Goal: Task Accomplishment & Management: Manage account settings

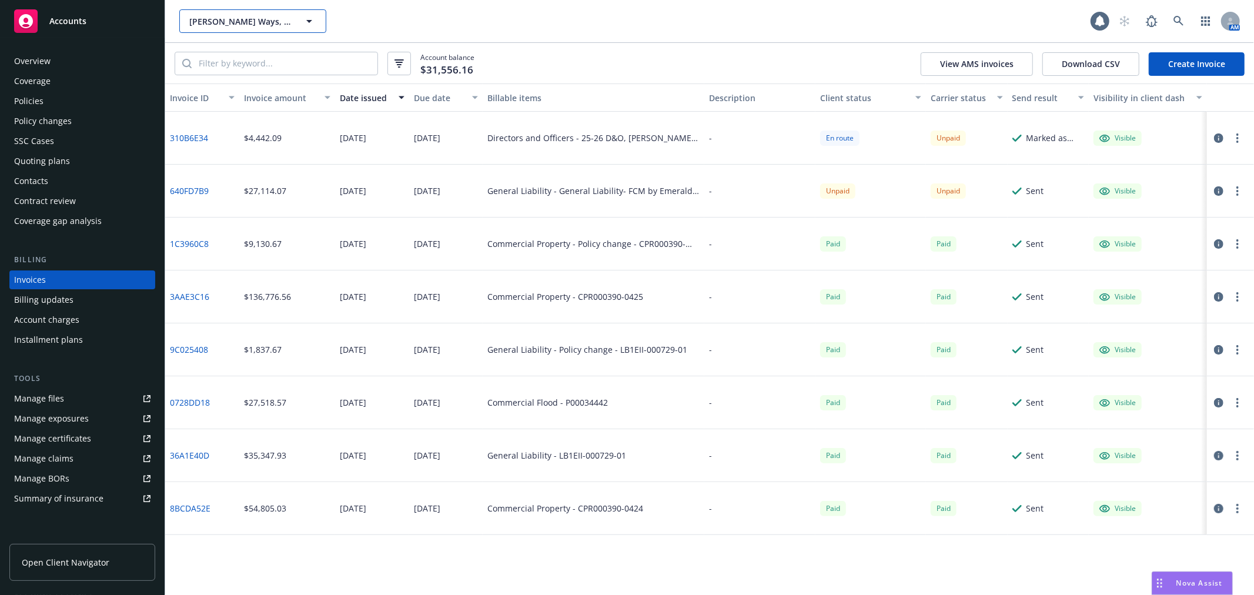
click at [218, 24] on span "Wilder Ways, Inc." at bounding box center [240, 21] width 102 height 12
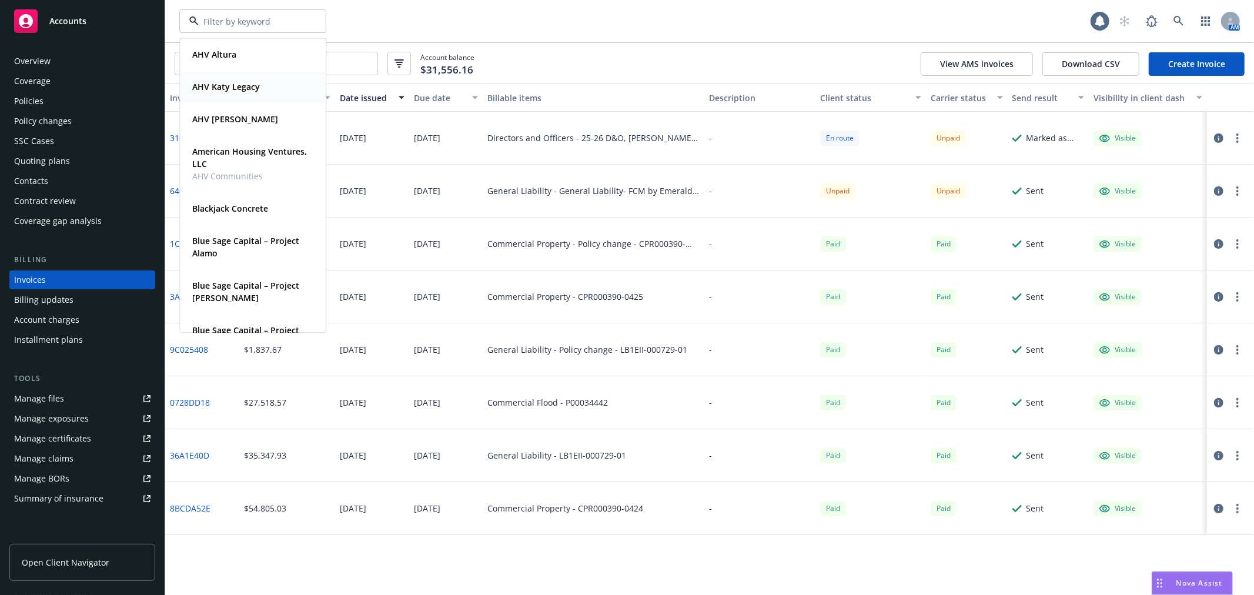
click at [244, 91] on strong "AHV Katy Legacy" at bounding box center [226, 86] width 68 height 11
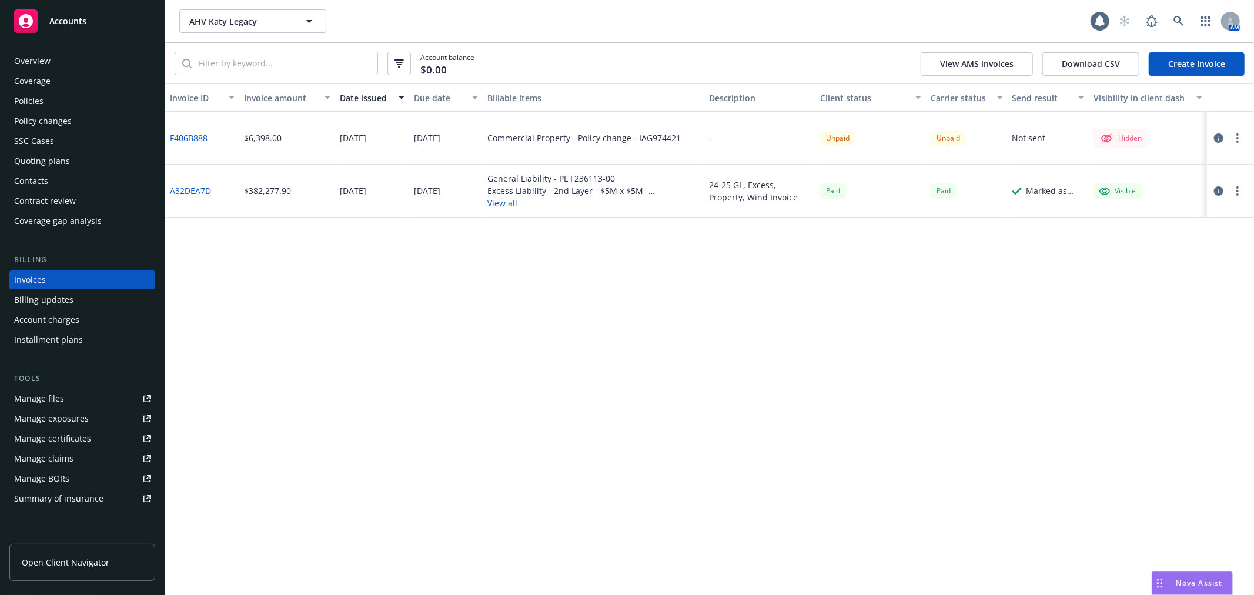
click at [1236, 134] on circle "button" at bounding box center [1237, 134] width 2 height 2
click at [1150, 241] on link "Make it visible in client dash" at bounding box center [1169, 232] width 150 height 24
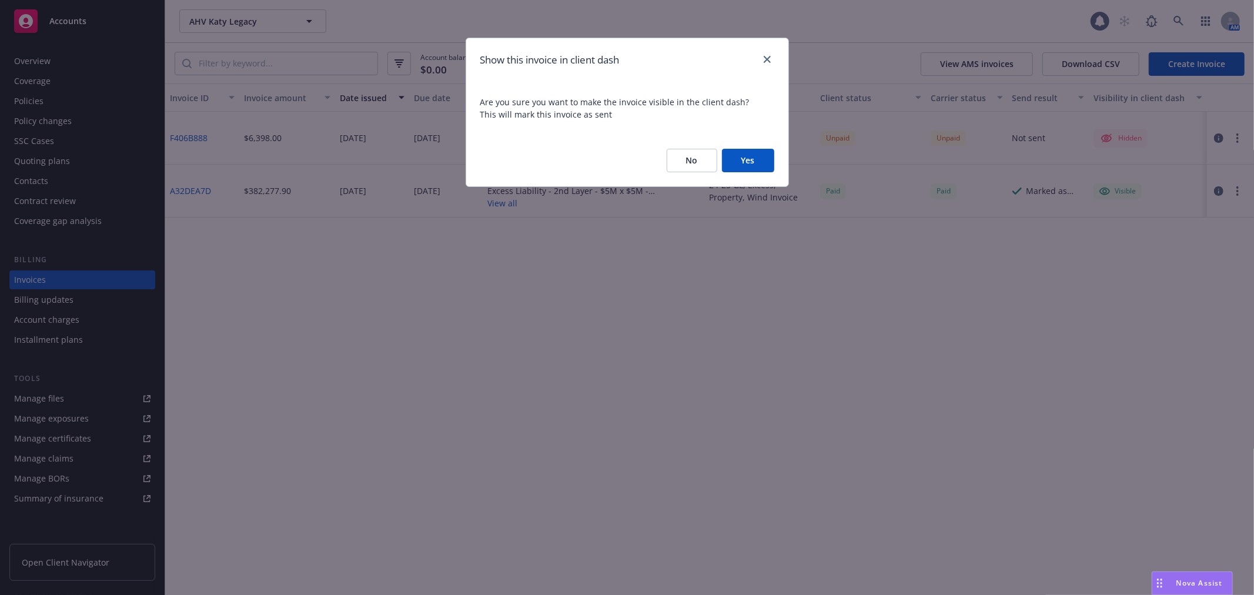
click at [743, 156] on button "Yes" at bounding box center [748, 161] width 52 height 24
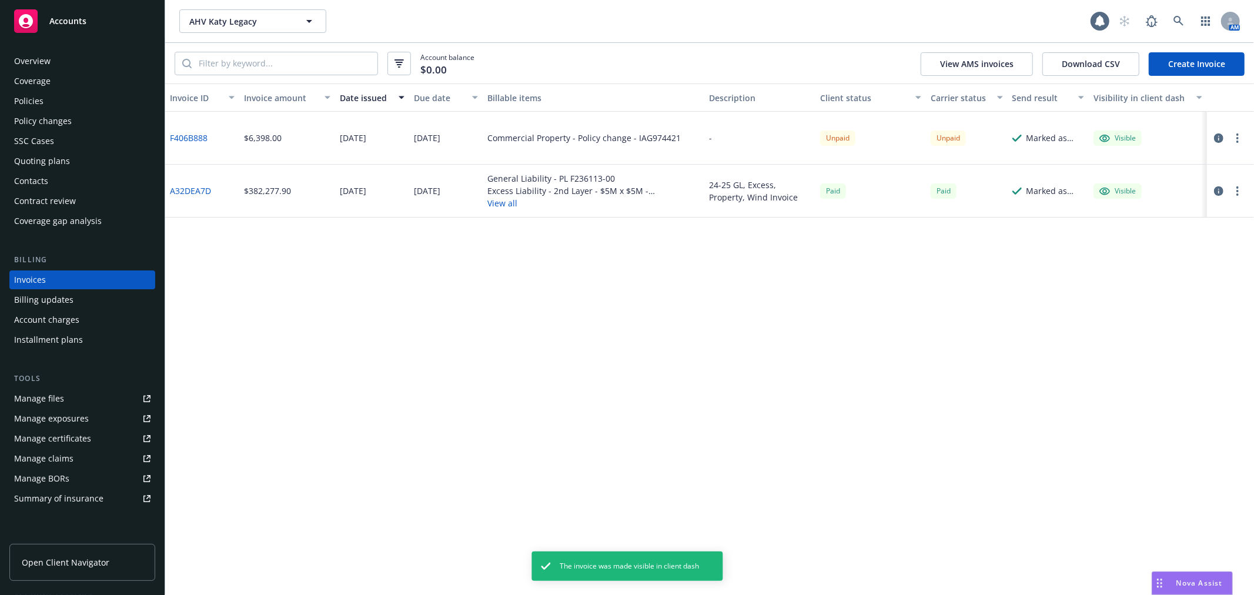
click at [1237, 138] on circle "button" at bounding box center [1237, 138] width 2 height 2
click at [1178, 277] on link "Generate invoice PDF" at bounding box center [1169, 279] width 150 height 24
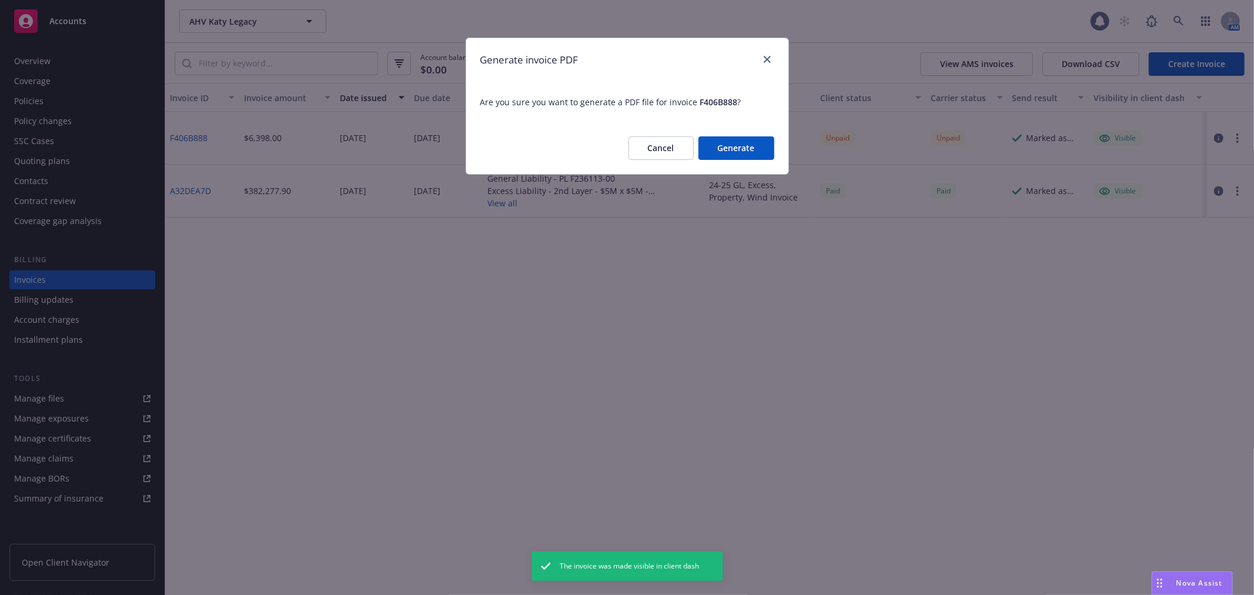
click at [757, 141] on button "Generate" at bounding box center [736, 148] width 76 height 24
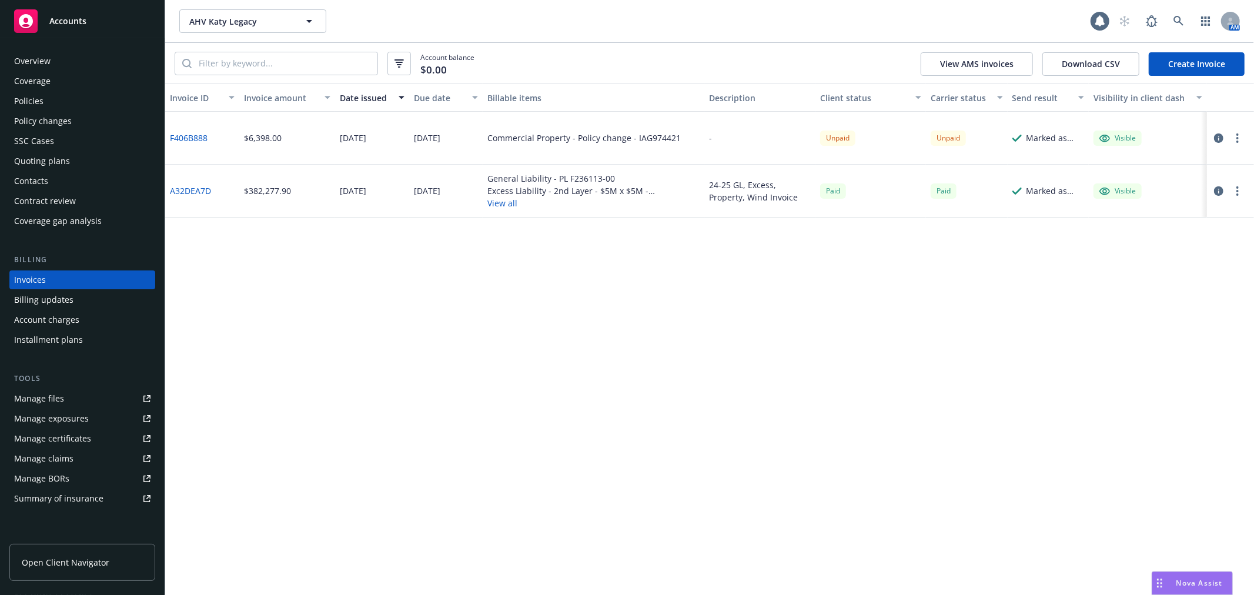
click at [1243, 138] on button "button" at bounding box center [1237, 138] width 14 height 14
click at [1239, 139] on button "button" at bounding box center [1237, 138] width 14 height 14
click at [1238, 142] on circle "button" at bounding box center [1237, 141] width 2 height 2
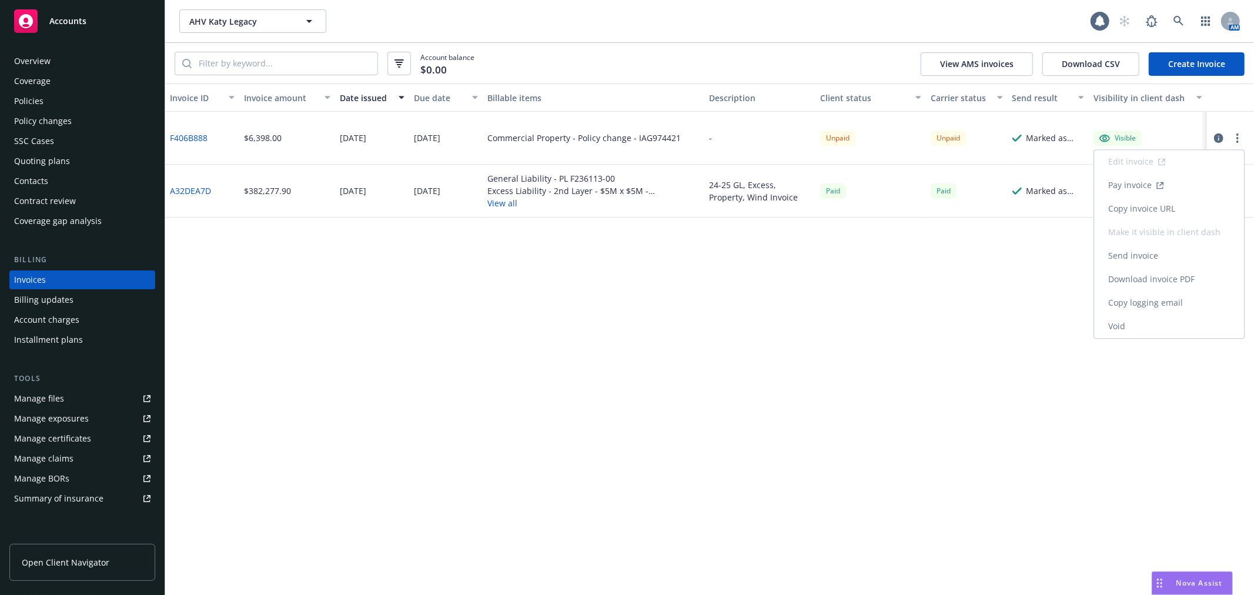
click at [1192, 280] on link "Download invoice PDF" at bounding box center [1169, 279] width 150 height 24
click at [1236, 138] on icon "button" at bounding box center [1237, 137] width 2 height 9
click at [1194, 275] on link "Download invoice PDF" at bounding box center [1169, 279] width 150 height 24
click at [1235, 137] on button "button" at bounding box center [1237, 138] width 14 height 14
click at [183, 136] on link "F406B888" at bounding box center [189, 138] width 38 height 12
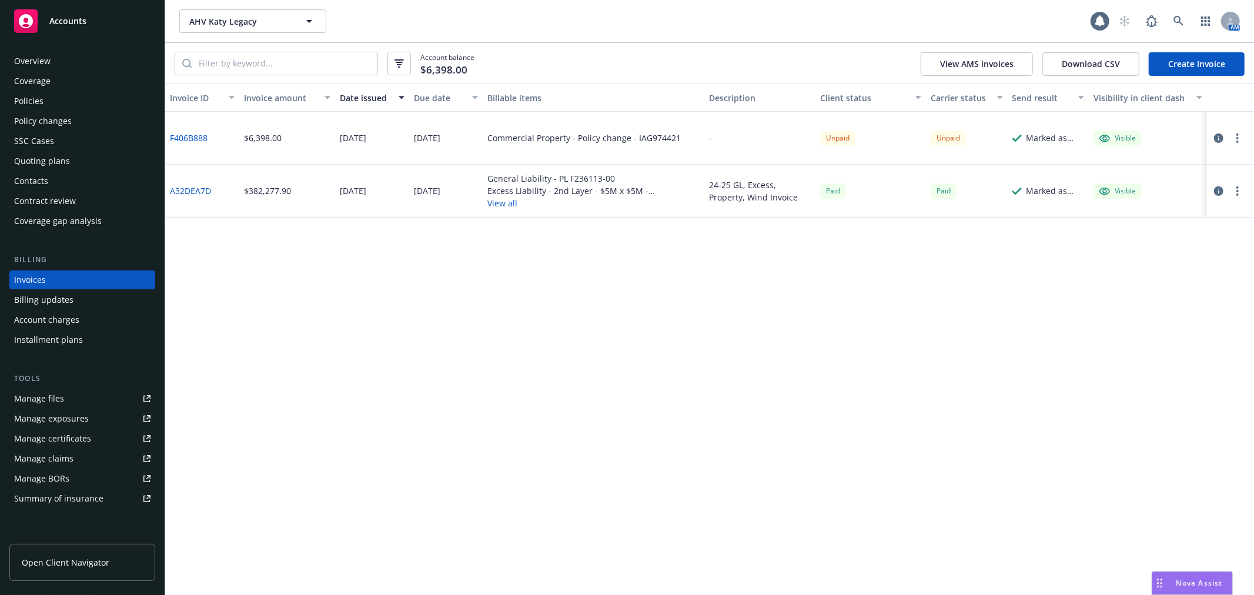
click at [66, 402] on link "Manage files" at bounding box center [82, 398] width 146 height 19
click at [34, 296] on div "Billing updates" at bounding box center [43, 299] width 59 height 19
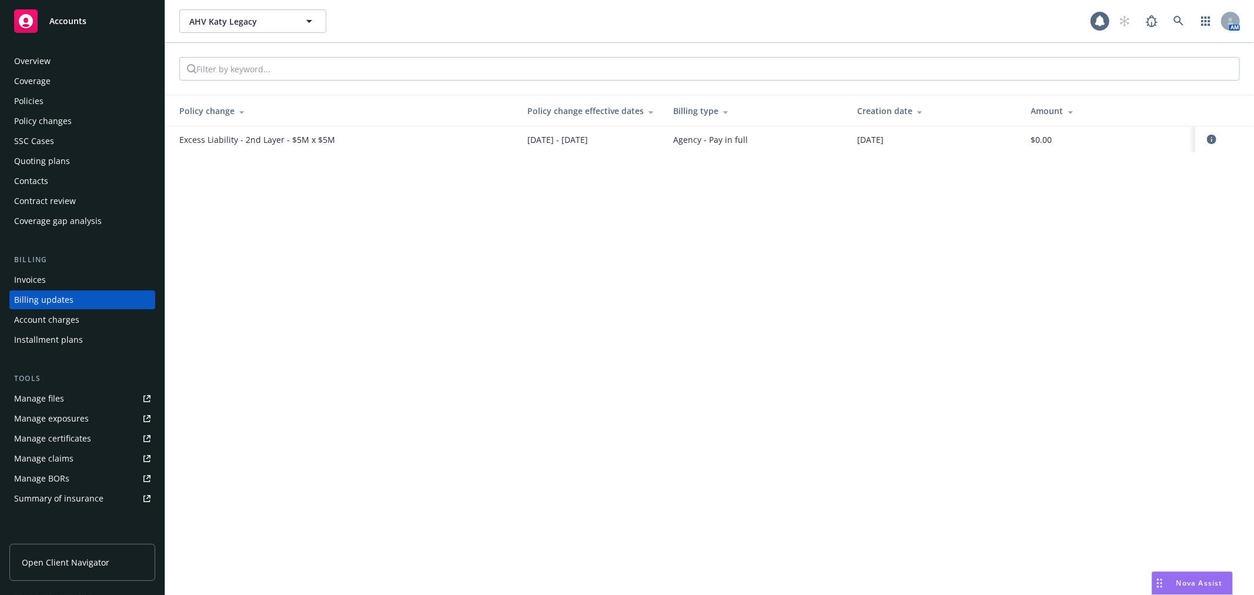
click at [39, 113] on div "Policy changes" at bounding box center [43, 121] width 58 height 19
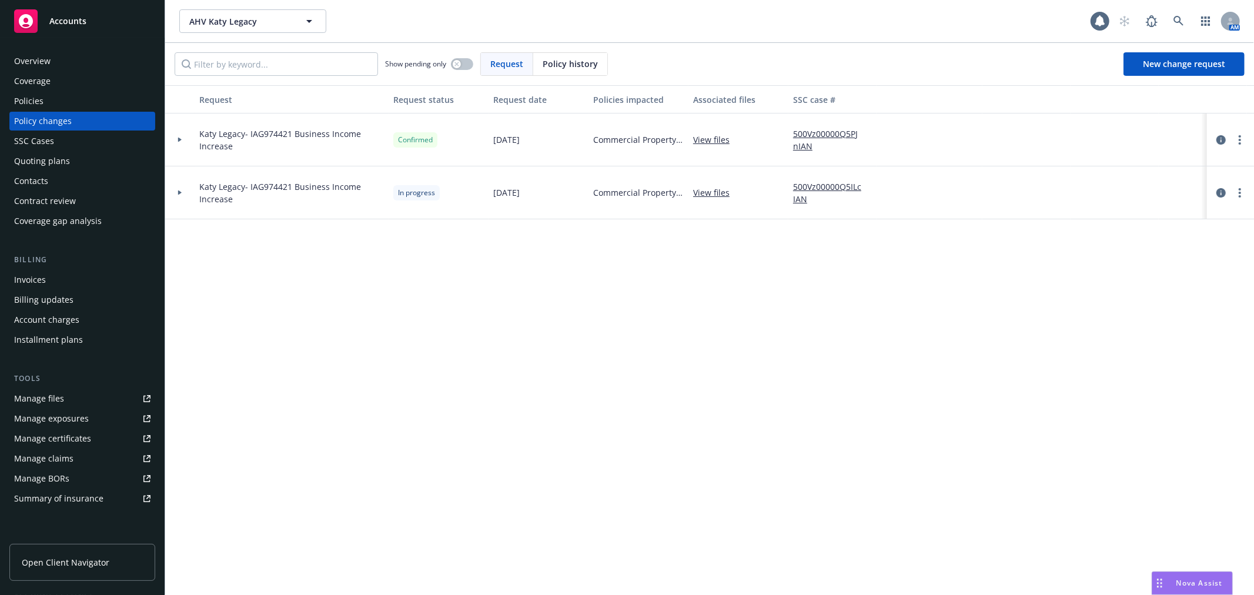
click at [209, 126] on div "Katy Legacy- IAG974421 Business Income Increase" at bounding box center [292, 139] width 194 height 53
click at [167, 136] on div at bounding box center [179, 139] width 29 height 53
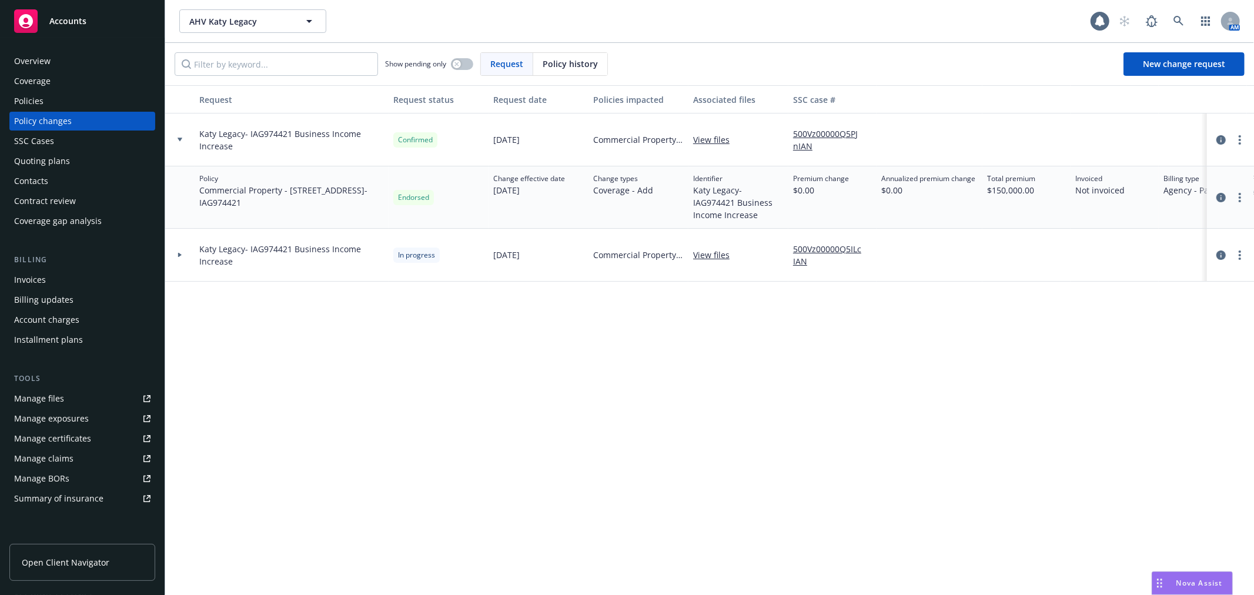
click at [37, 92] on div "Policies" at bounding box center [28, 101] width 29 height 19
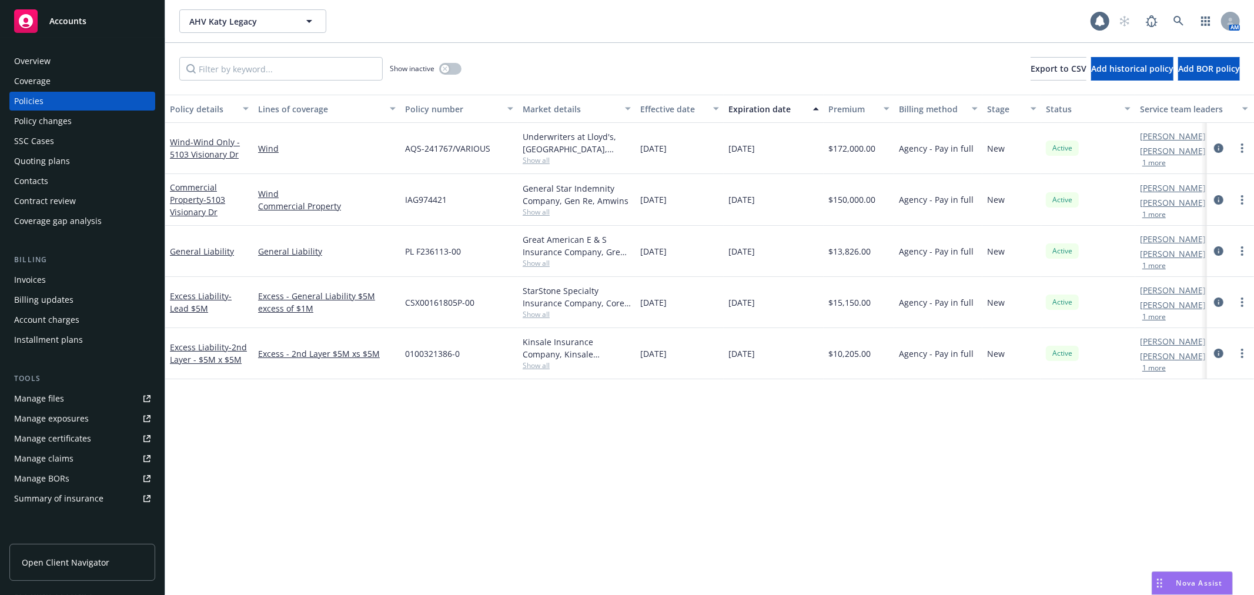
click at [65, 276] on div "Invoices" at bounding box center [82, 279] width 136 height 19
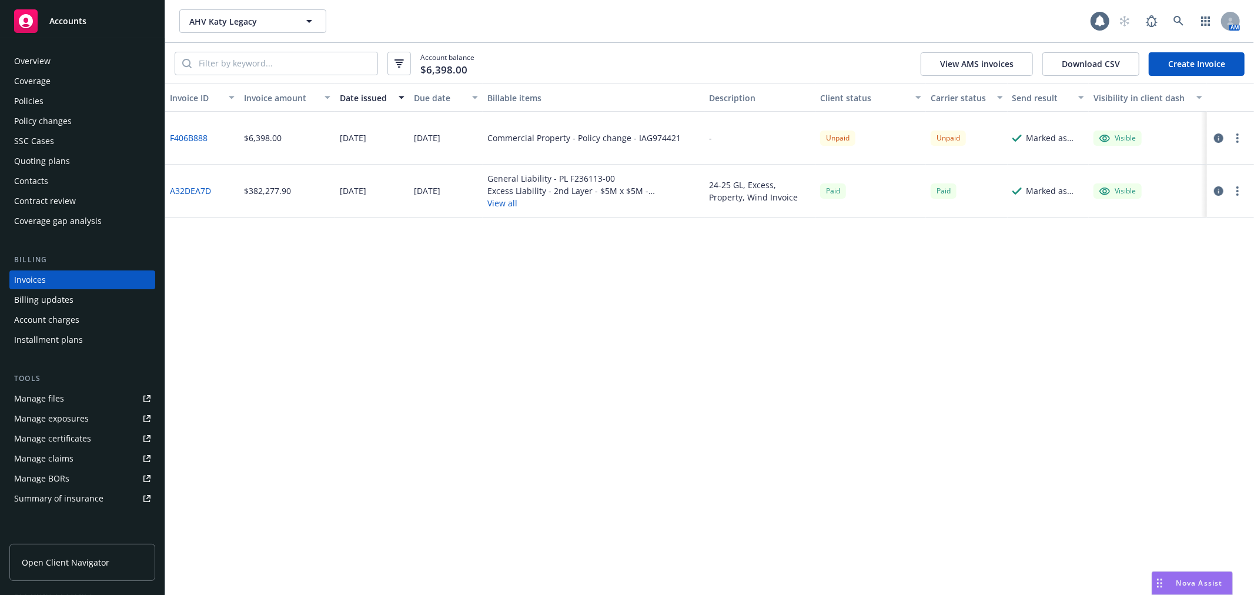
click at [189, 125] on div "F406B888" at bounding box center [202, 138] width 74 height 53
click at [185, 133] on link "F406B888" at bounding box center [189, 138] width 38 height 12
click at [92, 103] on div "Policies" at bounding box center [82, 101] width 136 height 19
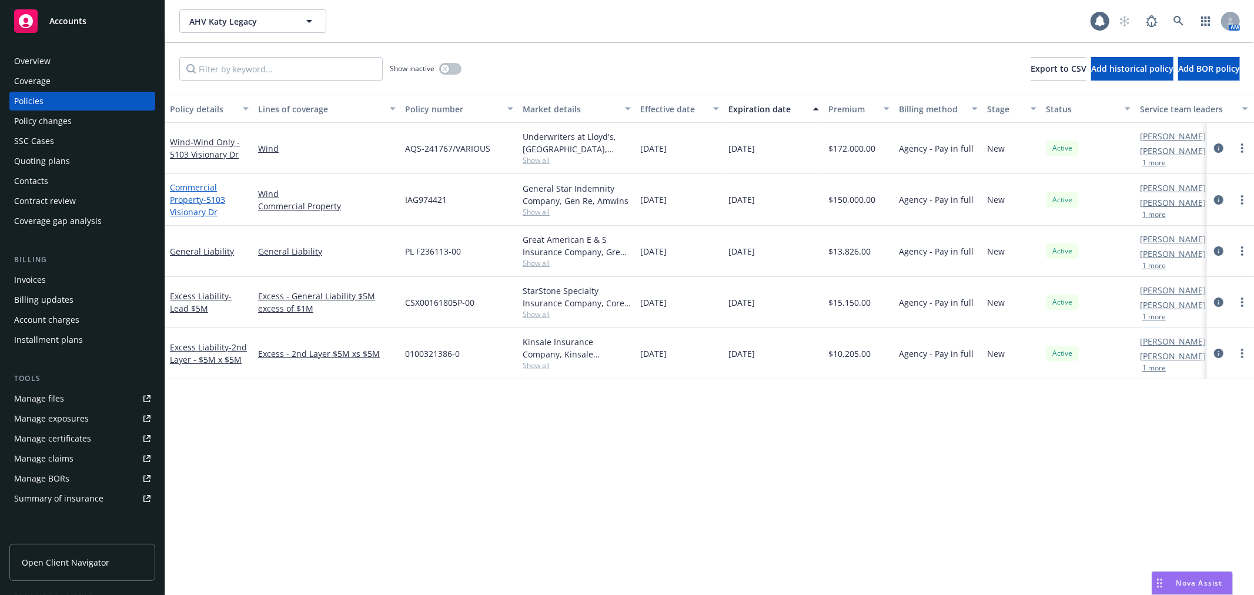
click at [181, 209] on span "- 5103 Visionary Dr" at bounding box center [197, 206] width 55 height 24
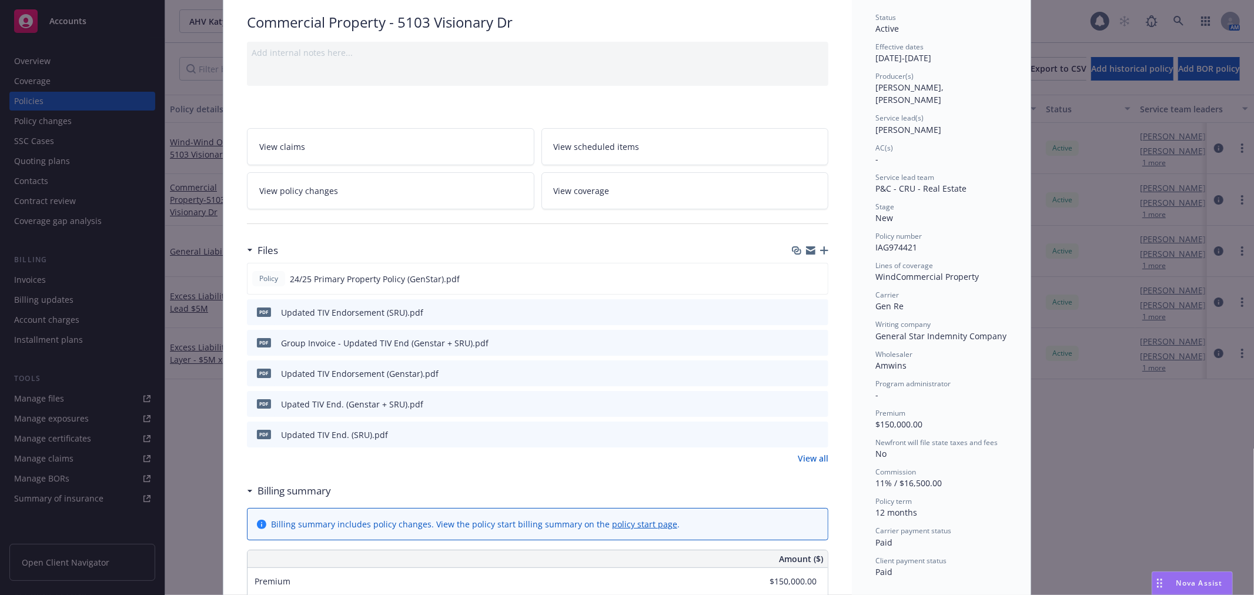
scroll to position [65, 0]
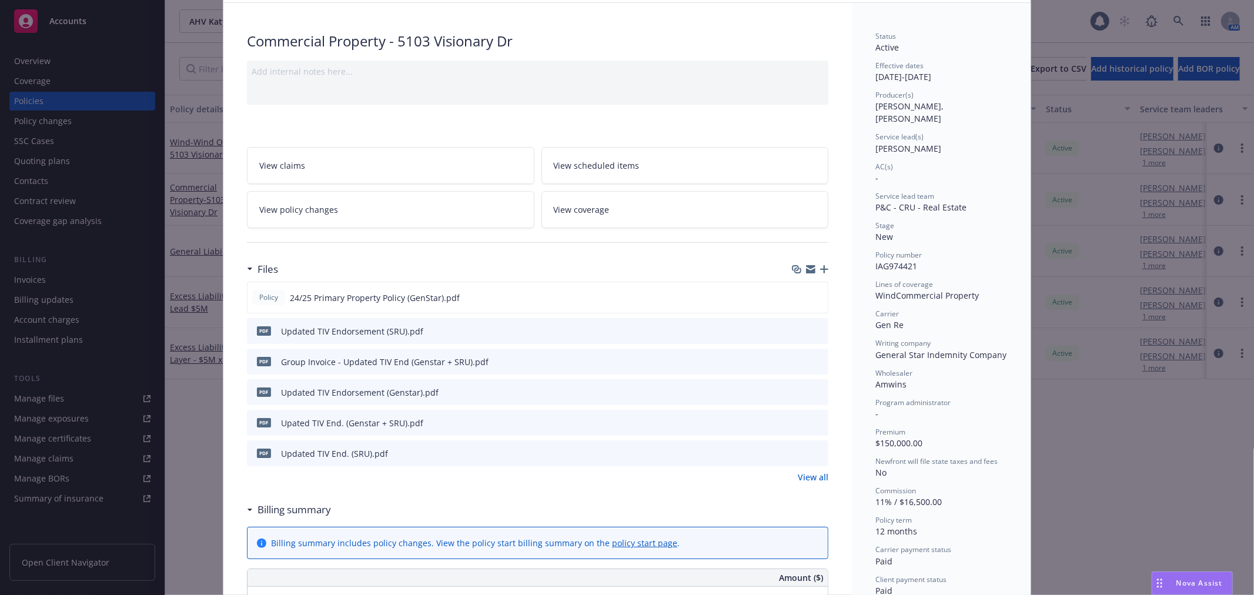
click at [177, 71] on div "Policy Commercial Property - 5103 Visionary Dr Add internal notes here... View …" at bounding box center [627, 297] width 1254 height 595
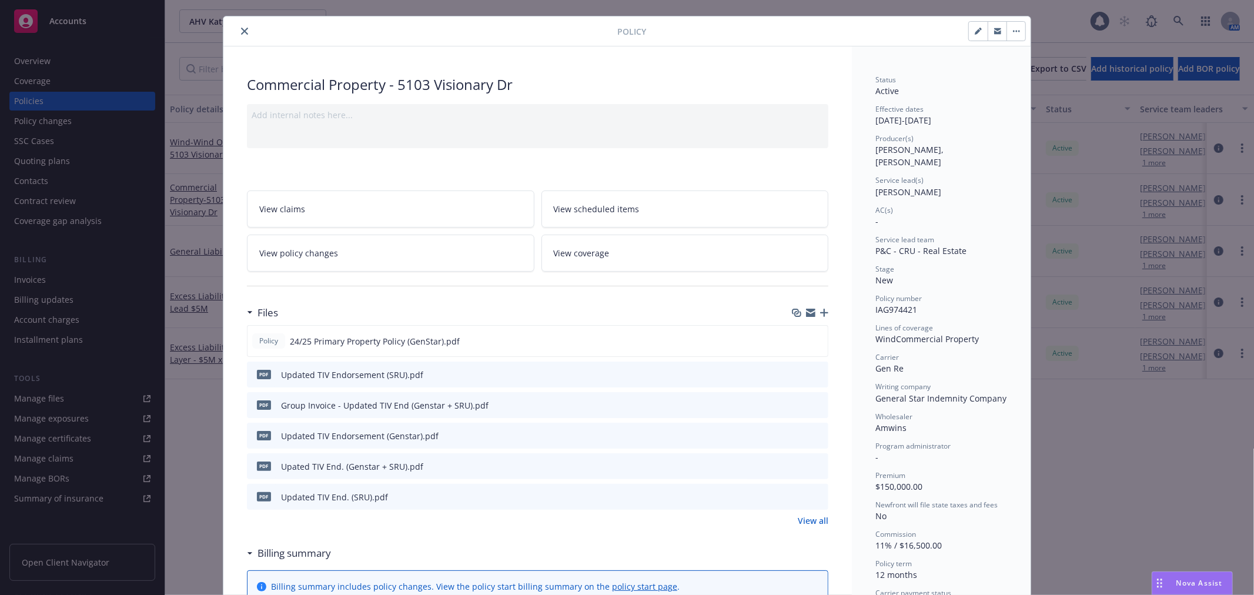
scroll to position [0, 0]
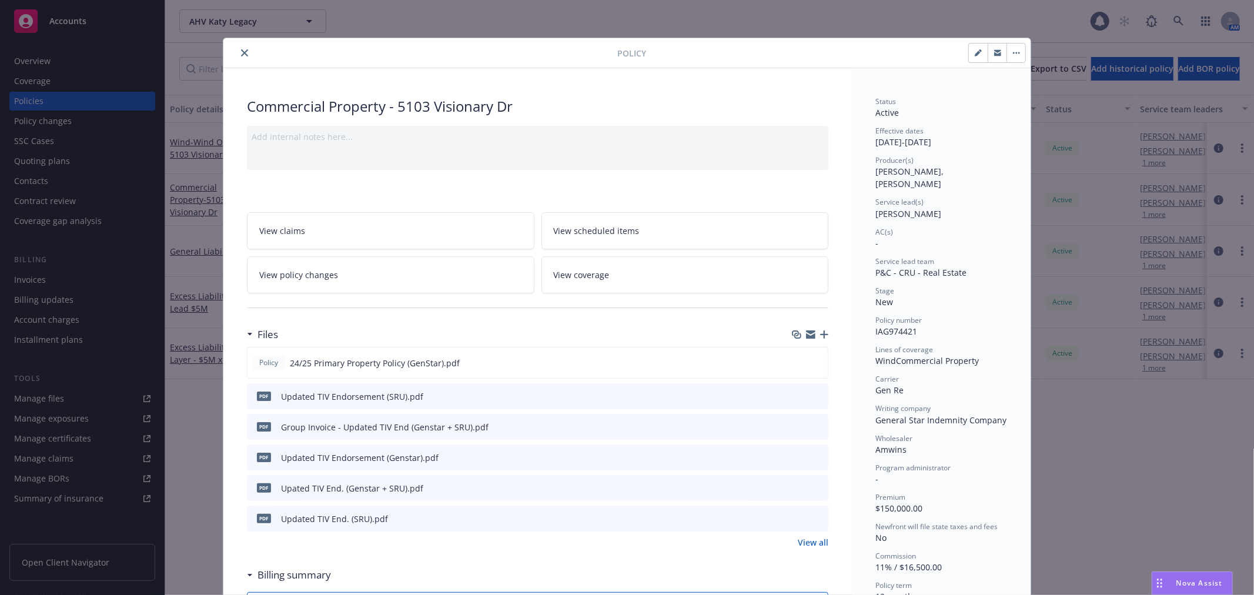
click at [244, 59] on div at bounding box center [422, 53] width 389 height 14
drag, startPoint x: 240, startPoint y: 53, endPoint x: 200, endPoint y: 69, distance: 43.2
click at [241, 53] on icon "close" at bounding box center [244, 52] width 7 height 7
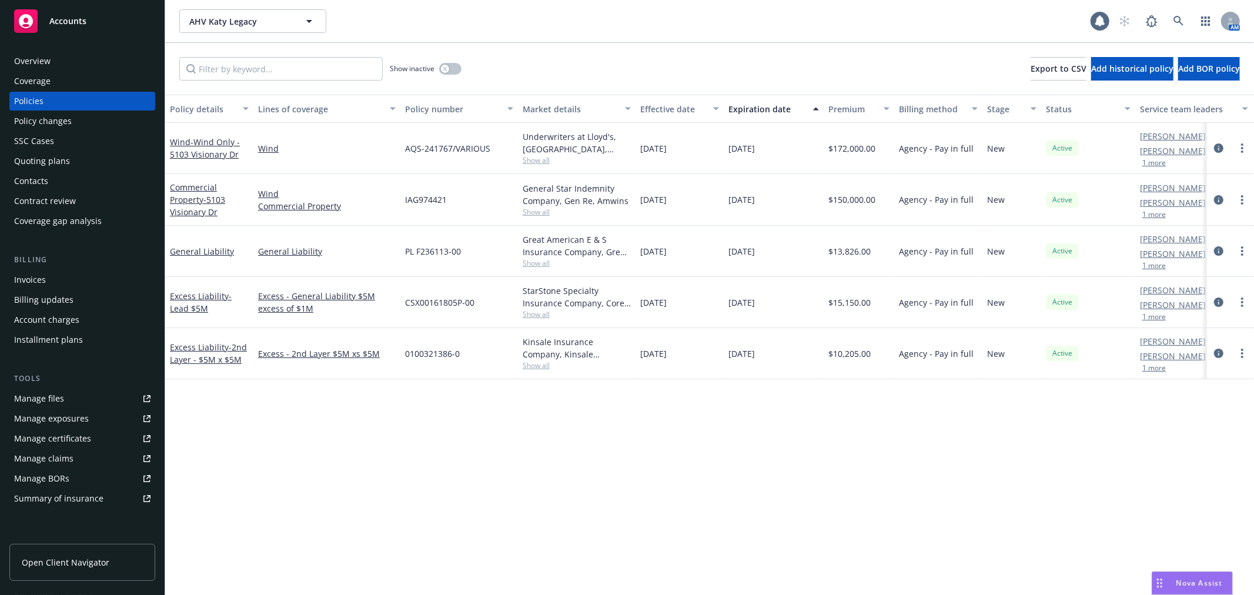
click at [38, 276] on div "Invoices" at bounding box center [30, 279] width 32 height 19
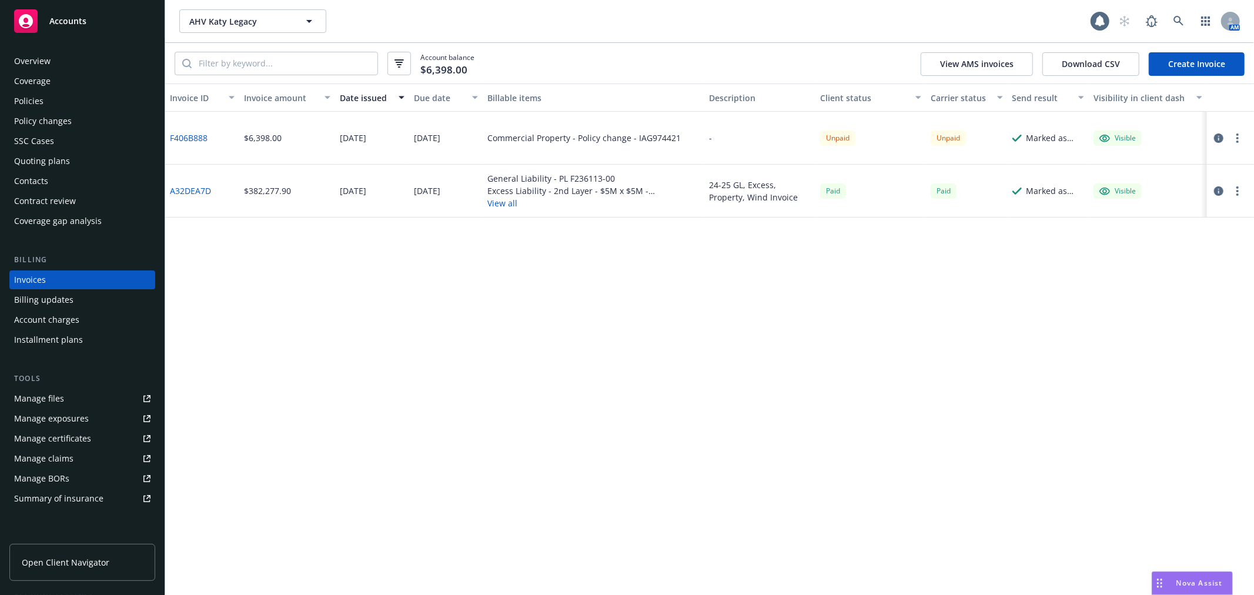
click at [1239, 133] on button "button" at bounding box center [1237, 138] width 14 height 14
drag, startPoint x: 949, startPoint y: 323, endPoint x: 955, endPoint y: 312, distance: 12.6
click at [950, 322] on div "Invoice ID Invoice amount Date issued Due date Billable items Description Clien…" at bounding box center [709, 338] width 1089 height 511
click at [1234, 141] on button "button" at bounding box center [1237, 138] width 14 height 14
click at [1118, 329] on link "Void" at bounding box center [1169, 326] width 150 height 24
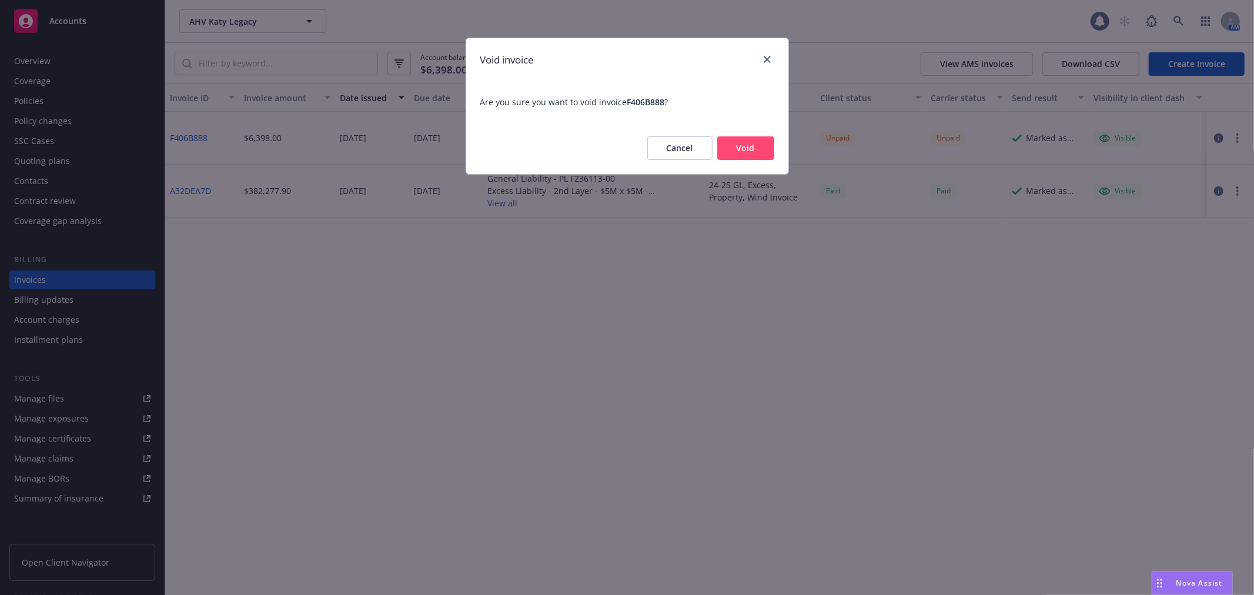
click at [750, 149] on button "Void" at bounding box center [745, 148] width 57 height 24
click at [750, 149] on div "Cancel Void" at bounding box center [710, 148] width 127 height 24
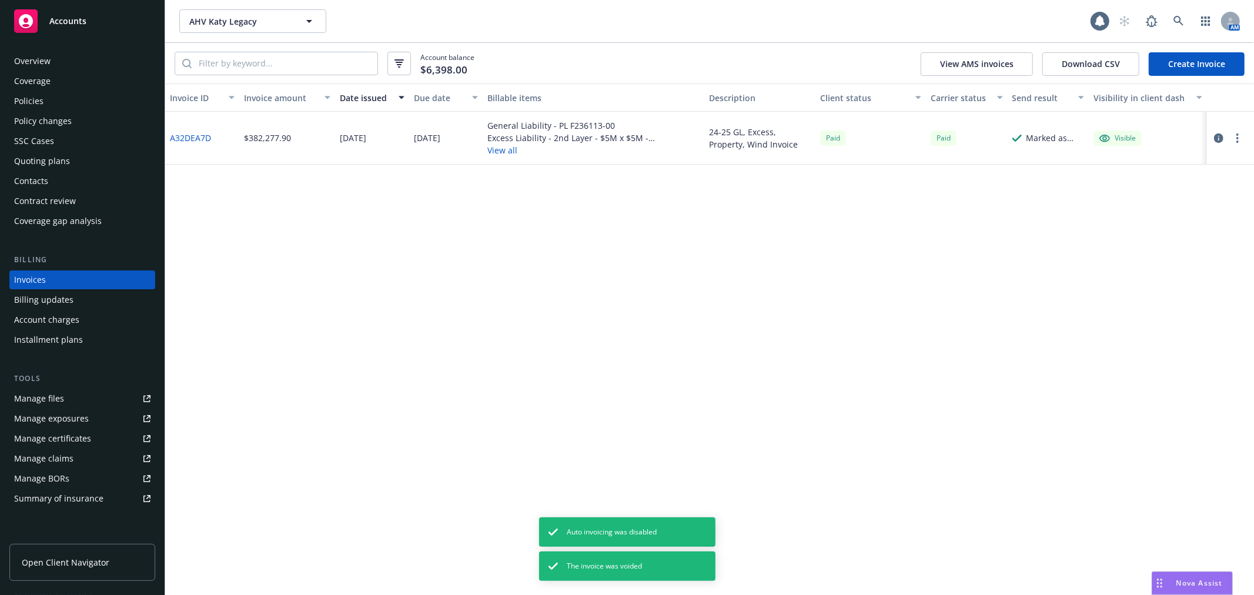
click at [1219, 63] on link "Create Invoice" at bounding box center [1197, 64] width 96 height 24
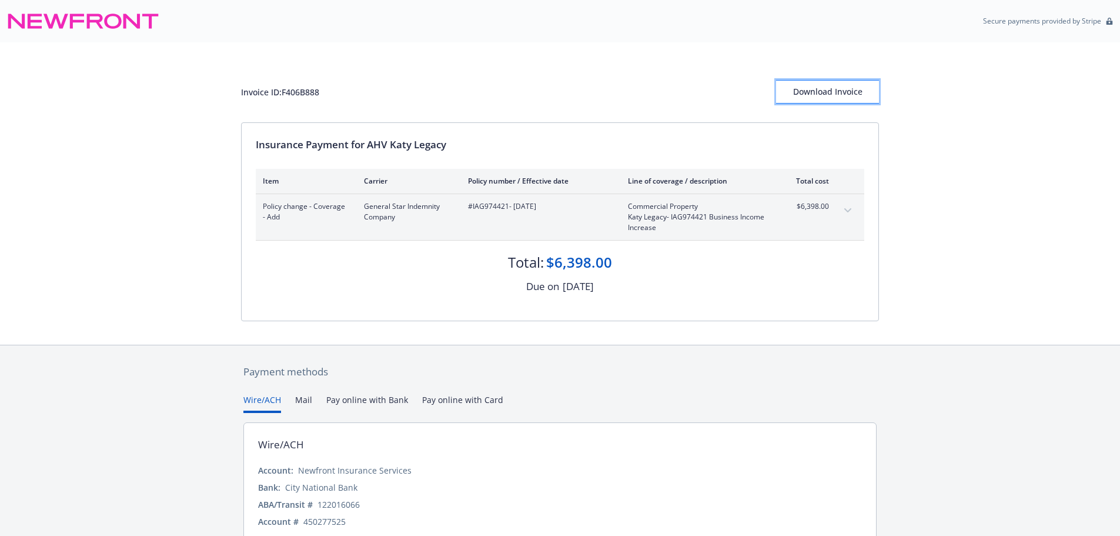
click at [819, 88] on div "Download Invoice" at bounding box center [827, 92] width 103 height 22
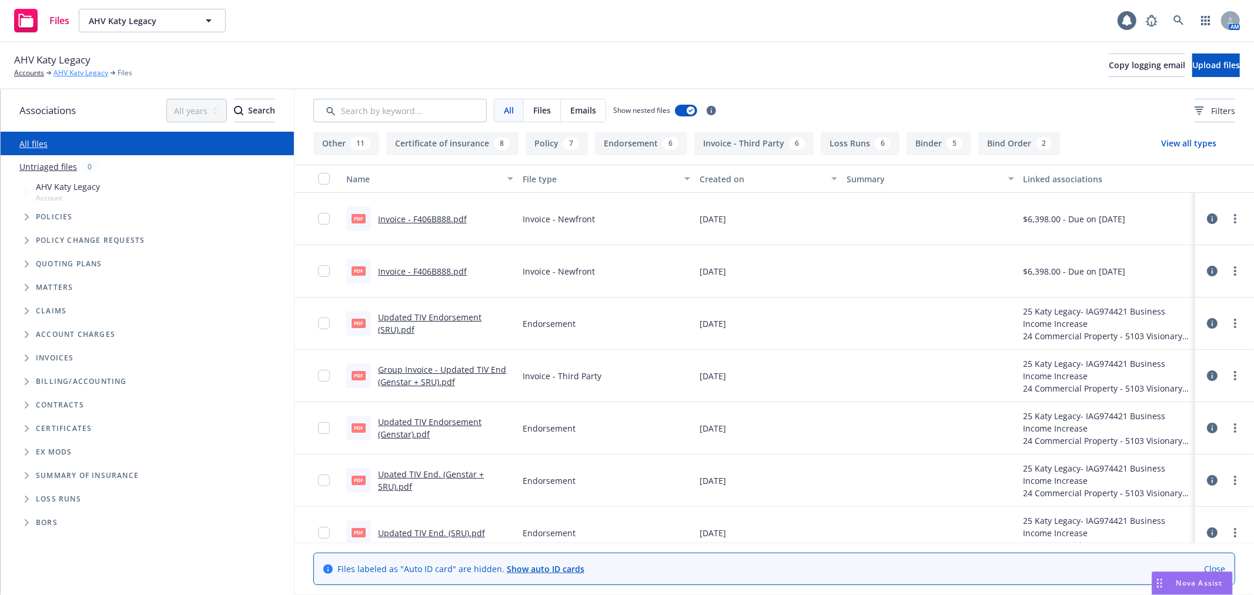
click at [66, 75] on link "AHV Katy Legacy" at bounding box center [80, 73] width 55 height 11
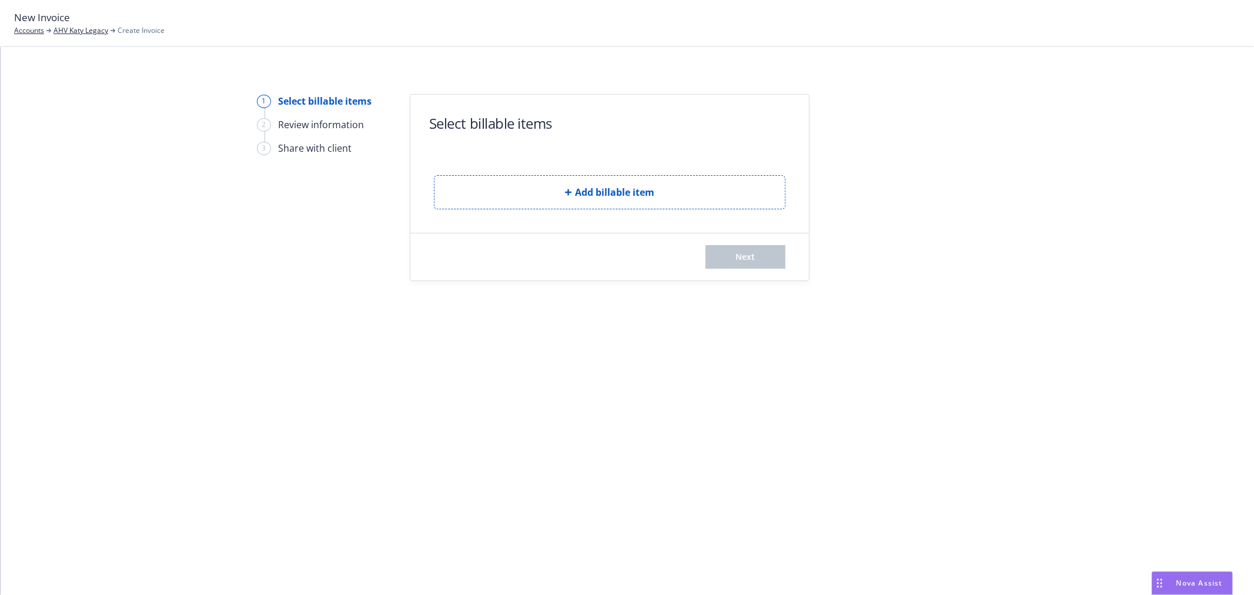
click at [691, 210] on form "Select billable items Add billable item Next" at bounding box center [609, 188] width 399 height 186
click at [689, 208] on button "Add billable item" at bounding box center [610, 192] width 352 height 34
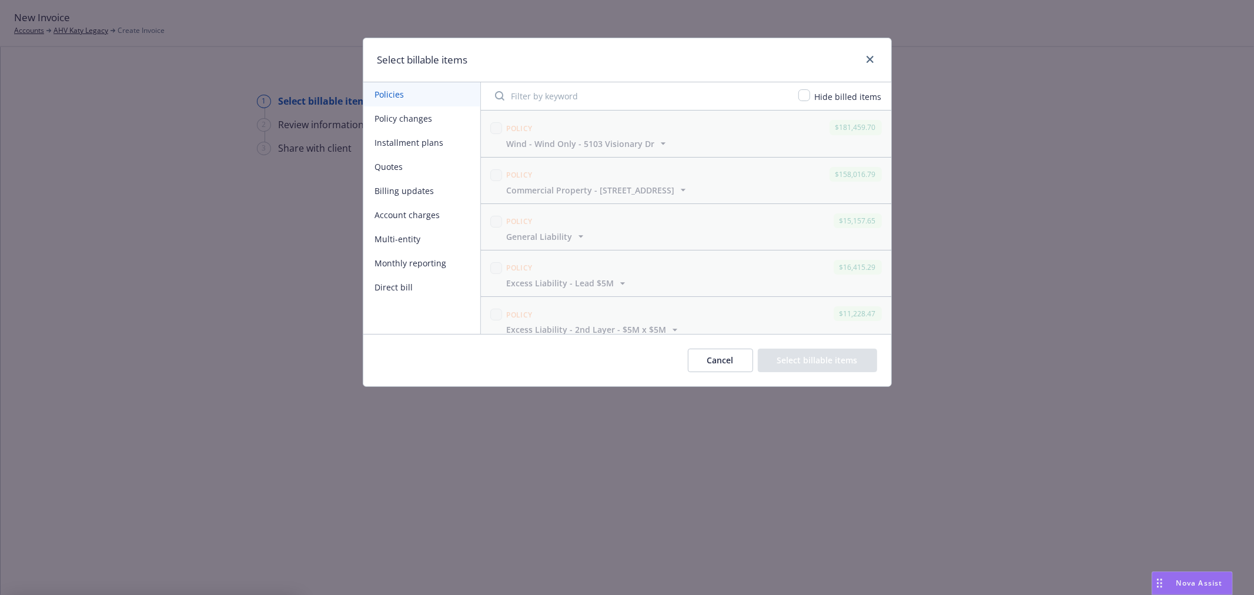
click at [690, 203] on div "Policy $158,016.79 Commercial Property - 5103 Visionary Dr Display name Commerc…" at bounding box center [686, 181] width 410 height 46
click at [419, 113] on button "Policy changes" at bounding box center [421, 118] width 117 height 24
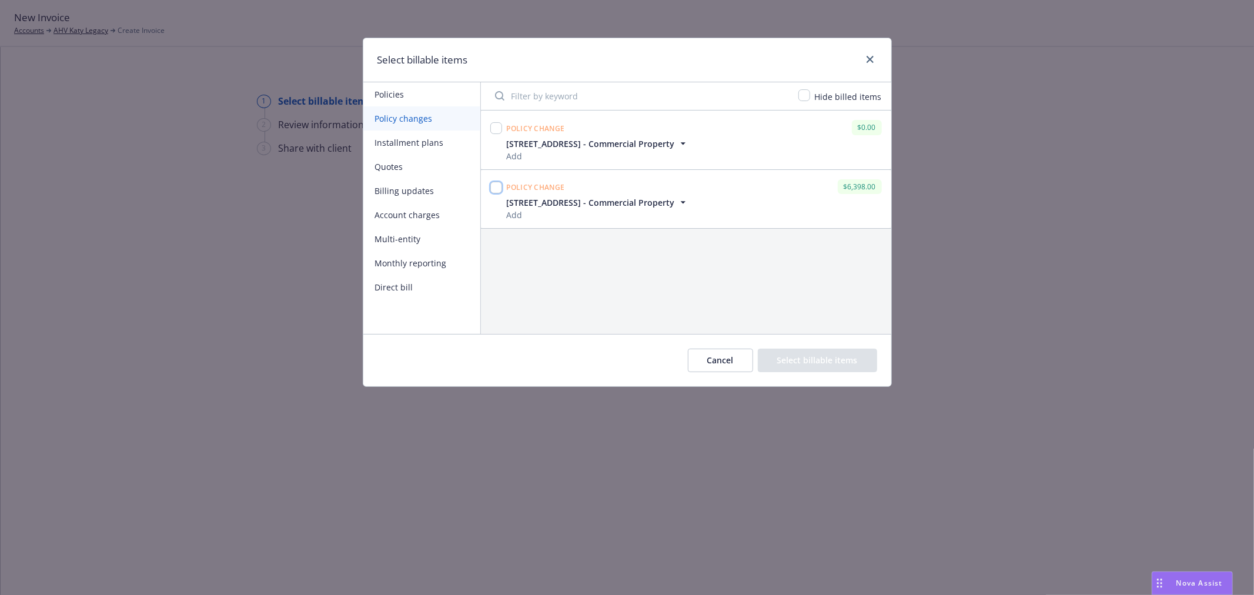
click at [494, 186] on input "checkbox" at bounding box center [496, 188] width 12 height 12
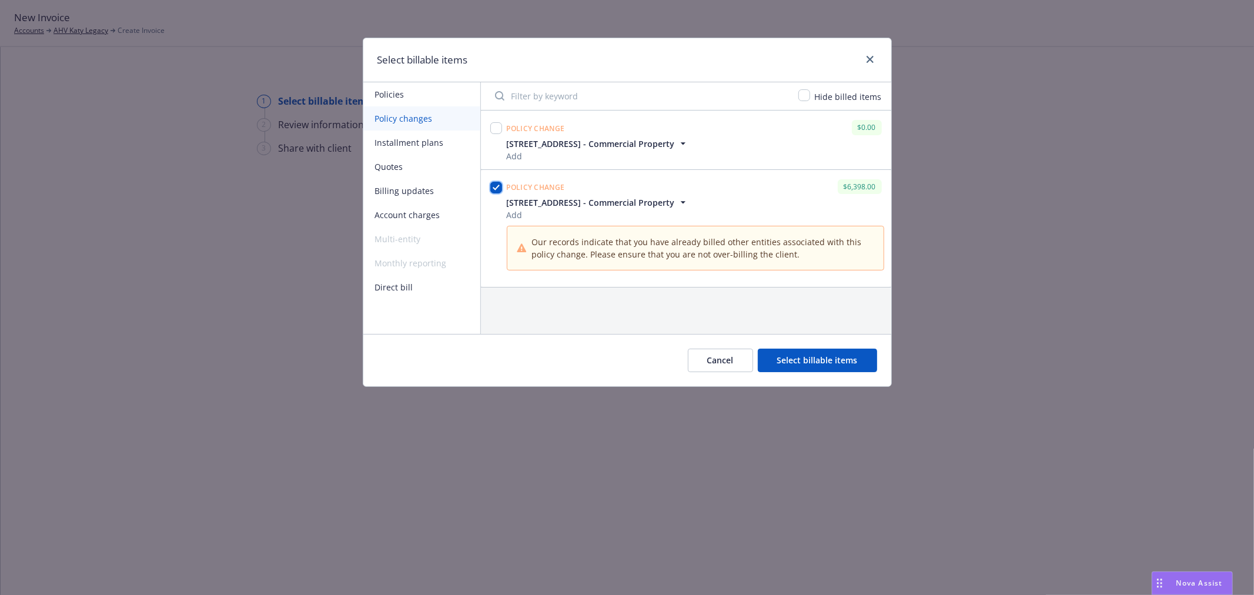
click at [494, 186] on input "checkbox" at bounding box center [496, 188] width 12 height 12
checkbox input "false"
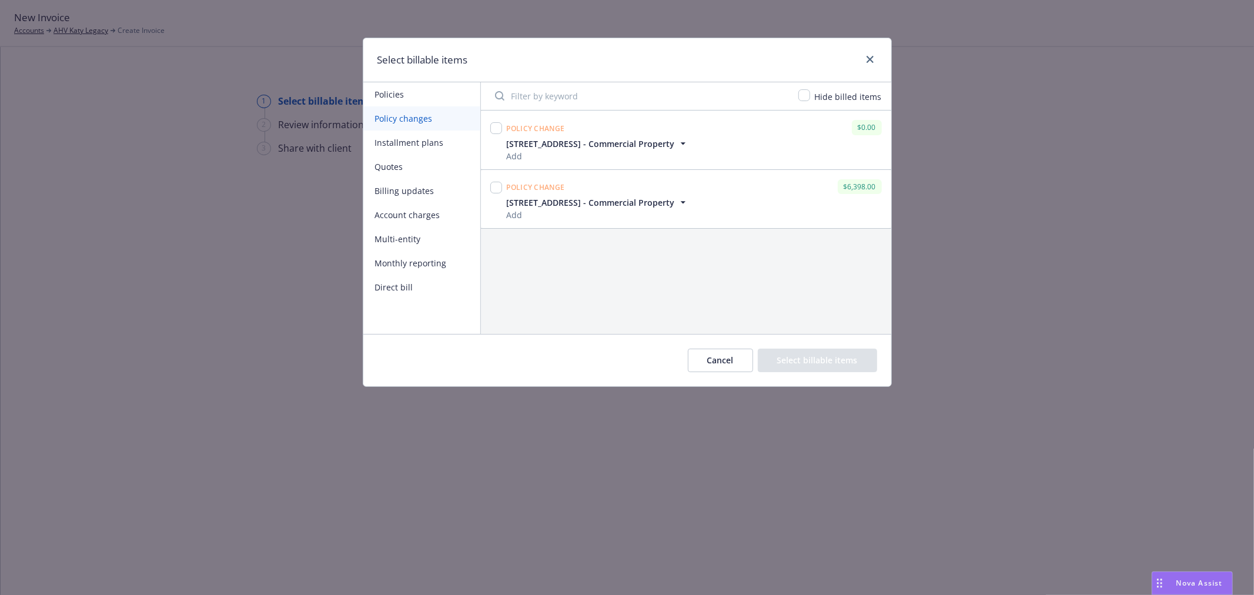
click at [392, 184] on button "Billing updates" at bounding box center [421, 191] width 117 height 24
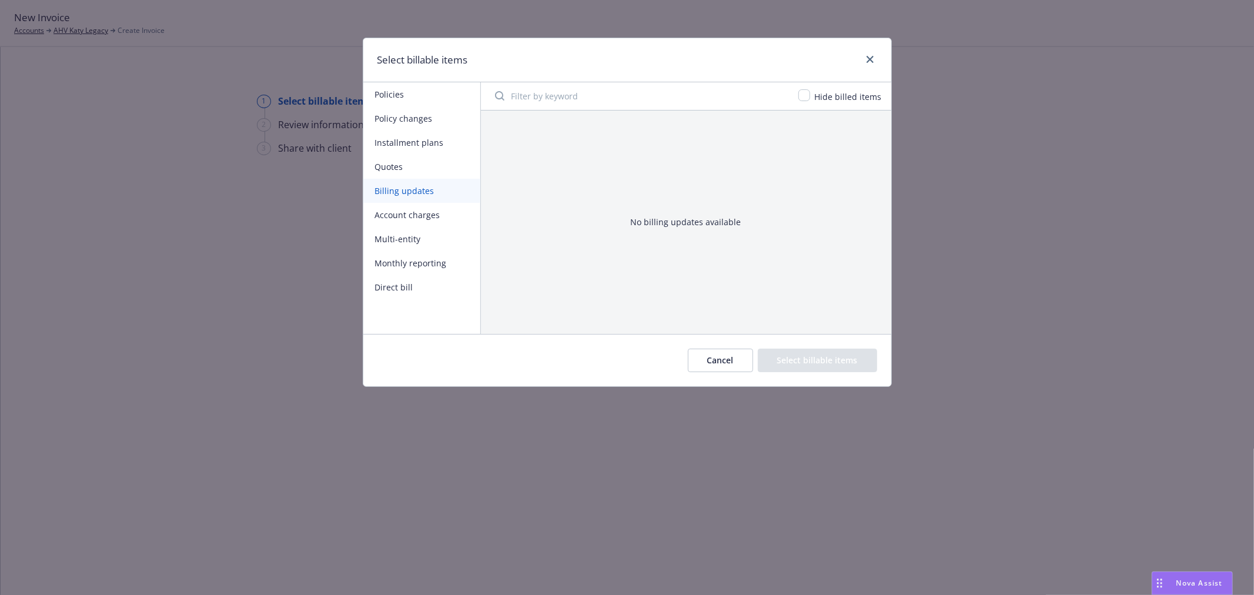
click at [724, 359] on button "Cancel" at bounding box center [720, 361] width 65 height 24
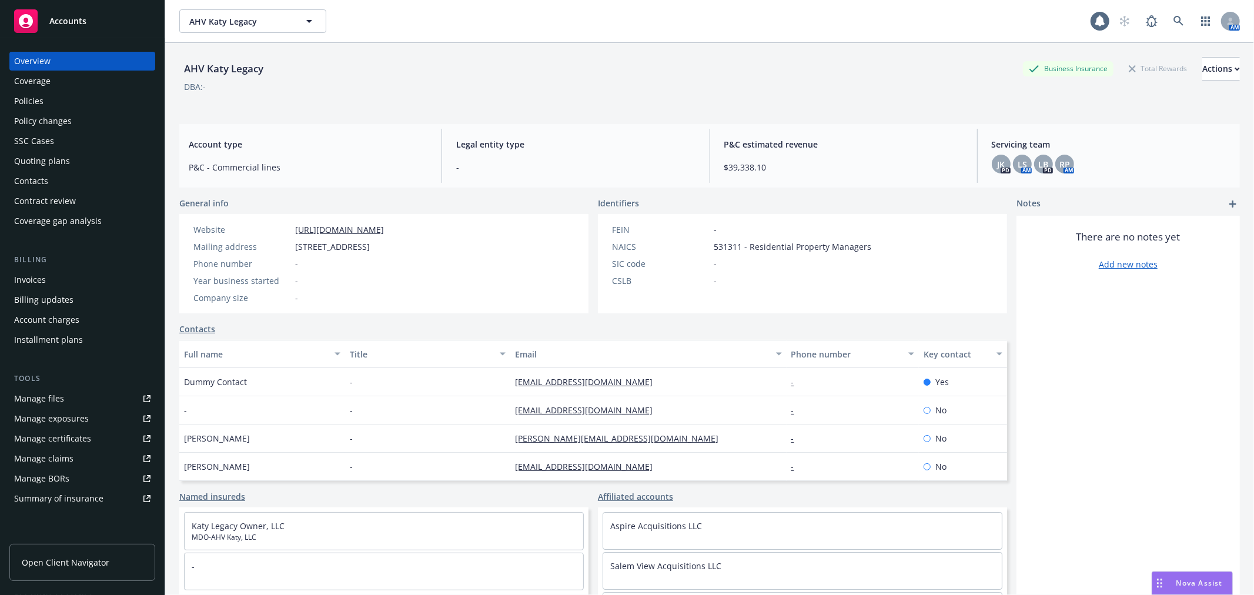
click at [79, 125] on div "Policy changes" at bounding box center [82, 121] width 136 height 19
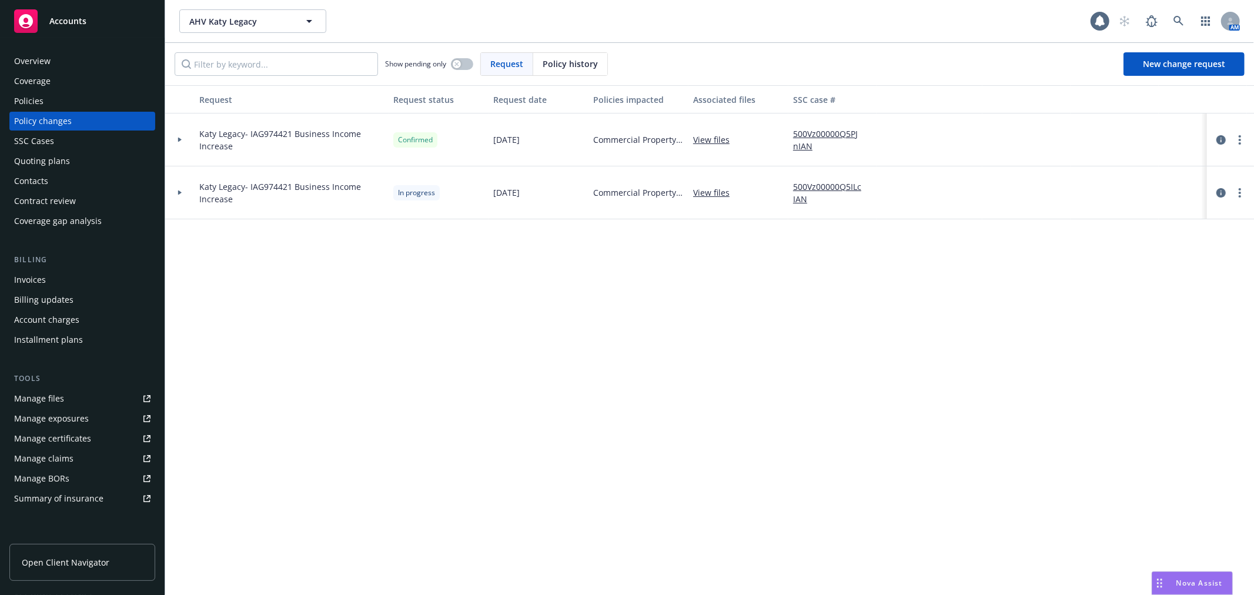
click at [193, 139] on div at bounding box center [179, 139] width 29 height 53
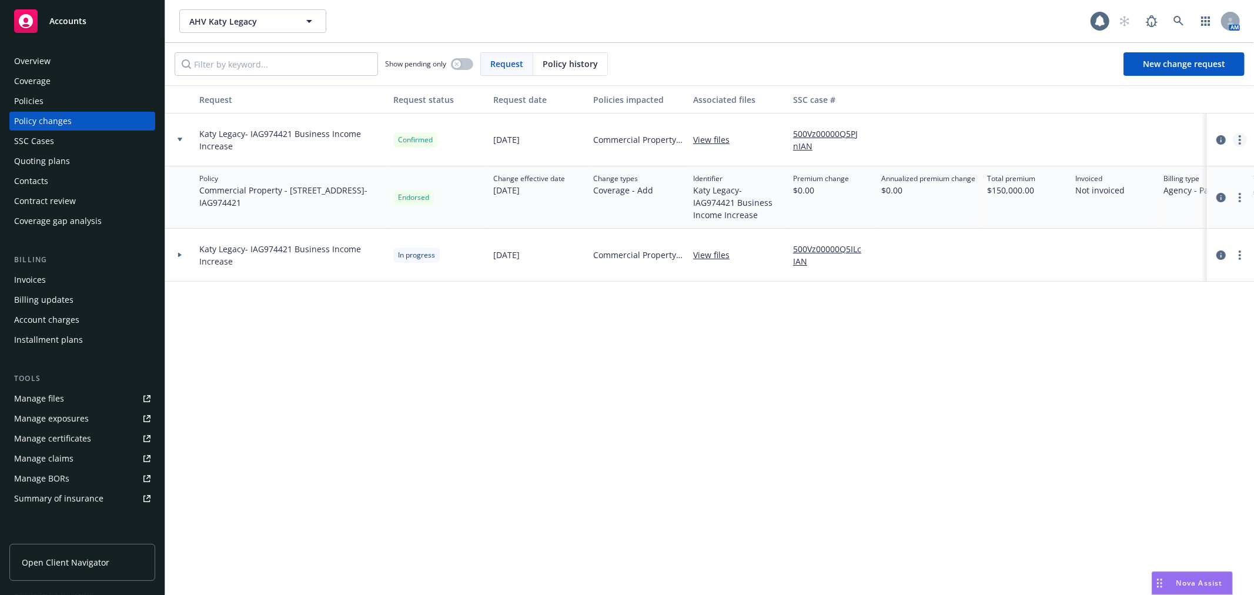
click at [1242, 138] on link "more" at bounding box center [1240, 140] width 14 height 14
click at [1103, 185] on link "Edit request summary" at bounding box center [1146, 188] width 202 height 24
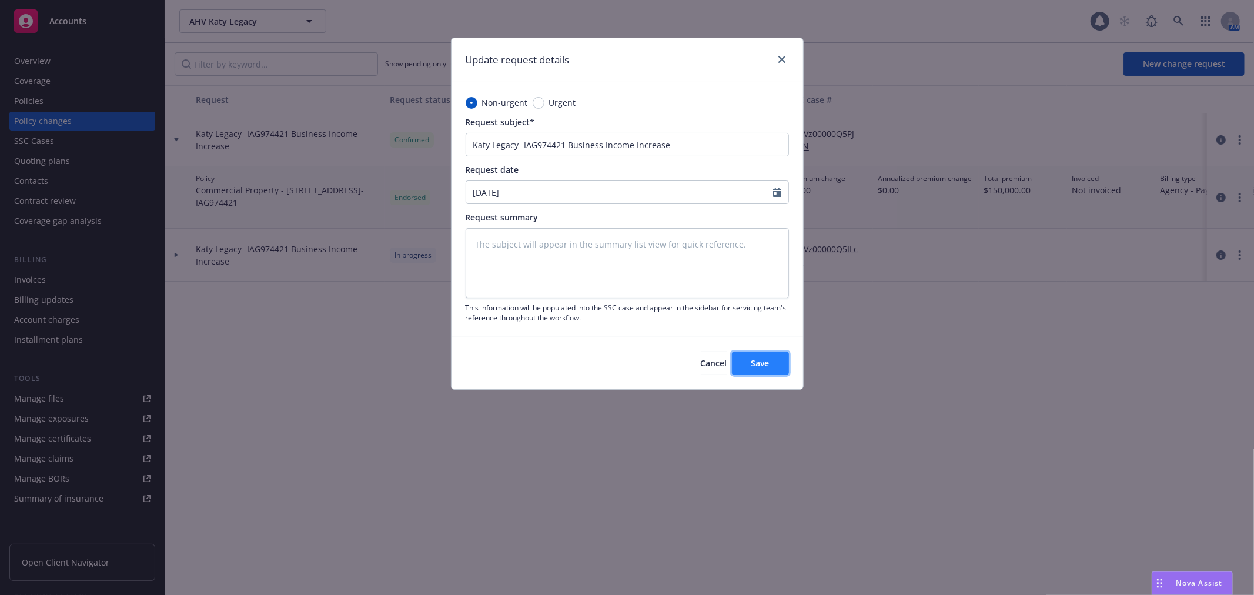
click at [755, 370] on button "Save" at bounding box center [760, 364] width 57 height 24
type textarea "x"
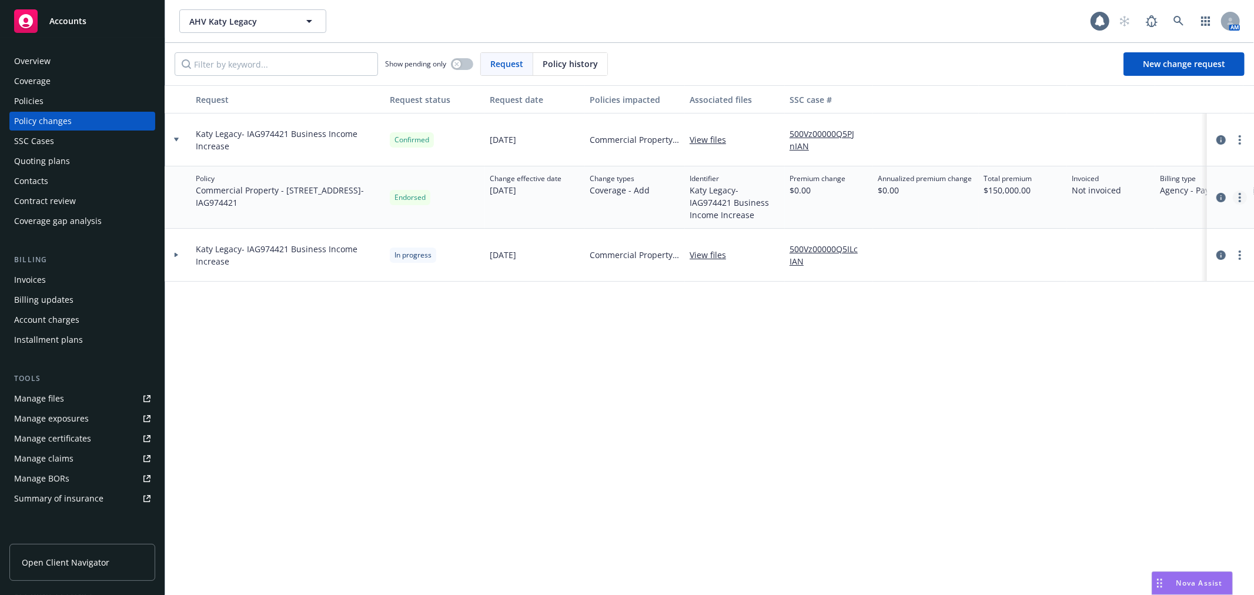
click at [1237, 191] on link "more" at bounding box center [1240, 197] width 14 height 14
click at [1144, 289] on link "Edit billing info" at bounding box center [1146, 292] width 202 height 24
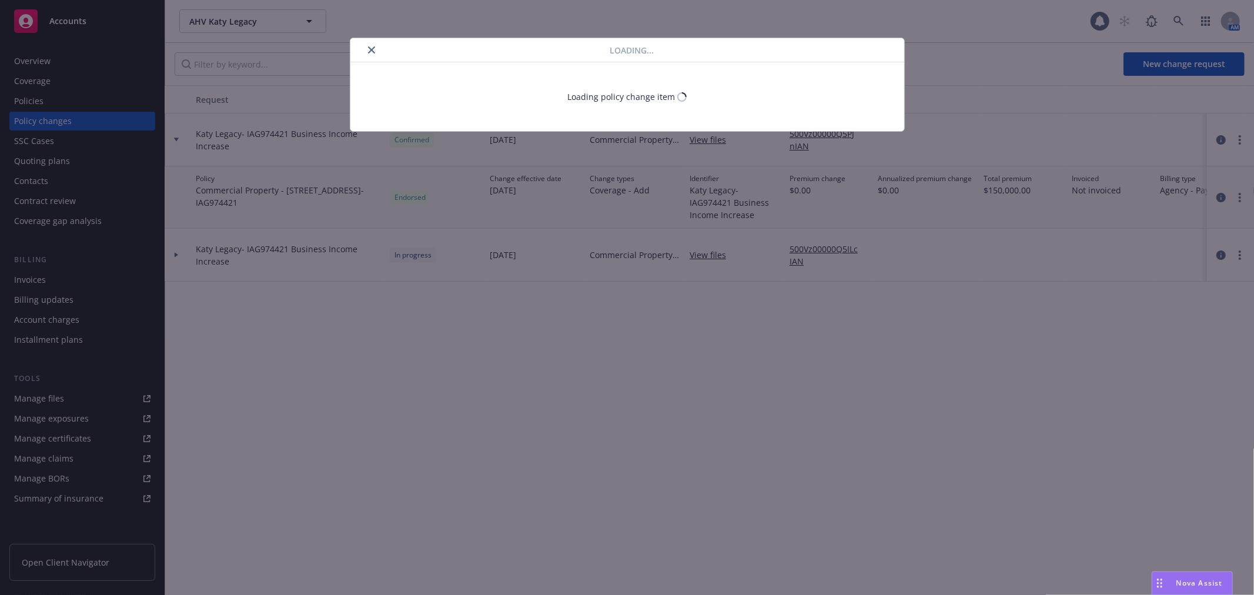
select select "TX"
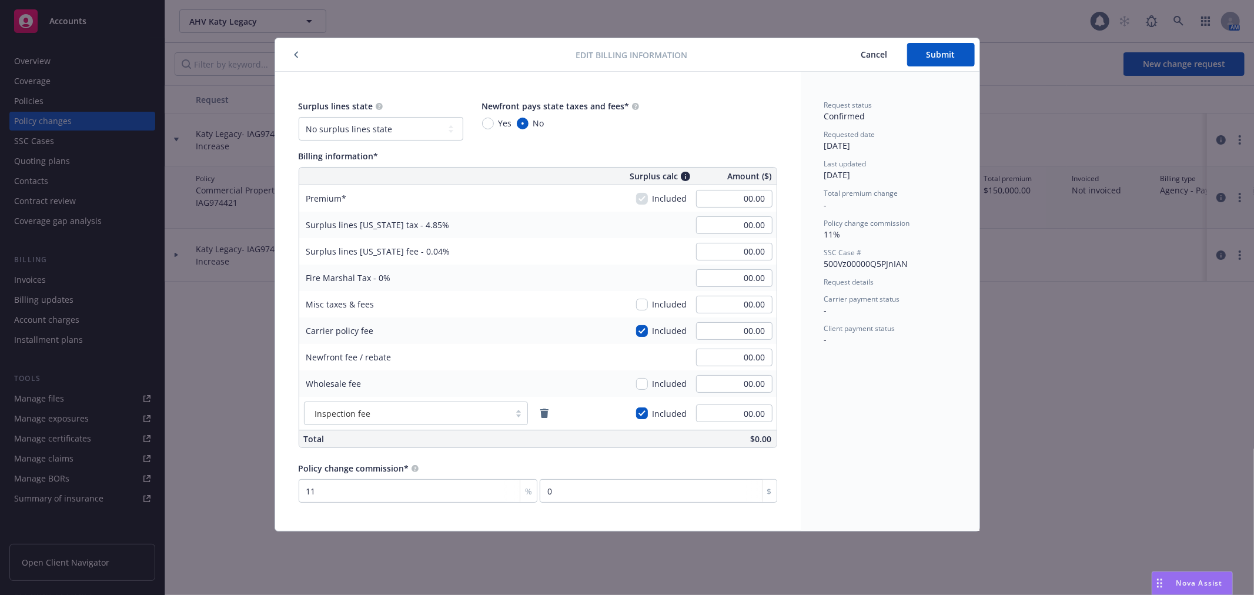
click at [297, 55] on icon "button" at bounding box center [296, 54] width 5 height 7
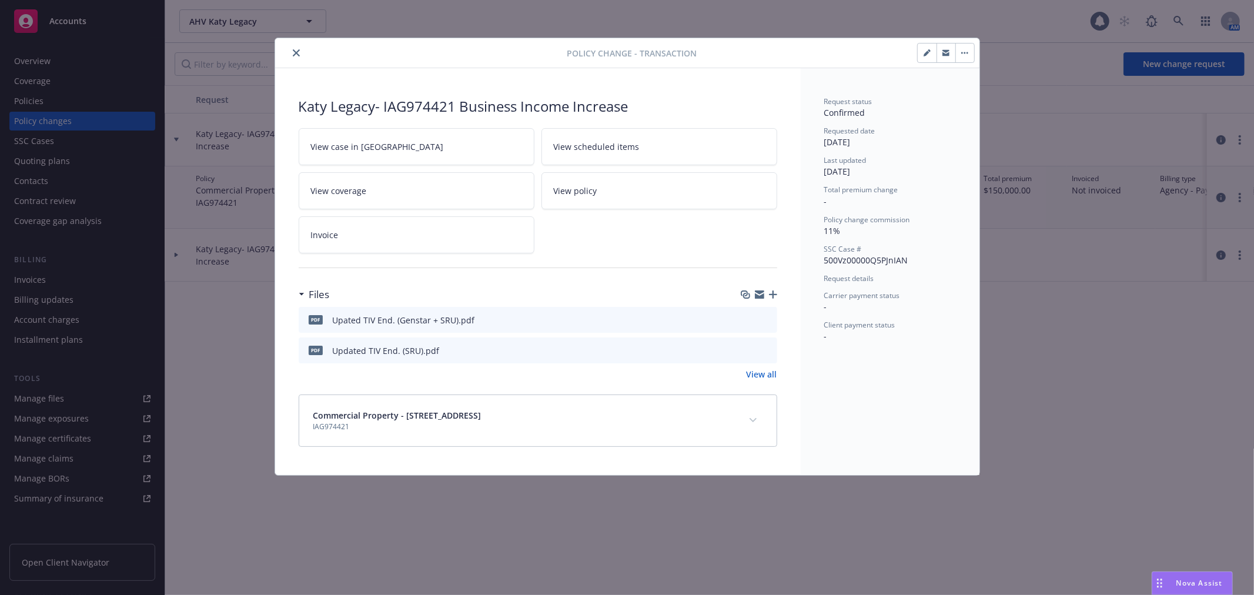
click at [926, 48] on button "button" at bounding box center [927, 53] width 19 height 19
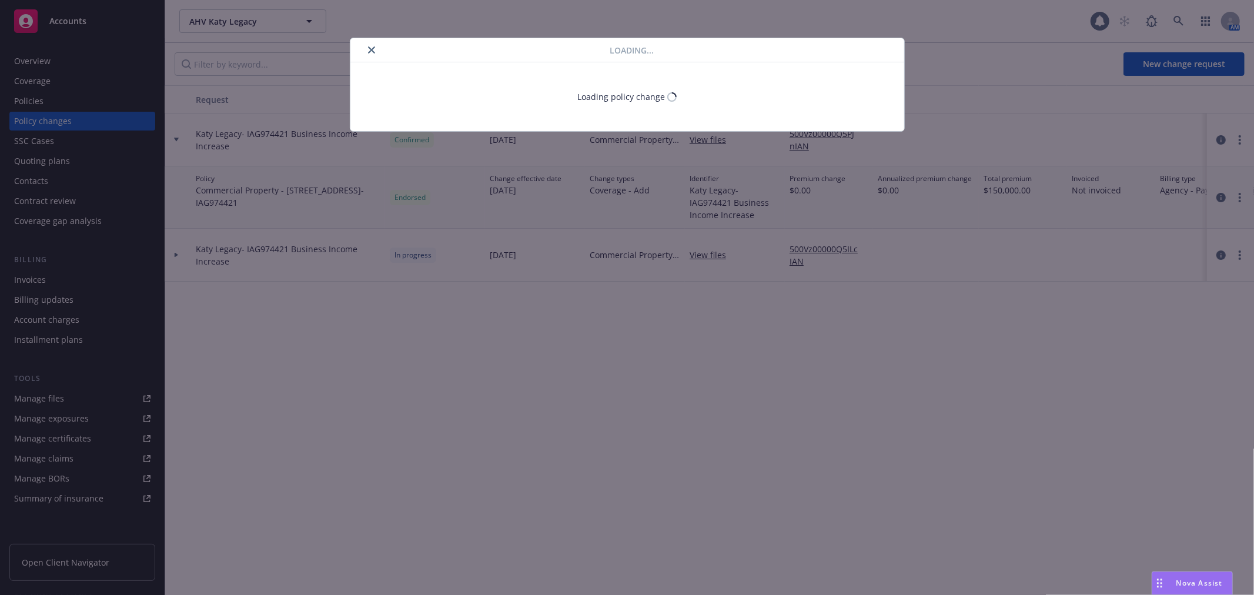
type textarea "x"
select select "ACCEPTED"
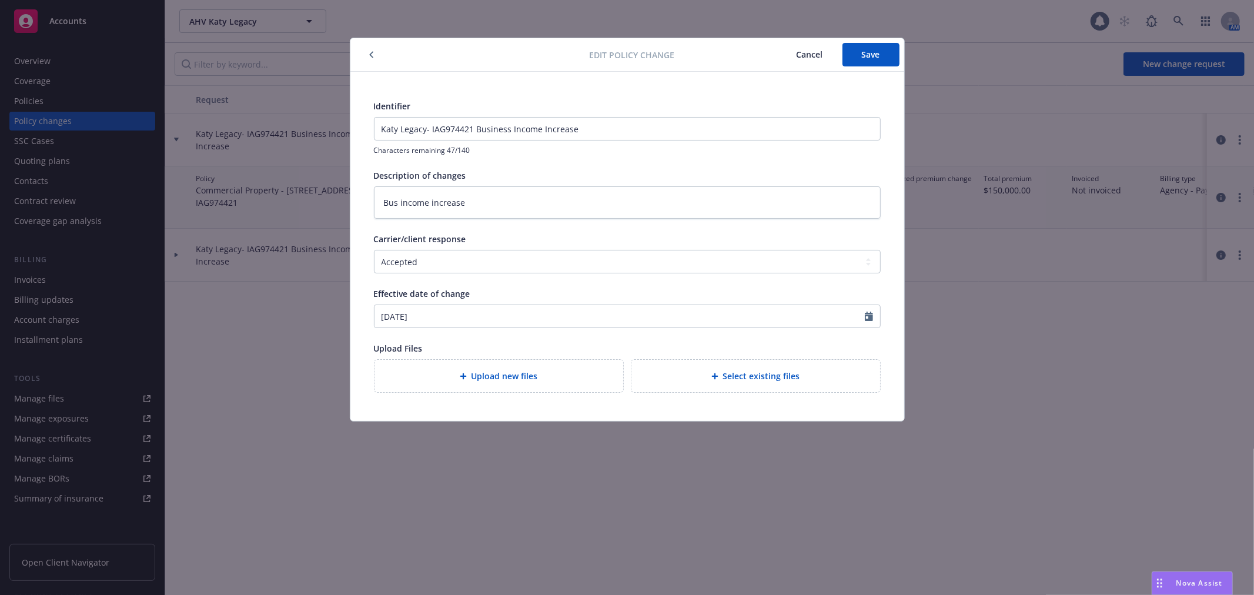
click at [899, 61] on div "Edit policy change Cancel Save" at bounding box center [627, 55] width 554 height 34
click at [890, 57] on button "Save" at bounding box center [870, 55] width 57 height 24
type textarea "x"
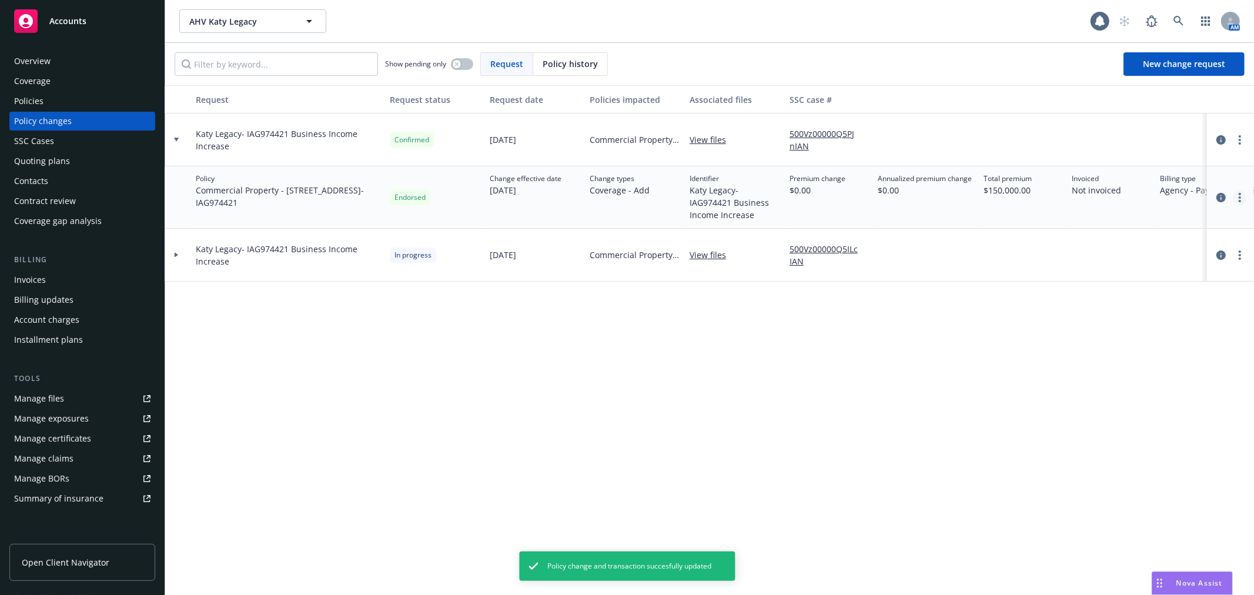
click at [1236, 194] on link "more" at bounding box center [1240, 197] width 14 height 14
click at [777, 368] on div "Request Request status Request date Policies impacted Associated files SSC case…" at bounding box center [709, 340] width 1089 height 510
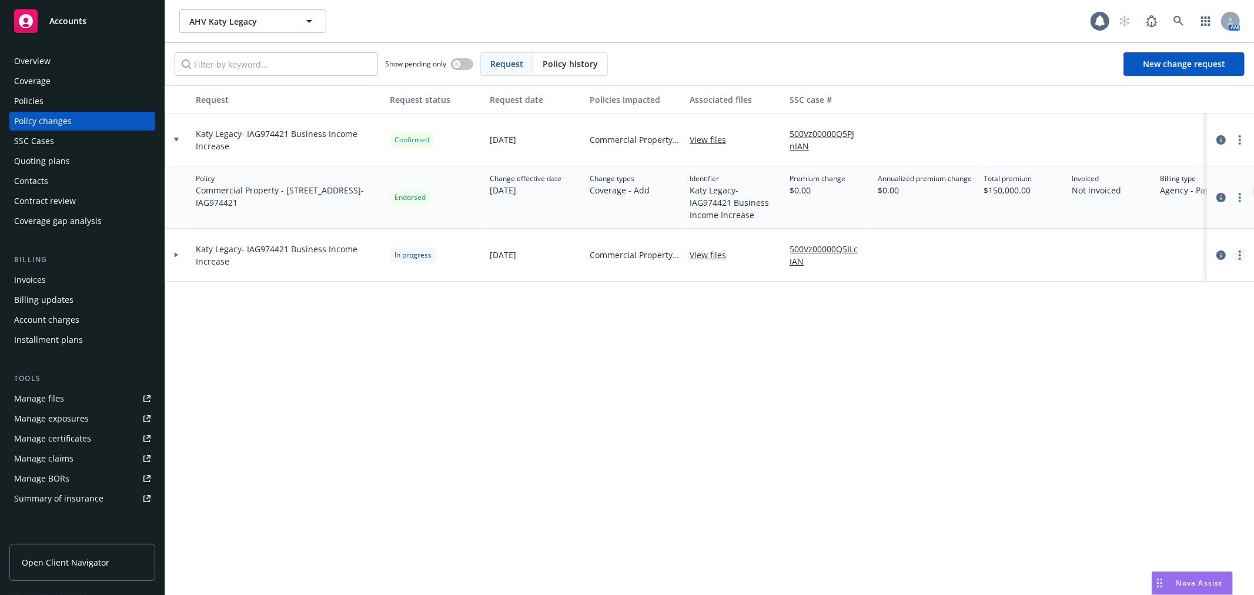
click at [1239, 255] on circle "more" at bounding box center [1240, 255] width 2 height 2
click at [1165, 325] on link "Rescind request" at bounding box center [1146, 326] width 202 height 24
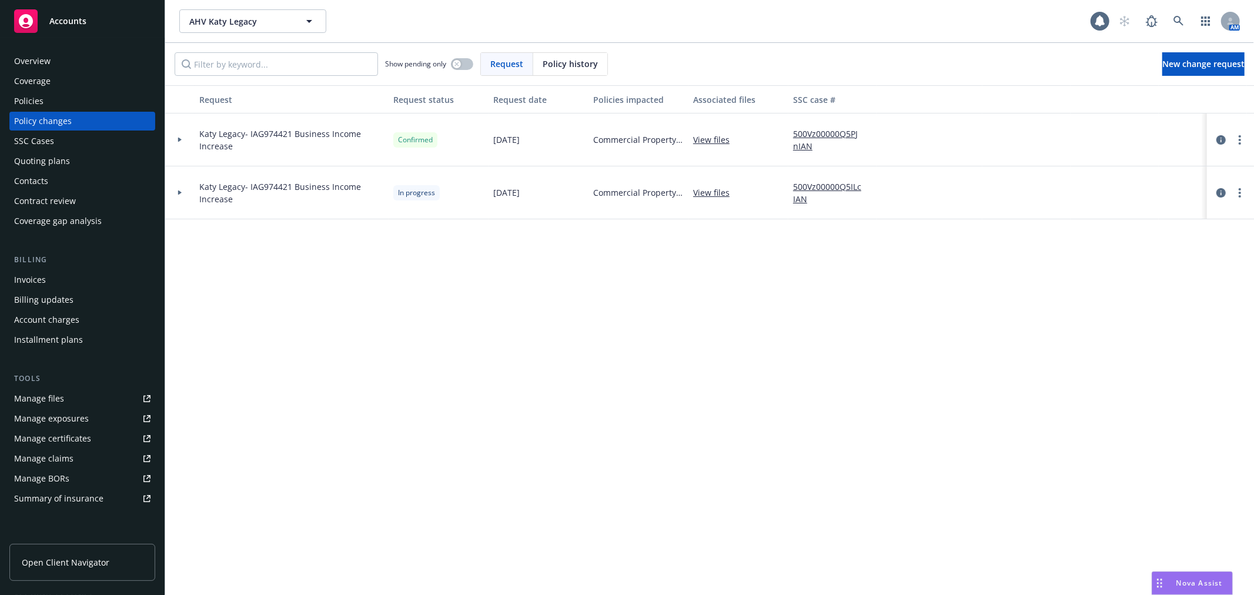
click at [176, 201] on div at bounding box center [179, 192] width 29 height 53
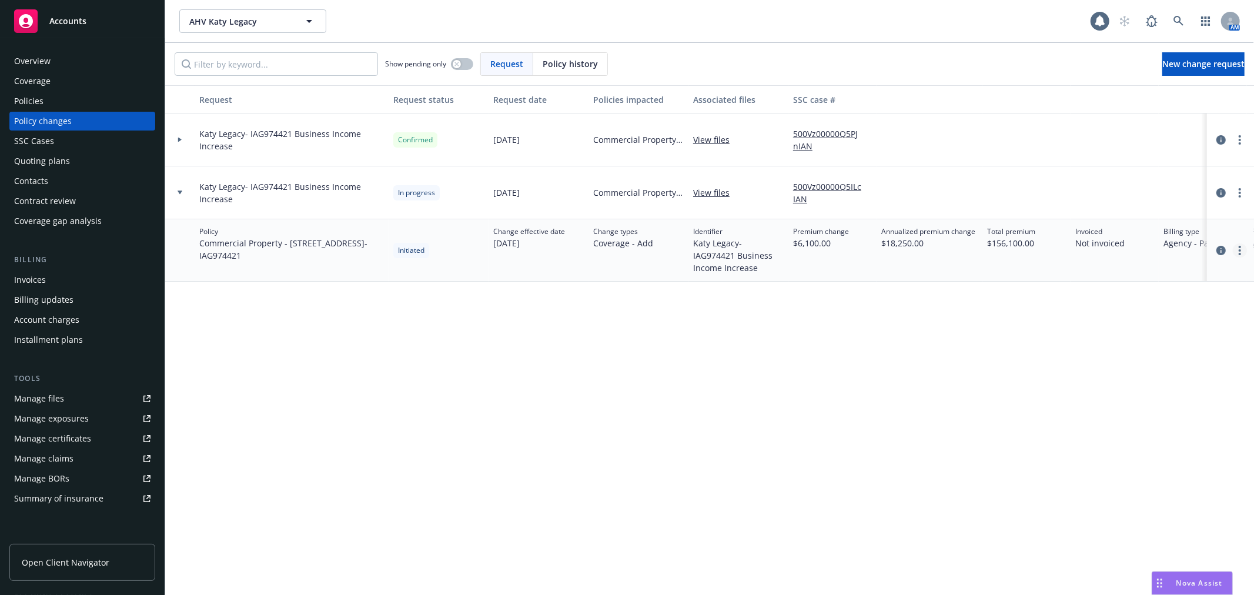
click at [1239, 249] on icon "more" at bounding box center [1240, 250] width 2 height 9
click at [1137, 344] on link "Edit billing info" at bounding box center [1146, 345] width 202 height 24
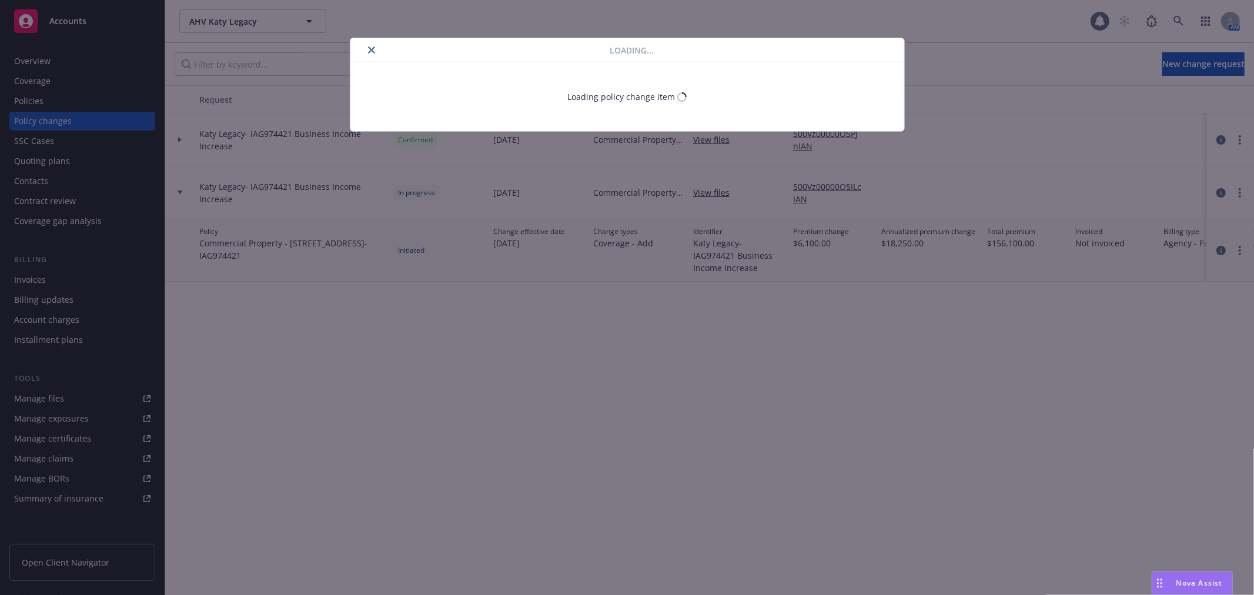
select select "[GEOGRAPHIC_DATA]"
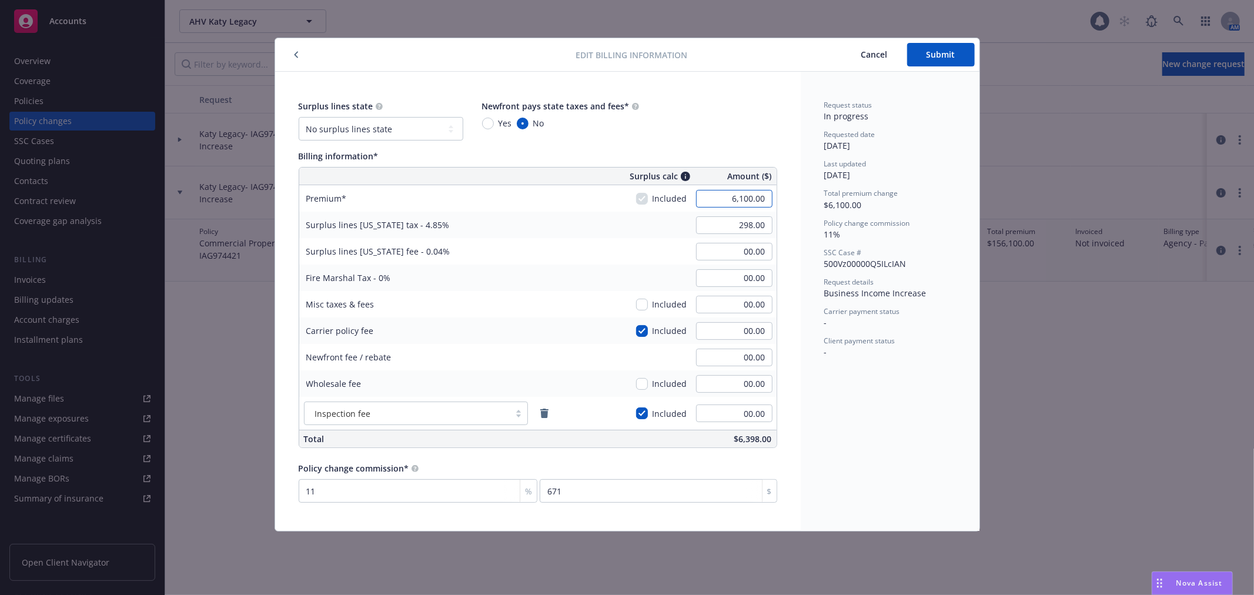
click at [750, 202] on input "6,100.00" at bounding box center [734, 199] width 76 height 18
type input "6,106.00"
type input "296.14"
type input "2.44"
type input "671.66"
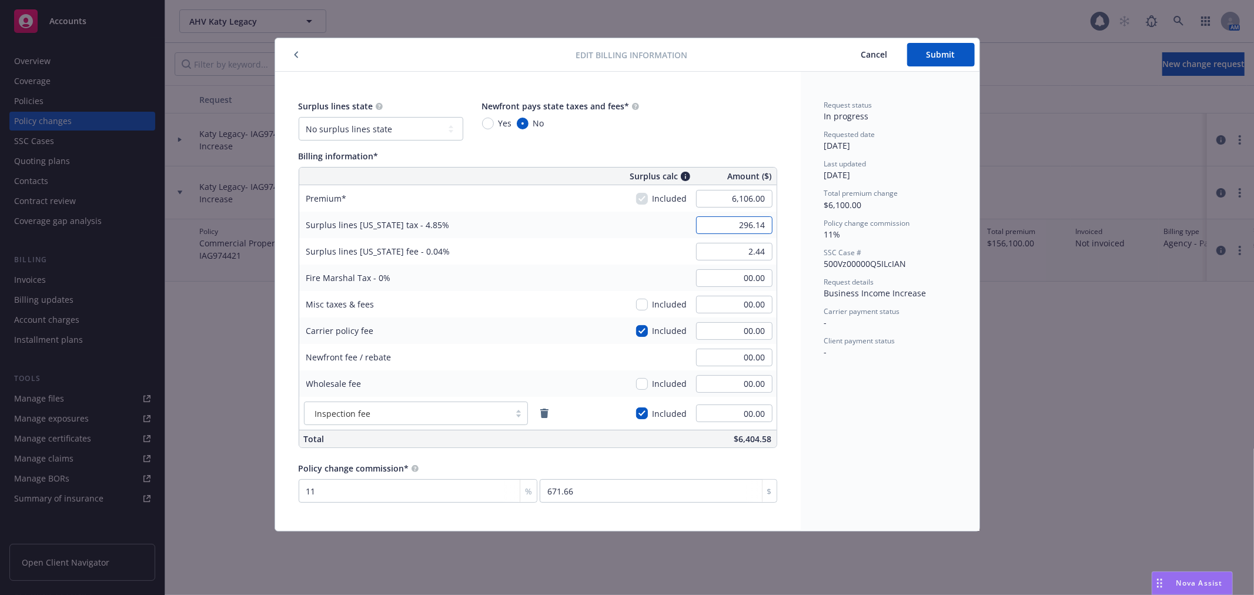
click at [723, 225] on input "296.14" at bounding box center [734, 225] width 76 height 18
click at [730, 115] on div "Surplus lines state No surplus lines state Alaska Alabama Arkansas Arizona Cali…" at bounding box center [538, 120] width 479 height 41
click at [719, 195] on input "6,106.00" at bounding box center [734, 199] width 76 height 18
type input "2,843.00"
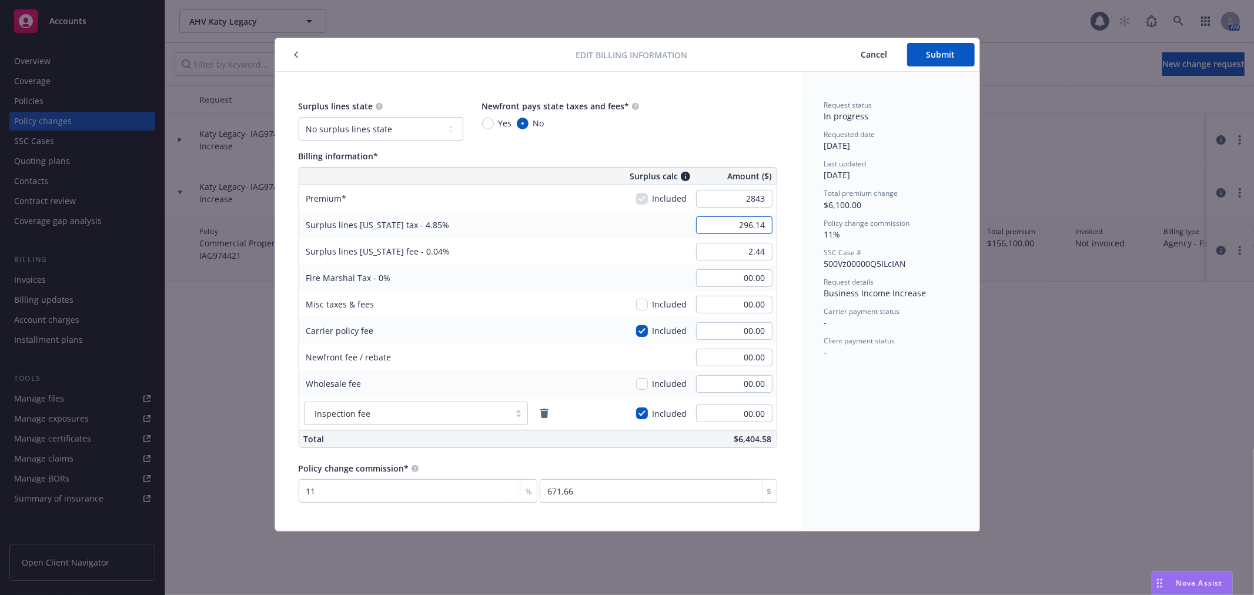
type input "137.89"
type input "1.14"
type input "312.73"
click at [724, 220] on input "137.89" at bounding box center [734, 225] width 76 height 18
click at [732, 200] on input "2,843.00" at bounding box center [734, 199] width 76 height 18
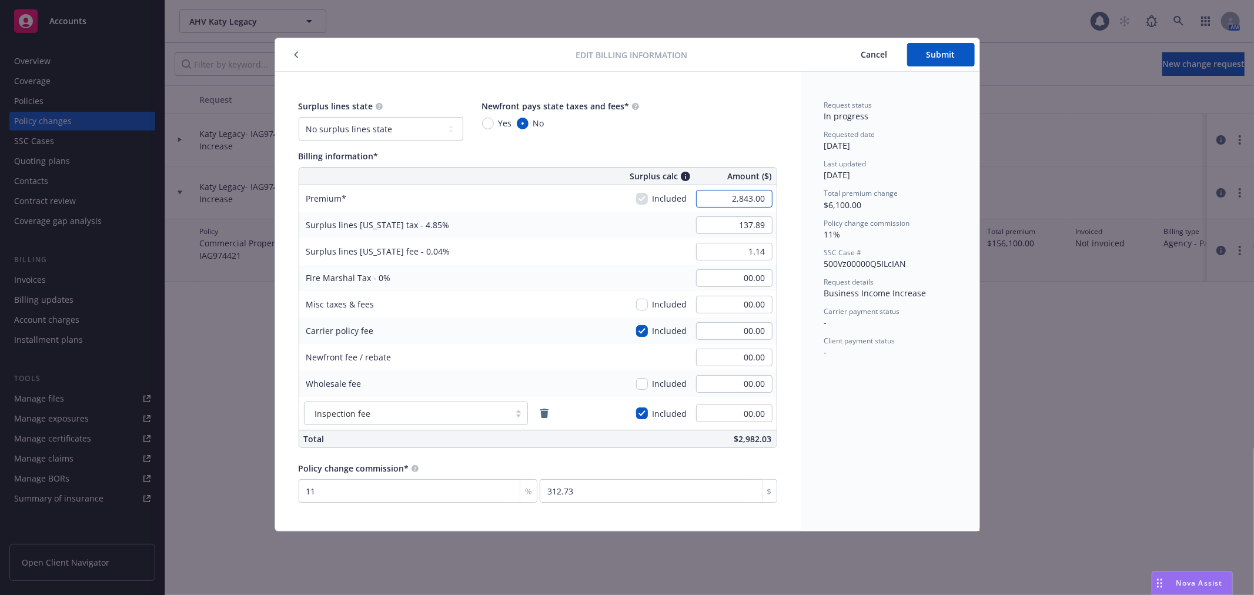
click at [732, 200] on input "2,843.00" at bounding box center [734, 199] width 76 height 18
type input "6"
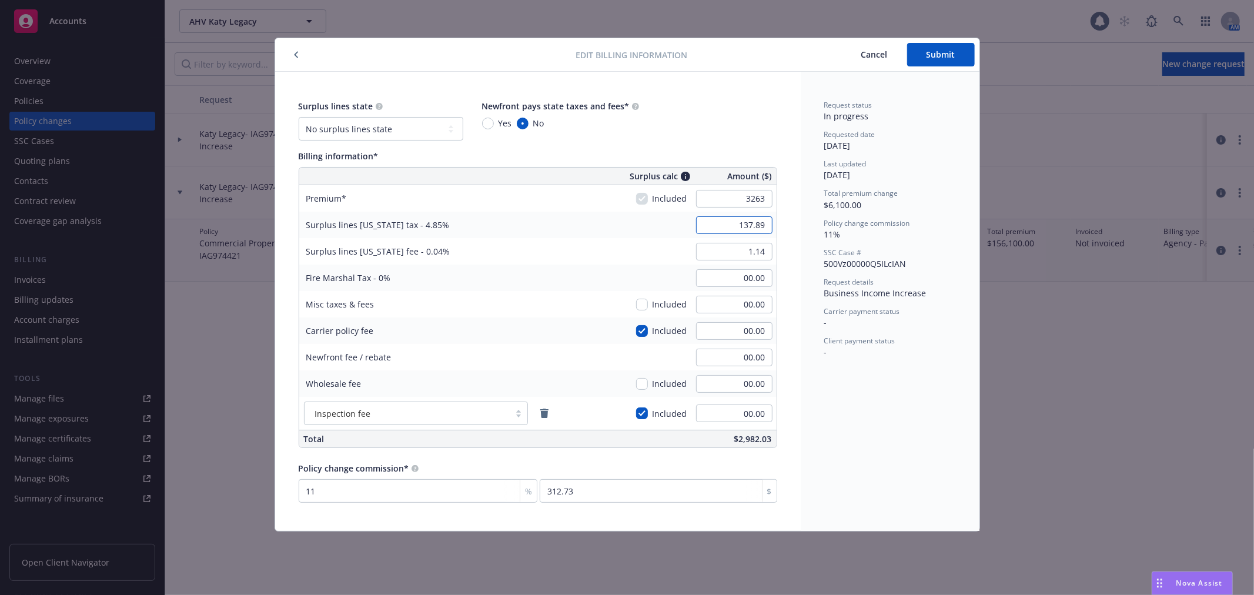
type input "3,263.00"
type input "158.26"
type input "1.31"
type input "358.93"
click at [732, 220] on input "158.26" at bounding box center [734, 225] width 76 height 18
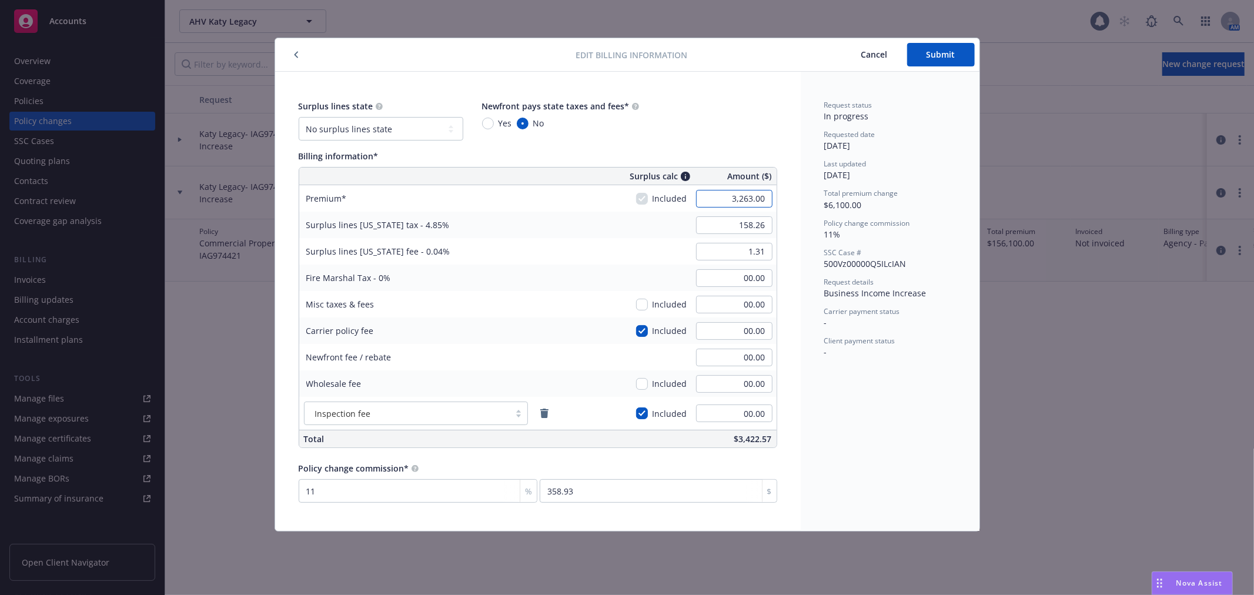
click at [726, 192] on input "3,263.00" at bounding box center [734, 199] width 76 height 18
type input "6,106.00"
type input "296.14"
type input "2.44"
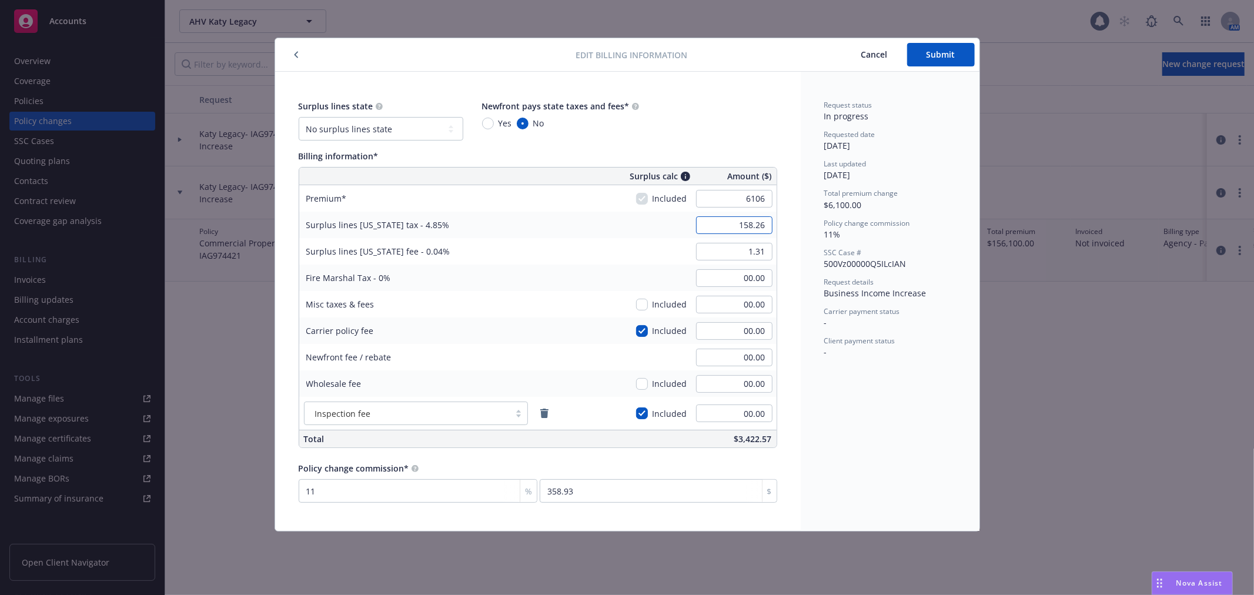
type input "671.66"
click at [748, 219] on input "296.14" at bounding box center [734, 225] width 76 height 18
click at [762, 253] on input "2.44" at bounding box center [734, 252] width 76 height 18
click at [764, 254] on input "2.44" at bounding box center [734, 252] width 76 height 18
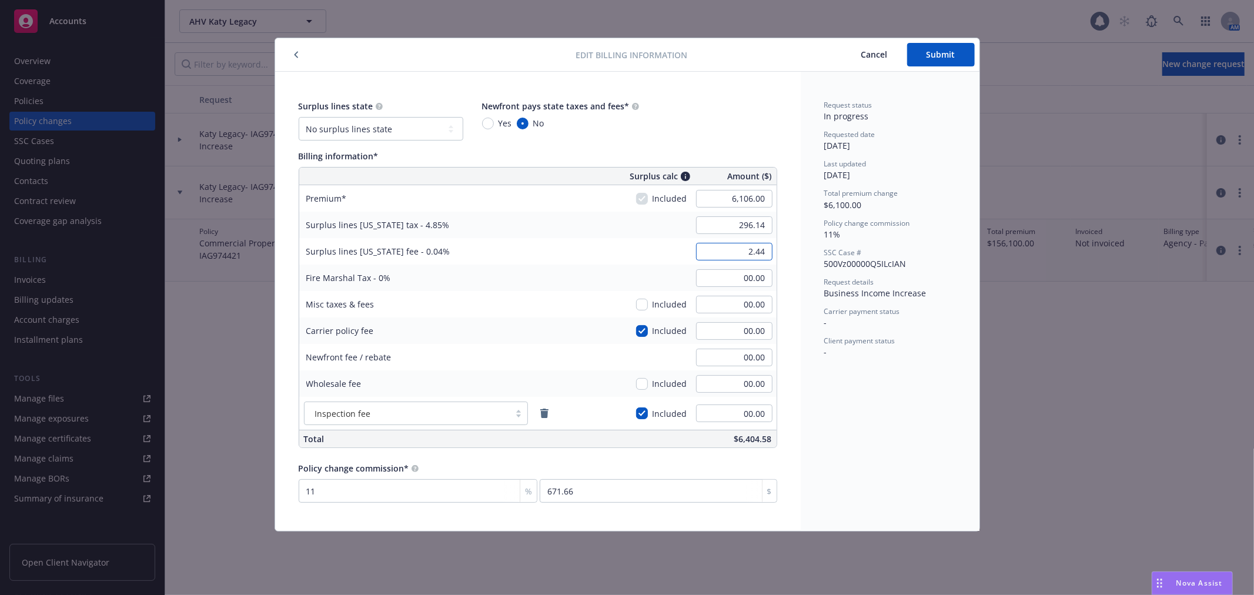
click at [764, 254] on input "2.44" at bounding box center [734, 252] width 76 height 18
click at [764, 250] on input "2.44" at bounding box center [734, 252] width 76 height 18
type input "2.45"
click at [758, 283] on input "00.00" at bounding box center [734, 278] width 76 height 18
click at [750, 222] on input "296.14" at bounding box center [734, 225] width 76 height 18
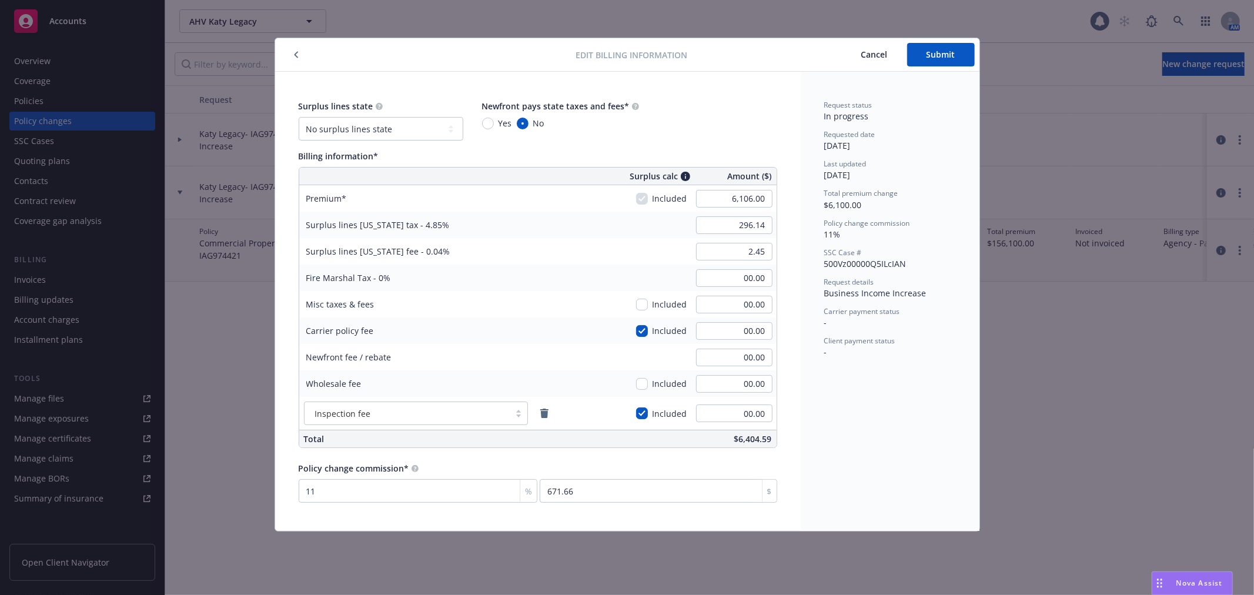
click at [778, 222] on div "Surplus lines state No surplus lines state Alaska Alabama Arkansas Arizona Cali…" at bounding box center [538, 301] width 526 height 459
click at [768, 222] on input "296.14" at bounding box center [734, 225] width 76 height 18
click at [767, 222] on input "296.14" at bounding box center [734, 225] width 76 height 18
click at [763, 222] on input "296.14" at bounding box center [734, 225] width 76 height 18
click at [760, 282] on input "00.00" at bounding box center [734, 278] width 76 height 18
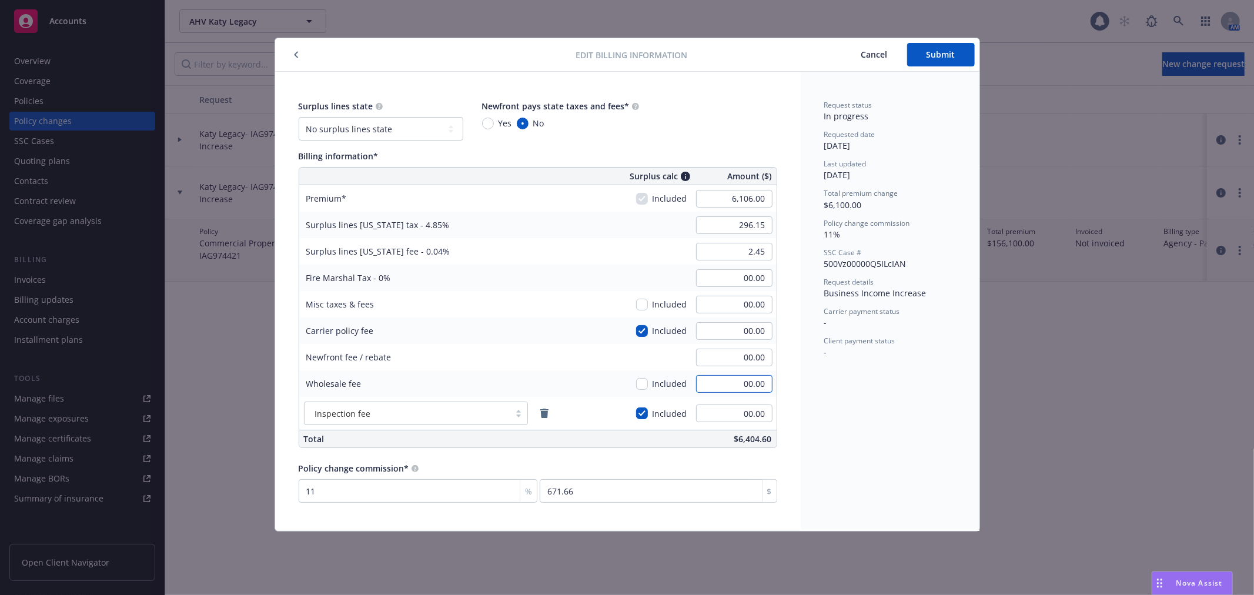
click at [750, 382] on input "00.00" at bounding box center [734, 384] width 76 height 18
click at [750, 316] on div "00.00" at bounding box center [734, 305] width 85 height 26
click at [753, 325] on input "00.00" at bounding box center [734, 331] width 76 height 18
type input "296.14"
type input "2.44"
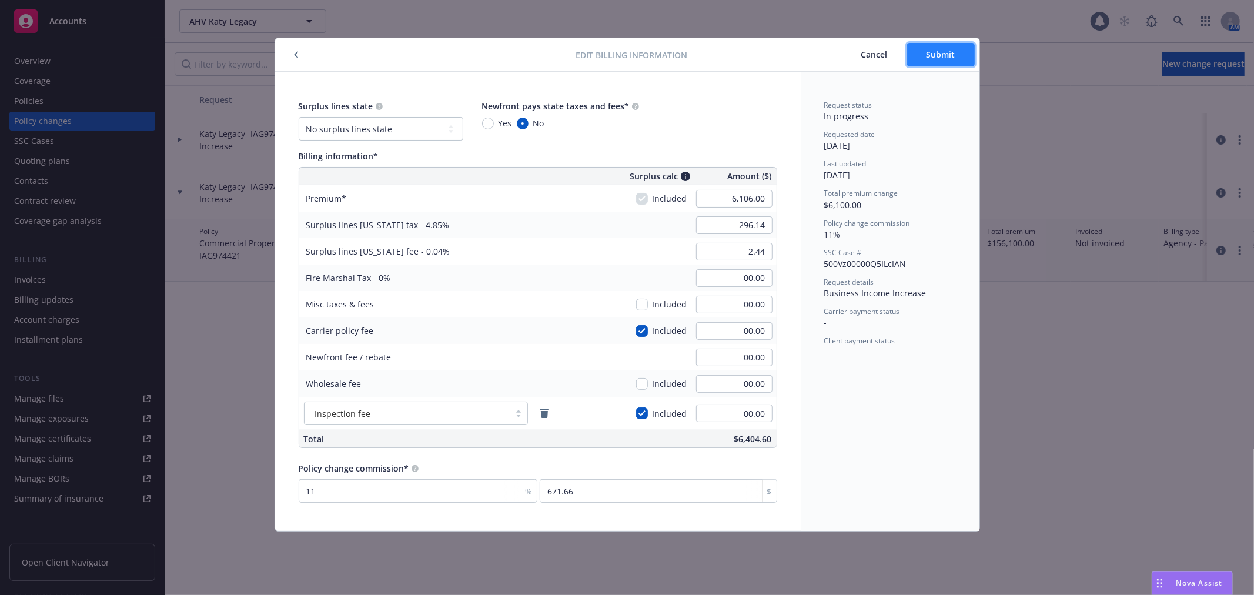
click at [943, 61] on button "Submit" at bounding box center [941, 55] width 68 height 24
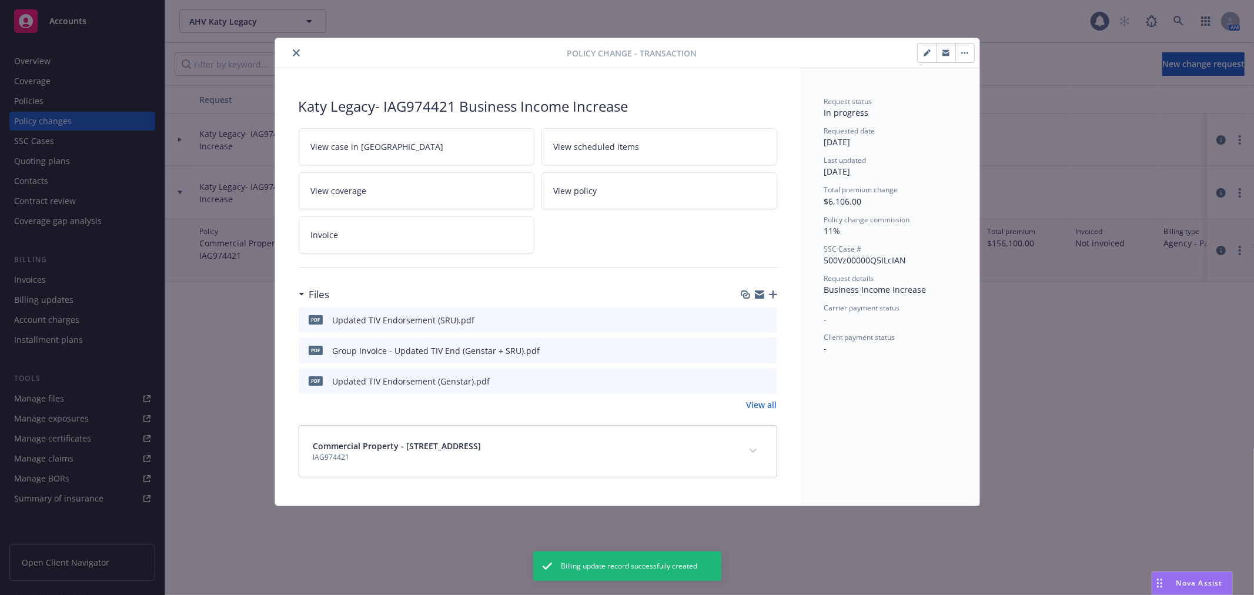
click at [298, 48] on button "close" at bounding box center [296, 53] width 14 height 14
click at [298, 48] on div "Show pending only Request Policy history New change request" at bounding box center [709, 64] width 1089 height 42
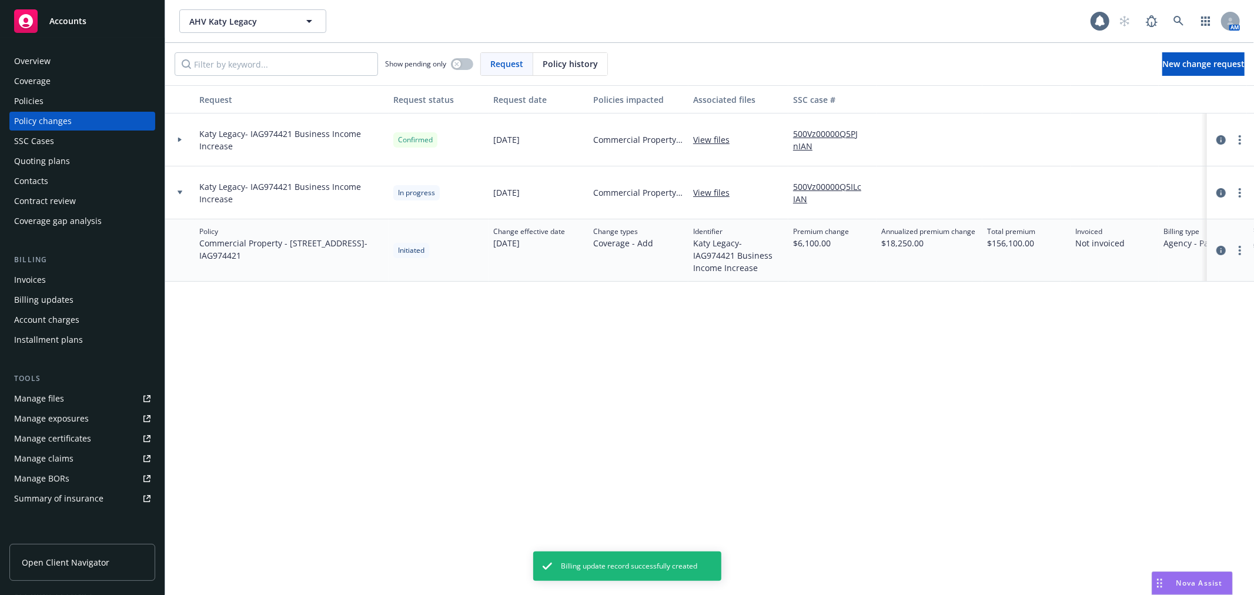
click at [78, 274] on div "Invoices" at bounding box center [82, 279] width 136 height 19
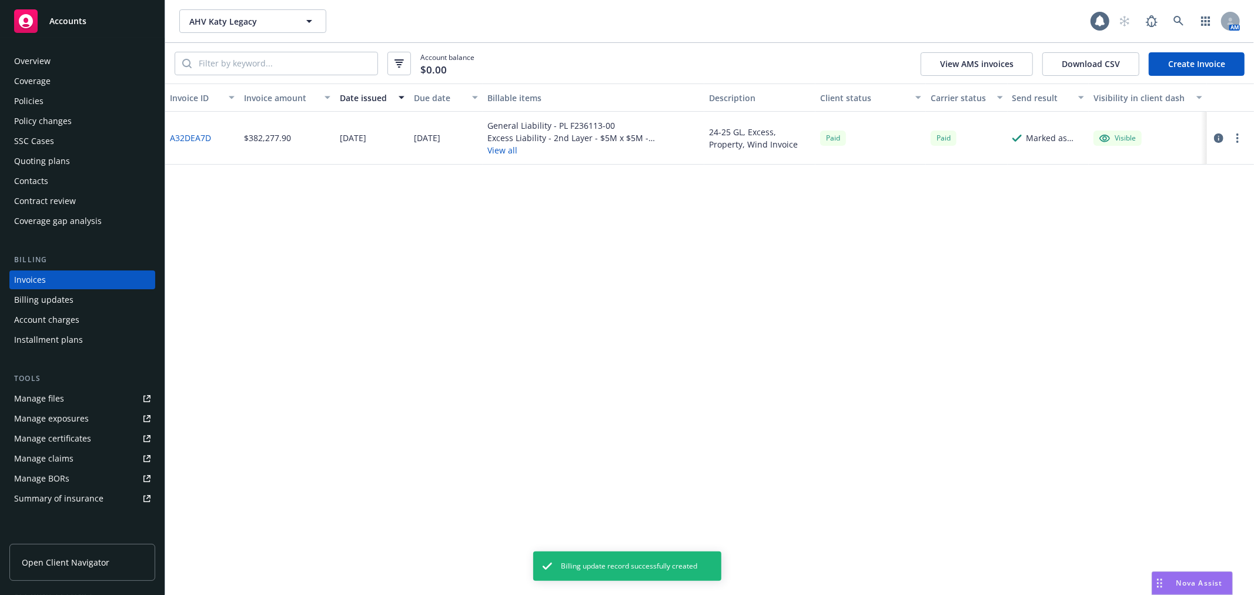
click at [1197, 53] on link "Create Invoice" at bounding box center [1197, 64] width 96 height 24
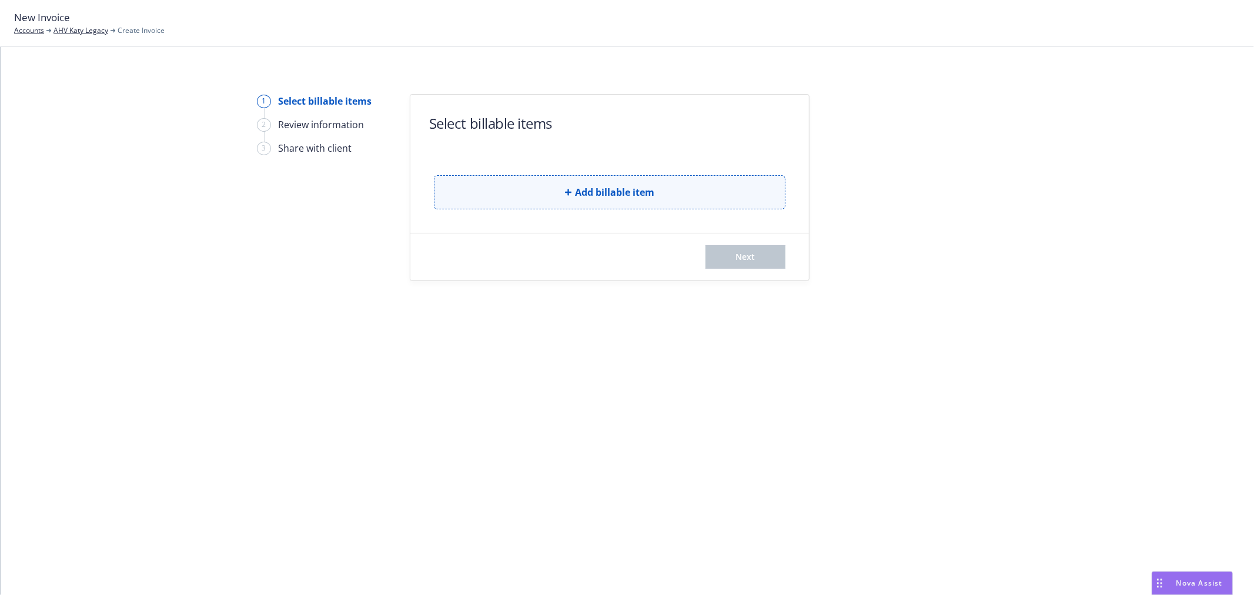
click at [641, 200] on button "Add billable item" at bounding box center [610, 192] width 352 height 34
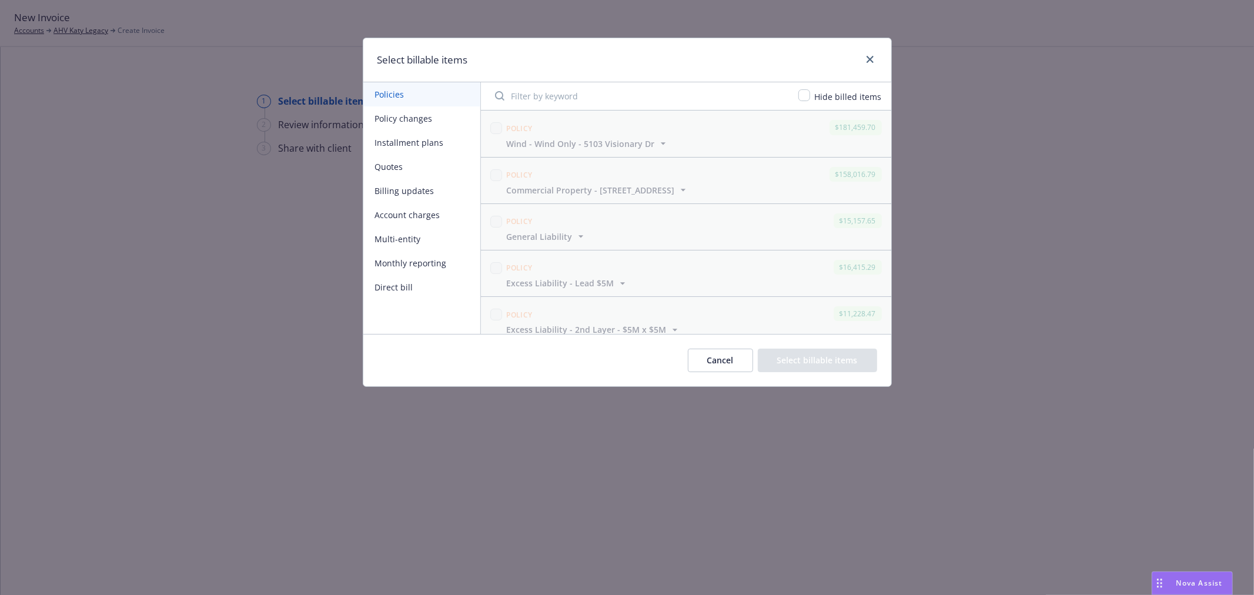
click at [407, 186] on button "Billing updates" at bounding box center [421, 191] width 117 height 24
click at [407, 125] on button "Policy changes" at bounding box center [421, 118] width 117 height 24
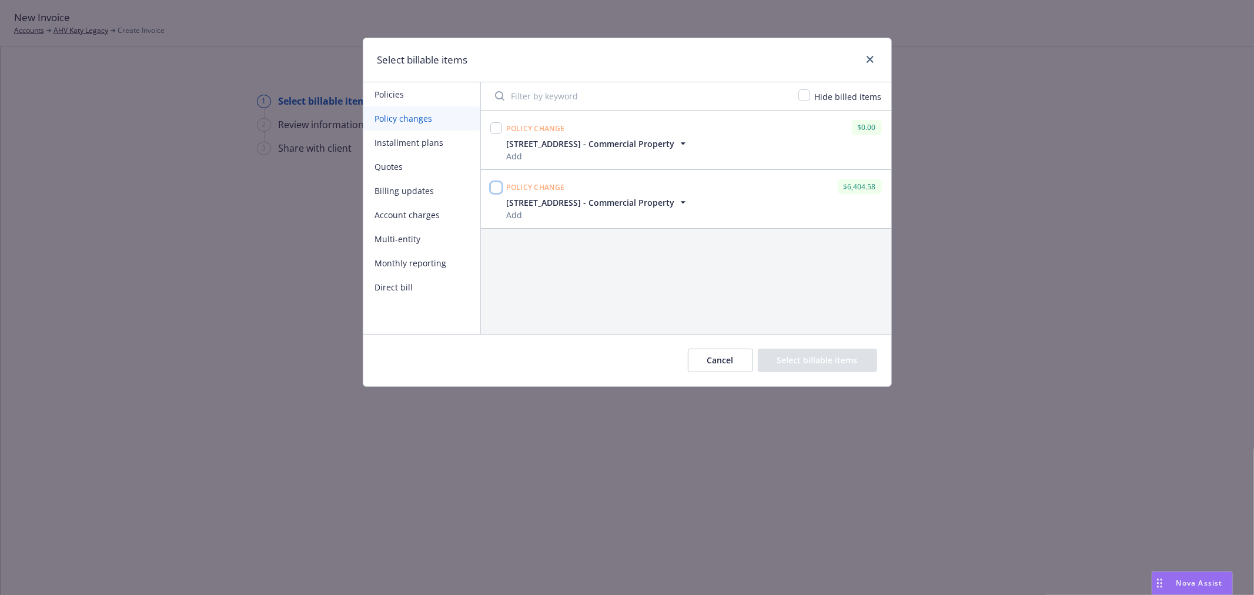
click at [495, 188] on input "checkbox" at bounding box center [496, 188] width 12 height 12
checkbox input "true"
click at [829, 369] on button "Select billable items" at bounding box center [817, 361] width 119 height 24
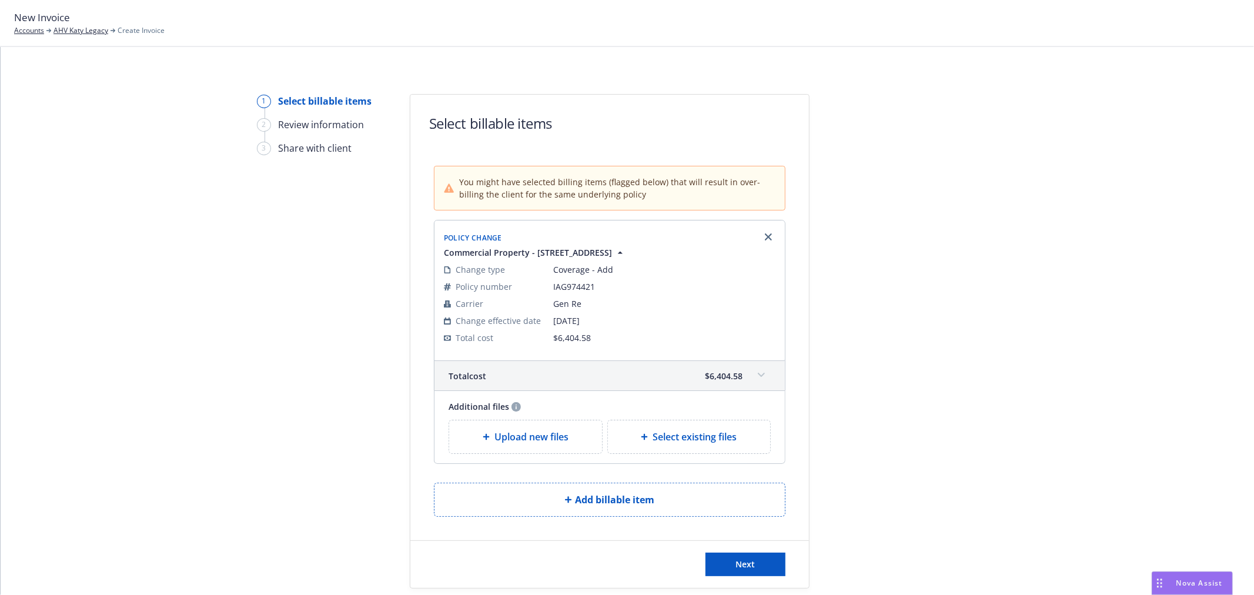
click at [754, 379] on span at bounding box center [761, 375] width 19 height 19
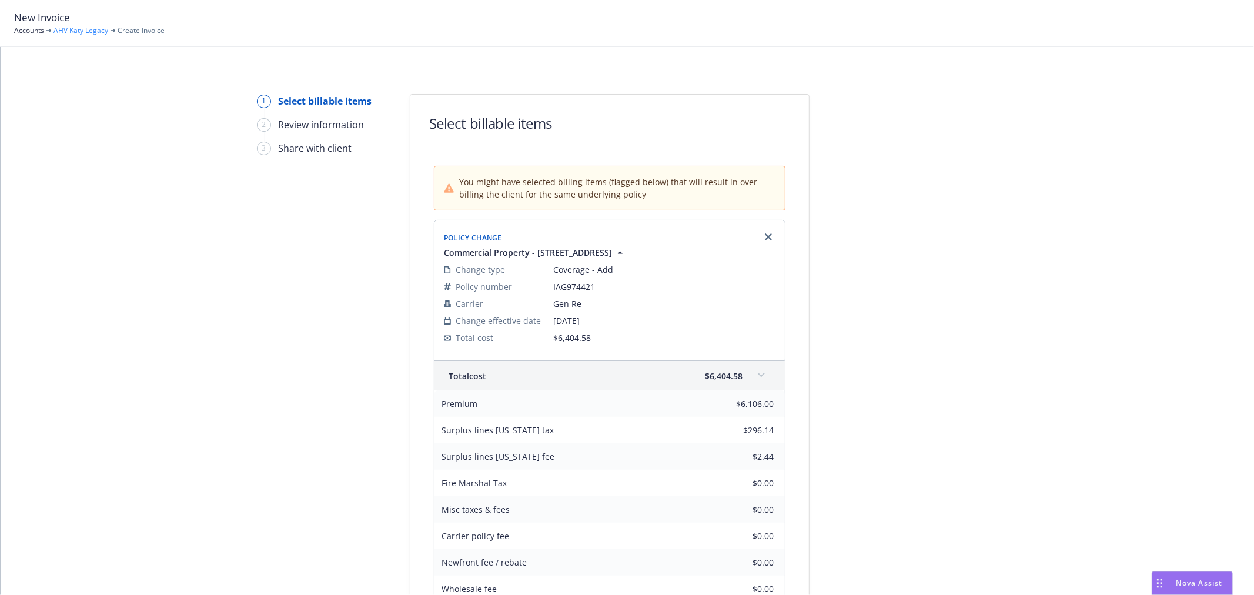
click at [85, 27] on link "AHV Katy Legacy" at bounding box center [80, 30] width 55 height 11
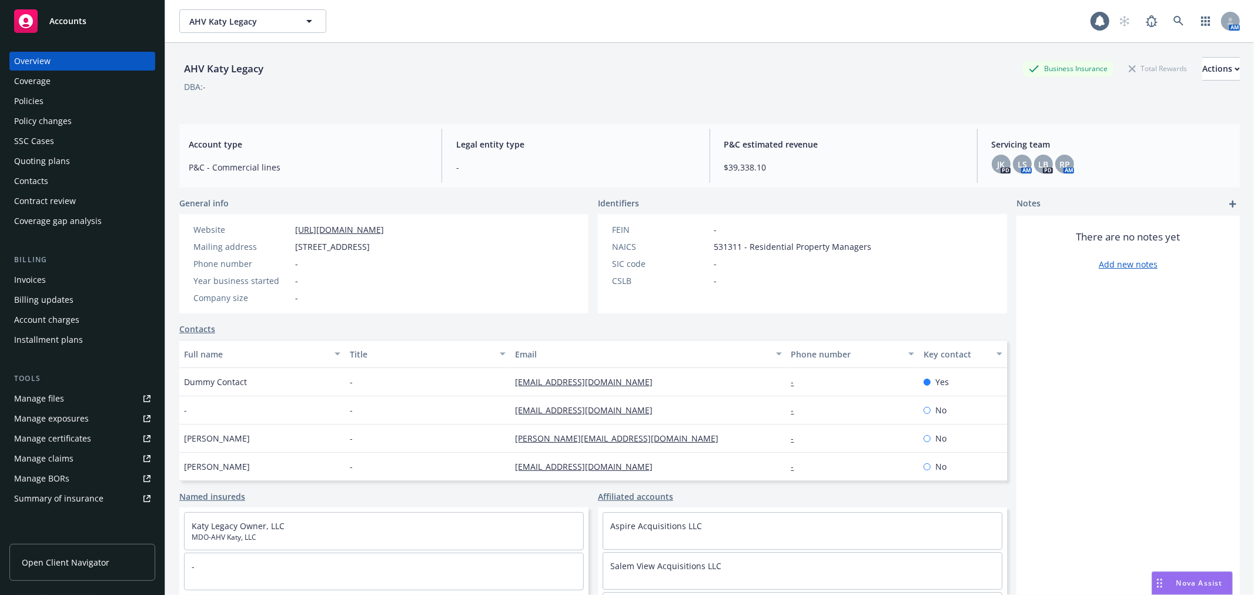
click at [108, 121] on div "Policy changes" at bounding box center [82, 121] width 136 height 19
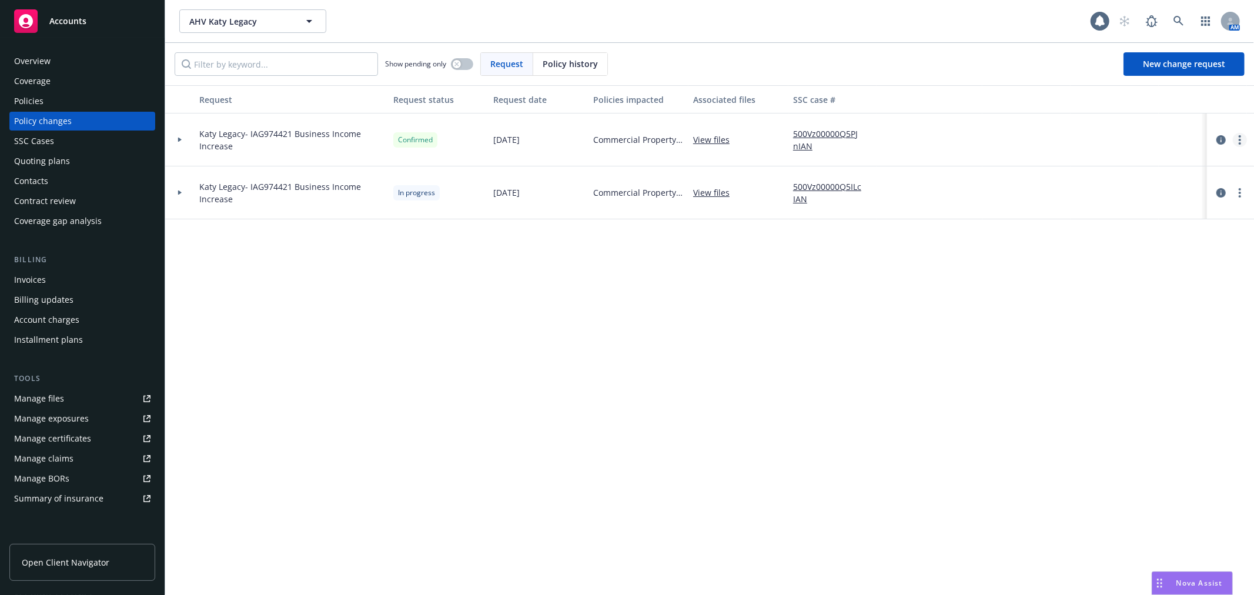
click at [1243, 135] on link "more" at bounding box center [1240, 140] width 14 height 14
click at [1058, 294] on div "Request Request status Request date Policies impacted Associated files SSC case…" at bounding box center [709, 340] width 1089 height 510
click at [1243, 197] on link "more" at bounding box center [1240, 193] width 14 height 14
drag, startPoint x: 695, startPoint y: 355, endPoint x: 317, endPoint y: 208, distance: 405.2
click at [692, 353] on div "Request Request status Request date Policies impacted Associated files SSC case…" at bounding box center [709, 340] width 1089 height 510
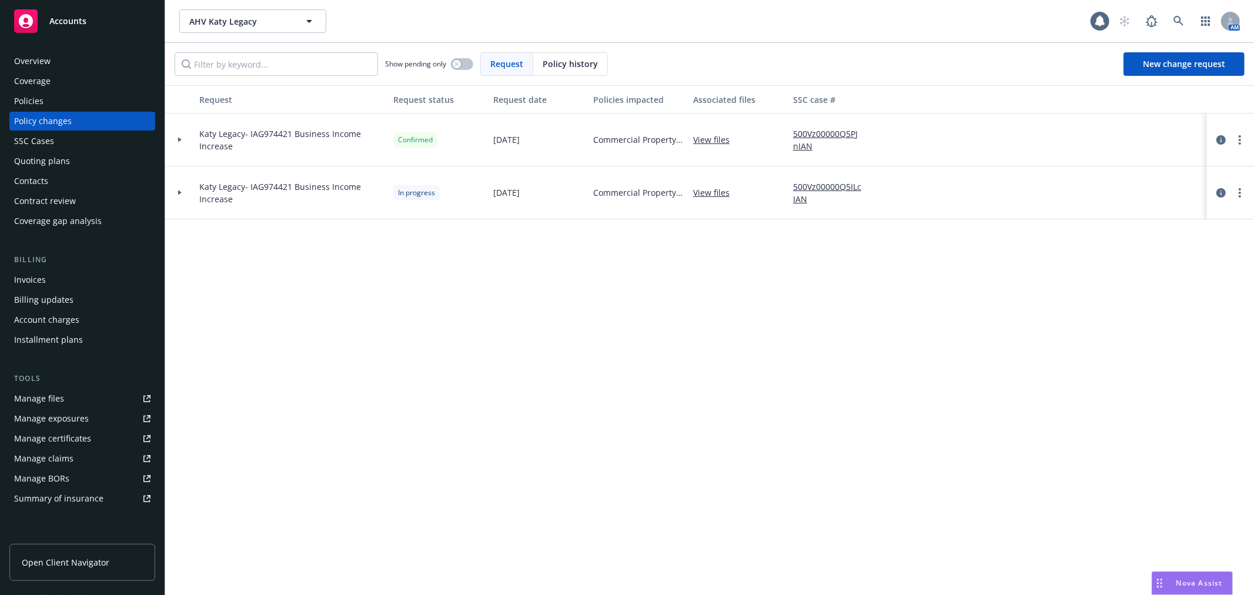
click at [187, 190] on div at bounding box center [180, 192] width 20 height 4
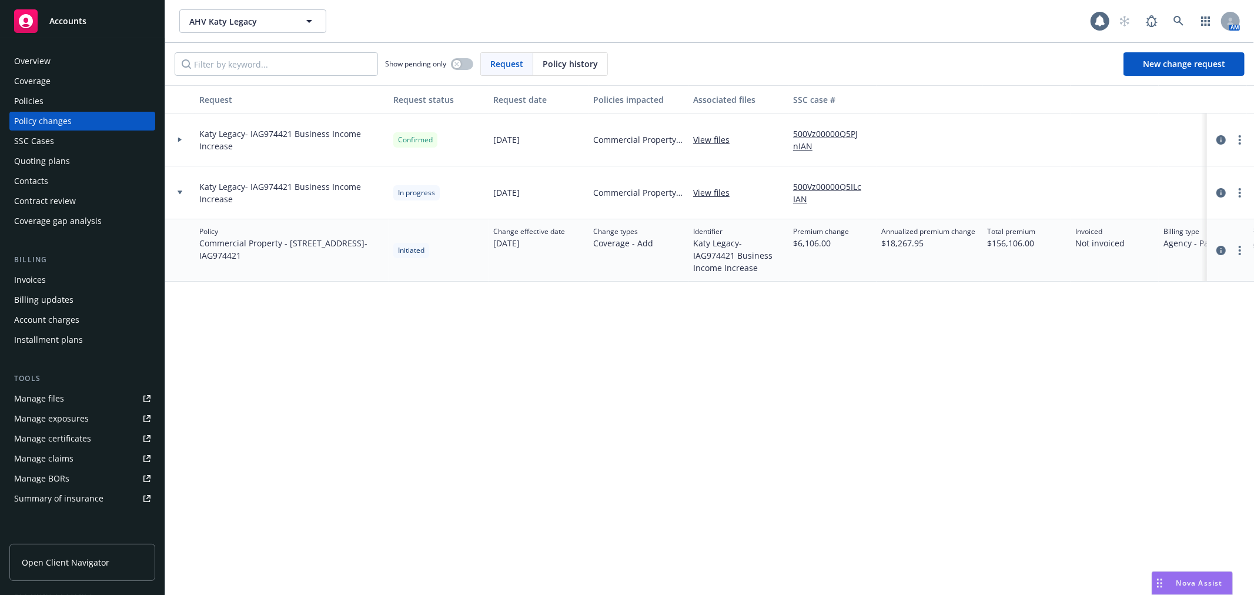
click at [186, 190] on div at bounding box center [180, 192] width 20 height 4
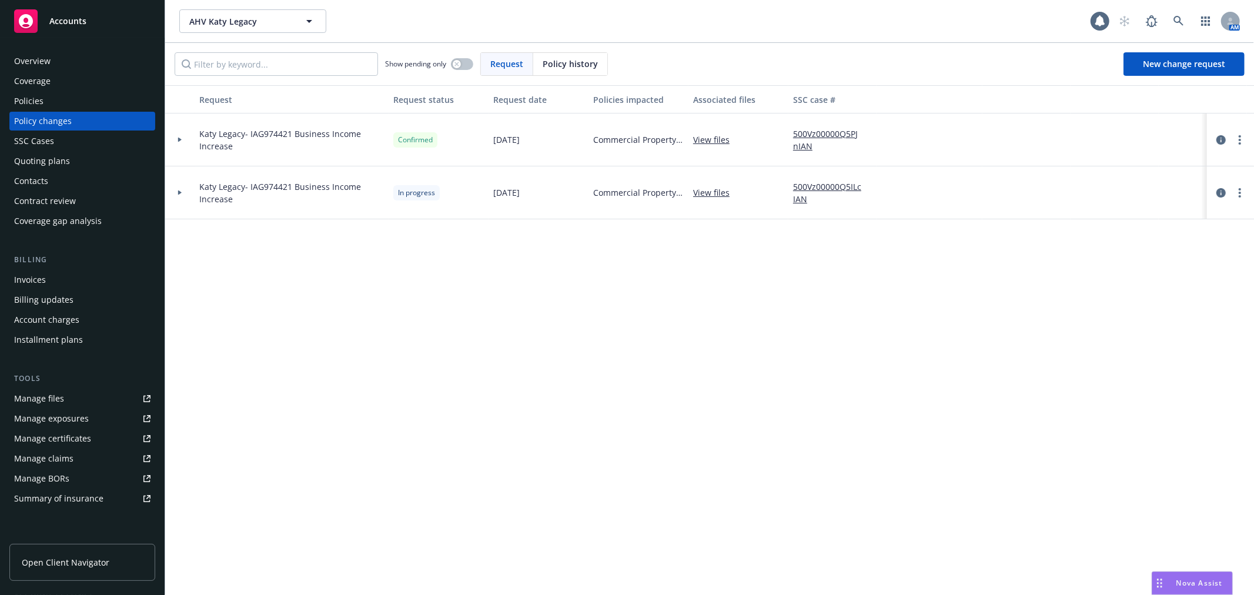
click at [179, 197] on div at bounding box center [179, 192] width 29 height 53
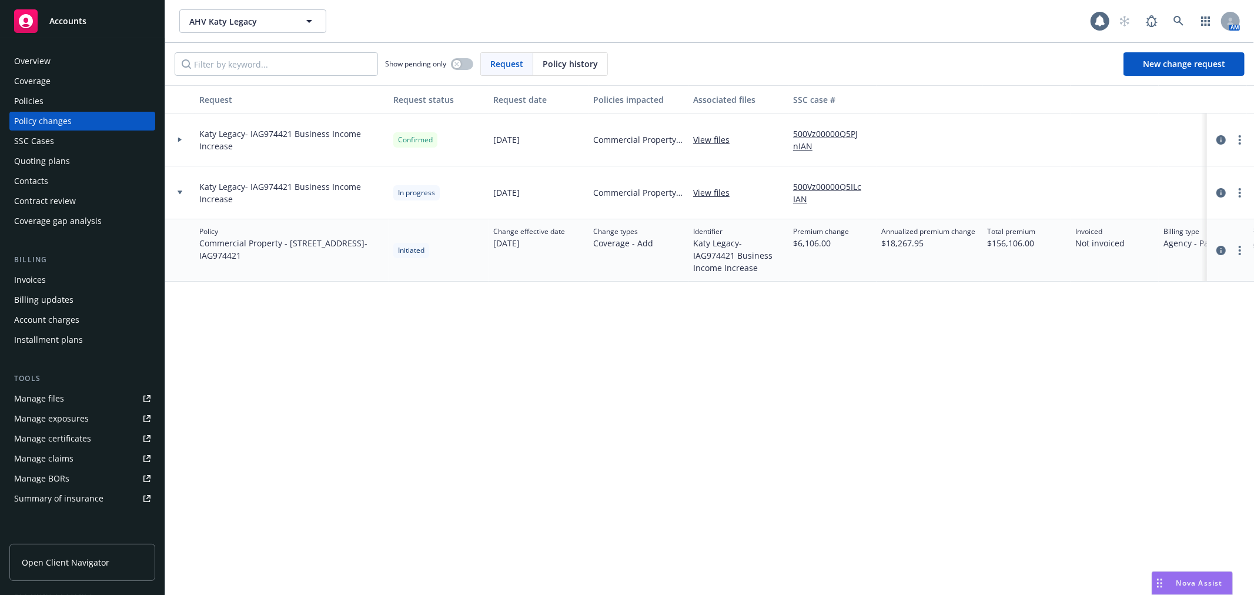
click at [178, 139] on icon at bounding box center [180, 140] width 4 height 5
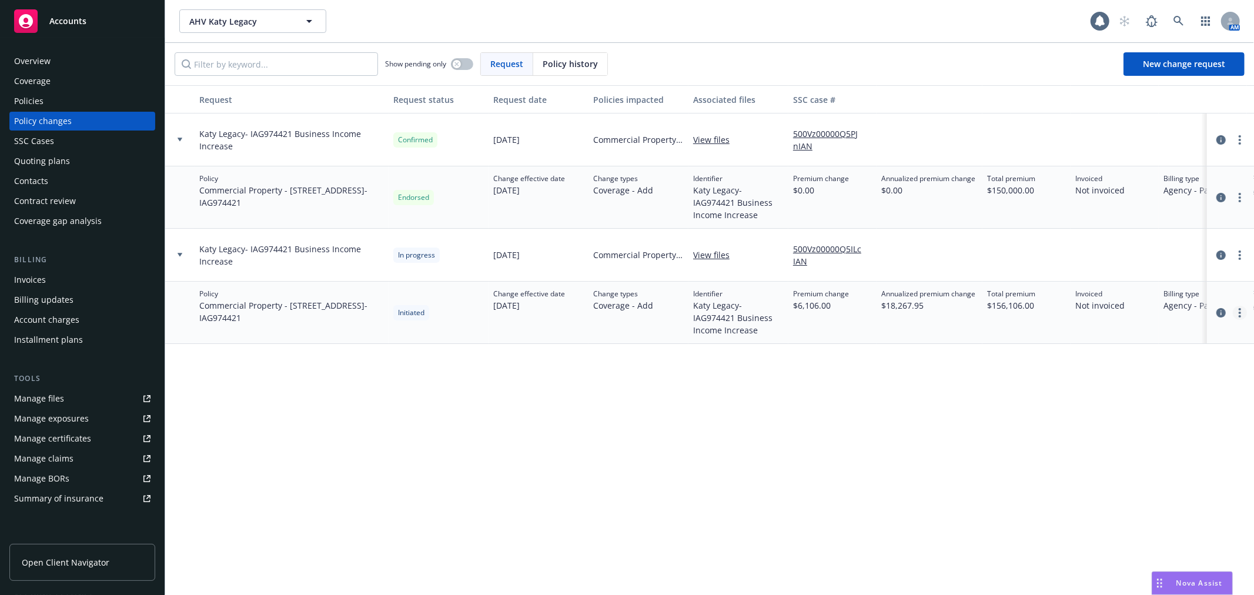
click at [1239, 312] on circle "more" at bounding box center [1240, 313] width 2 height 2
click at [1166, 402] on link "Edit billing info" at bounding box center [1146, 408] width 202 height 24
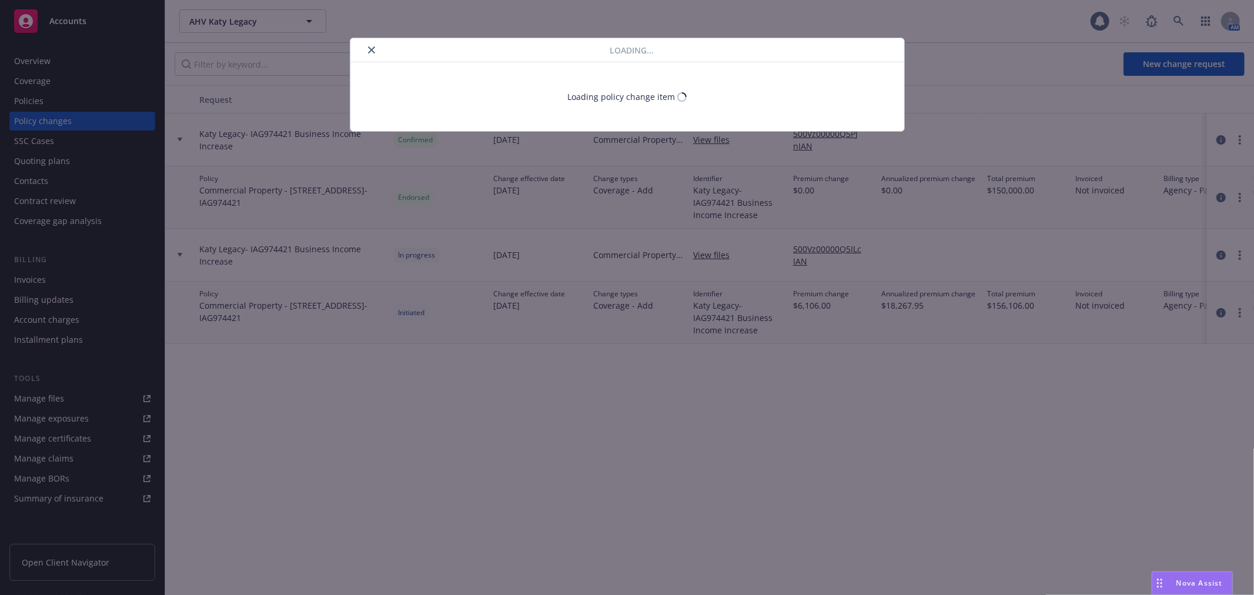
select select "[GEOGRAPHIC_DATA]"
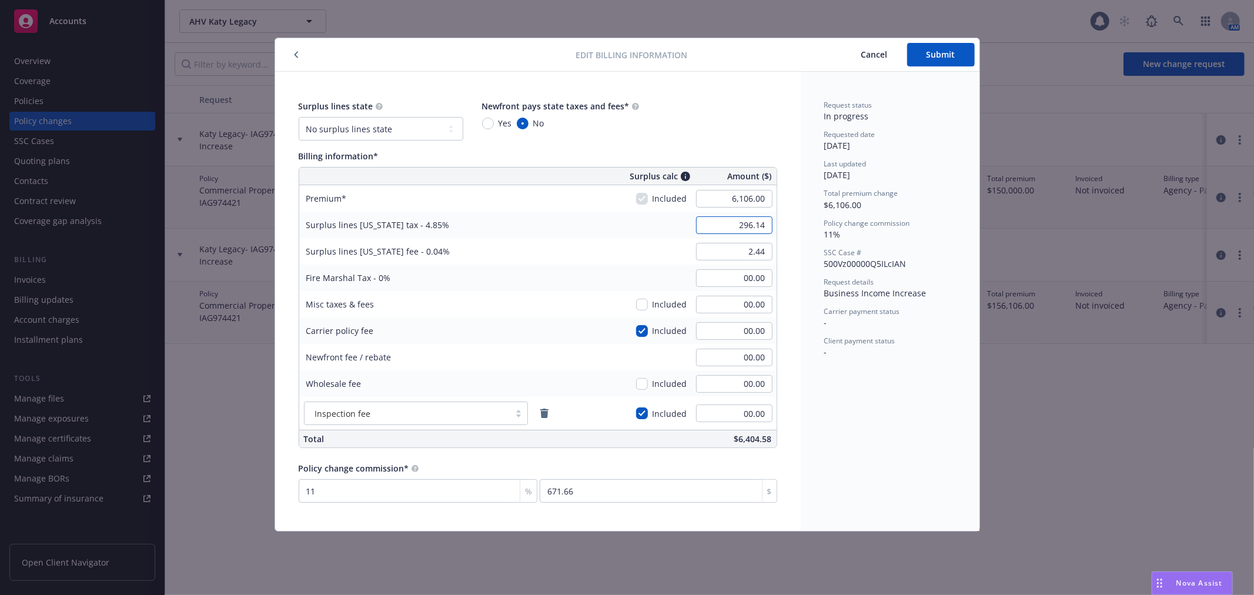
click at [766, 222] on input "296.14" at bounding box center [734, 225] width 76 height 18
click at [767, 222] on input "296.14" at bounding box center [734, 225] width 76 height 18
click at [768, 224] on input "296.14" at bounding box center [734, 225] width 76 height 18
type input "296.15"
click at [767, 254] on input "2.44" at bounding box center [734, 252] width 76 height 18
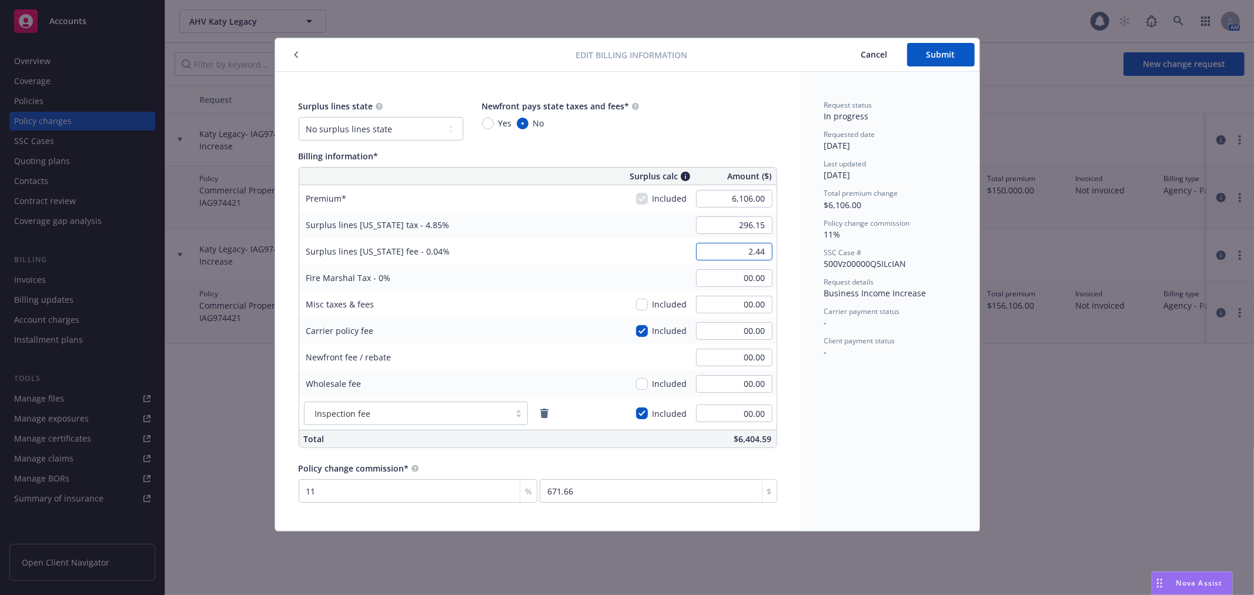
click at [766, 250] on input "2.44" at bounding box center [734, 252] width 76 height 18
type input "2.45"
click at [747, 306] on input "00.00" at bounding box center [734, 305] width 76 height 18
click at [939, 53] on span "Submit" at bounding box center [940, 54] width 29 height 11
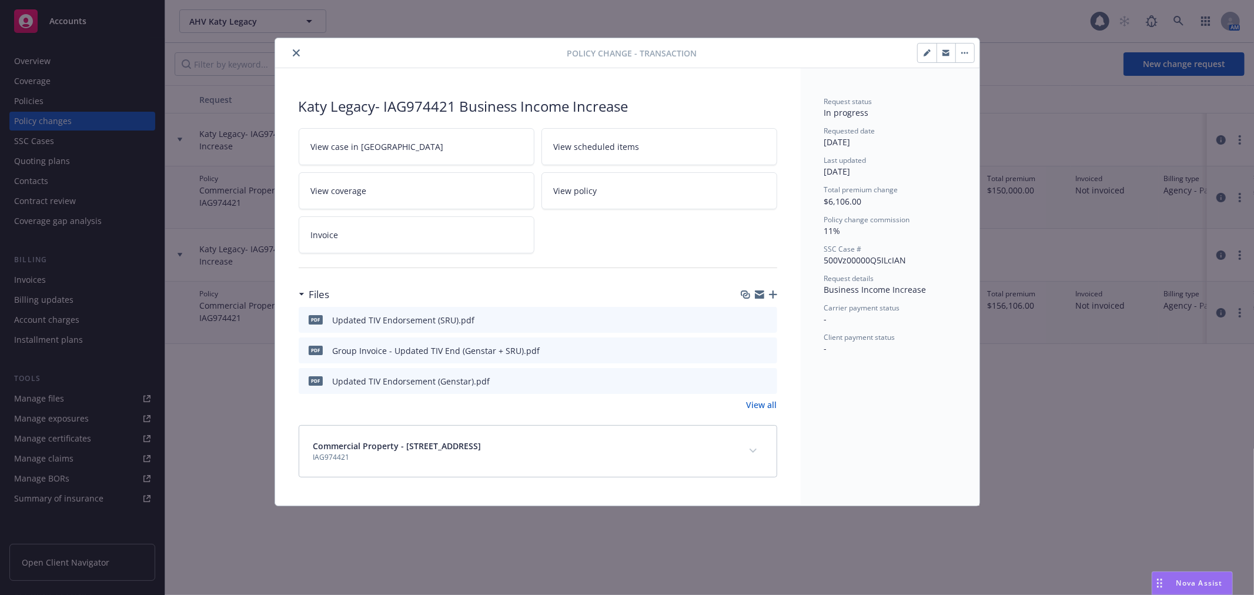
click at [962, 51] on button "button" at bounding box center [964, 53] width 19 height 19
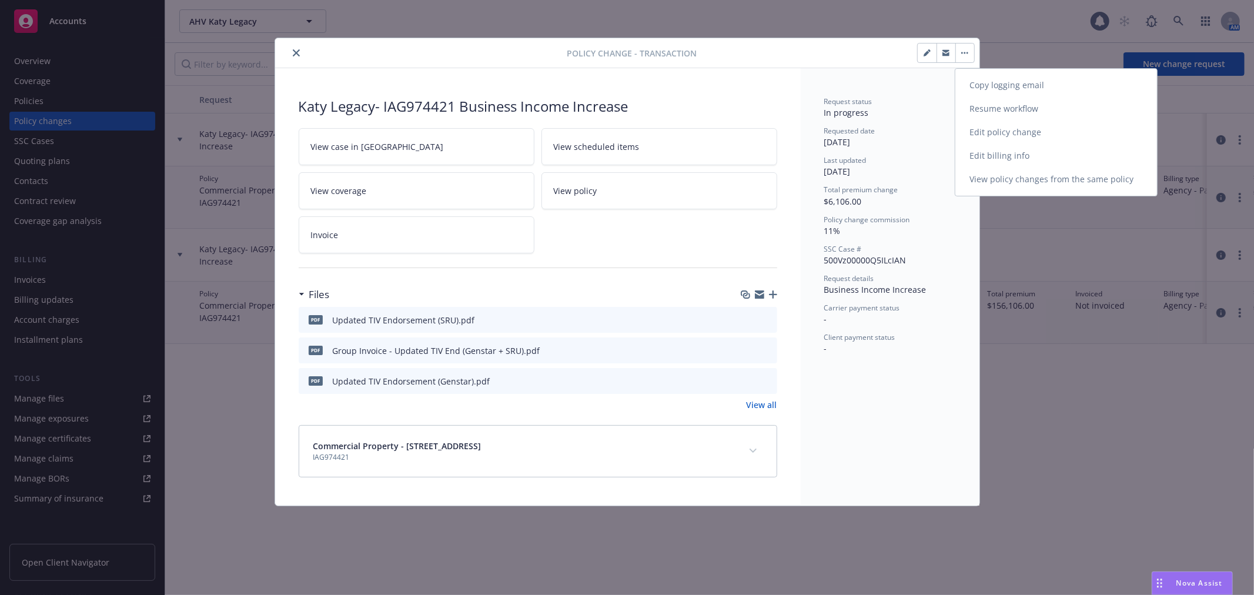
click at [971, 148] on link "Edit billing info" at bounding box center [1056, 156] width 202 height 24
select select "[GEOGRAPHIC_DATA]"
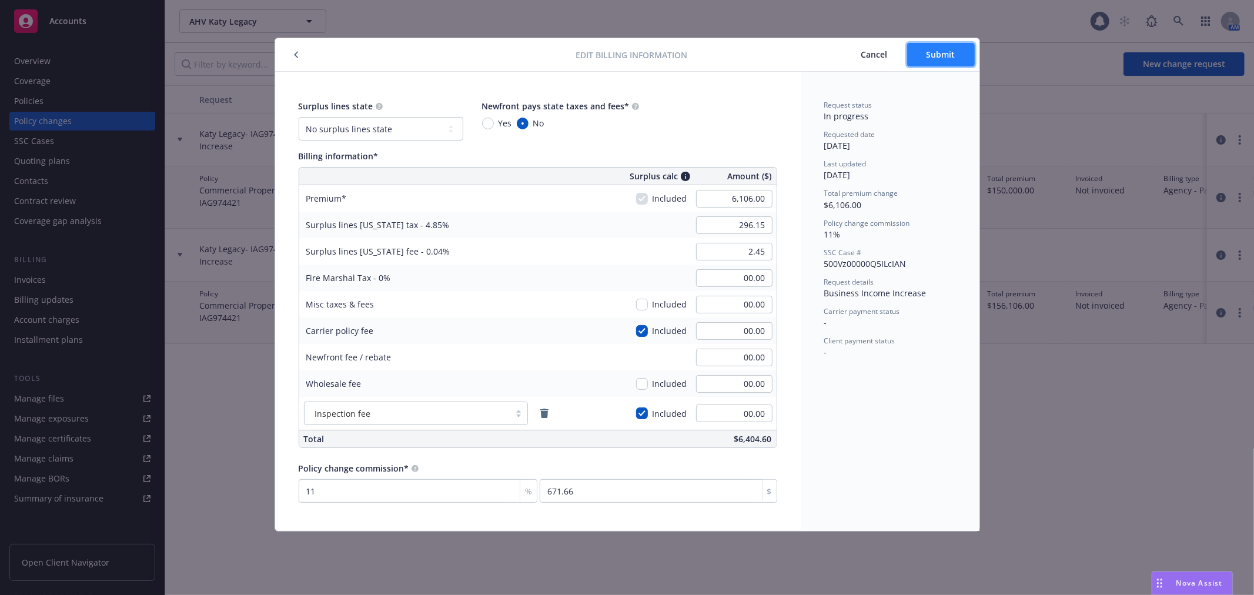
click at [949, 52] on span "Submit" at bounding box center [940, 54] width 29 height 11
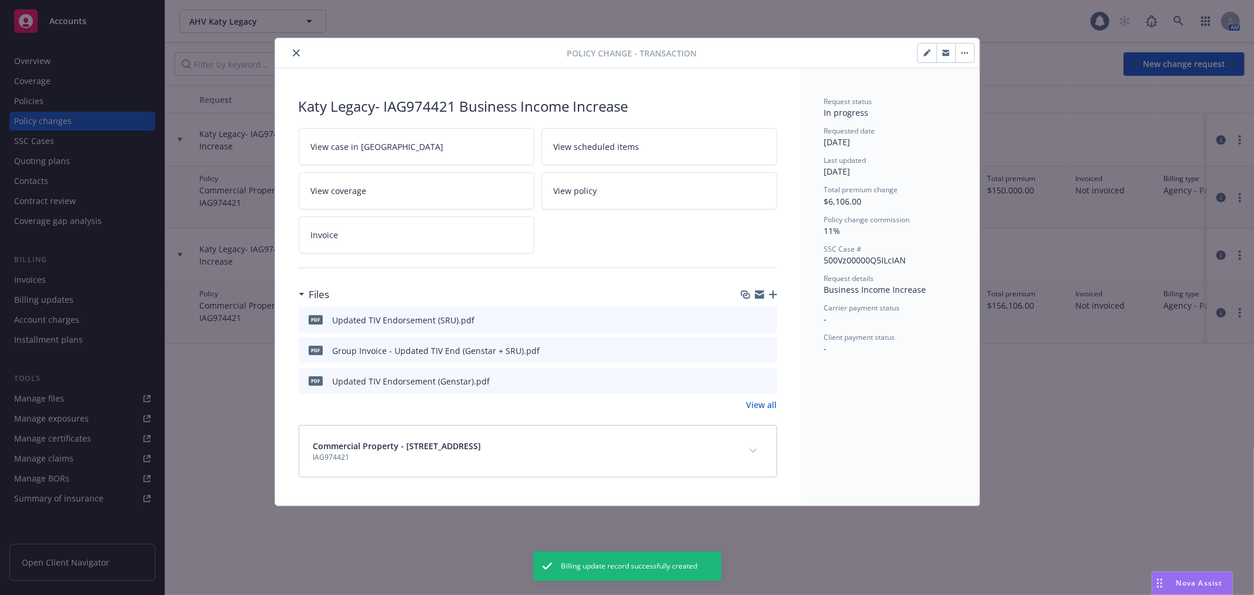
click at [296, 53] on icon "close" at bounding box center [296, 52] width 7 height 7
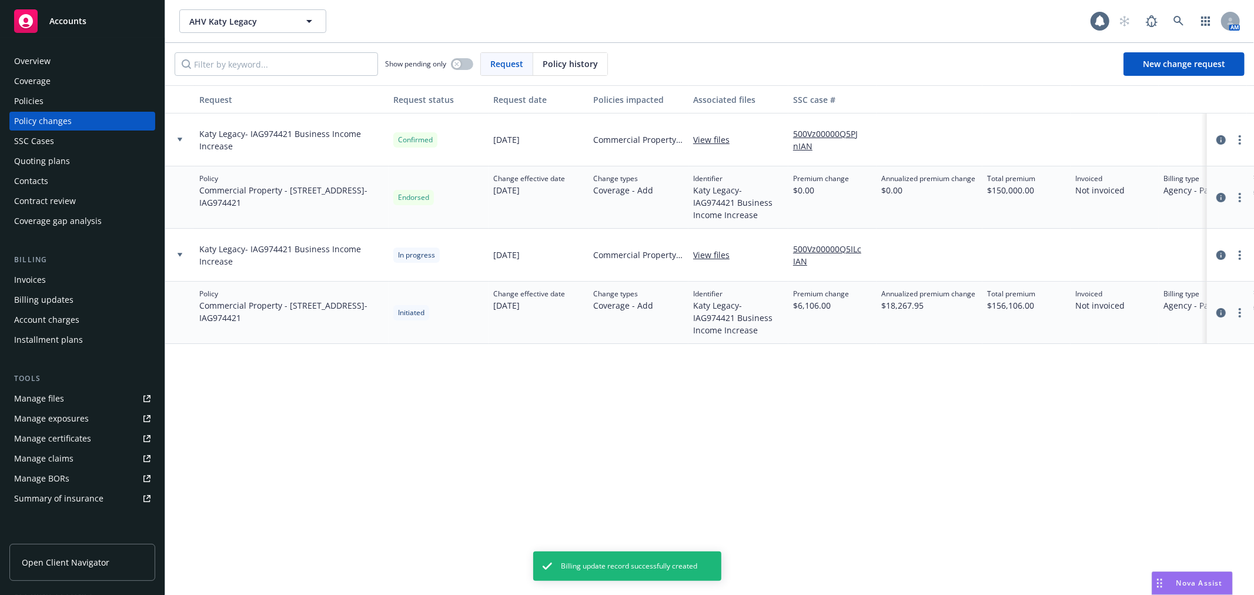
click at [84, 297] on div "Billing updates" at bounding box center [82, 299] width 136 height 19
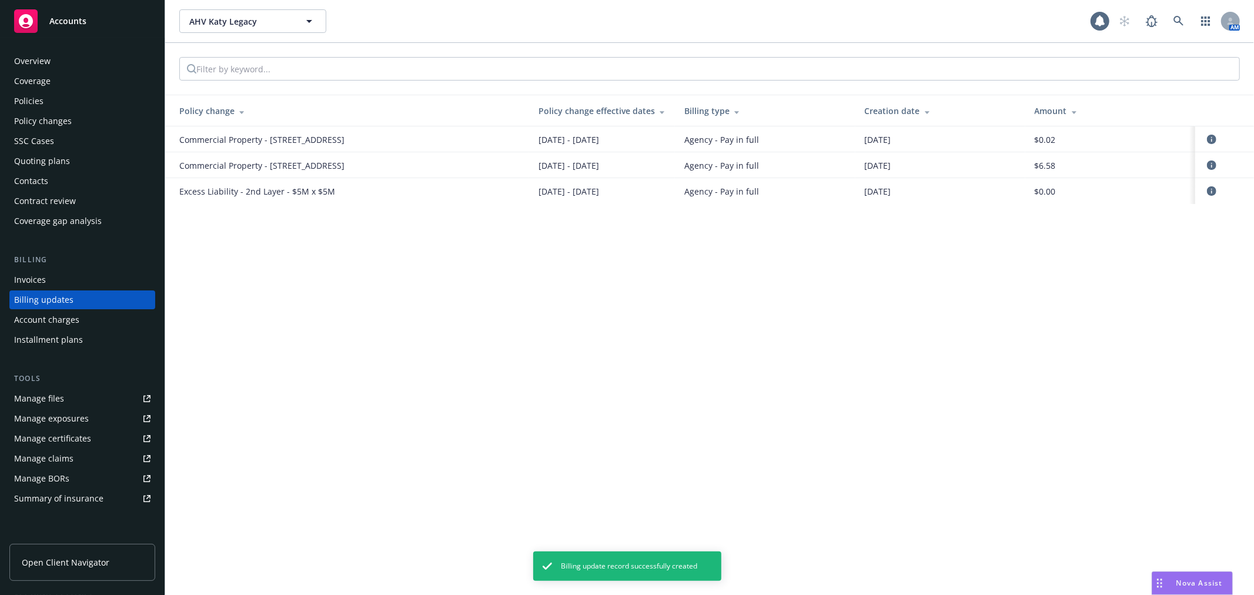
click at [87, 276] on div "Invoices" at bounding box center [82, 279] width 136 height 19
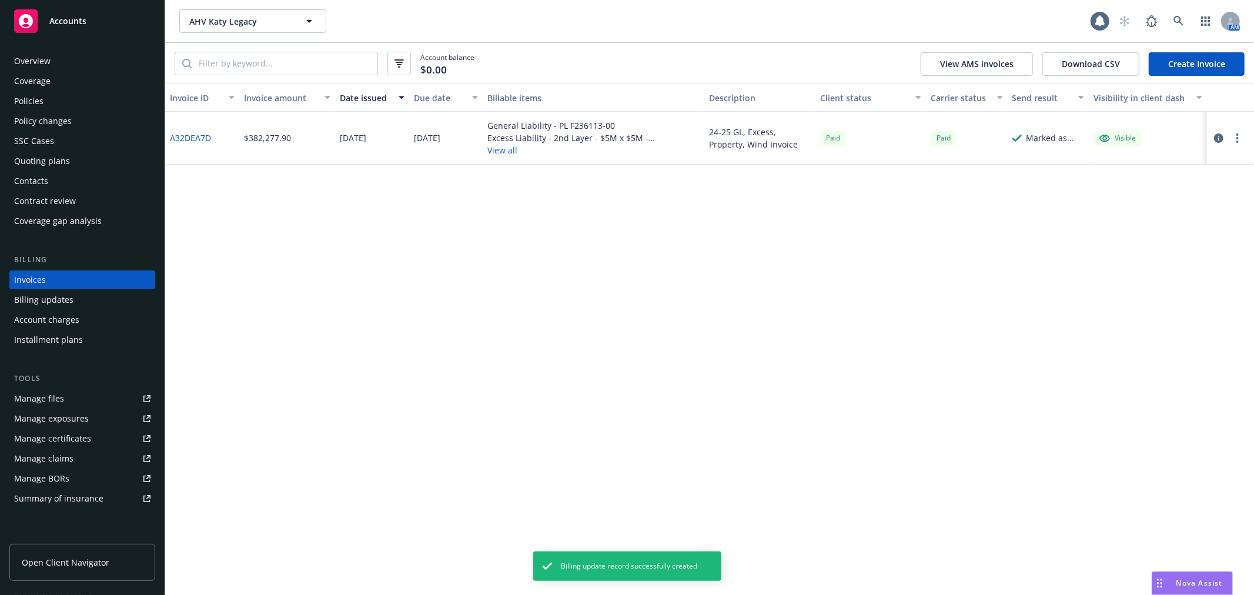
click at [1183, 55] on link "Create Invoice" at bounding box center [1197, 64] width 96 height 24
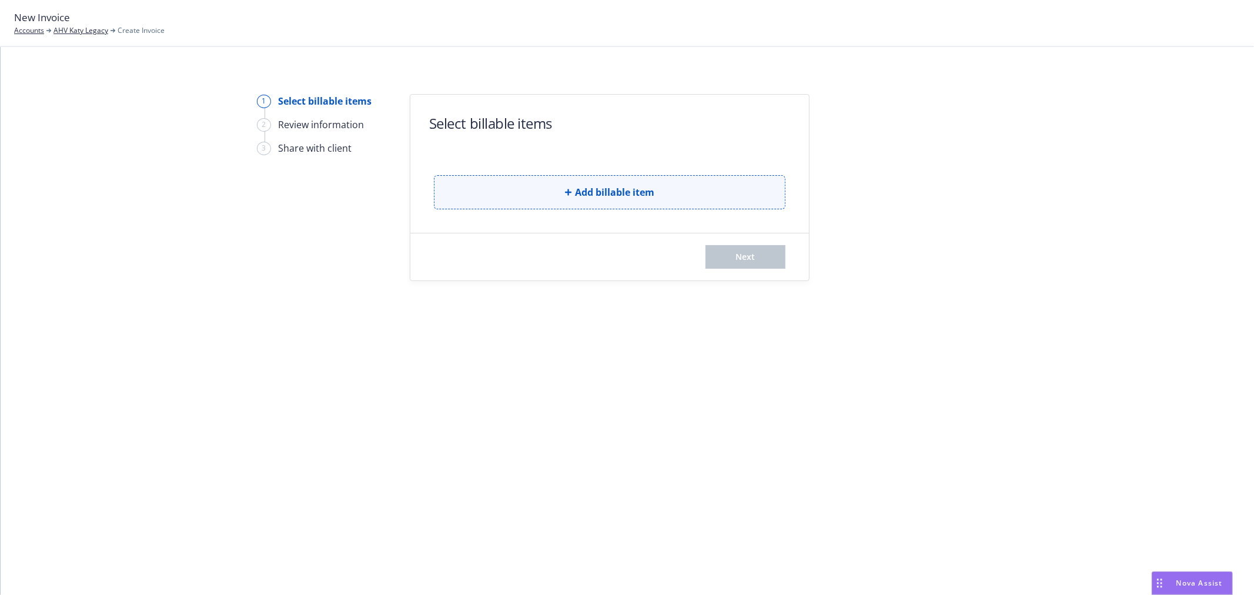
click at [633, 197] on span "Add billable item" at bounding box center [614, 192] width 79 height 14
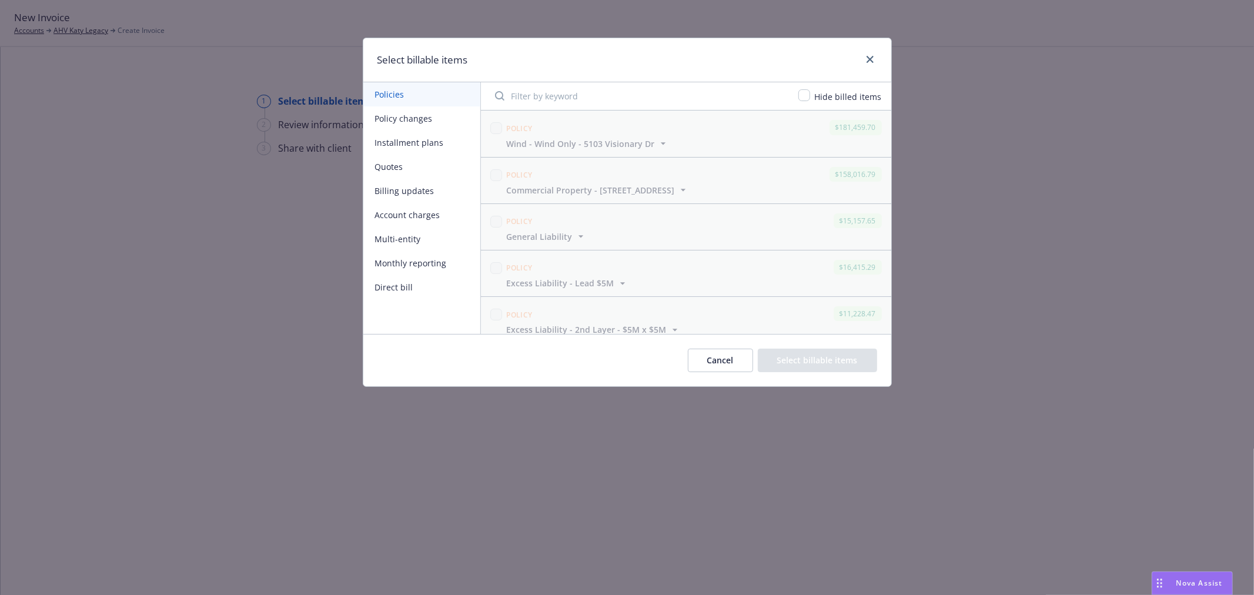
click at [388, 112] on button "Policy changes" at bounding box center [421, 118] width 117 height 24
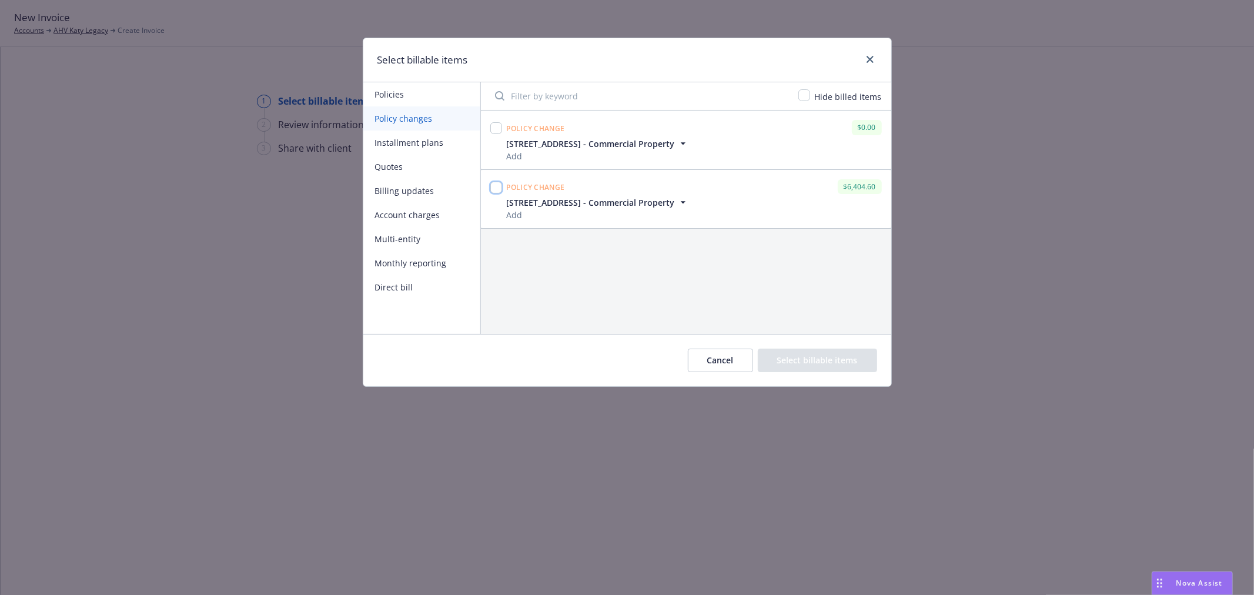
click at [491, 187] on input "checkbox" at bounding box center [496, 188] width 12 height 12
checkbox input "true"
click at [812, 359] on button "Select billable items" at bounding box center [817, 361] width 119 height 24
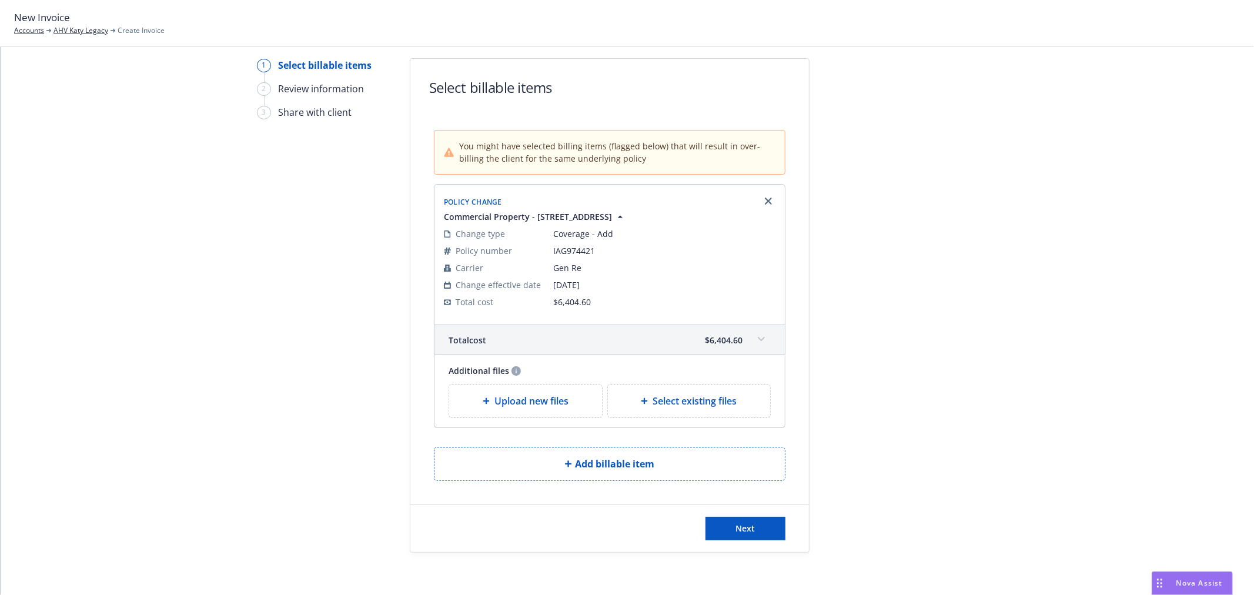
scroll to position [69, 0]
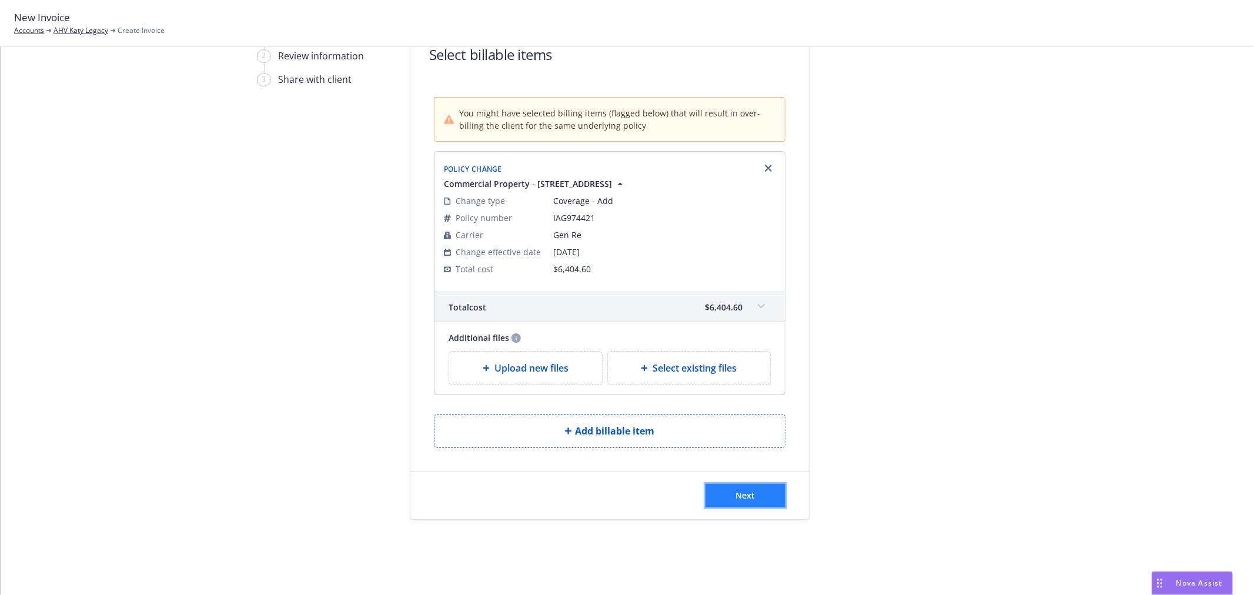
click at [757, 496] on button "Next" at bounding box center [745, 496] width 80 height 24
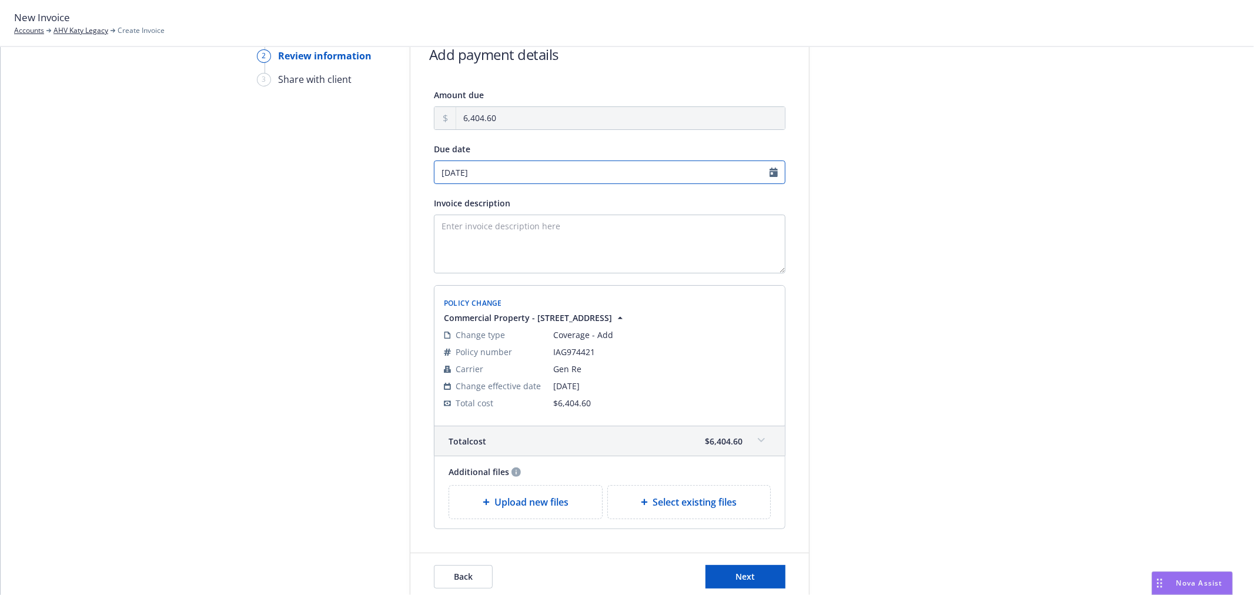
select select "September"
select select "2025"
click at [766, 174] on input "[DATE]" at bounding box center [610, 172] width 352 height 24
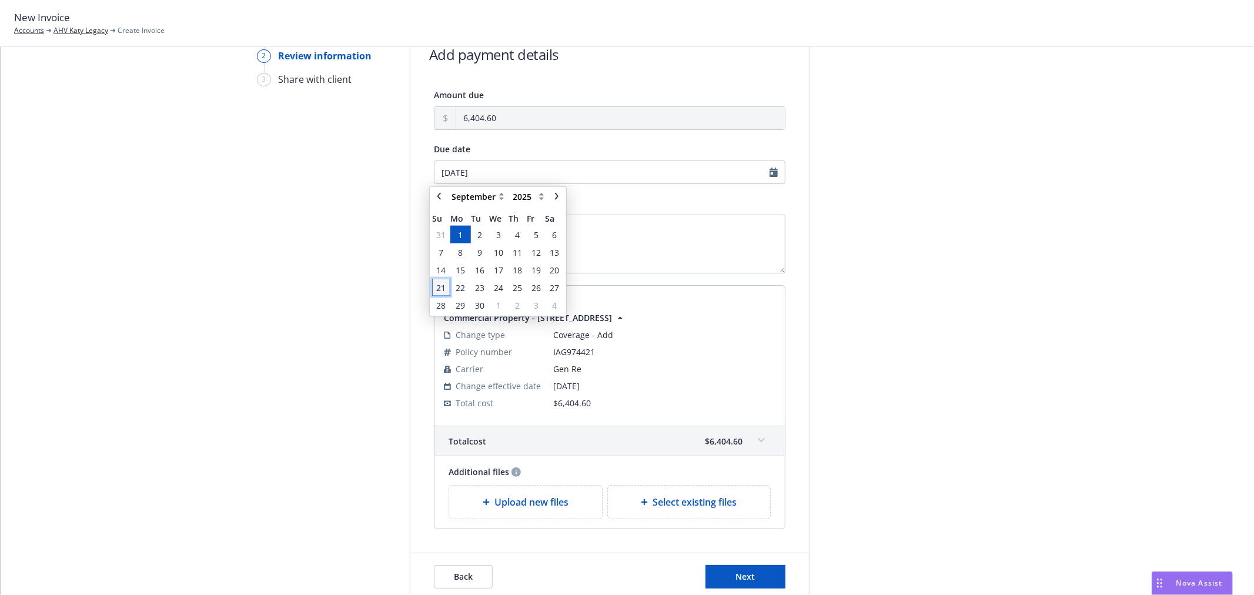
click at [447, 283] on span "21" at bounding box center [441, 287] width 16 height 15
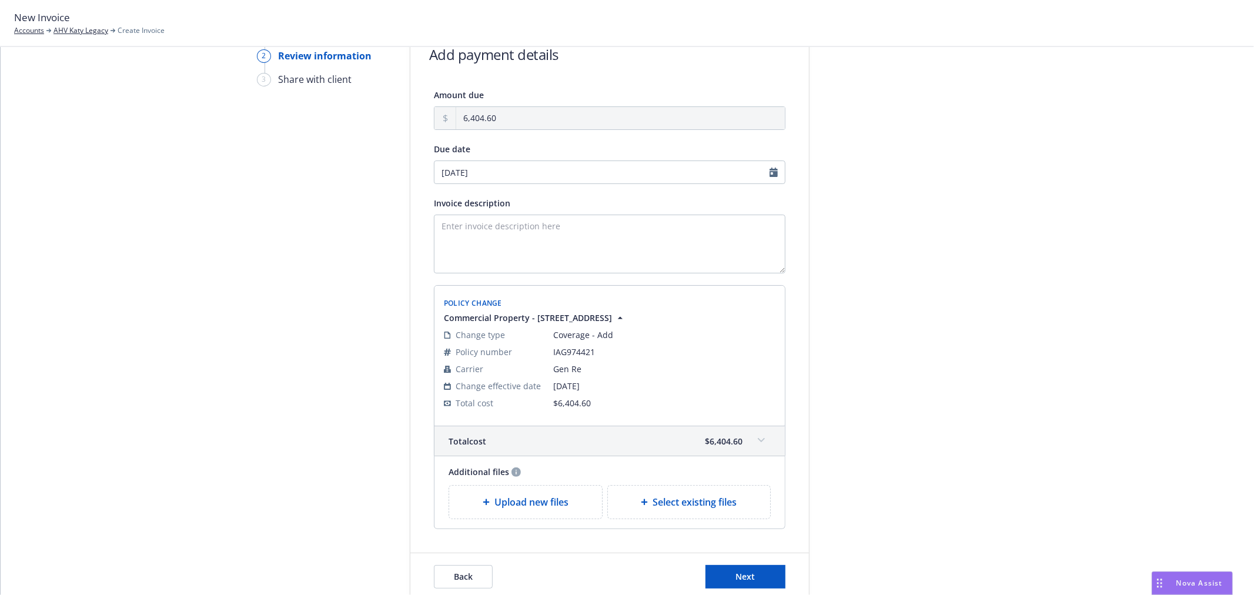
type input "[DATE]"
click at [765, 169] on input "[DATE]" at bounding box center [610, 172] width 352 height 24
select select "September"
select select "2025"
click at [436, 196] on icon "chevronLeft" at bounding box center [439, 196] width 7 height 7
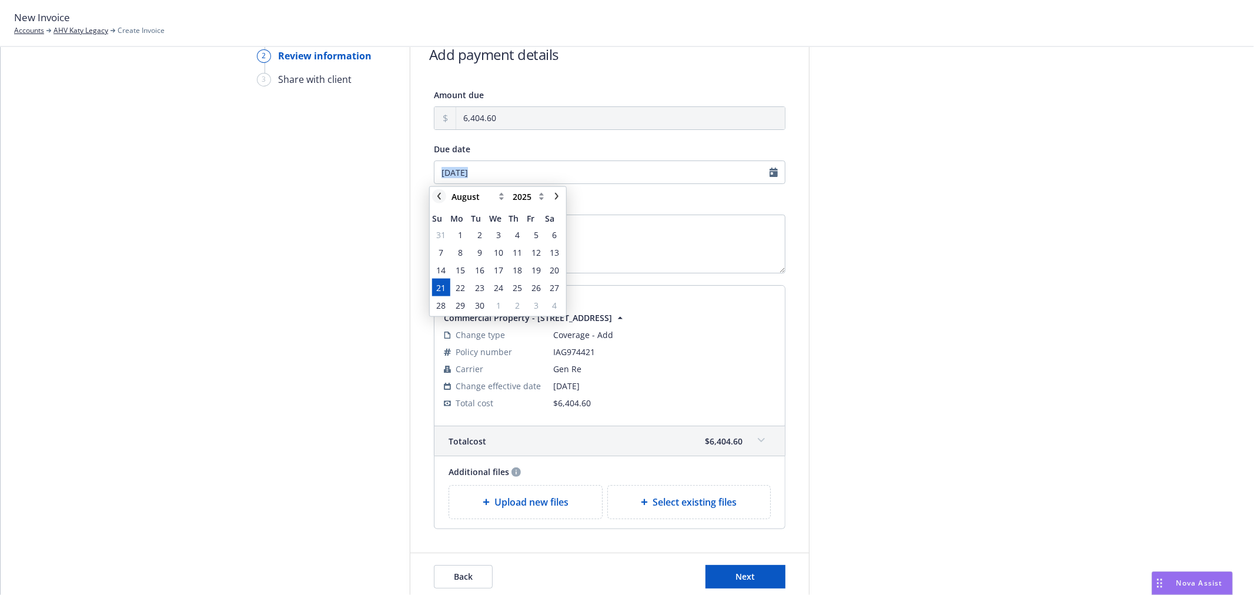
click at [436, 196] on icon "chevronLeft" at bounding box center [439, 196] width 7 height 7
click at [556, 194] on icon "chevronRight" at bounding box center [557, 196] width 4 height 7
select select "August"
click at [536, 286] on span "22" at bounding box center [535, 287] width 9 height 12
type input "[DATE]"
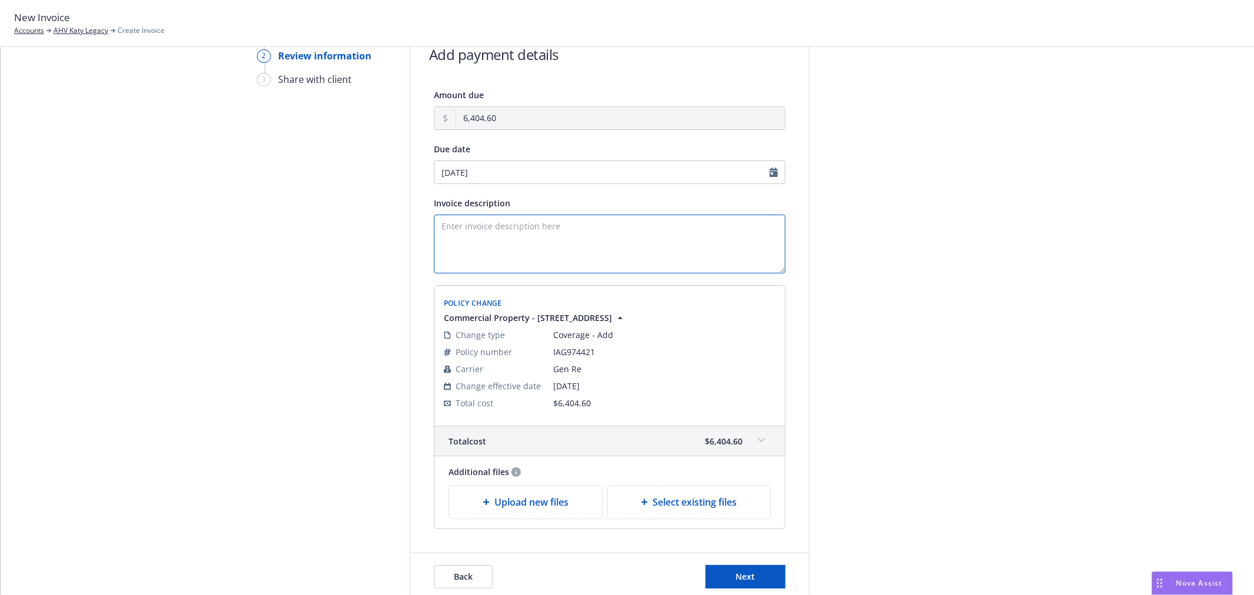
click at [518, 237] on textarea "Invoice description" at bounding box center [610, 244] width 352 height 59
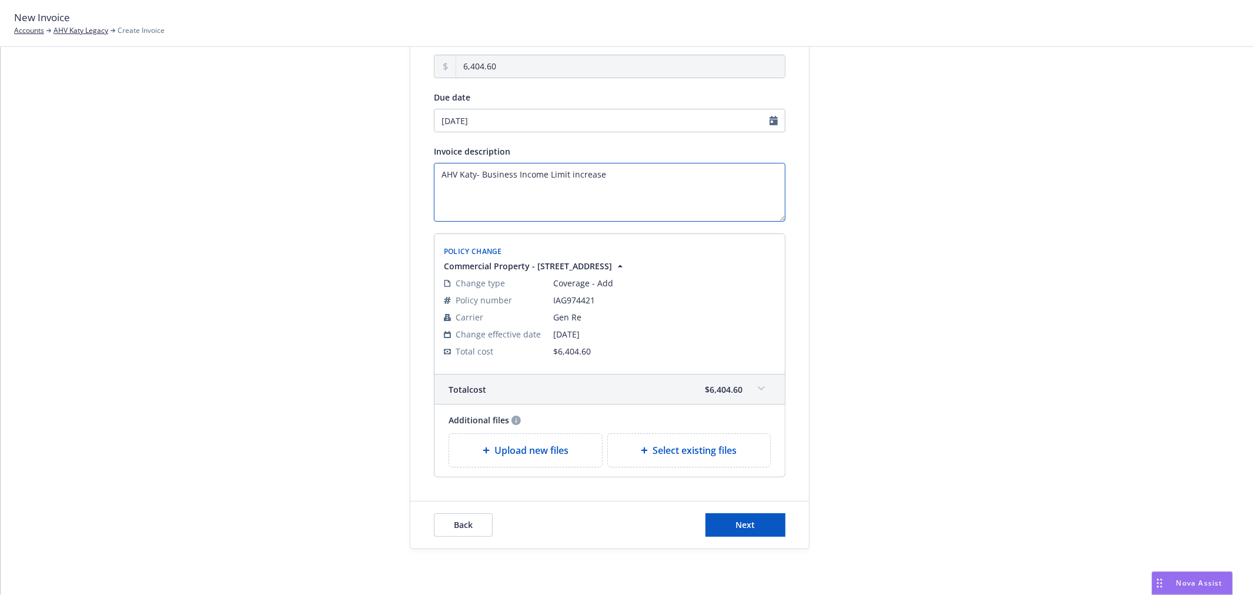
scroll to position [150, 0]
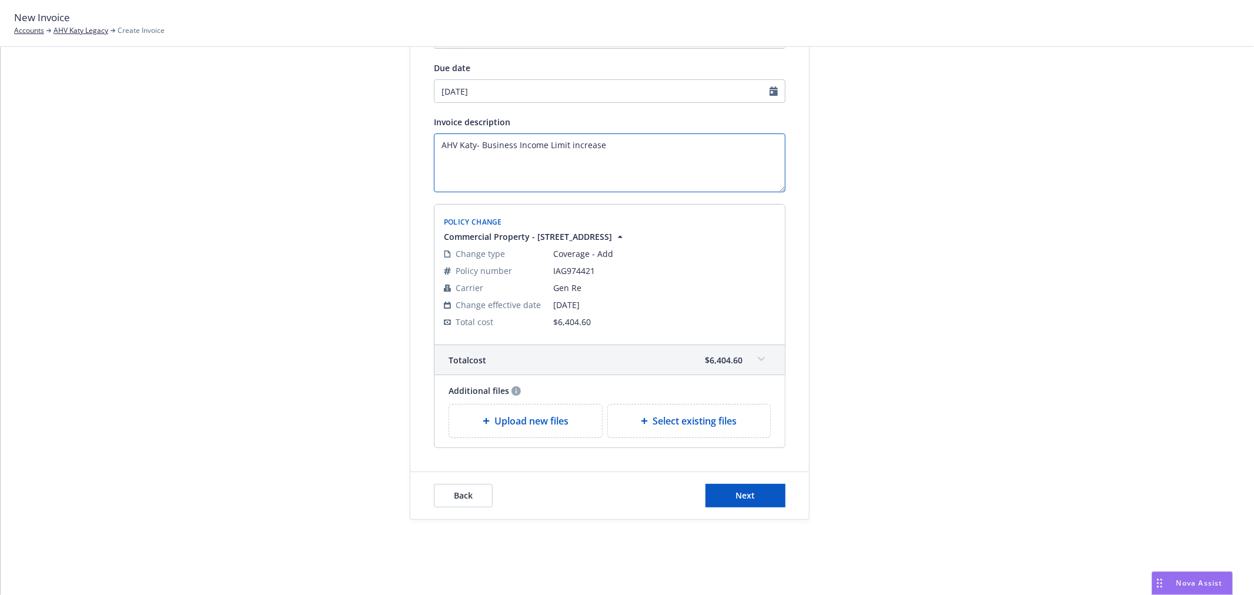
type textarea "AHV Katy- Business Income Limit increase"
click at [736, 497] on span "Next" at bounding box center [745, 495] width 19 height 11
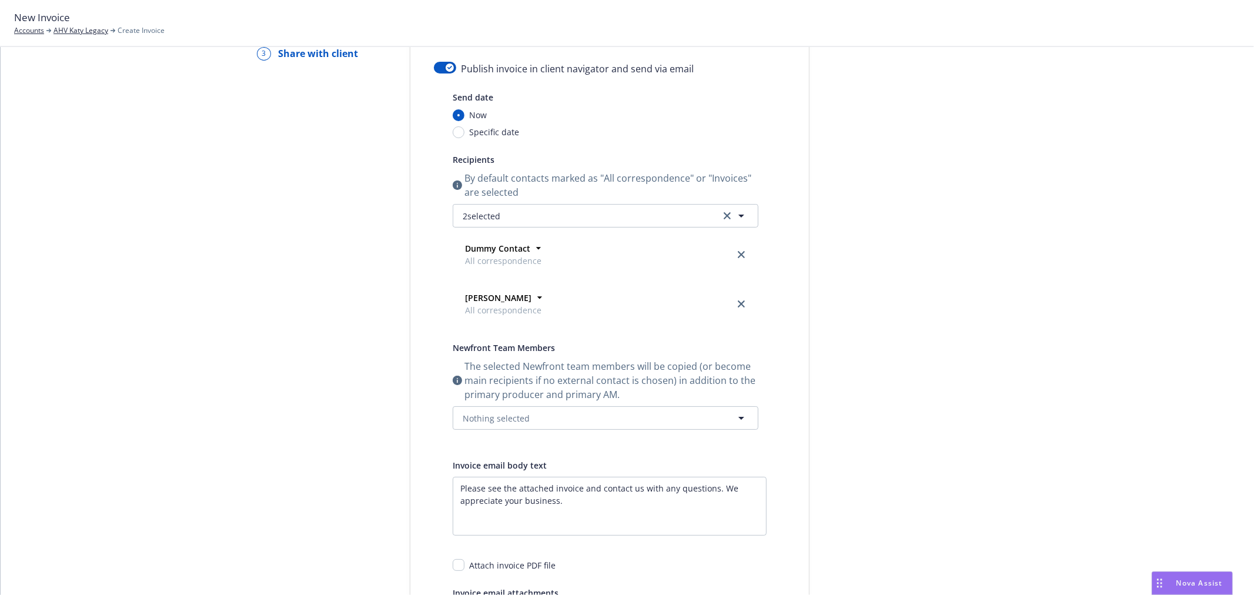
scroll to position [0, 0]
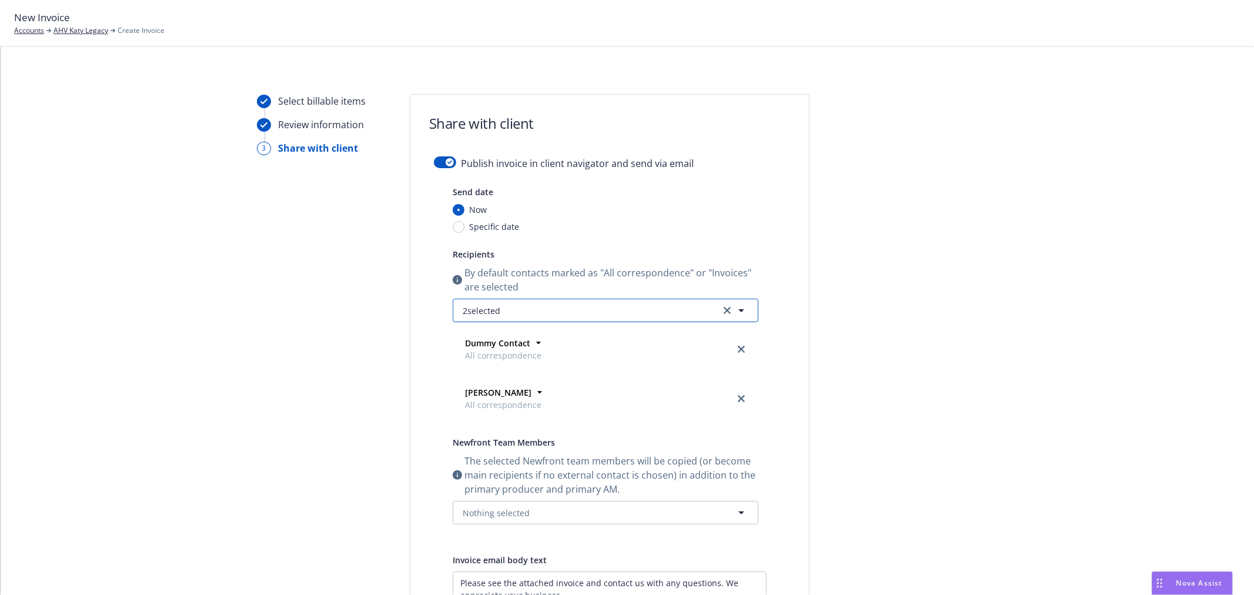
click at [513, 318] on button "2 selected" at bounding box center [606, 311] width 306 height 24
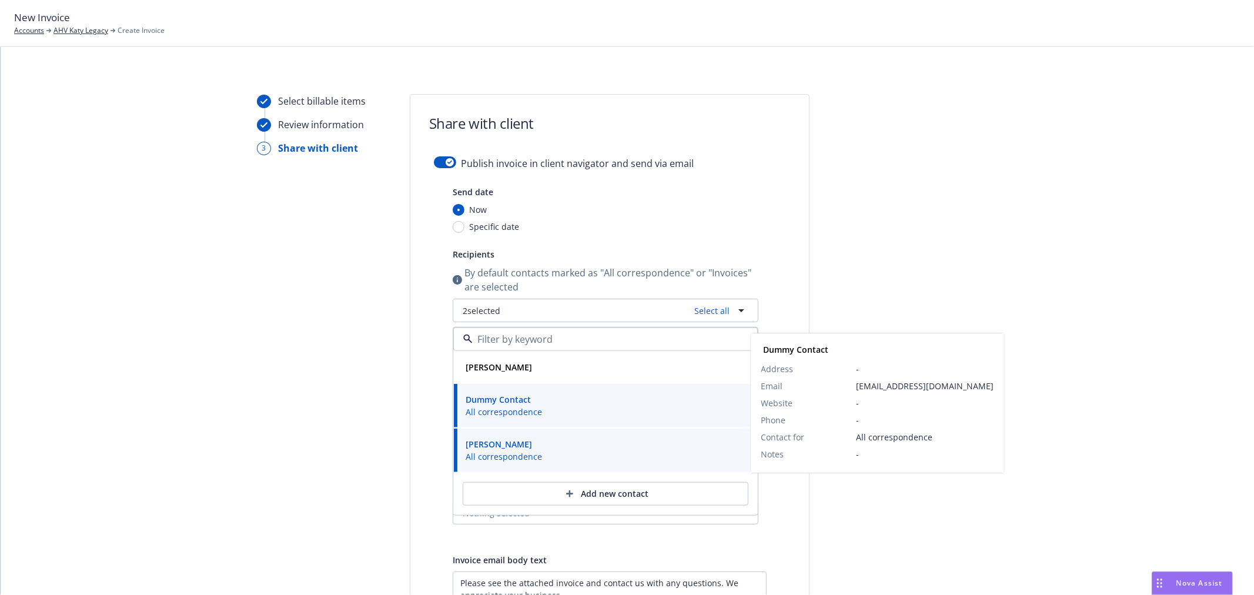
click at [506, 397] on strong "Dummy Contact" at bounding box center [498, 399] width 65 height 11
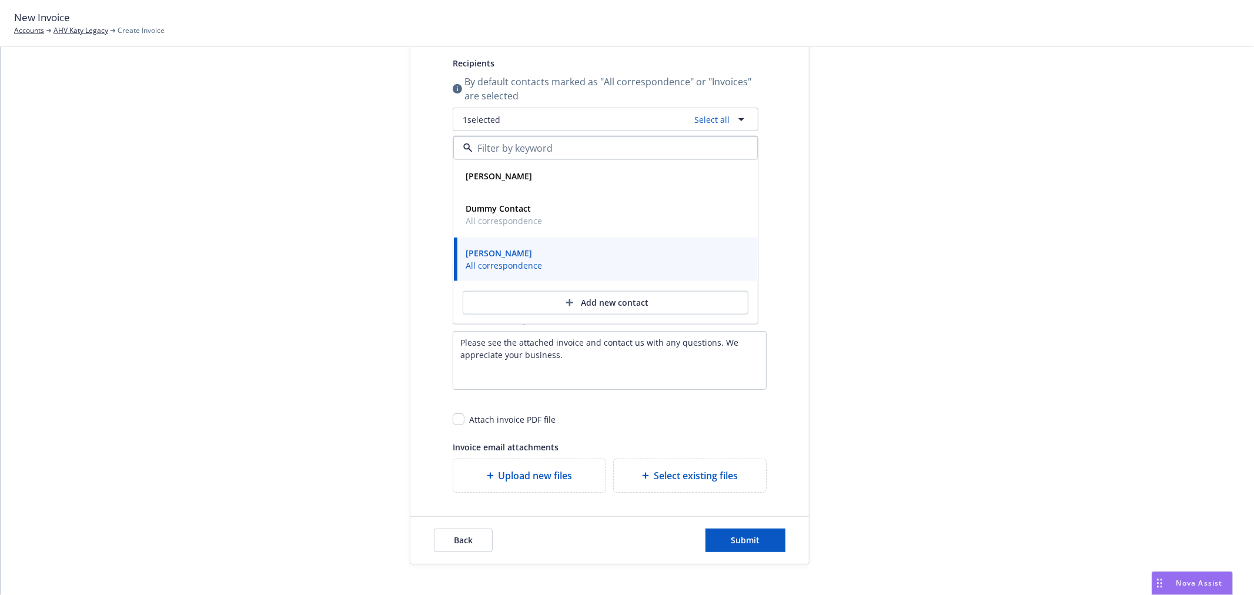
scroll to position [196, 0]
click at [295, 260] on div "Select billable items Review information 3 Share with client" at bounding box center [321, 228] width 129 height 661
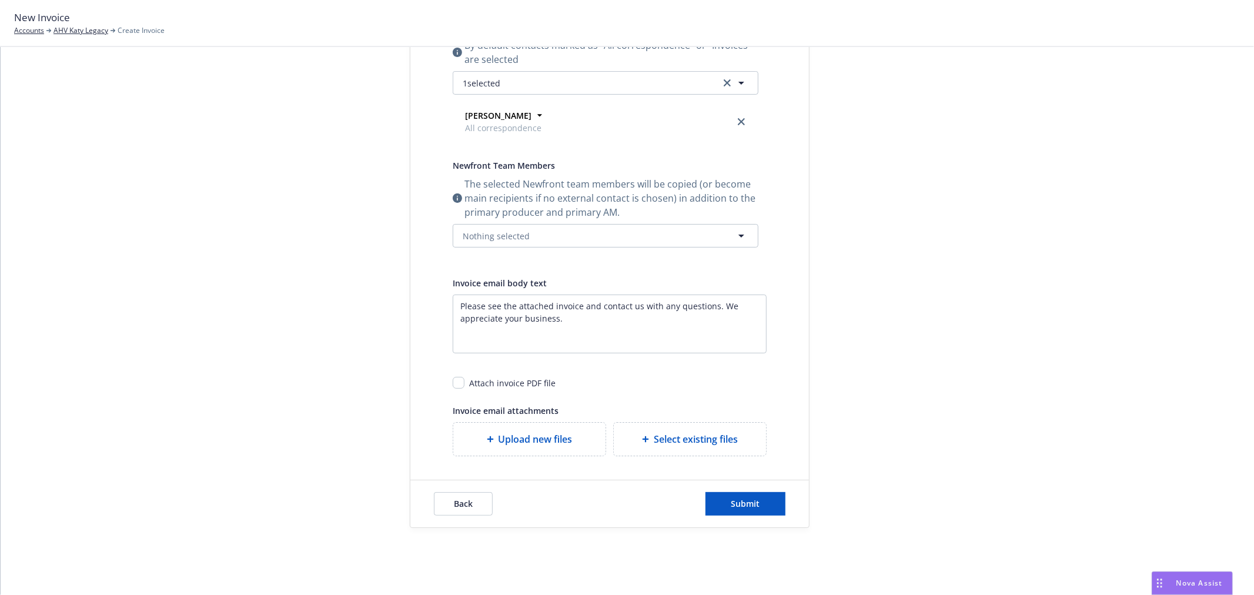
scroll to position [237, 0]
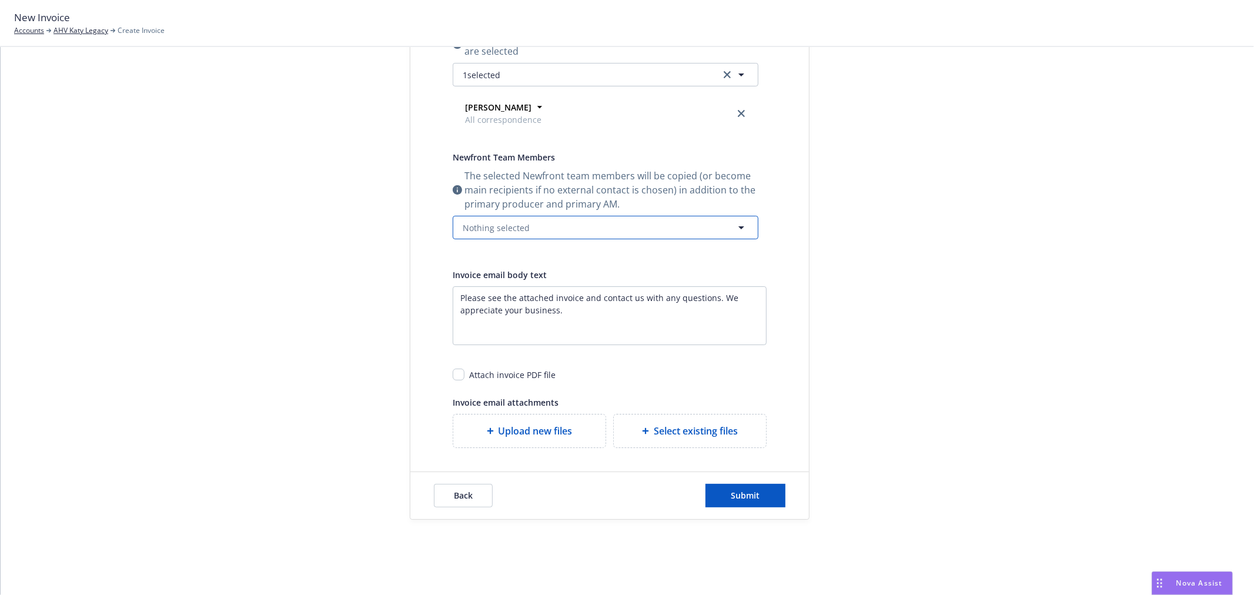
click at [508, 230] on span "Nothing selected" at bounding box center [496, 228] width 67 height 12
click at [353, 222] on div "Select billable items Review information 3 Share with client" at bounding box center [321, 188] width 129 height 661
click at [453, 377] on input "checkbox" at bounding box center [459, 375] width 12 height 12
checkbox input "true"
click at [743, 506] on button "Submit" at bounding box center [745, 496] width 80 height 24
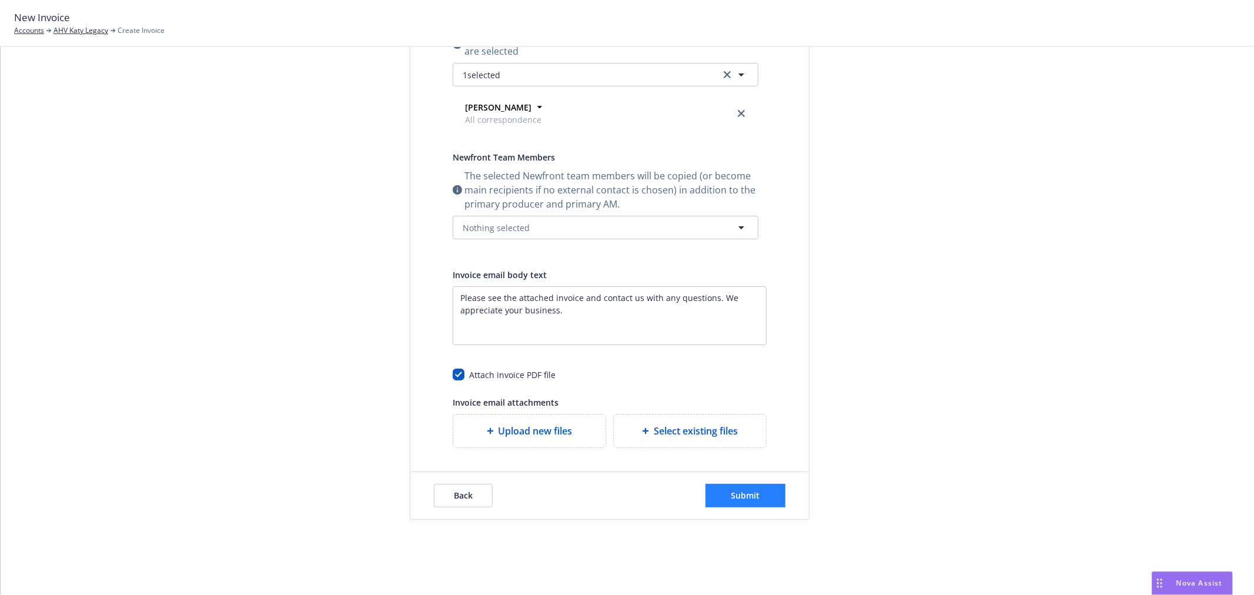
scroll to position [0, 0]
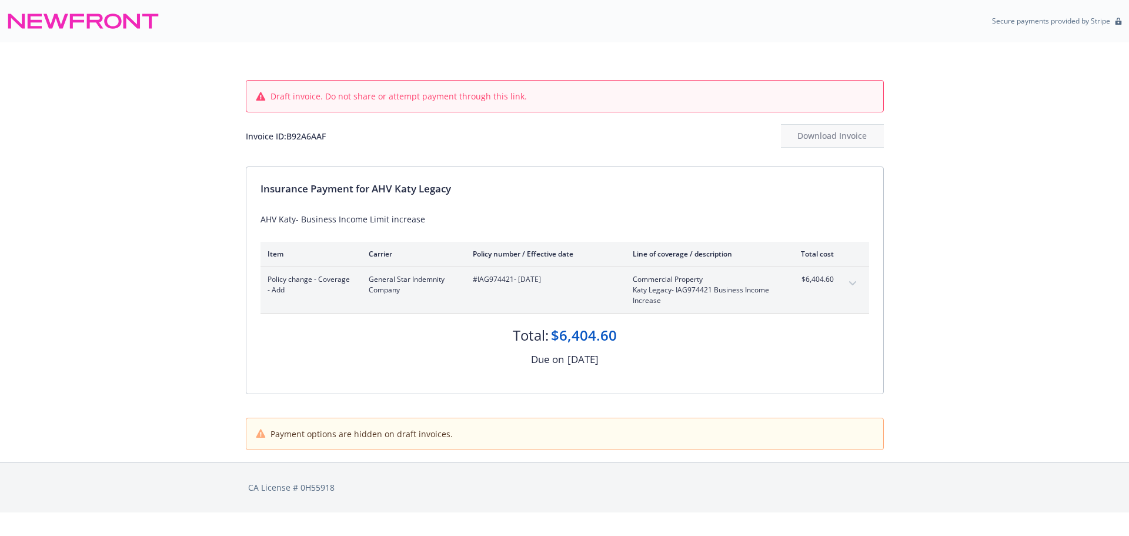
drag, startPoint x: 1011, startPoint y: 195, endPoint x: 538, endPoint y: 52, distance: 494.3
click at [1011, 195] on div "Draft invoice. Do not share or attempt payment through this link. Invoice ID: B…" at bounding box center [564, 251] width 1129 height 419
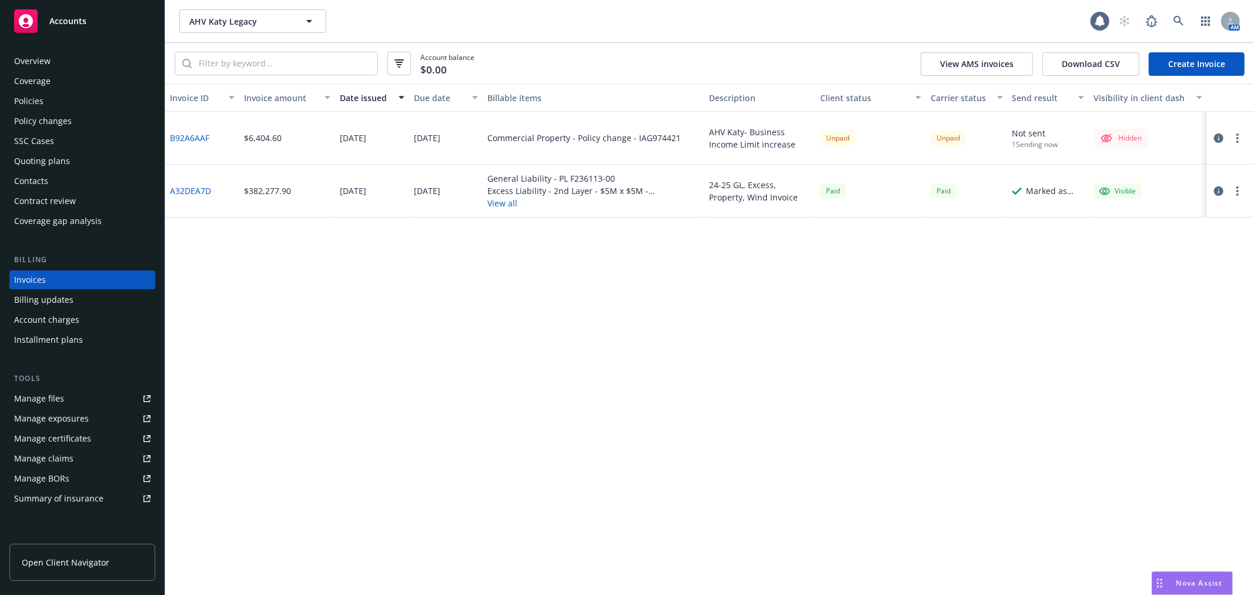
click at [68, 277] on div "Invoices" at bounding box center [82, 279] width 136 height 19
click at [1237, 139] on icon "button" at bounding box center [1237, 137] width 2 height 9
click at [1204, 235] on link "Make it visible in client dash" at bounding box center [1169, 232] width 150 height 24
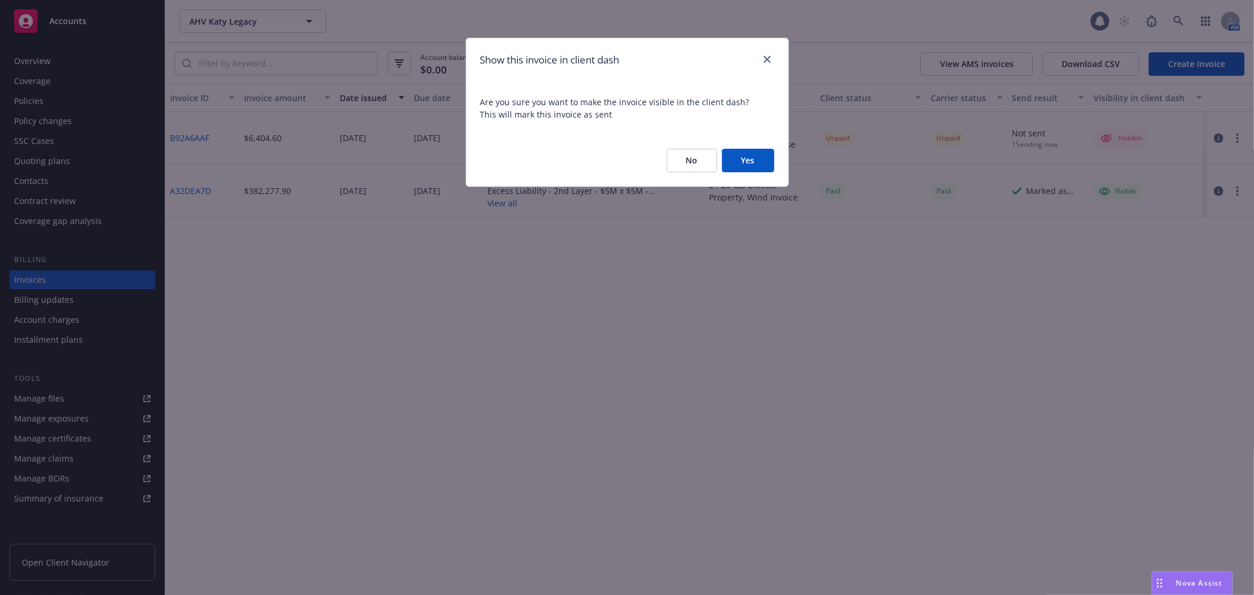
click at [749, 163] on button "Yes" at bounding box center [748, 161] width 52 height 24
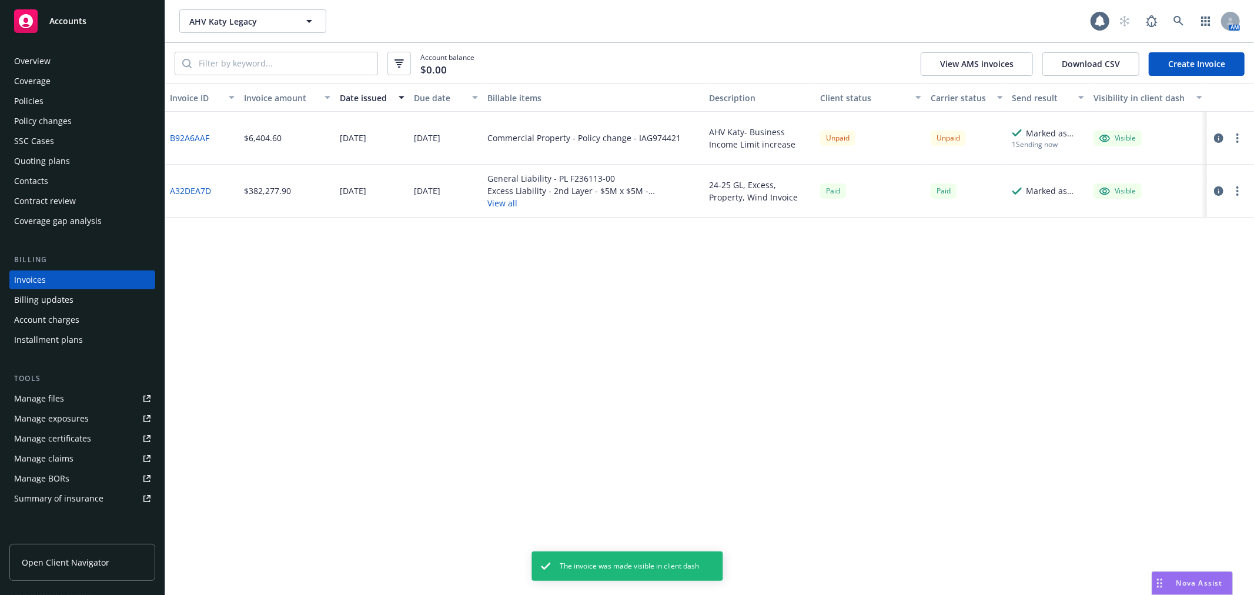
click at [1234, 133] on button "button" at bounding box center [1237, 138] width 14 height 14
click at [1180, 282] on link "Generate invoice PDF" at bounding box center [1169, 279] width 150 height 24
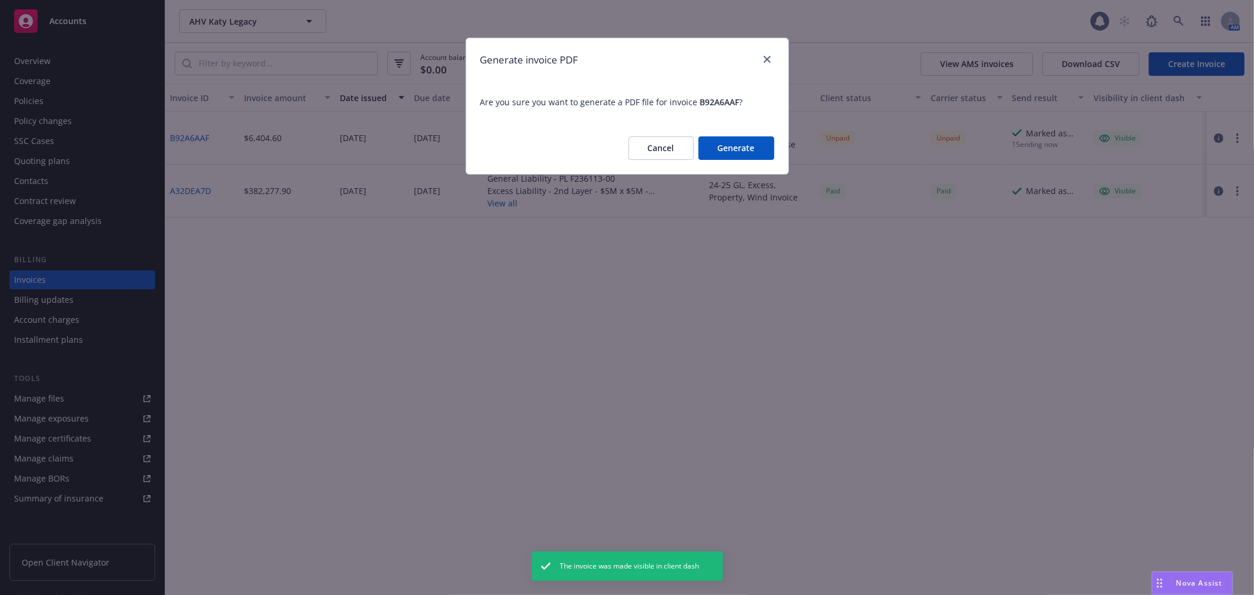
click at [747, 142] on button "Generate" at bounding box center [736, 148] width 76 height 24
click at [747, 142] on div "Cancel Generate" at bounding box center [701, 148] width 146 height 24
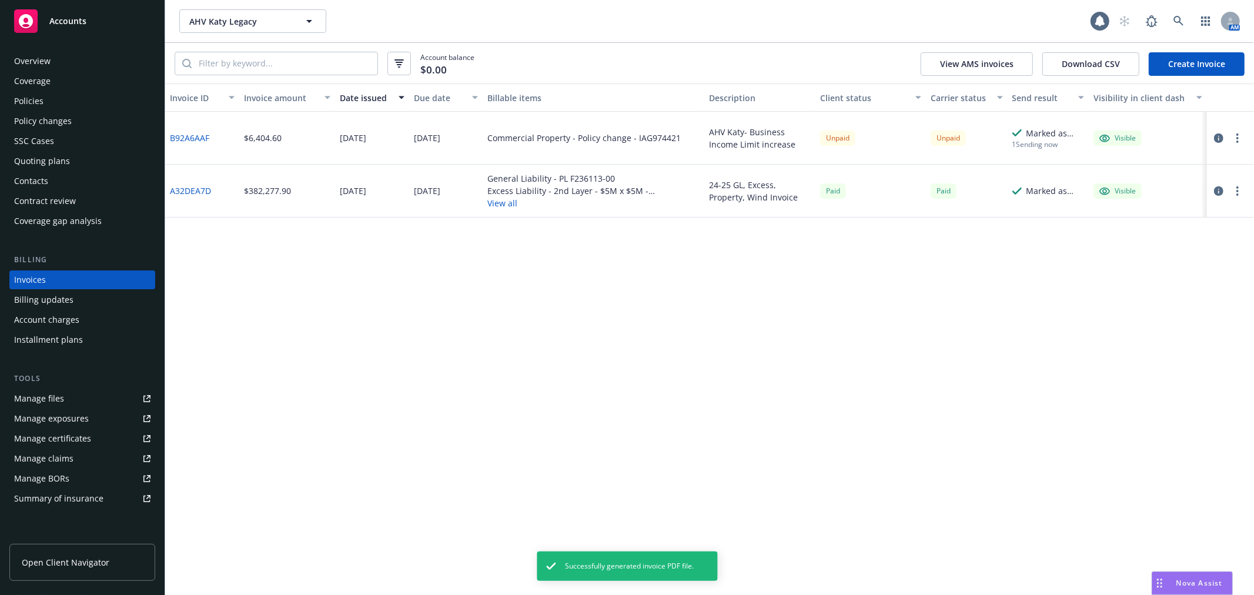
click at [1239, 139] on button "button" at bounding box center [1237, 138] width 14 height 14
click at [1159, 267] on link "Send invoice" at bounding box center [1169, 256] width 150 height 24
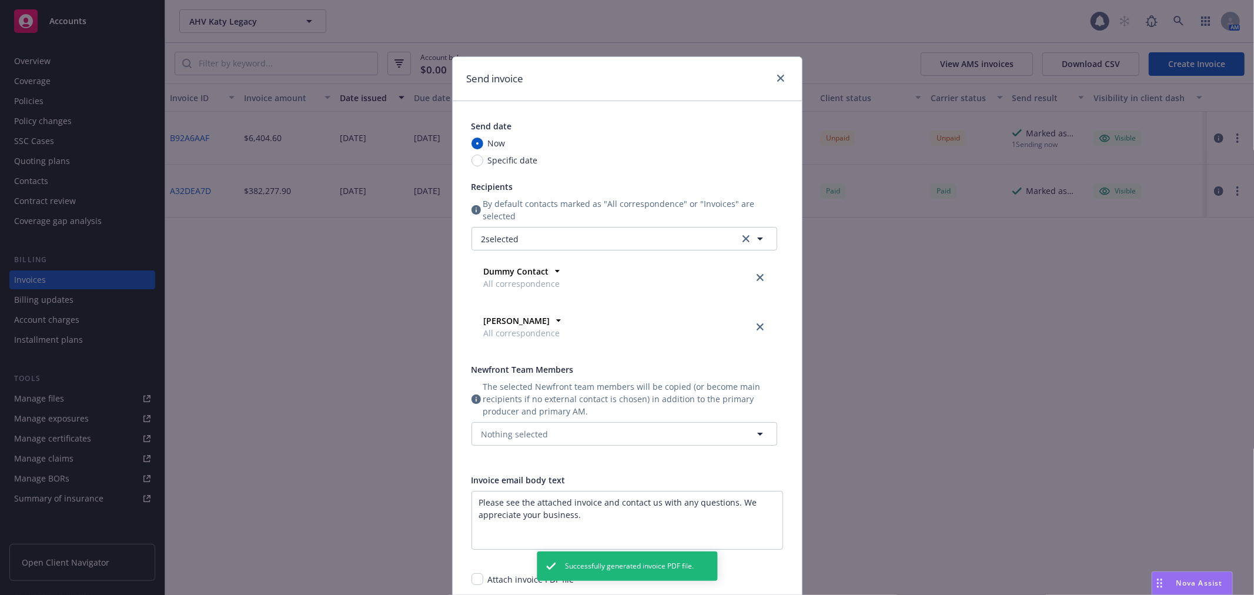
click at [769, 79] on div at bounding box center [778, 78] width 19 height 15
click at [777, 75] on icon "close" at bounding box center [780, 78] width 7 height 7
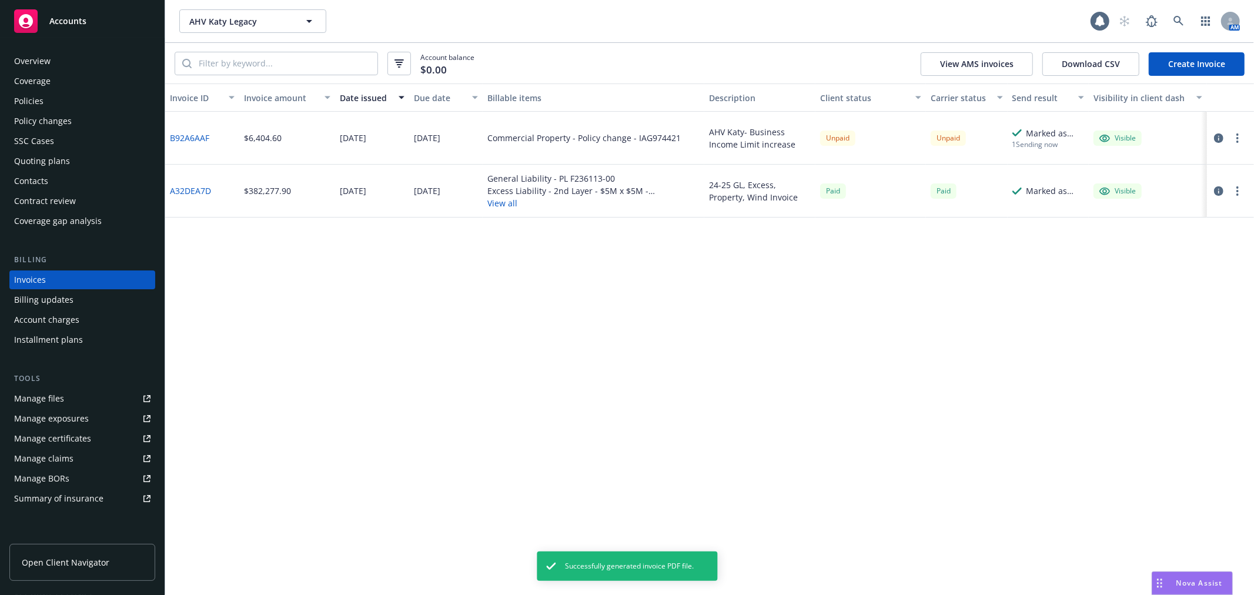
click at [1236, 145] on div at bounding box center [1230, 138] width 47 height 53
click at [1236, 139] on icon "button" at bounding box center [1237, 137] width 2 height 9
click at [1154, 275] on link "Download invoice PDF" at bounding box center [1169, 279] width 150 height 24
drag, startPoint x: 1033, startPoint y: 24, endPoint x: 680, endPoint y: 500, distance: 593.0
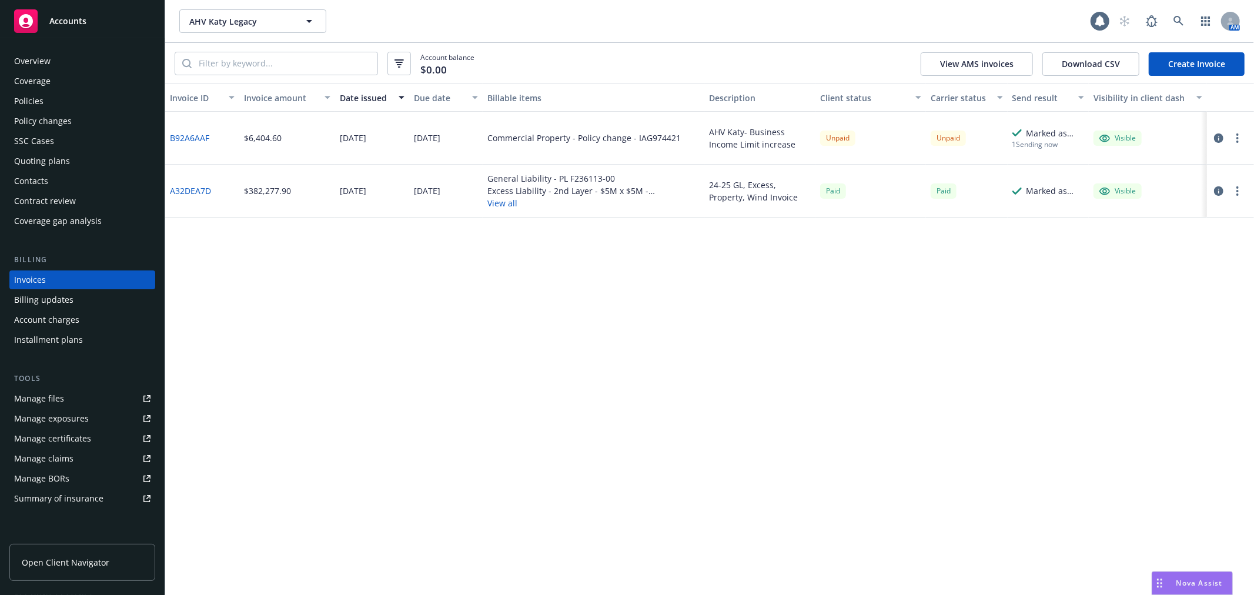
click at [680, 500] on div "Invoice ID Invoice amount Date issued Due date Billable items Description Clien…" at bounding box center [709, 338] width 1089 height 511
click at [177, 135] on link "B92A6AAF" at bounding box center [189, 138] width 39 height 12
click at [78, 19] on span "Accounts" at bounding box center [67, 20] width 37 height 9
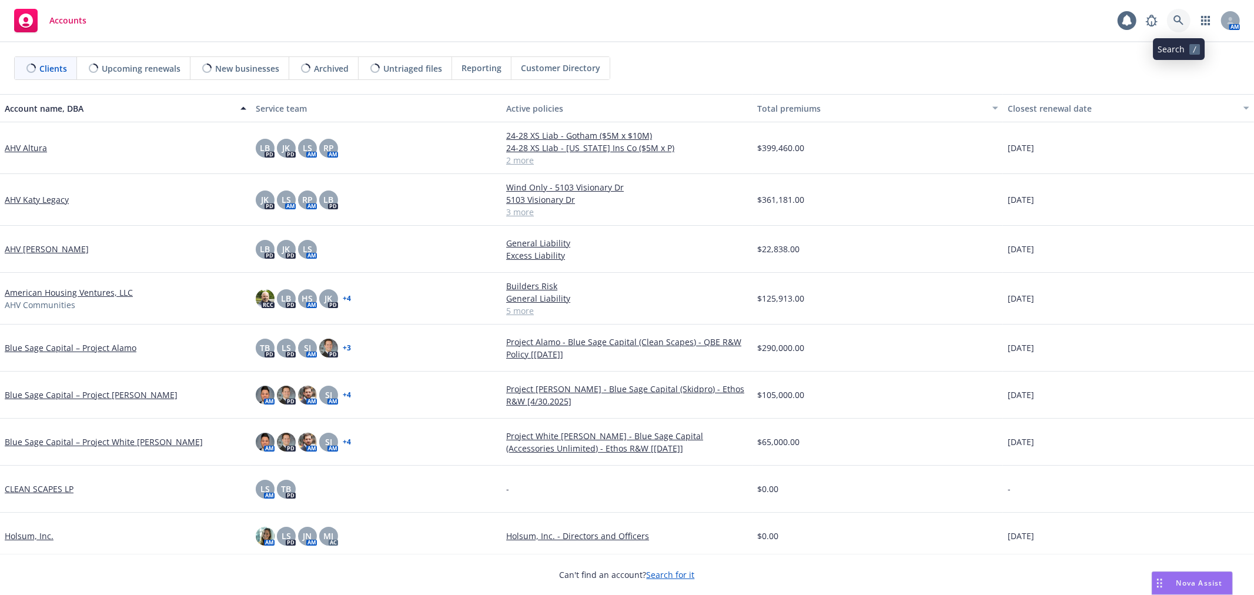
click at [1185, 15] on link at bounding box center [1179, 21] width 24 height 24
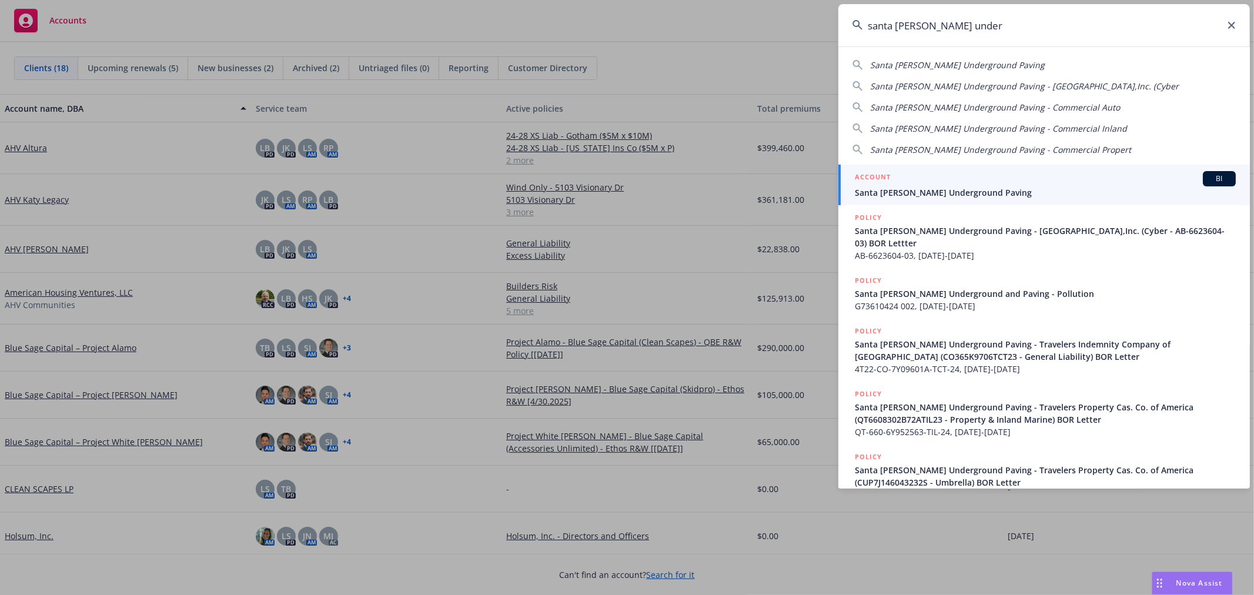
type input "santa [PERSON_NAME] under"
click at [959, 193] on span "Santa [PERSON_NAME] Underground Paving" at bounding box center [1045, 192] width 381 height 12
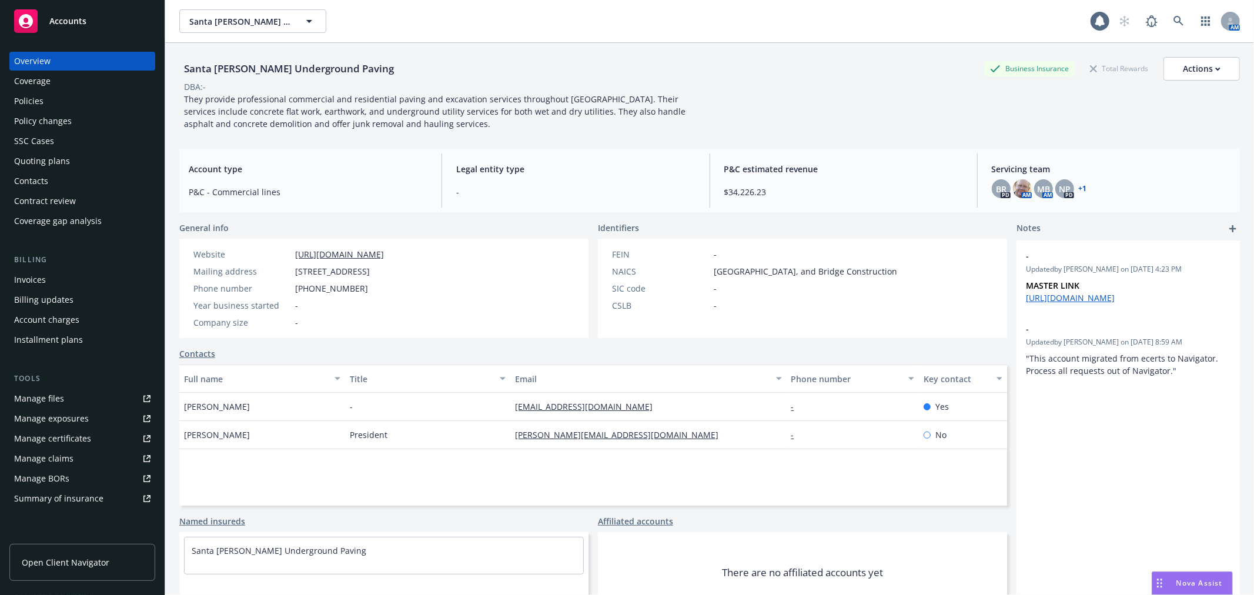
click at [21, 92] on div "Policies" at bounding box center [28, 101] width 29 height 19
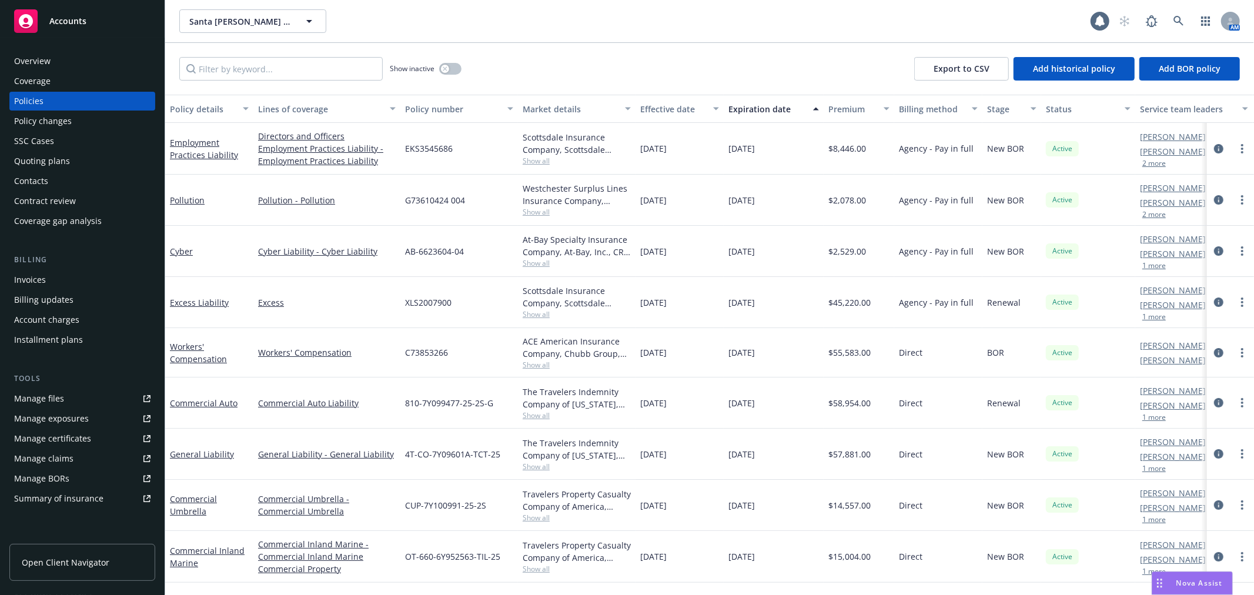
click at [92, 67] on div "Overview" at bounding box center [82, 61] width 136 height 19
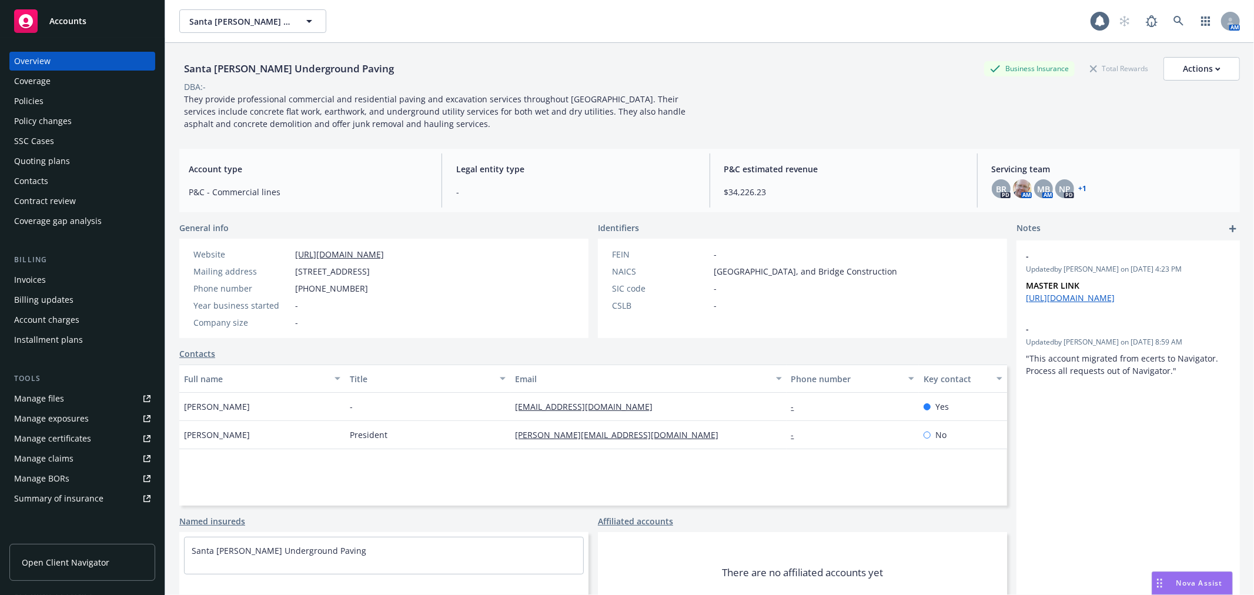
click at [96, 15] on div "Accounts" at bounding box center [82, 21] width 136 height 24
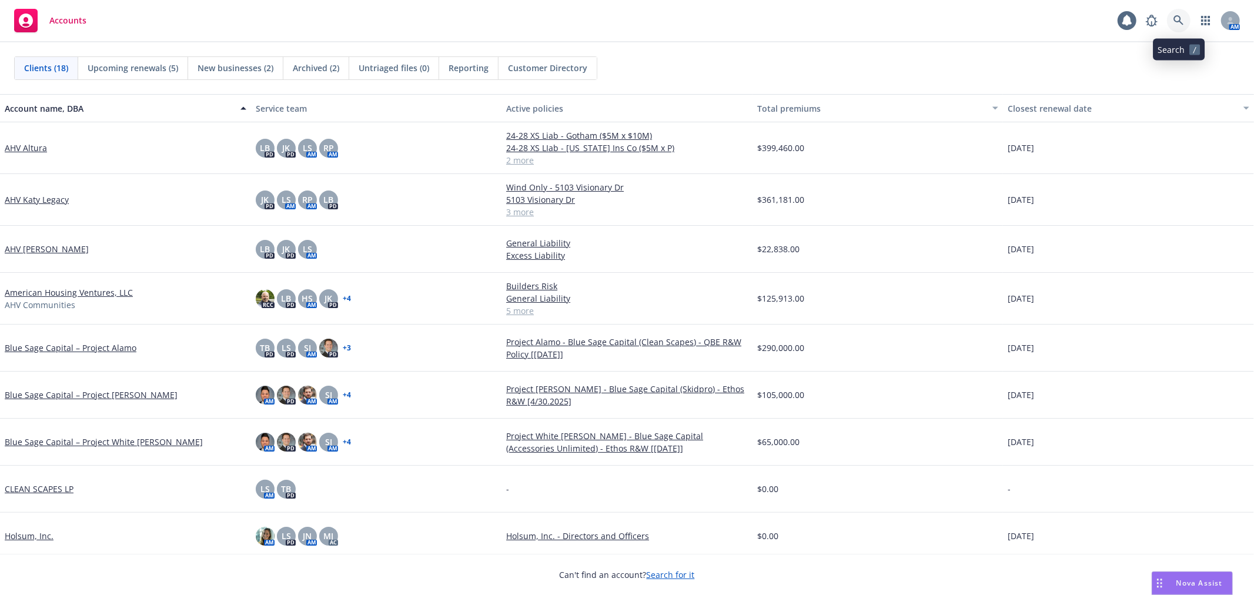
click at [1184, 15] on link at bounding box center [1179, 21] width 24 height 24
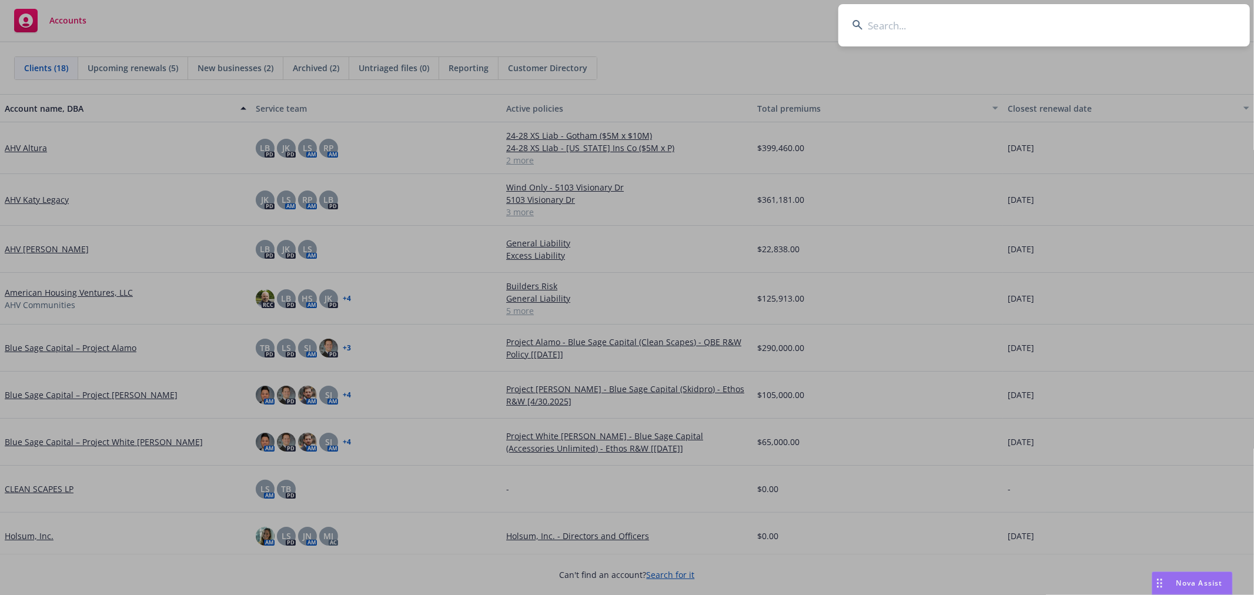
click at [901, 39] on input at bounding box center [1043, 25] width 411 height 42
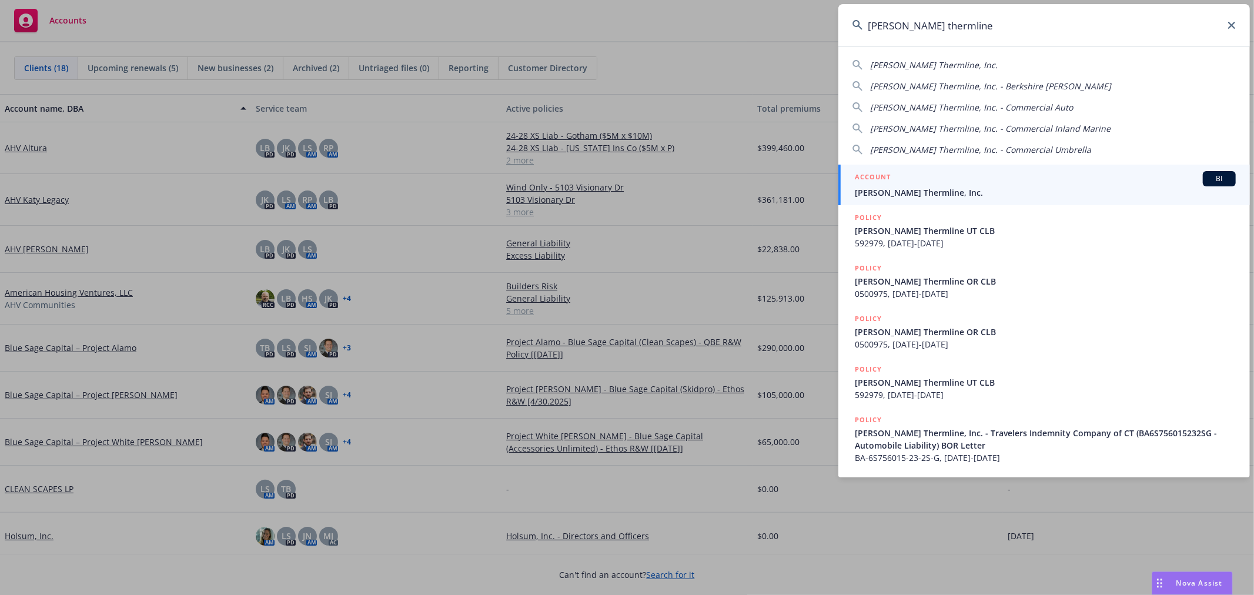
type input "[PERSON_NAME] thermline"
click at [948, 182] on div "ACCOUNT BI" at bounding box center [1045, 178] width 381 height 15
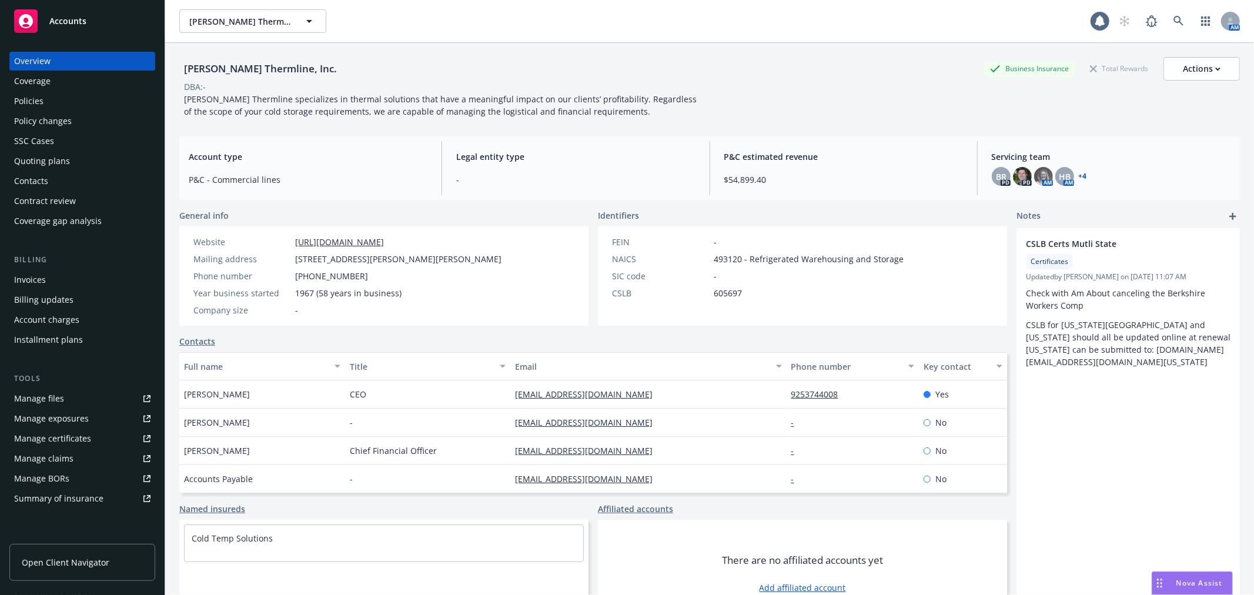
click at [62, 94] on div "Policies" at bounding box center [82, 101] width 136 height 19
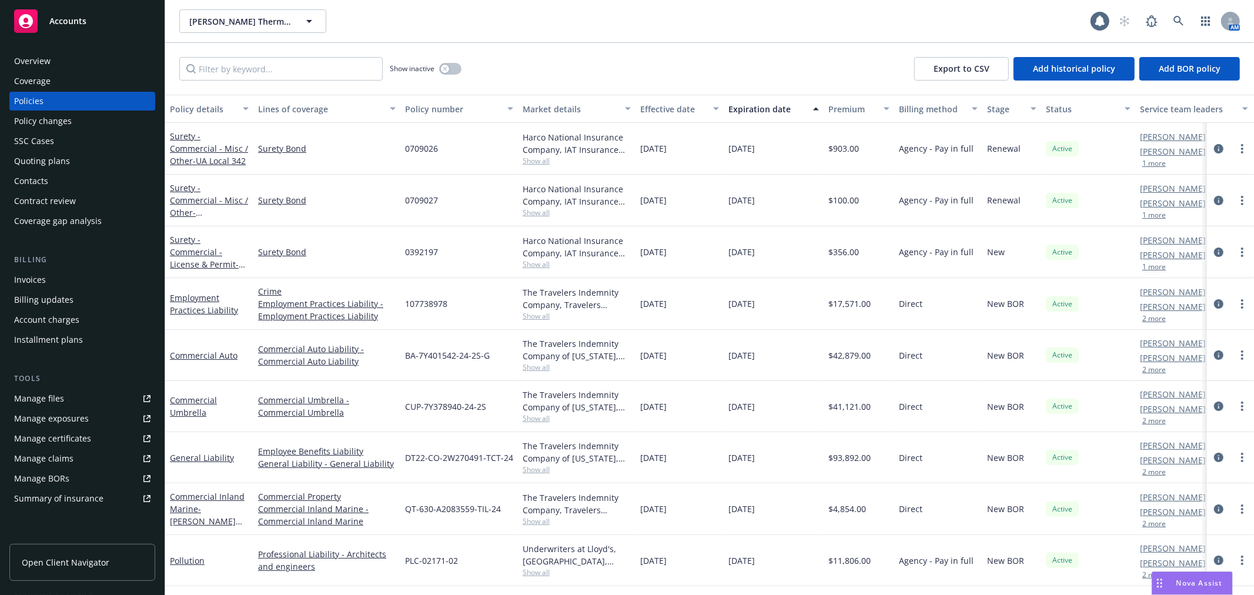
click at [774, 102] on button "Expiration date" at bounding box center [774, 109] width 100 height 28
click at [767, 112] on div "Expiration date" at bounding box center [767, 109] width 78 height 12
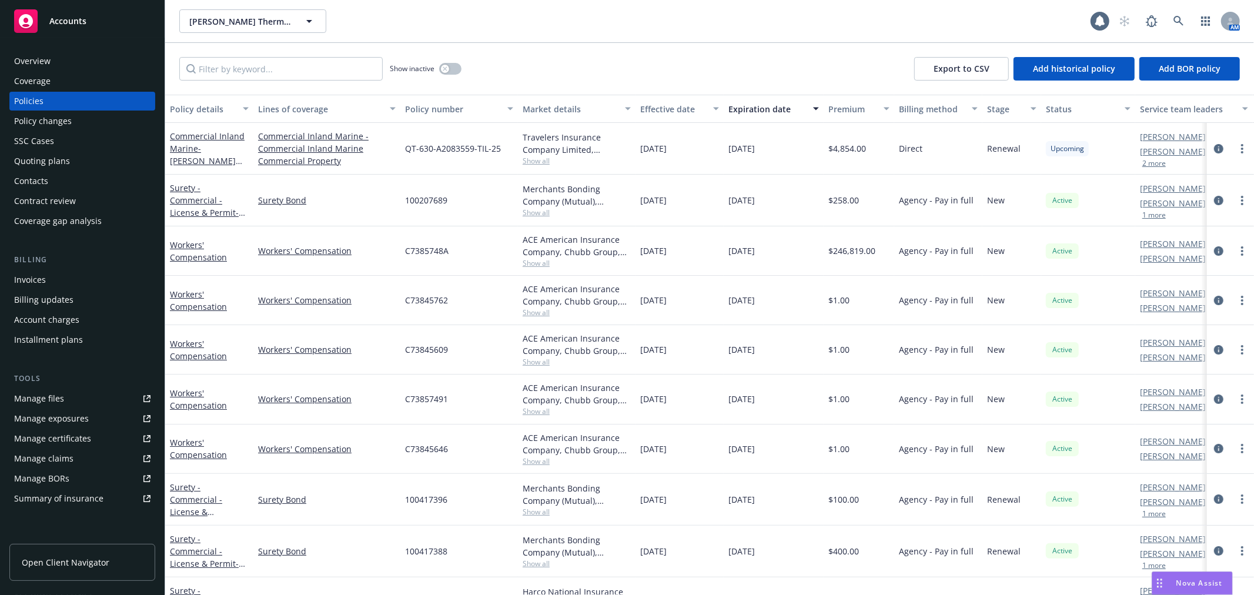
click at [767, 112] on div "Expiration date" at bounding box center [767, 109] width 78 height 12
click at [682, 113] on div "Effective date" at bounding box center [673, 109] width 66 height 12
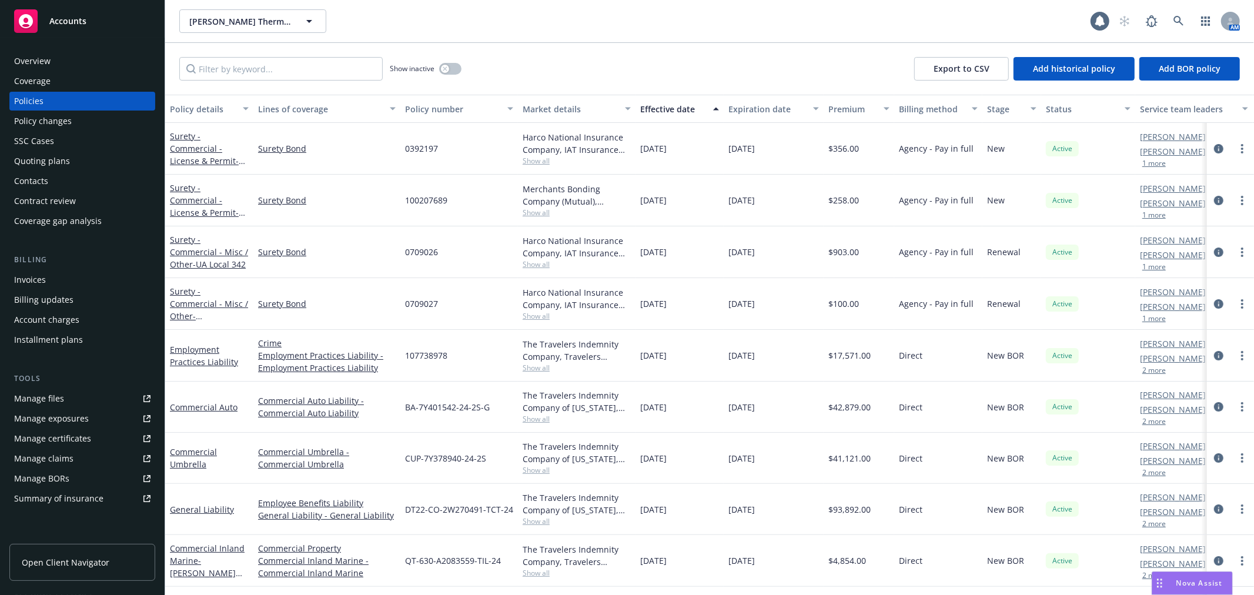
click at [682, 113] on div "Effective date" at bounding box center [673, 109] width 66 height 12
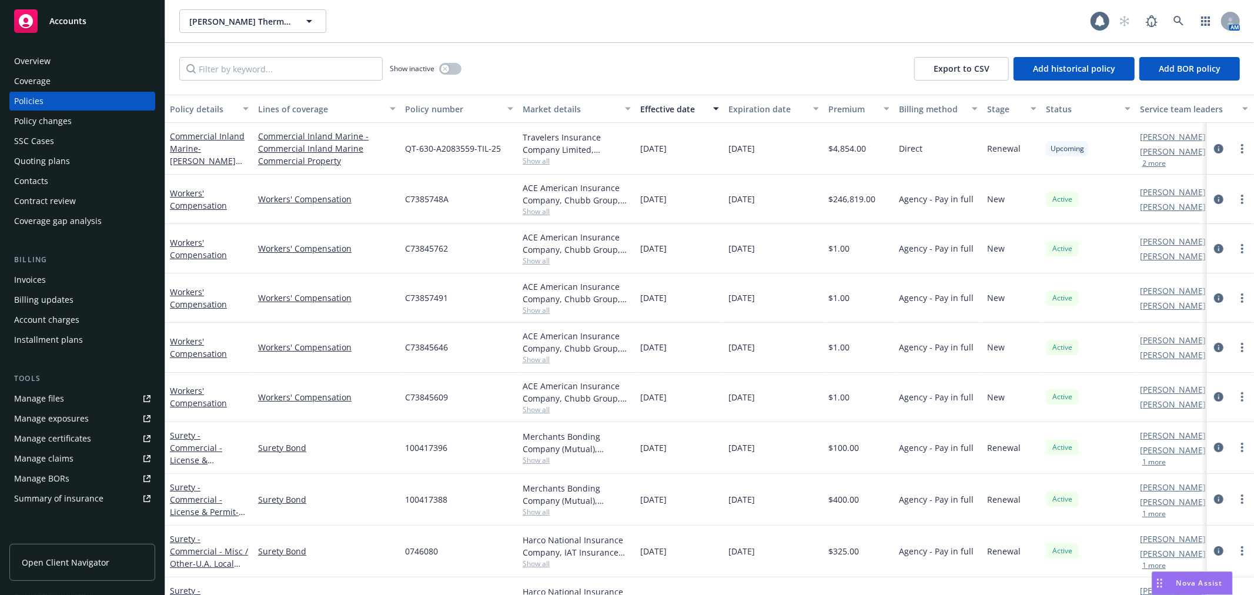
click at [759, 103] on div "Expiration date" at bounding box center [767, 109] width 78 height 12
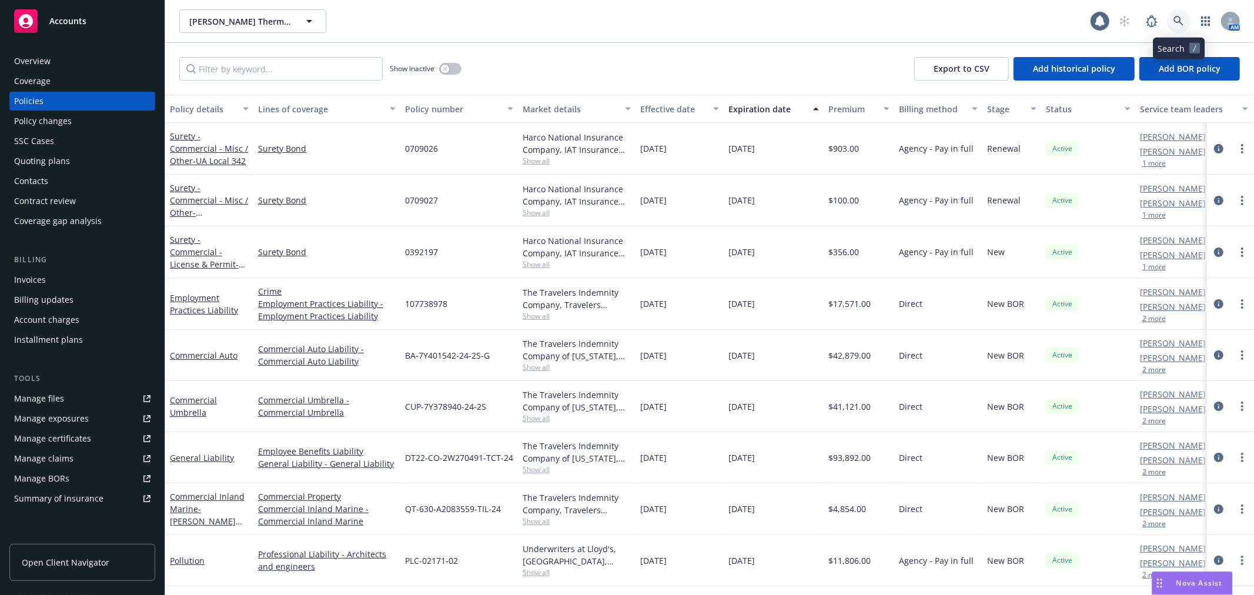
click at [1188, 16] on link at bounding box center [1179, 21] width 24 height 24
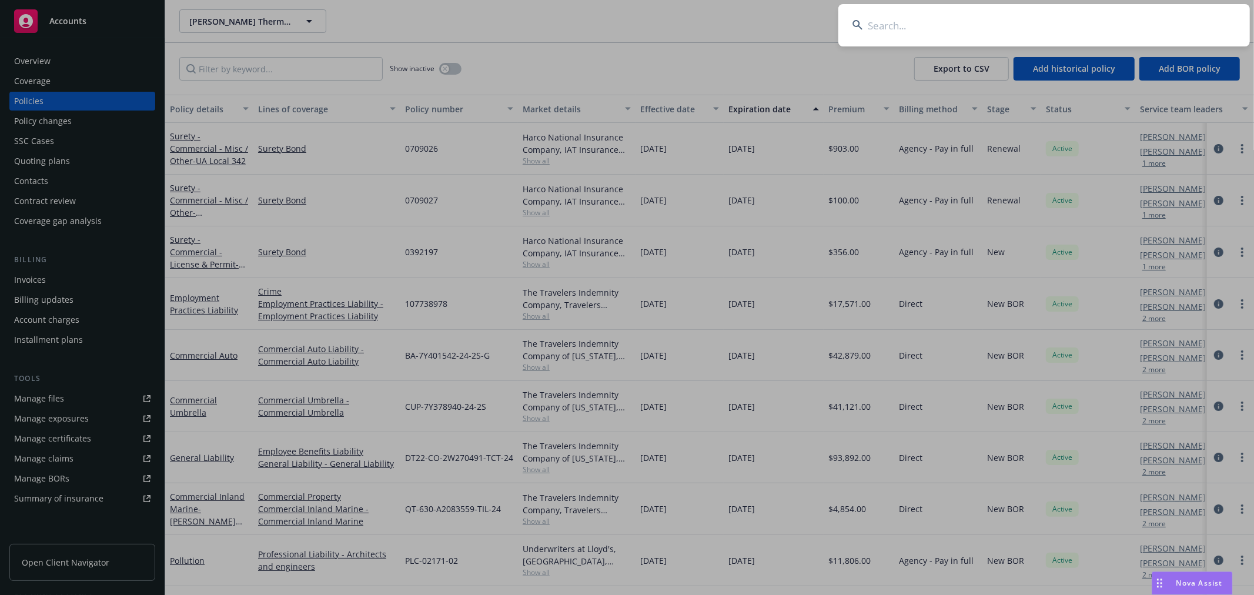
click at [1188, 16] on input at bounding box center [1043, 25] width 411 height 42
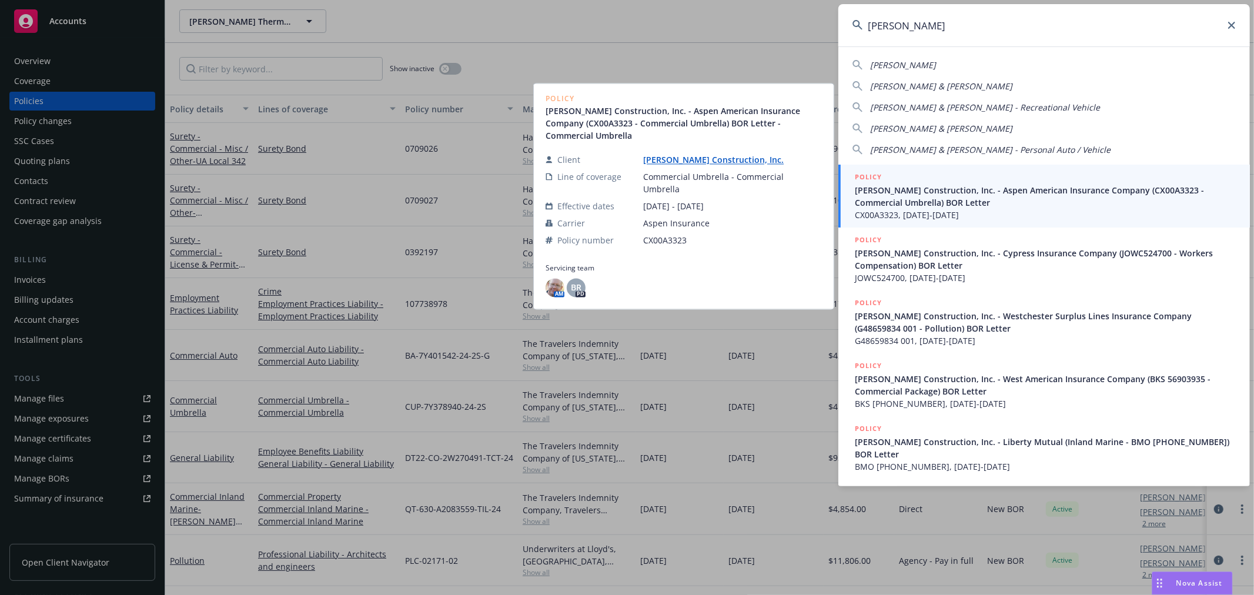
type input "[PERSON_NAME]"
click at [754, 162] on link "[PERSON_NAME] Construction, Inc." at bounding box center [718, 159] width 150 height 11
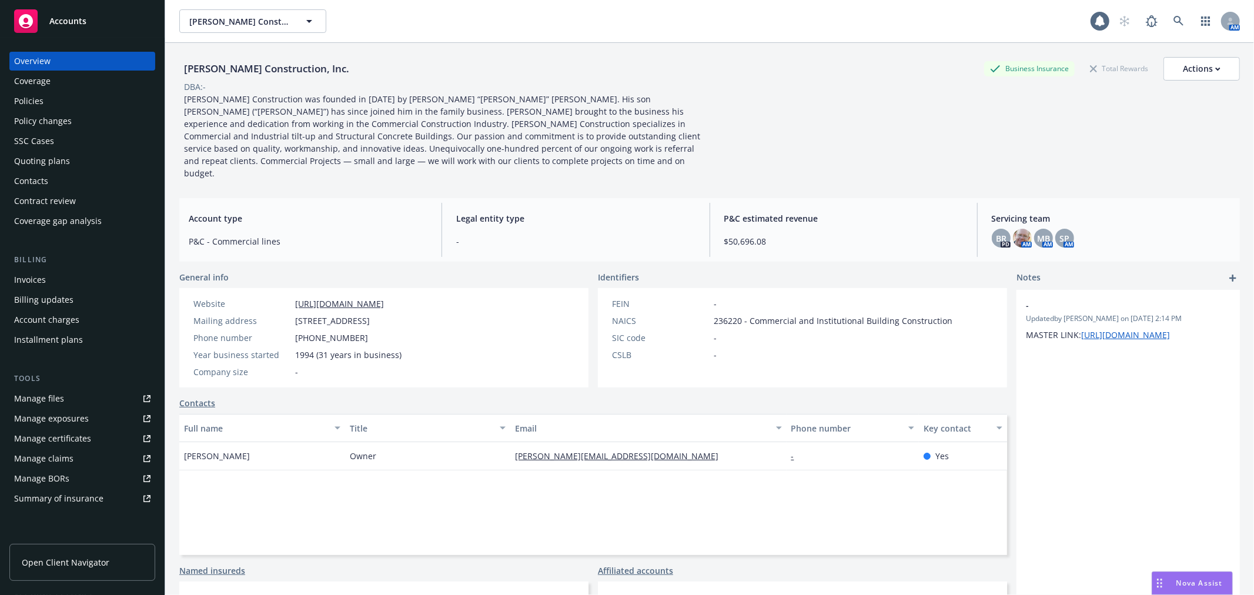
click at [86, 103] on div "Policies" at bounding box center [82, 101] width 136 height 19
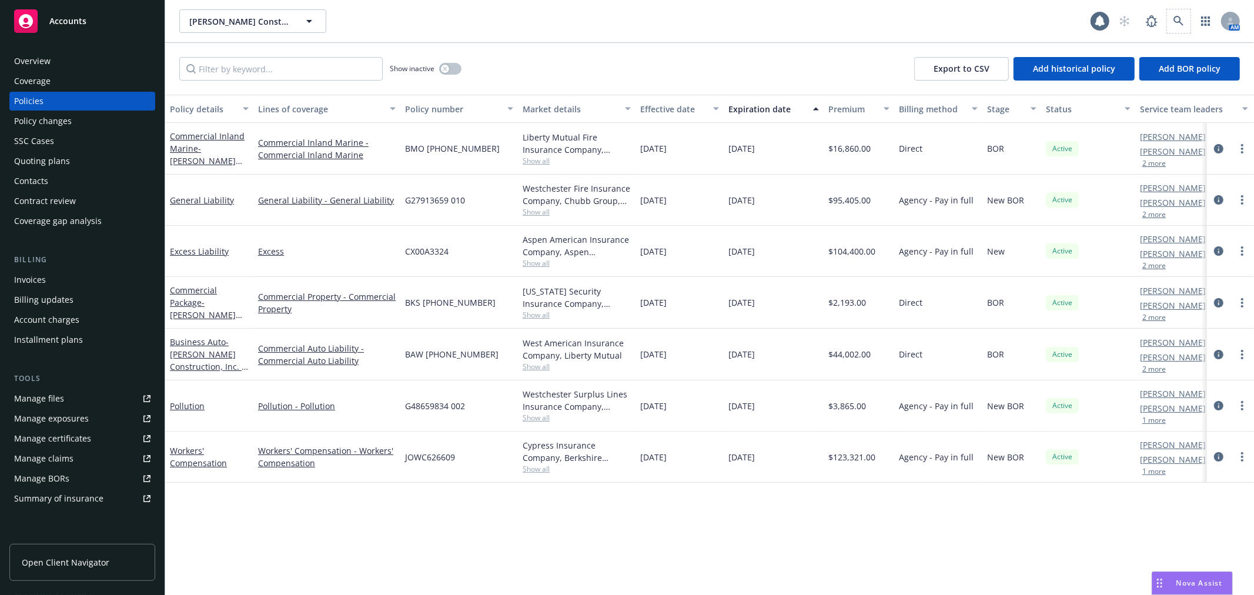
click at [1167, 25] on span at bounding box center [1179, 21] width 24 height 24
click at [1179, 16] on icon at bounding box center [1178, 21] width 10 height 10
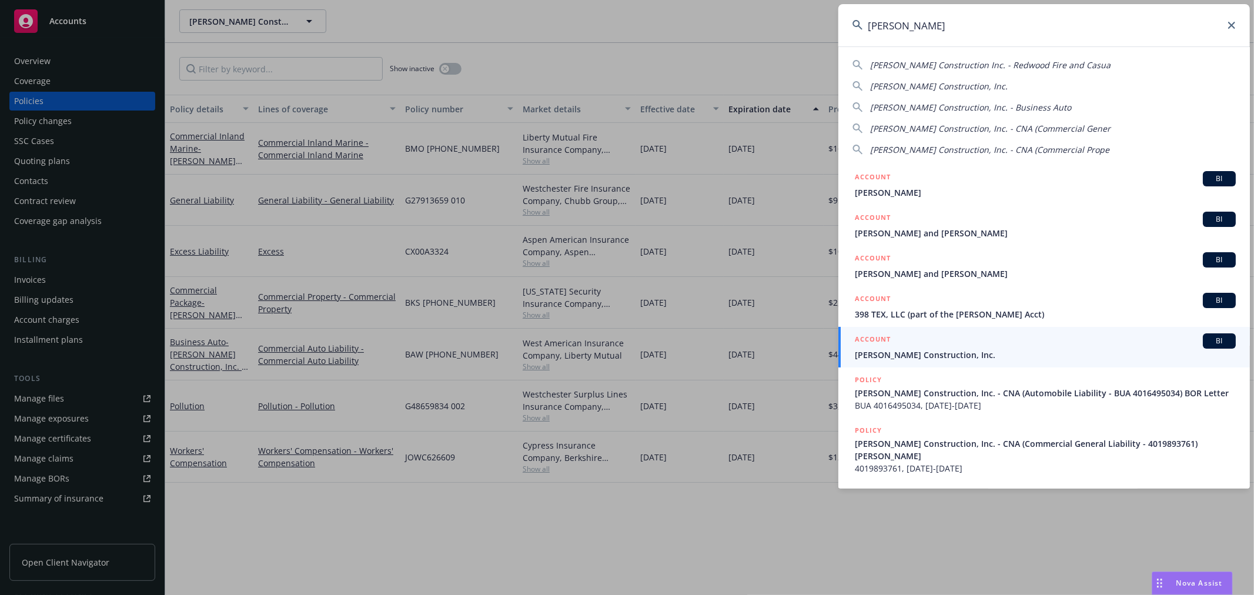
type input "[PERSON_NAME]"
click at [942, 349] on span "[PERSON_NAME] Construction, Inc." at bounding box center [1045, 355] width 381 height 12
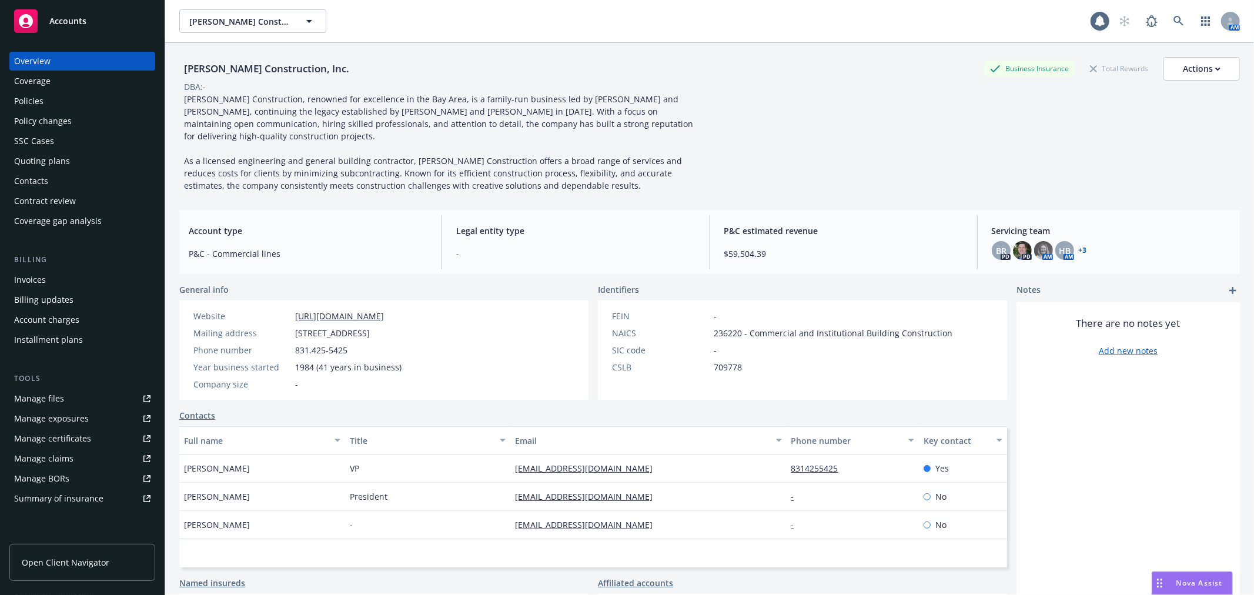
click at [59, 98] on div "Policies" at bounding box center [82, 101] width 136 height 19
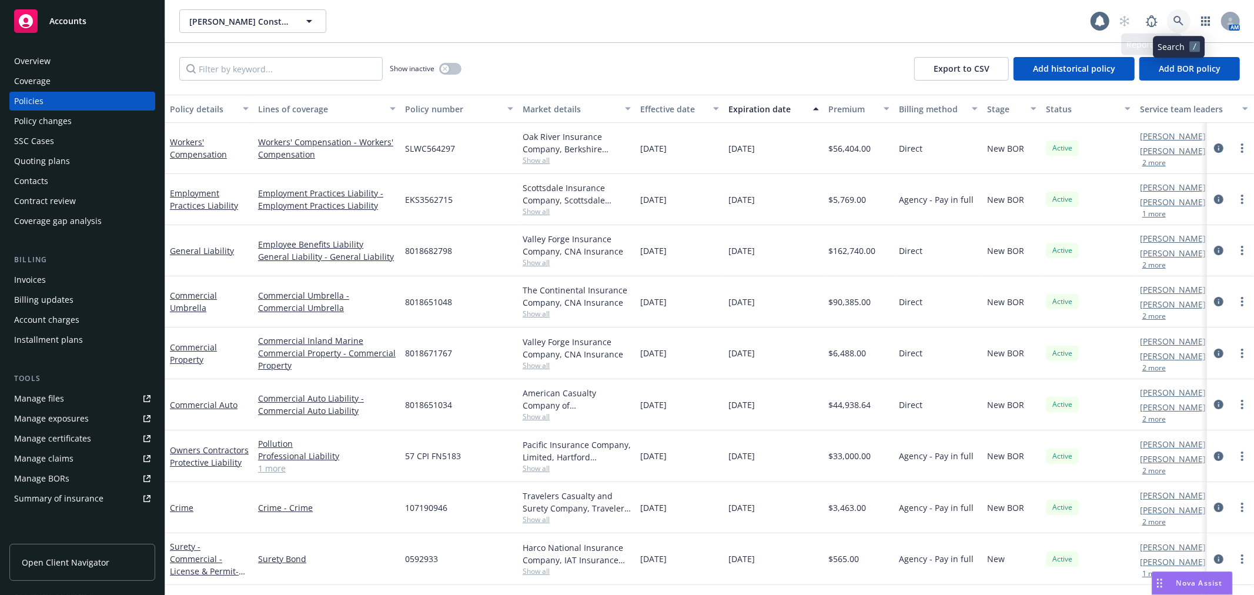
click at [1184, 13] on link at bounding box center [1179, 21] width 24 height 24
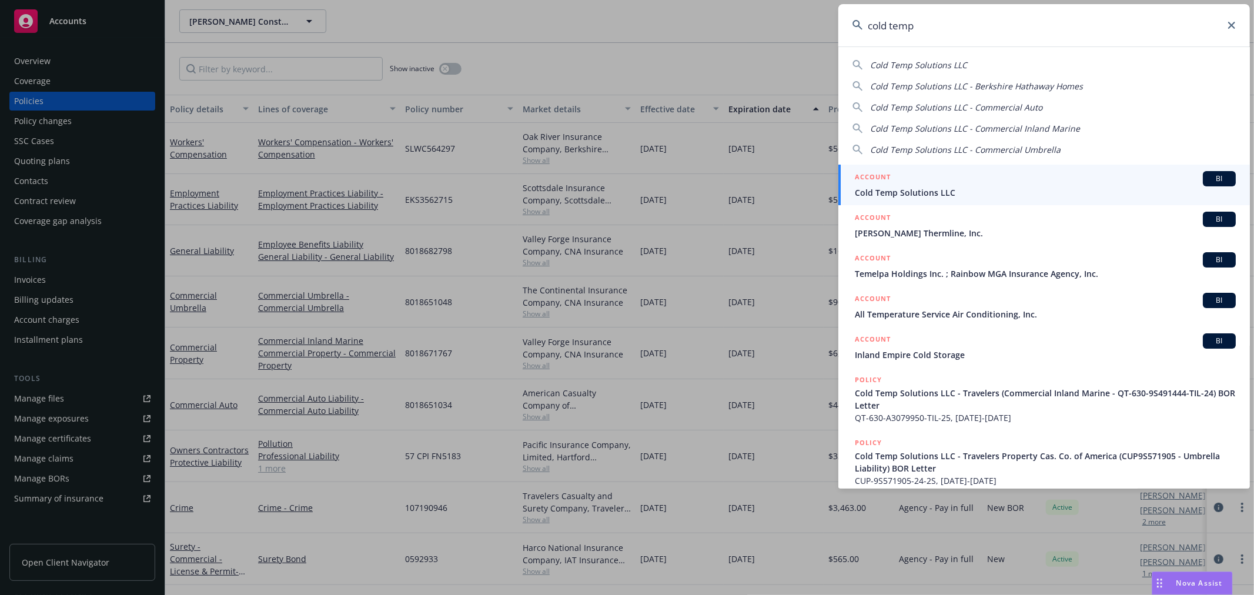
type input "cold temp"
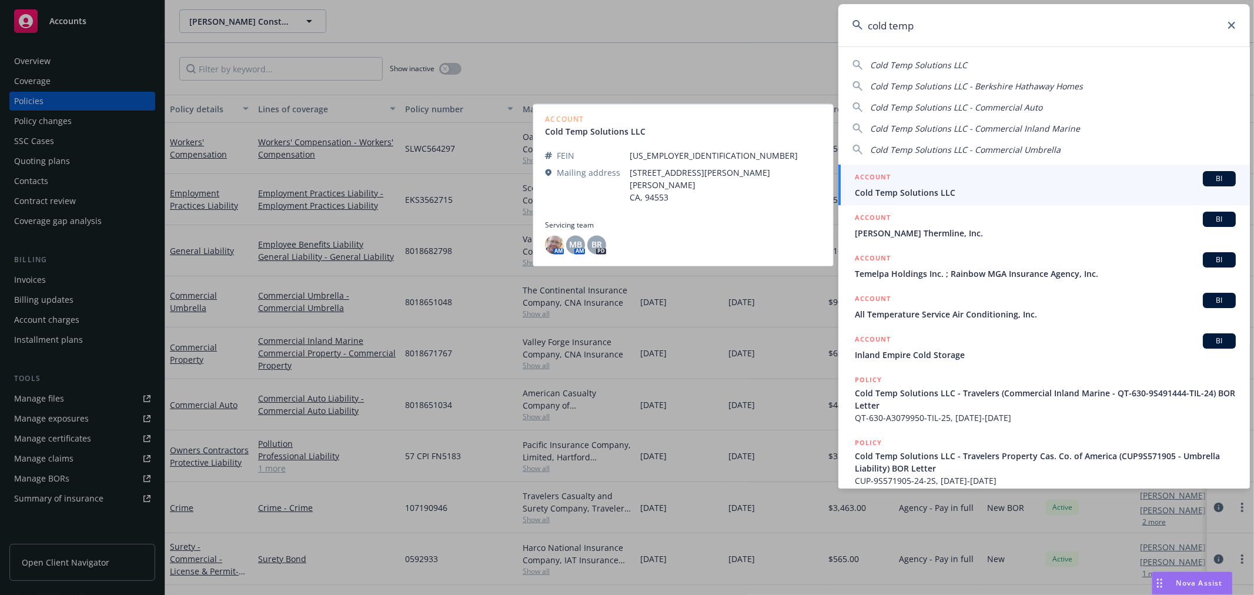
click at [976, 195] on span "Cold Temp Solutions LLC" at bounding box center [1045, 192] width 381 height 12
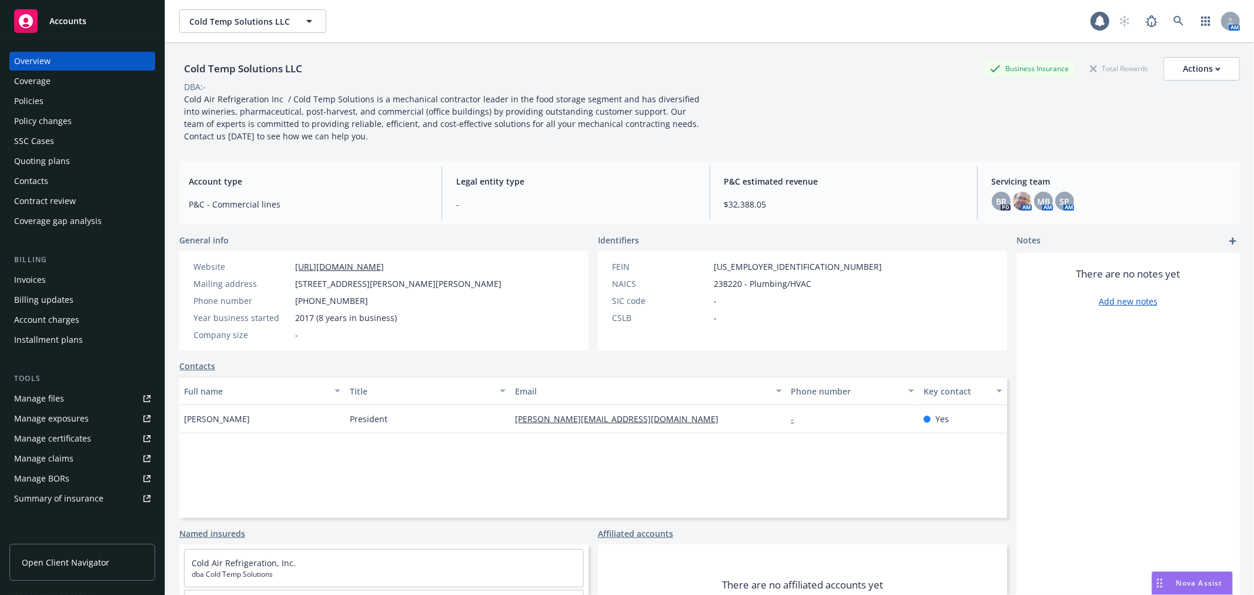
click at [60, 99] on div "Policies" at bounding box center [82, 101] width 136 height 19
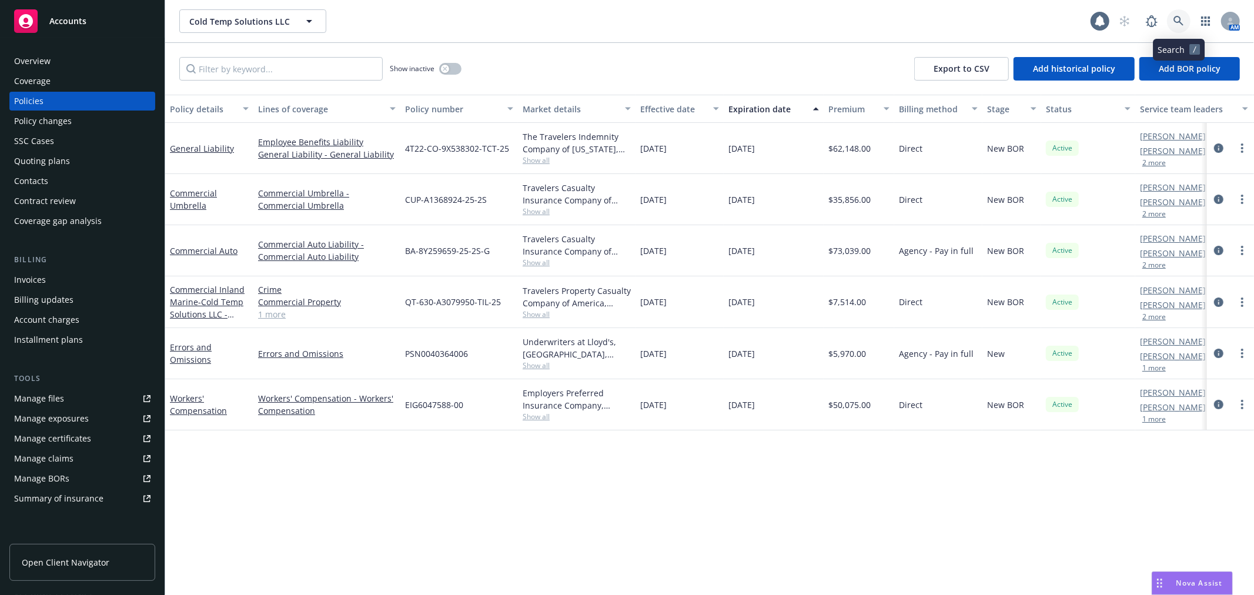
click at [1179, 14] on link at bounding box center [1179, 21] width 24 height 24
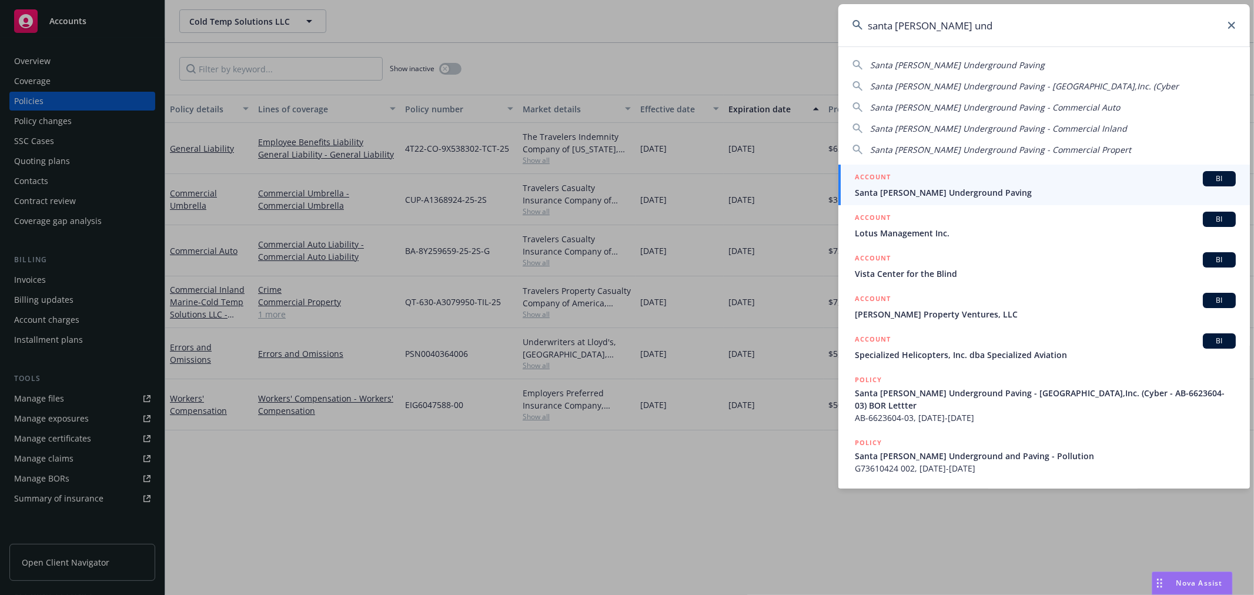
type input "santa [PERSON_NAME] und"
click at [943, 195] on span "Santa [PERSON_NAME] Underground Paving" at bounding box center [1045, 192] width 381 height 12
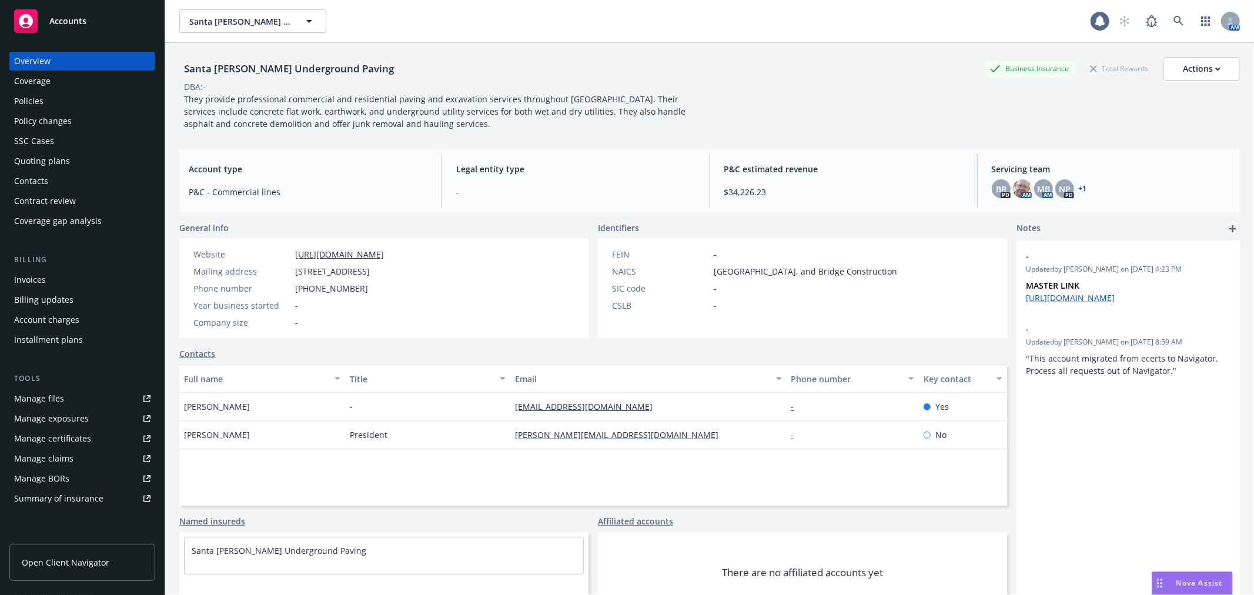
click at [122, 112] on div "Policy changes" at bounding box center [82, 121] width 136 height 19
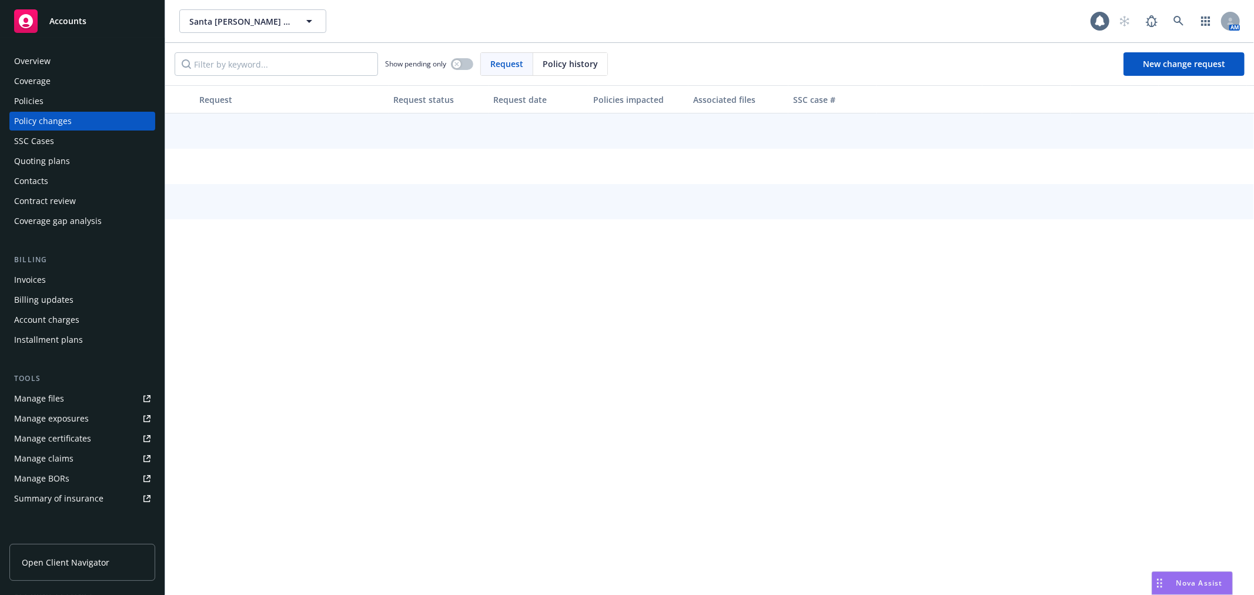
click at [127, 103] on div "Policies" at bounding box center [82, 101] width 136 height 19
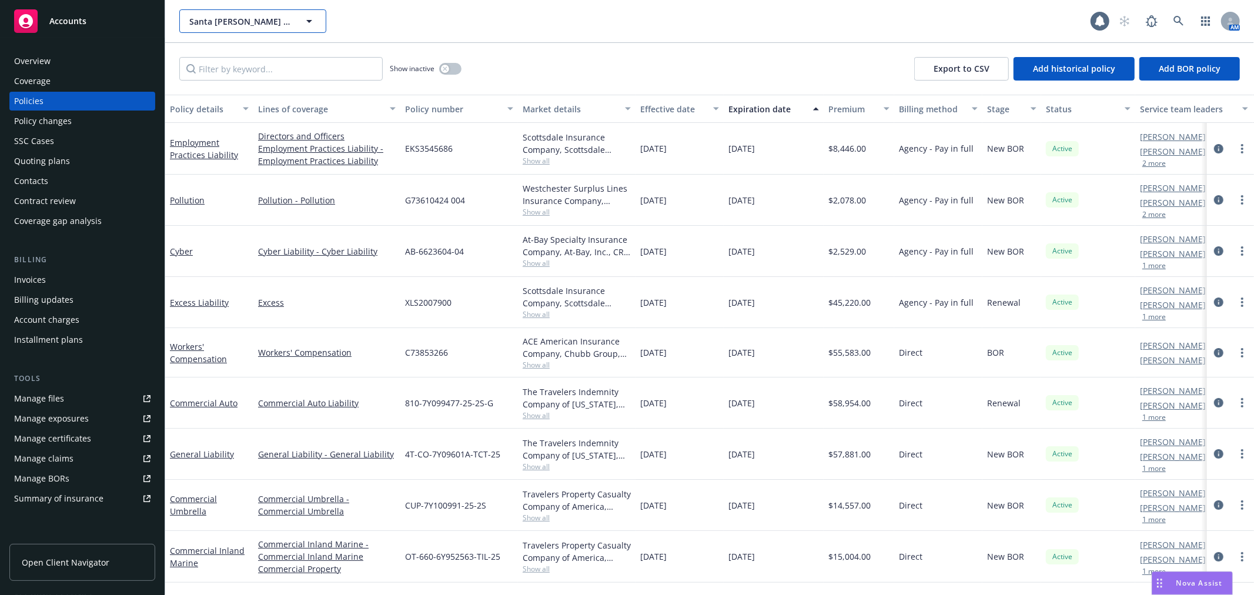
click at [275, 22] on span "Santa [PERSON_NAME] Underground Paving" at bounding box center [240, 21] width 102 height 12
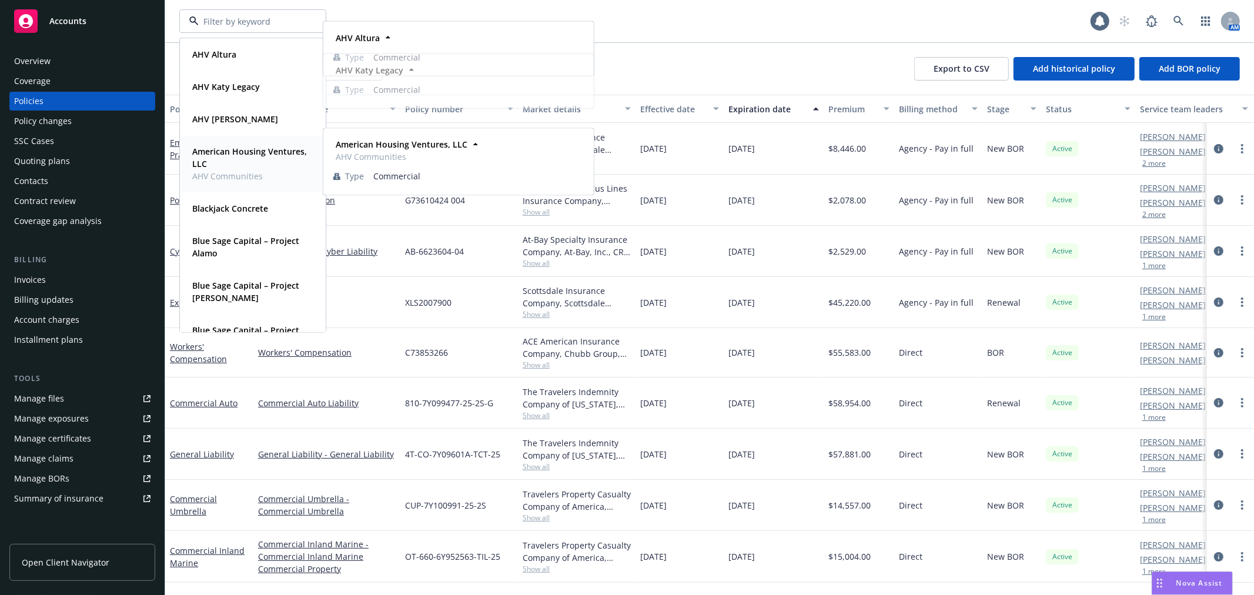
click at [230, 153] on strong "American Housing Ventures, LLC" at bounding box center [249, 158] width 115 height 24
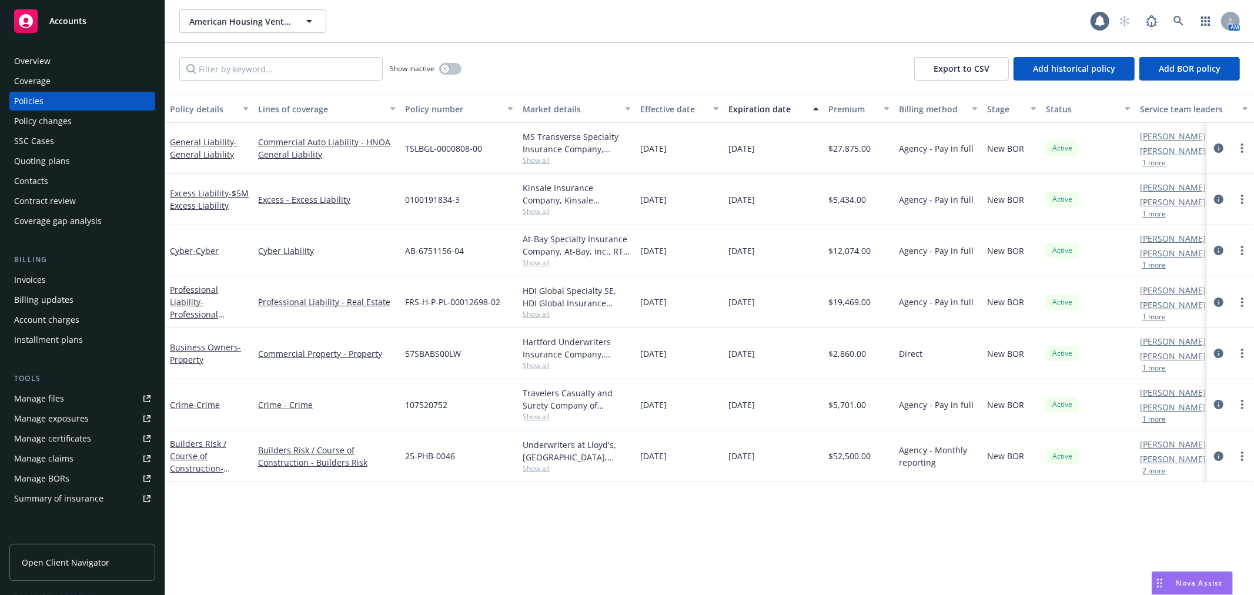
click at [41, 272] on div "Invoices" at bounding box center [30, 279] width 32 height 19
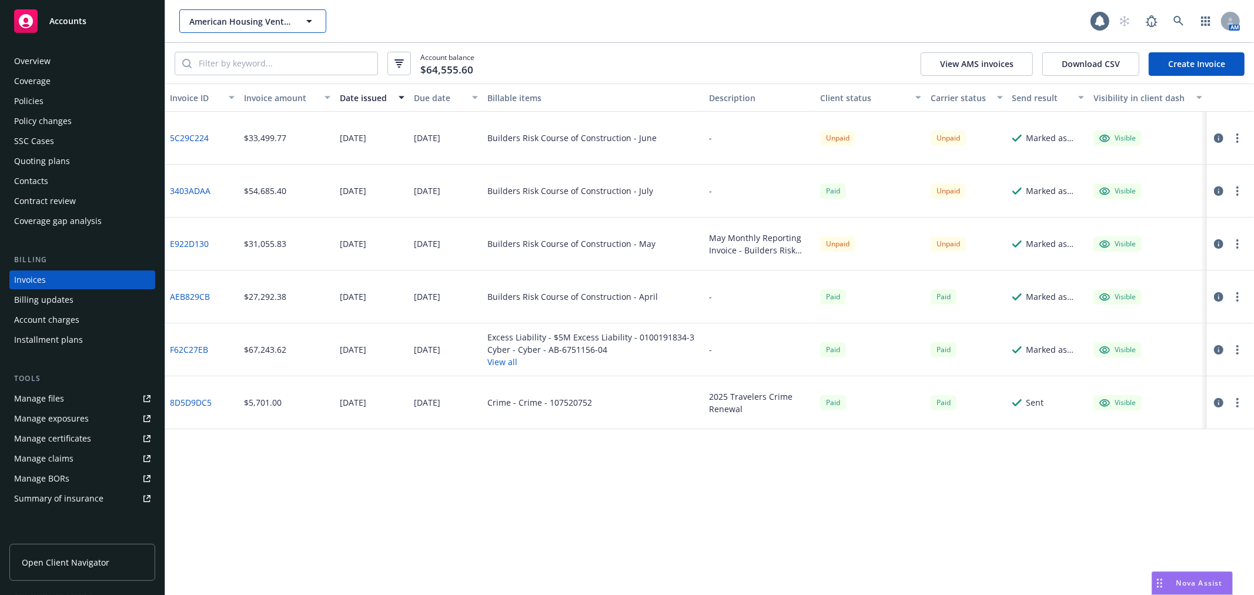
click at [269, 12] on button "American Housing Ventures, LLC" at bounding box center [252, 21] width 147 height 24
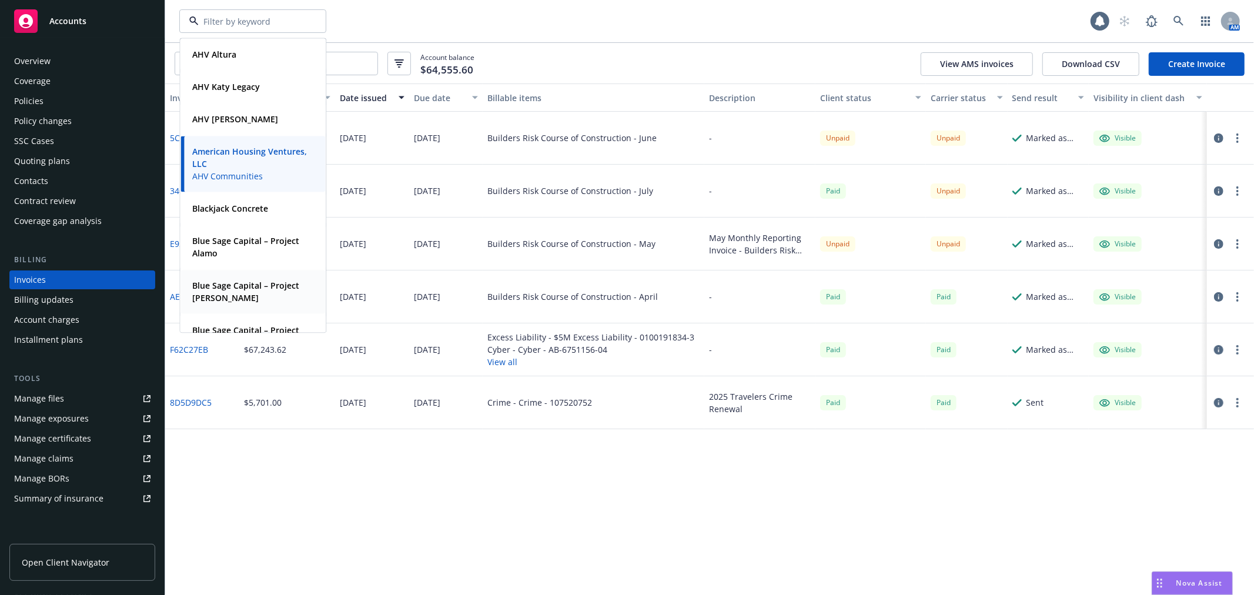
scroll to position [481, 0]
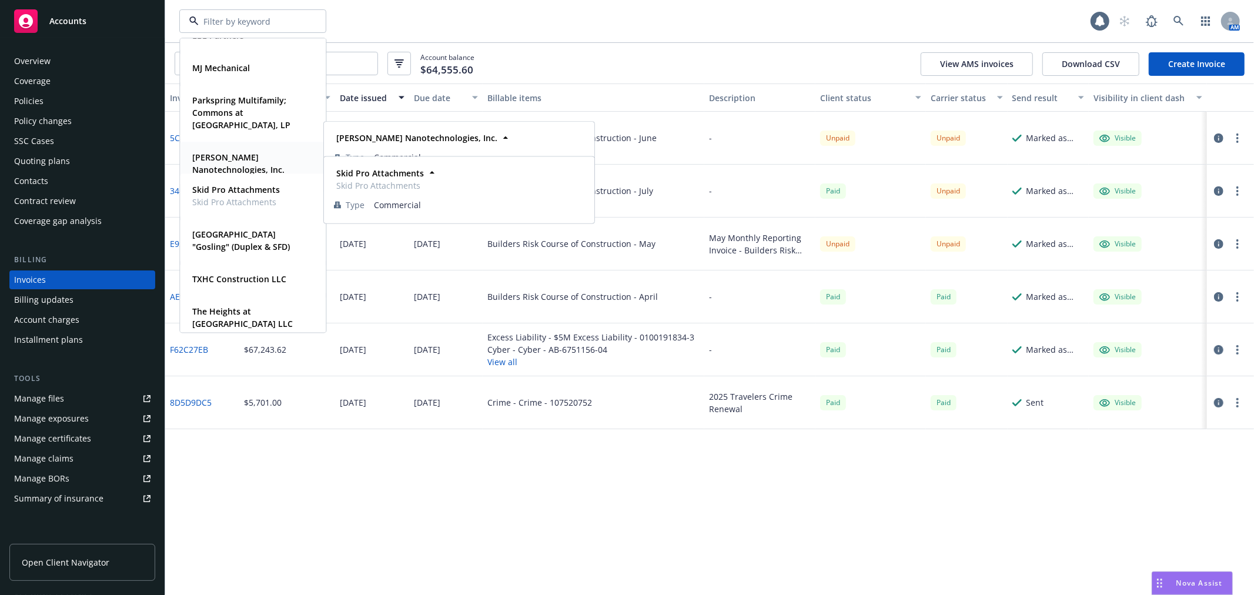
click at [240, 162] on span "[PERSON_NAME] Nanotechnologies, Inc." at bounding box center [251, 163] width 119 height 25
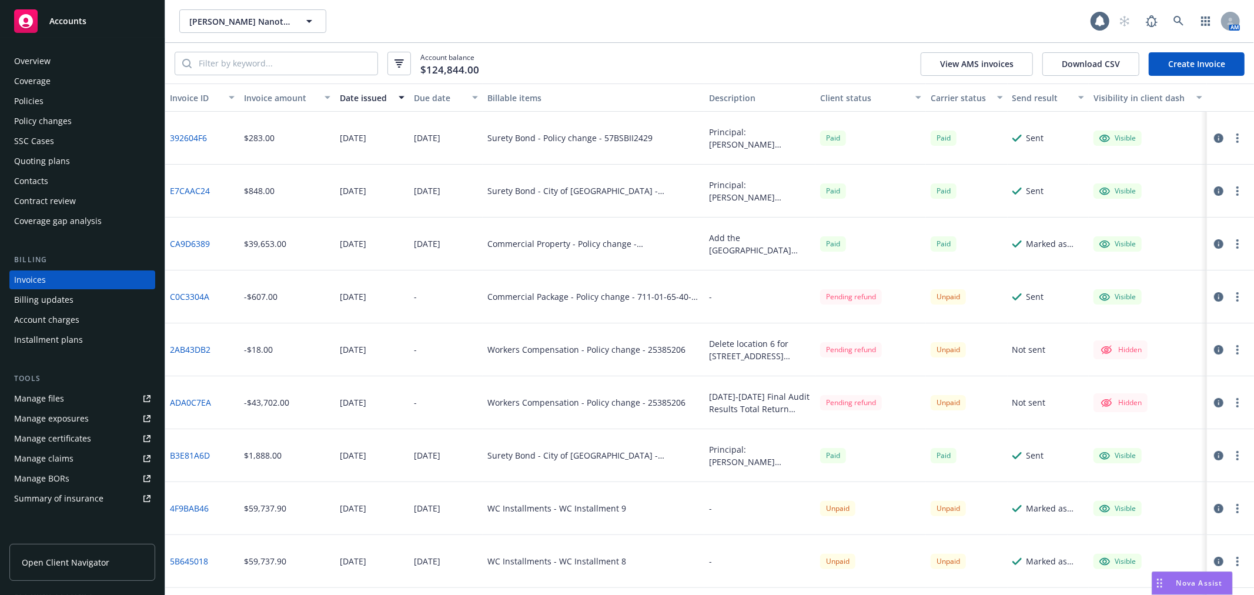
click at [32, 103] on div "Policies" at bounding box center [28, 101] width 29 height 19
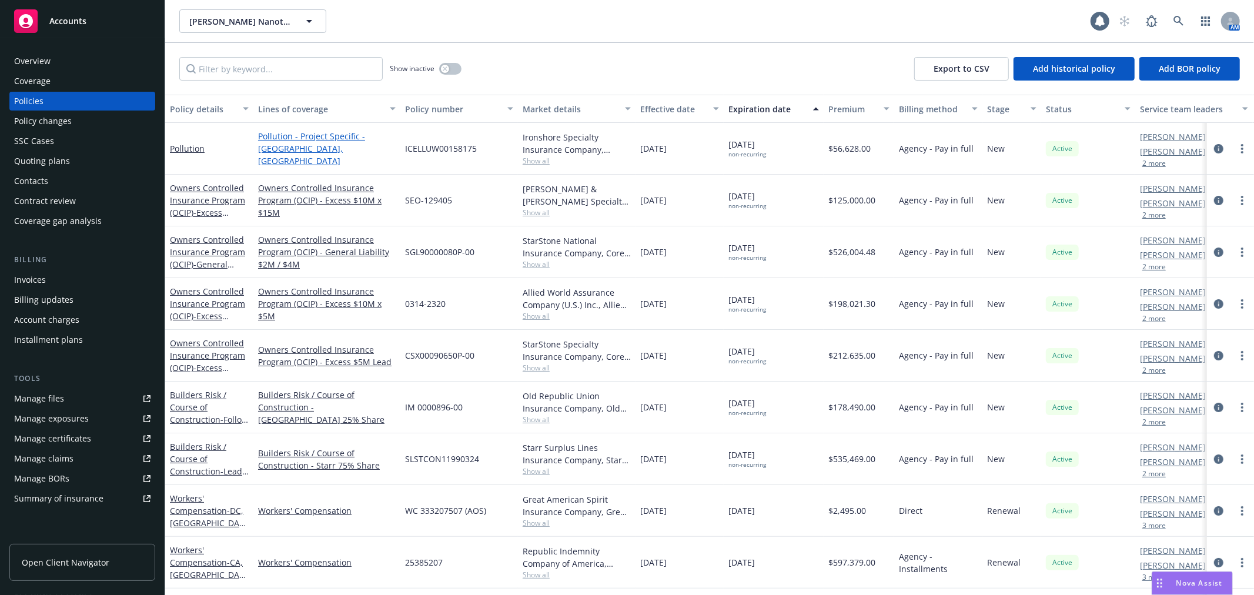
click at [277, 138] on link "Pollution - Project Specific - [GEOGRAPHIC_DATA], [GEOGRAPHIC_DATA]" at bounding box center [327, 148] width 138 height 37
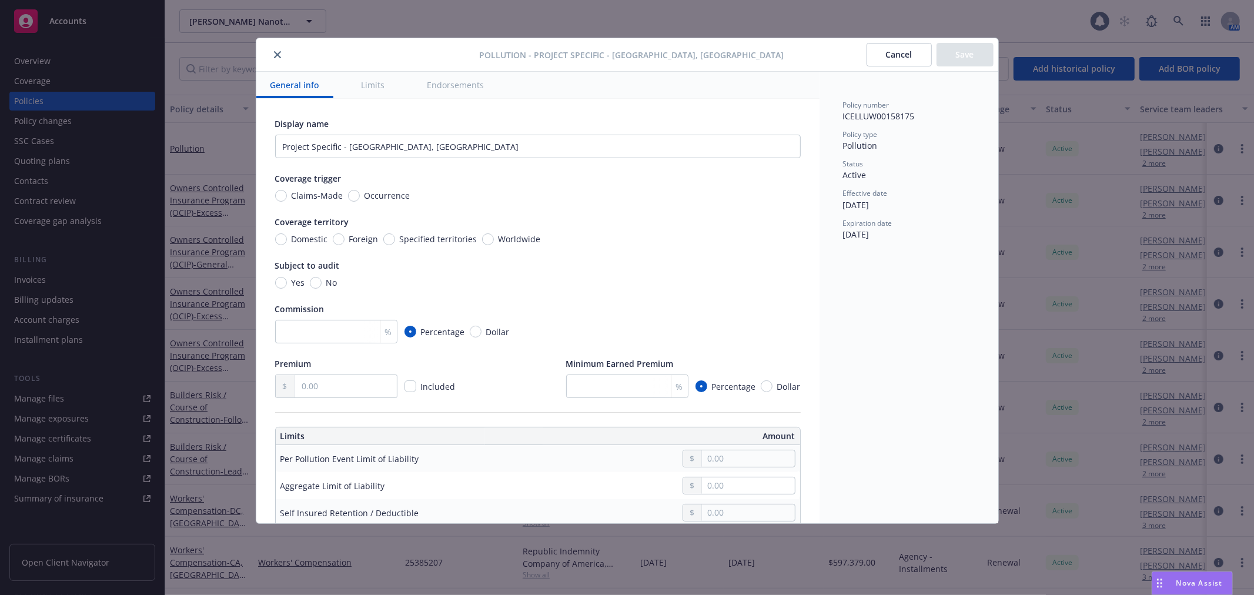
click at [270, 52] on button "close" at bounding box center [277, 55] width 14 height 14
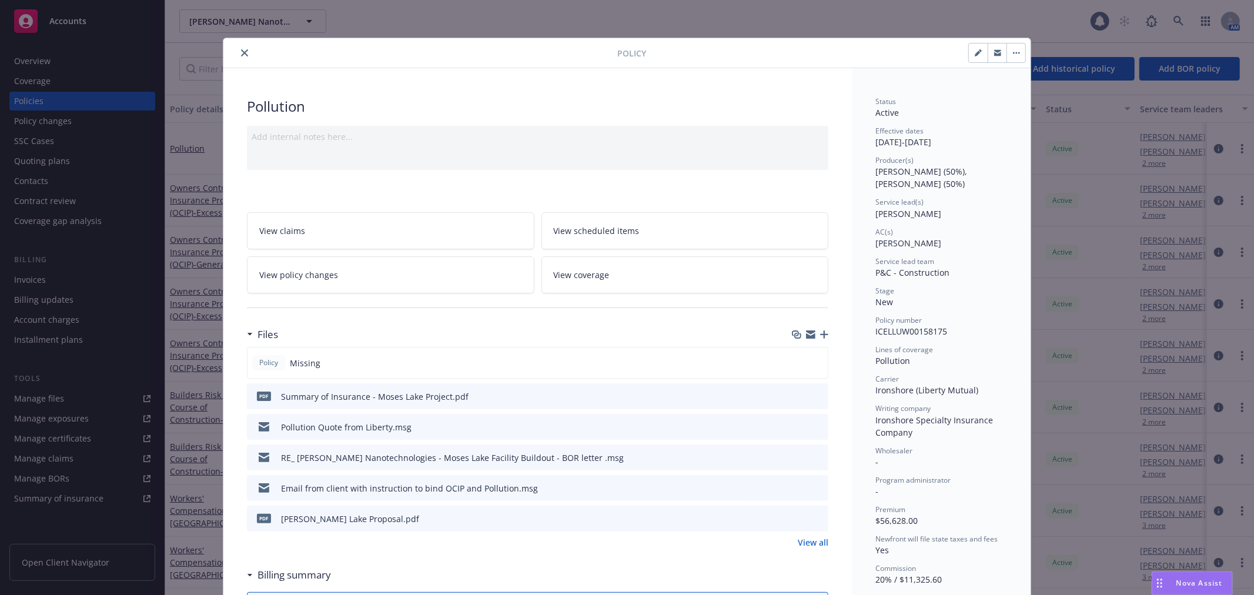
click at [814, 332] on div at bounding box center [810, 334] width 36 height 9
click at [820, 333] on icon "button" at bounding box center [824, 334] width 8 height 8
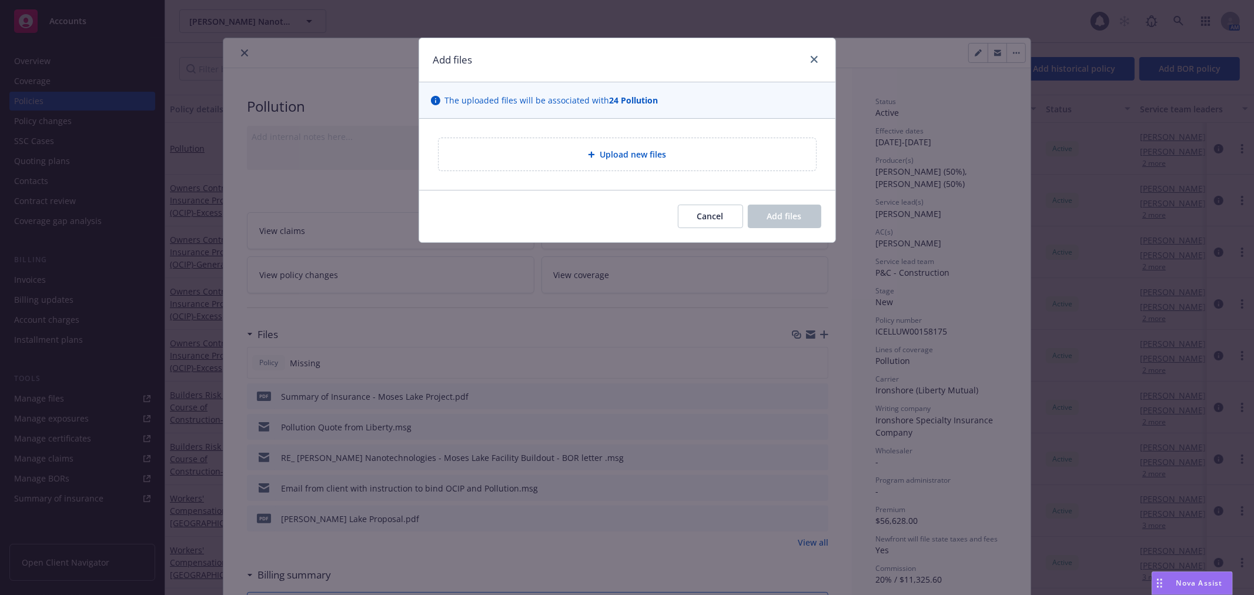
type textarea "x"
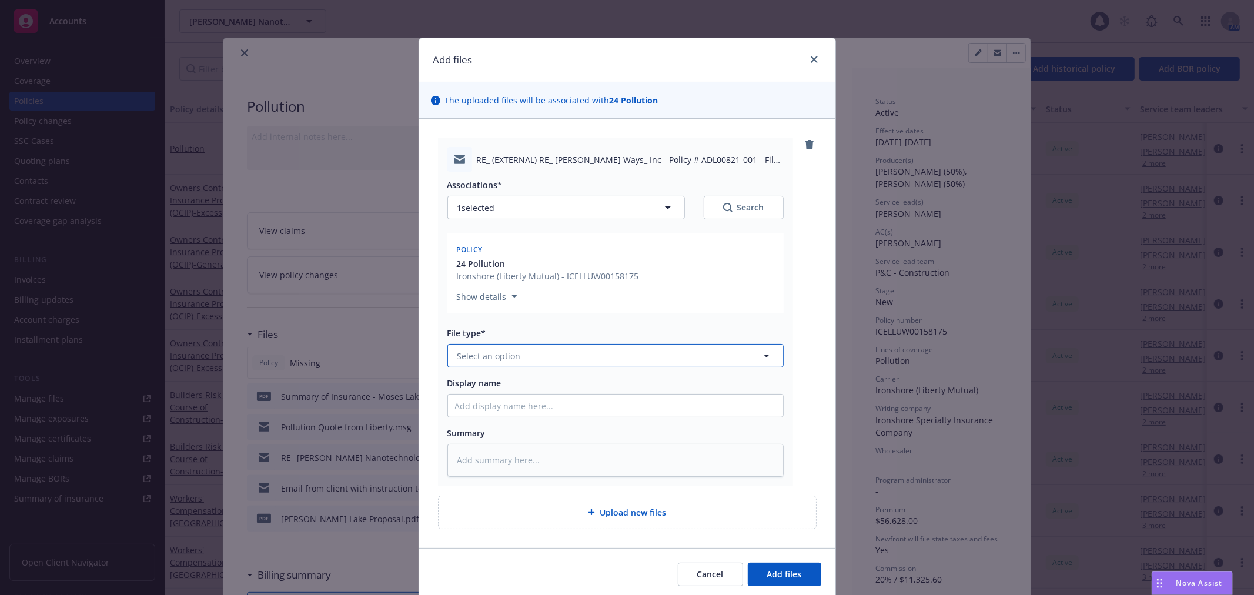
click at [484, 355] on span "Select an option" at bounding box center [488, 356] width 63 height 12
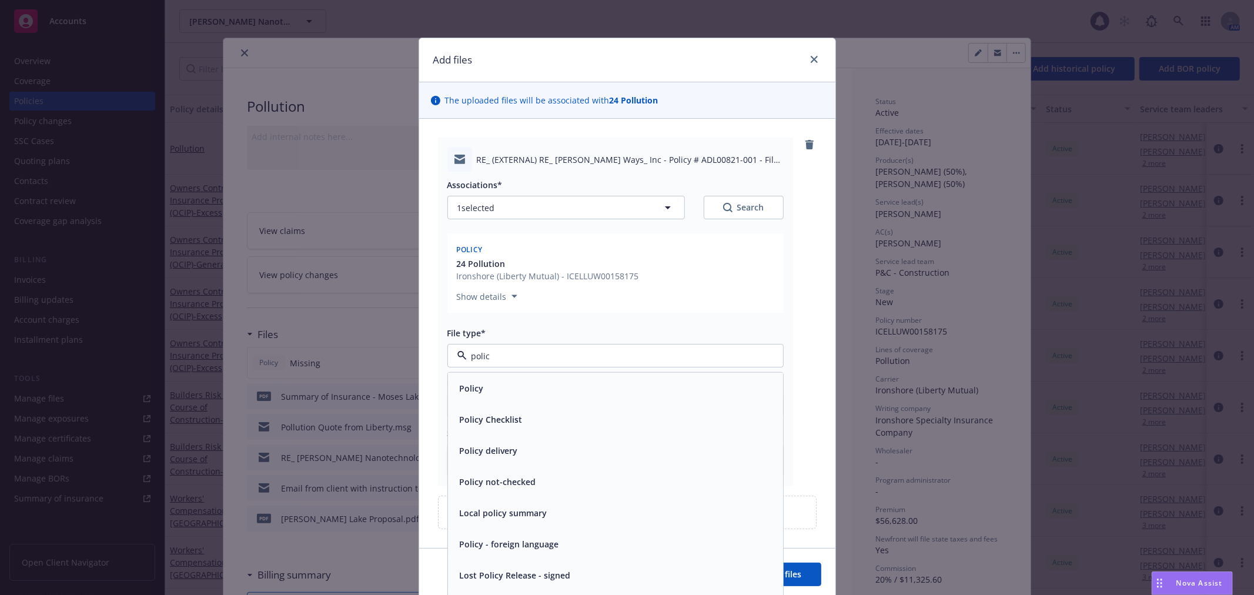
type input "policy"
click at [500, 380] on div "Policy" at bounding box center [615, 388] width 321 height 17
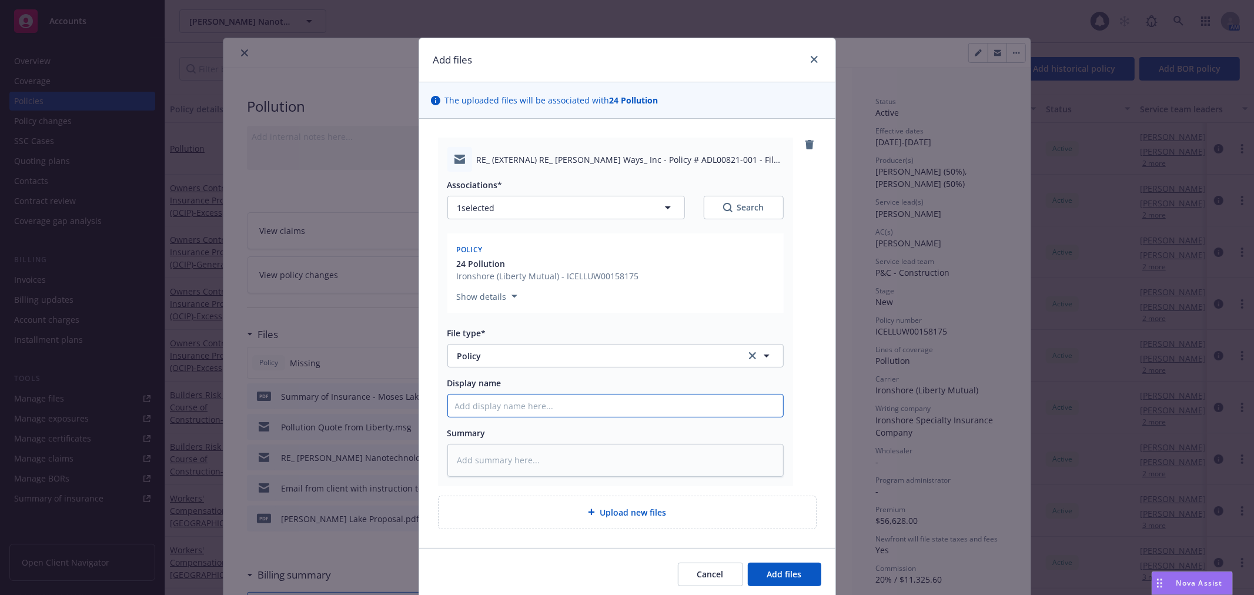
click at [486, 412] on input "Display name" at bounding box center [615, 405] width 335 height 22
type textarea "x"
type input "2"
type textarea "x"
type input "20"
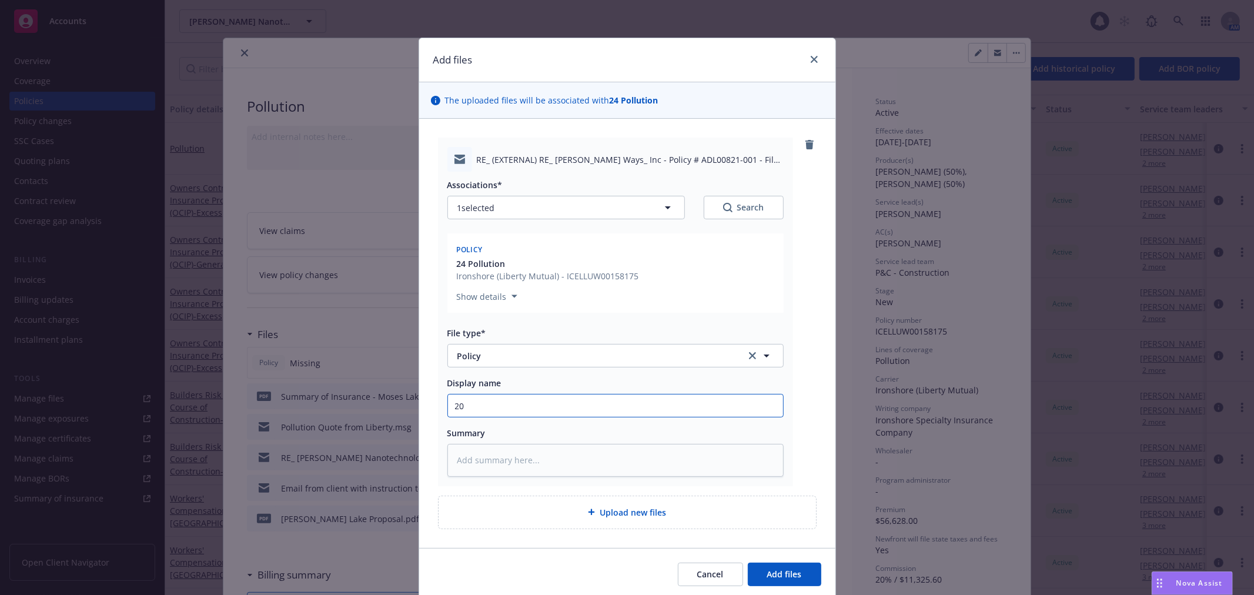
type textarea "x"
type input "202"
type textarea "x"
type input "2025"
type textarea "x"
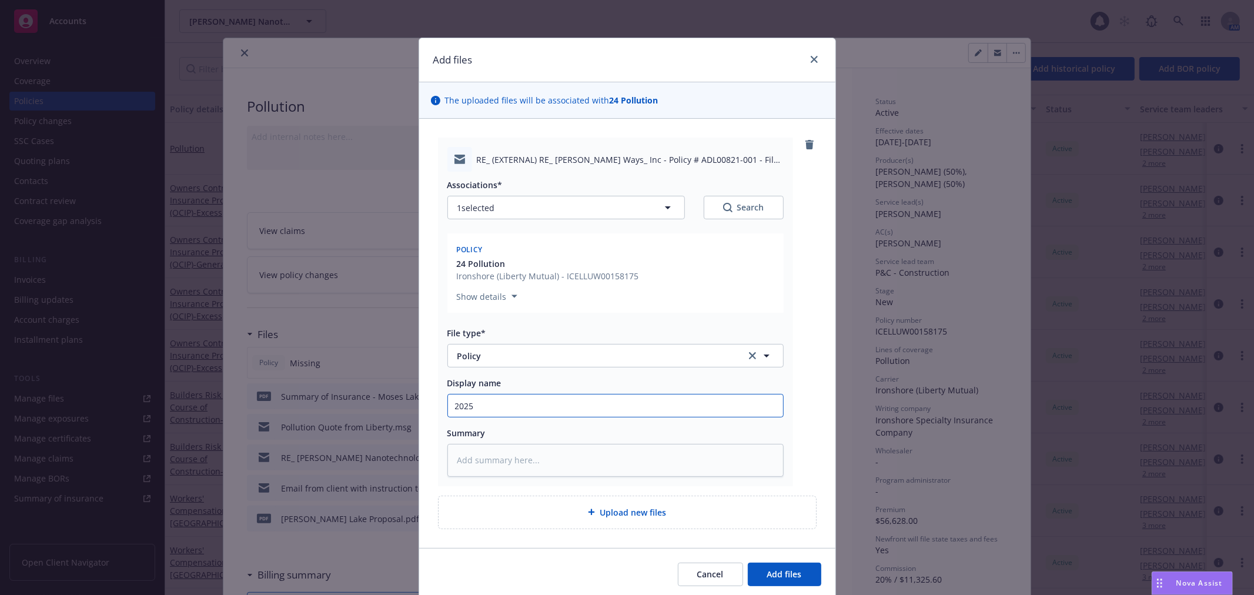
type input "2025"
type textarea "x"
type input "2025"
type textarea "x"
type input "202"
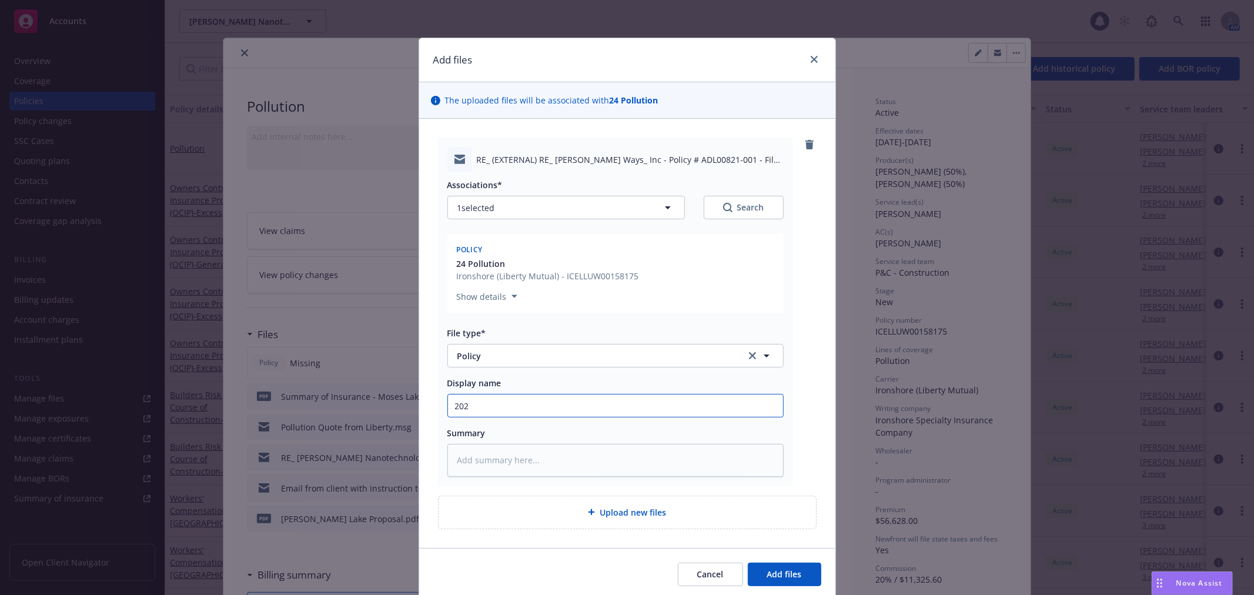
type textarea "x"
type input "2023"
type textarea "x"
type input "2023"
type textarea "x"
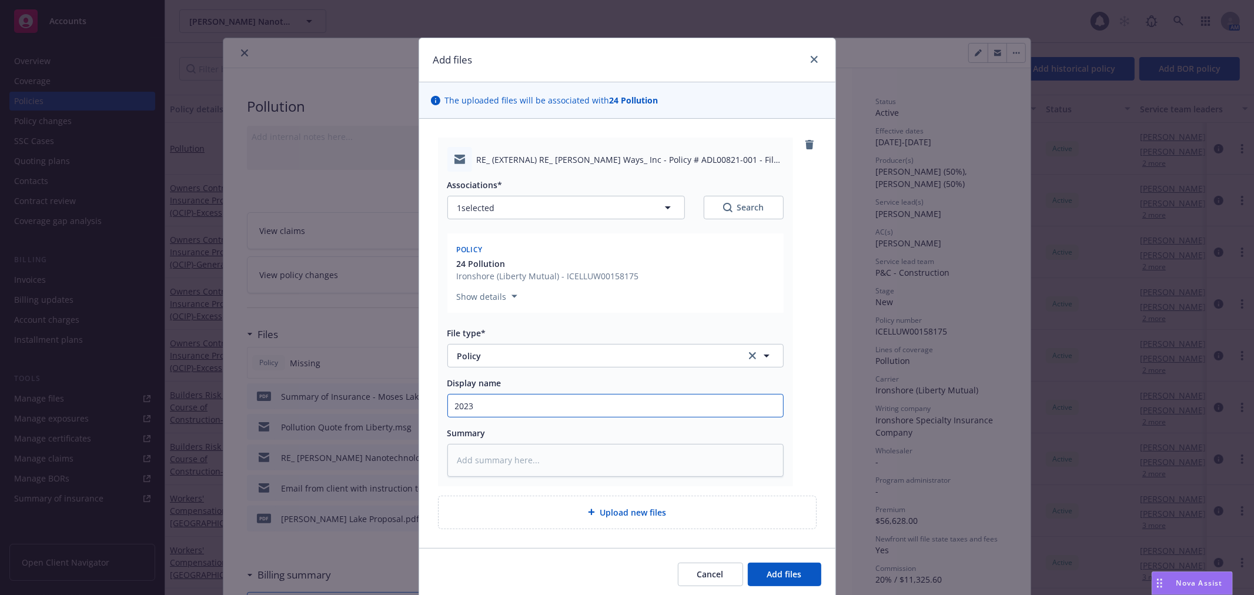
type input "2023 0"
type textarea "x"
type input "2023 03"
type textarea "x"
type input "2023 03"
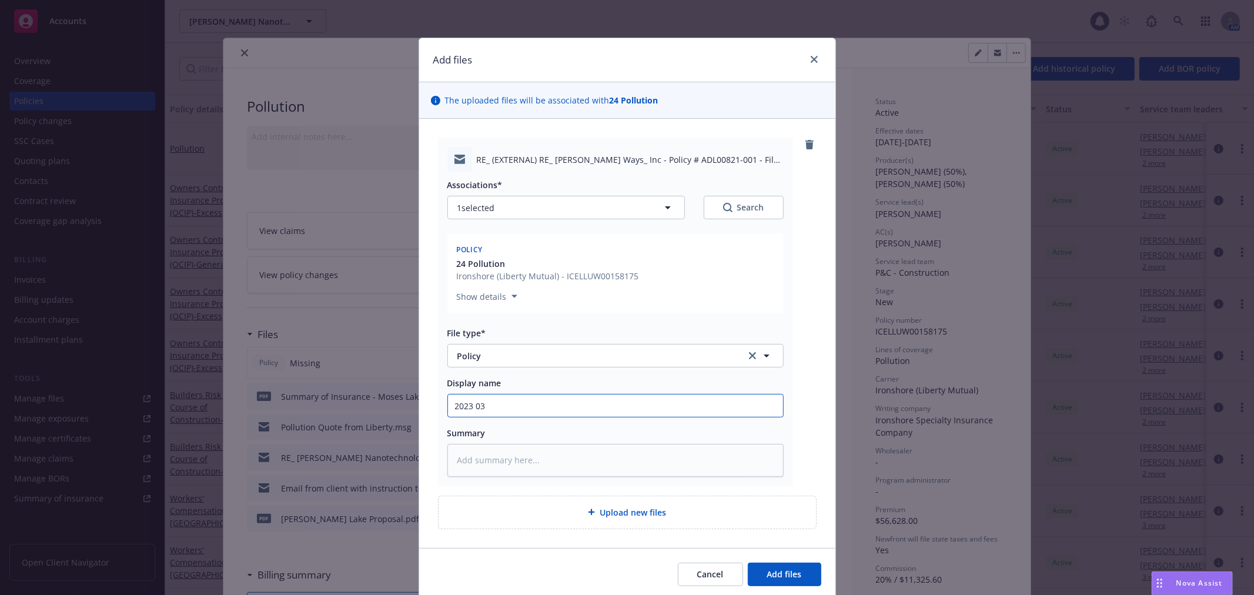
type textarea "x"
type input "2023 03 P"
type textarea "x"
type input "2023 03 PO"
type textarea "x"
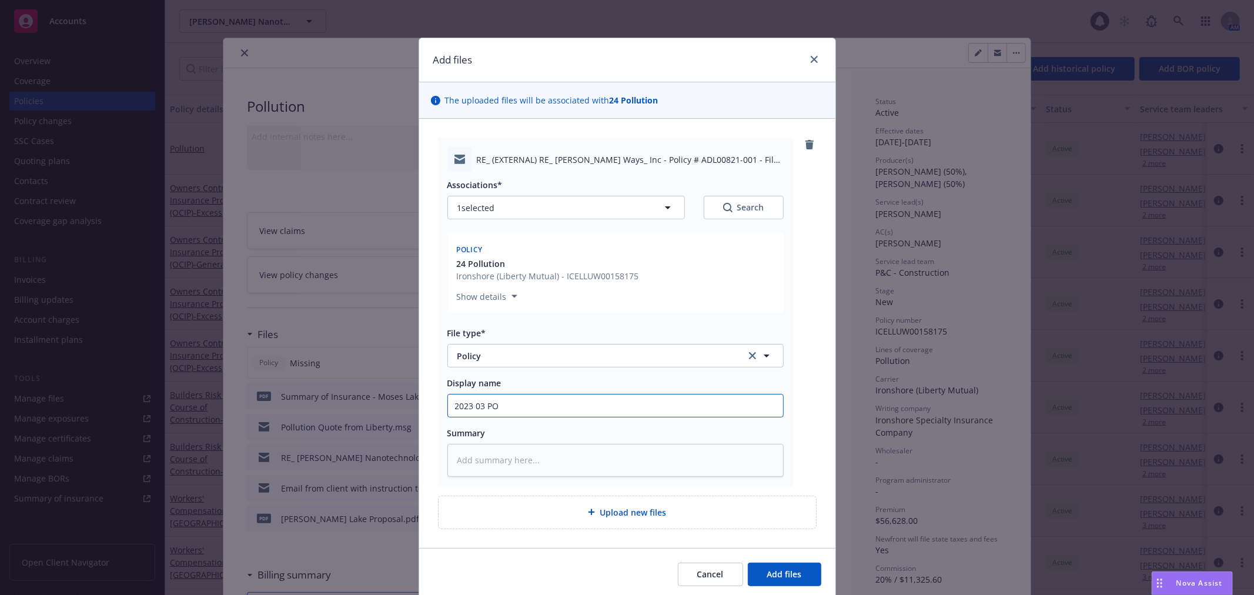
type input "2023 03 POL"
type textarea "x"
type input "2023 03 POLL"
type textarea "x"
type input "2023 03 POLL"
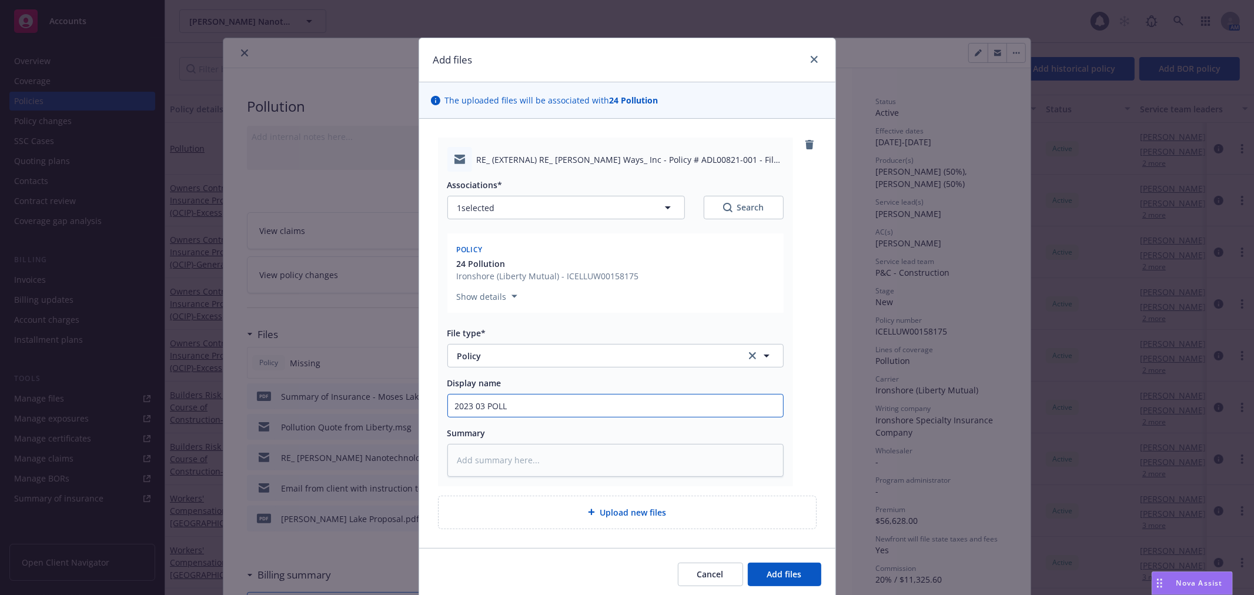
type textarea "x"
type input "2023 03 POLL P"
type textarea "x"
type input "2023 03 POLL PO"
type textarea "x"
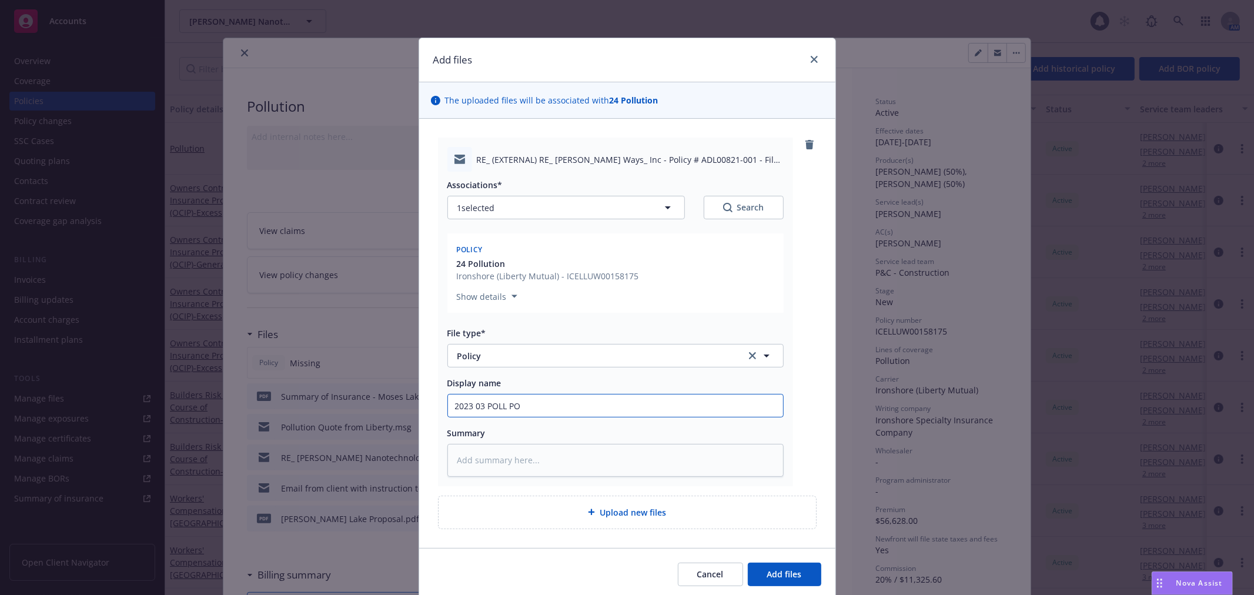
type input "2023 03 POLL POL"
click at [469, 407] on input "2023 03 POLL POL" at bounding box center [615, 405] width 335 height 22
click at [464, 404] on input "2023 03 POLL POL" at bounding box center [615, 405] width 335 height 22
type textarea "x"
type input "2024 03 POLL POL"
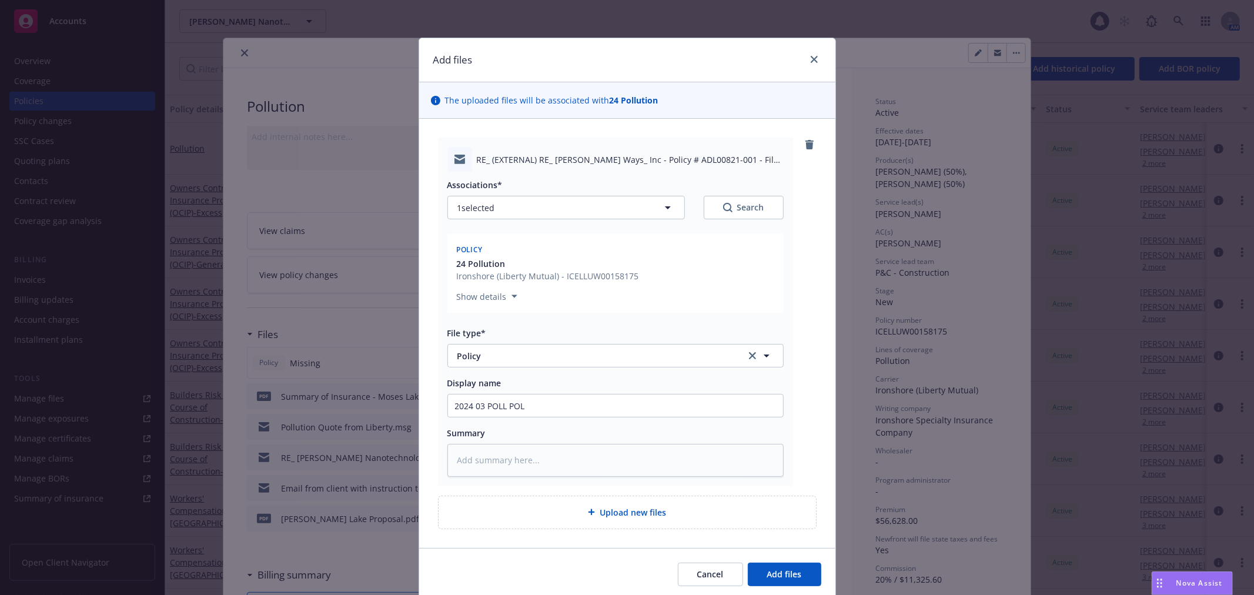
click at [770, 560] on div "Cancel Add files" at bounding box center [627, 574] width 416 height 52
click at [768, 566] on button "Add files" at bounding box center [784, 575] width 73 height 24
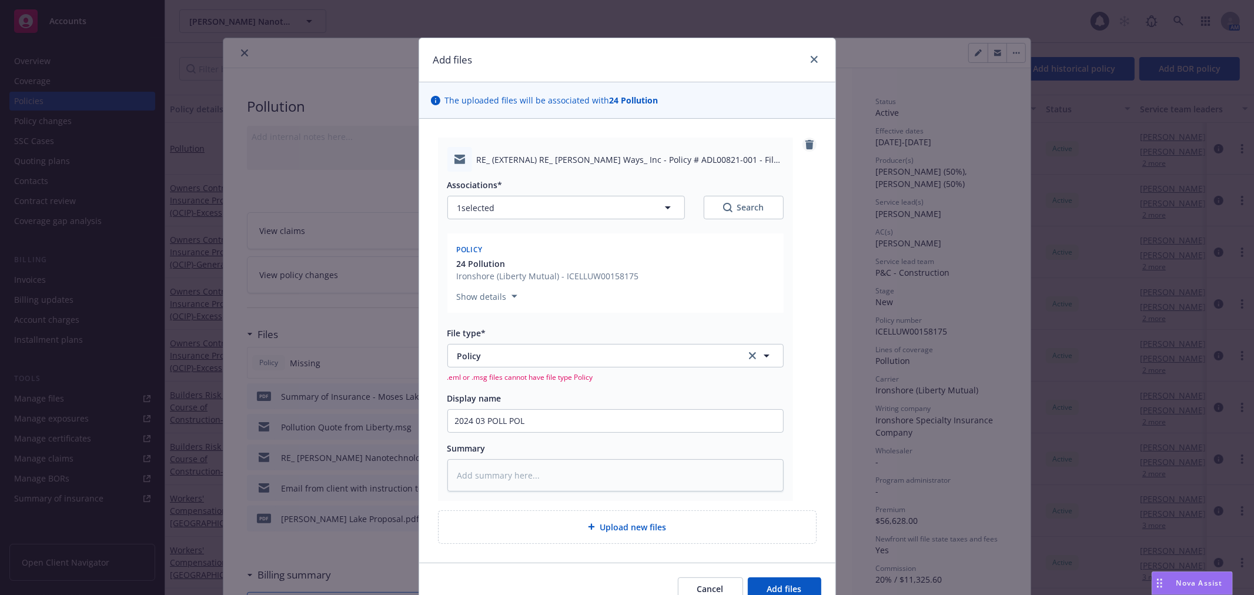
click at [805, 143] on icon "remove" at bounding box center [809, 144] width 8 height 9
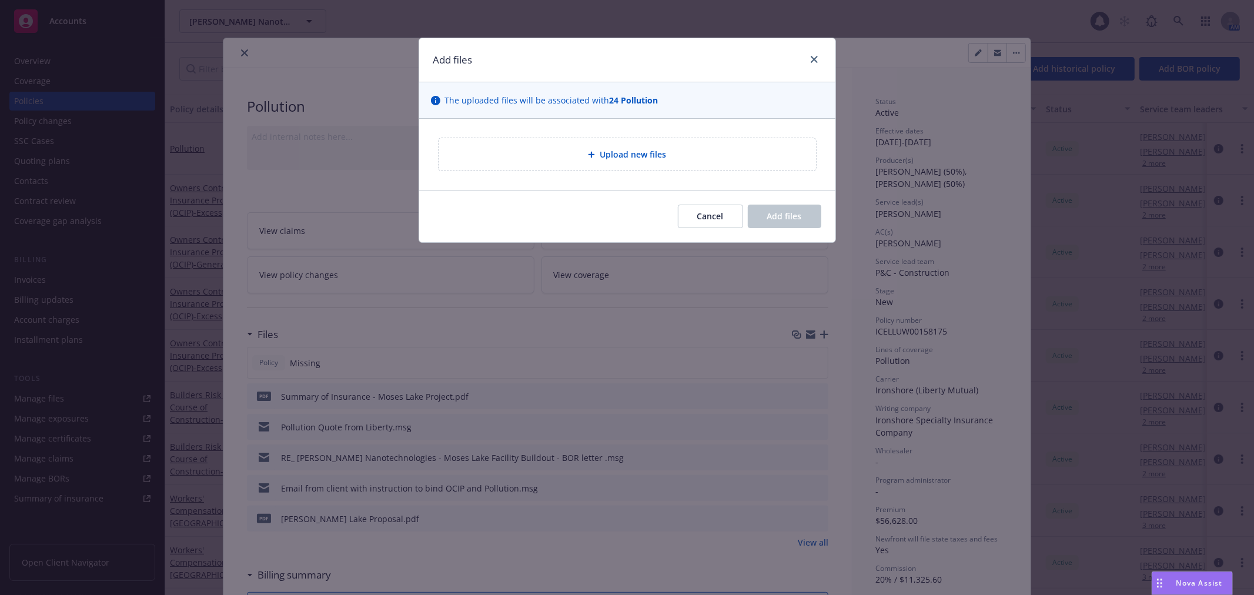
type textarea "x"
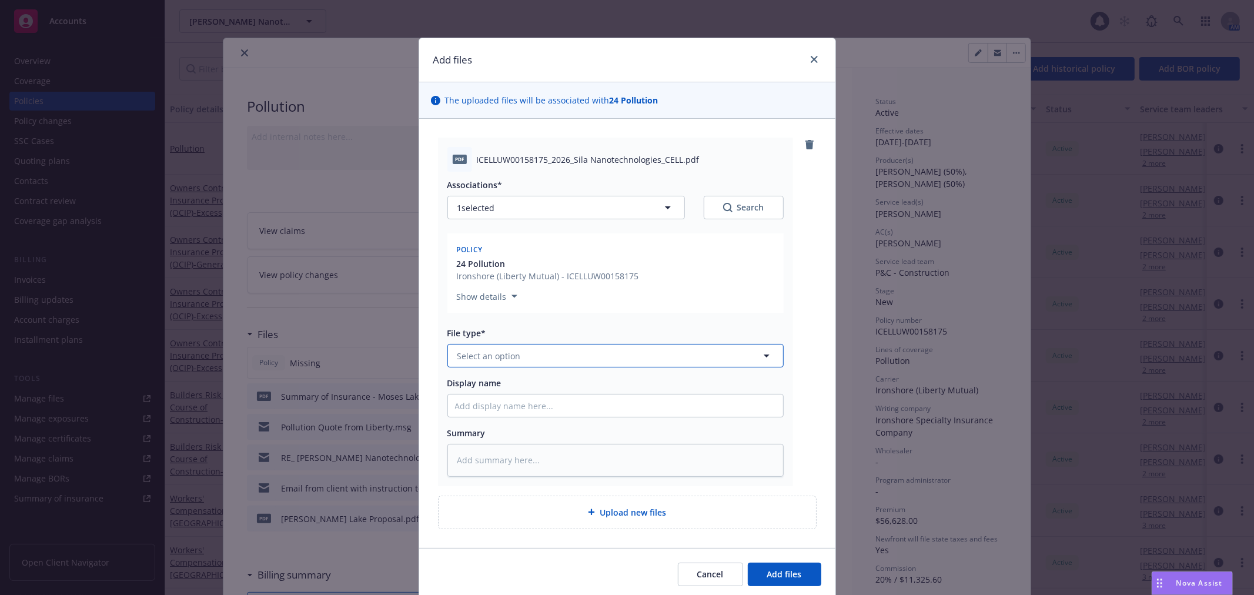
click at [501, 353] on span "Select an option" at bounding box center [488, 356] width 63 height 12
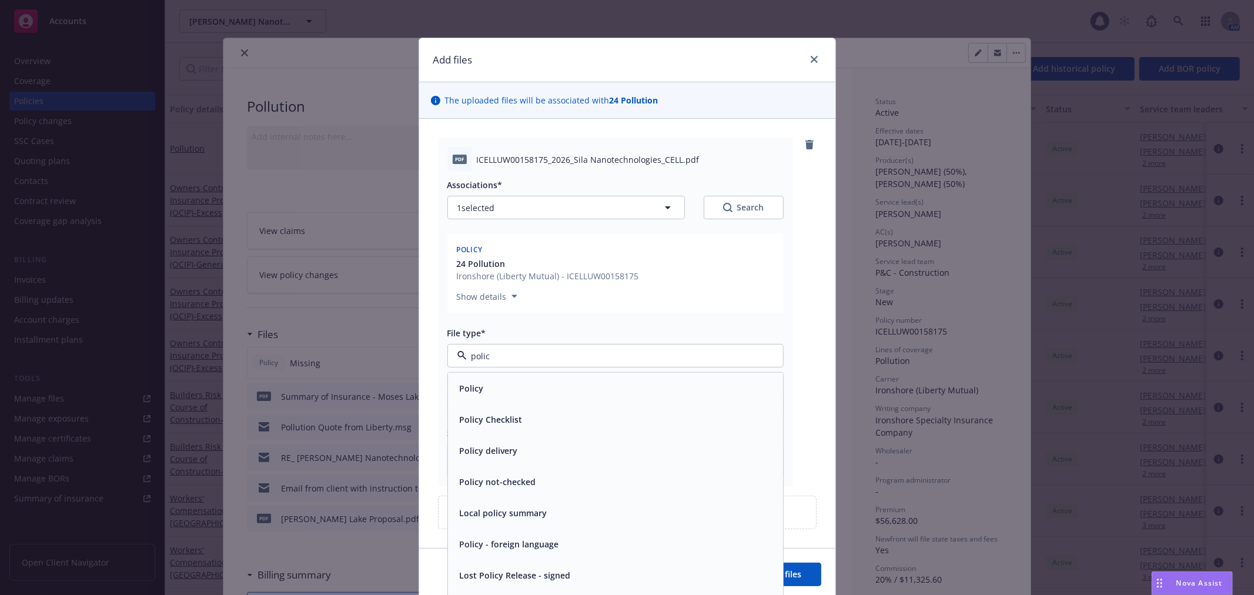
type input "policy"
click at [516, 380] on div "Policy" at bounding box center [615, 388] width 321 height 17
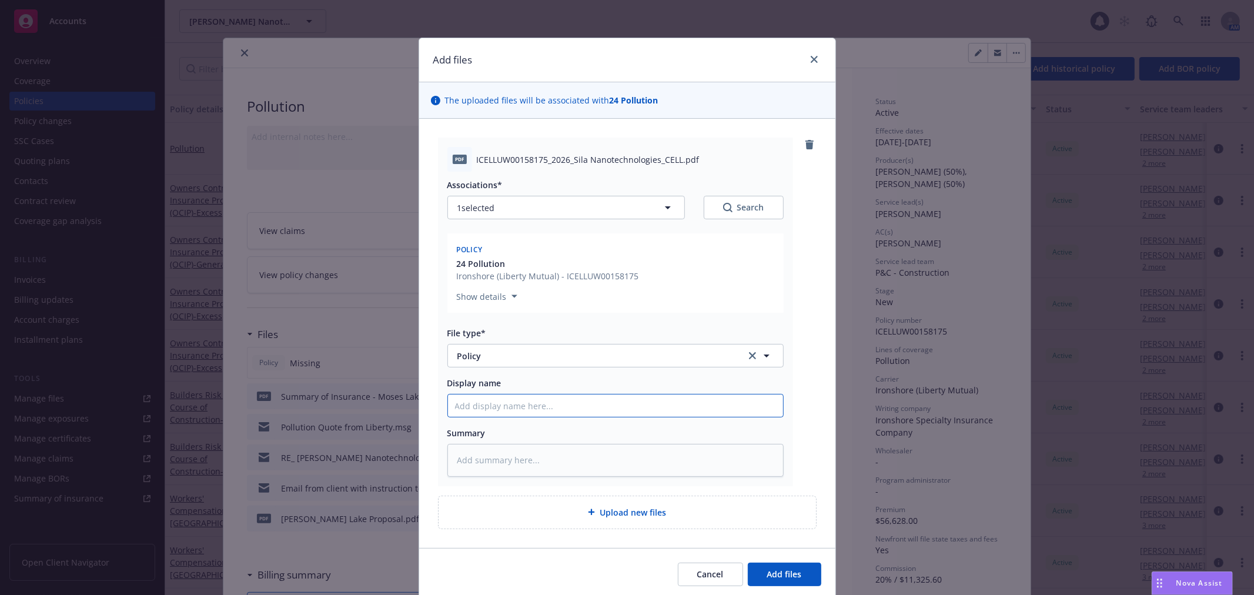
click at [498, 413] on input "Display name" at bounding box center [615, 405] width 335 height 22
paste input "Are they just looking for the budget and schedule for the work left to be compl…"
type textarea "x"
type input "Are they just looking for the budget and schedule for the work left to be compl…"
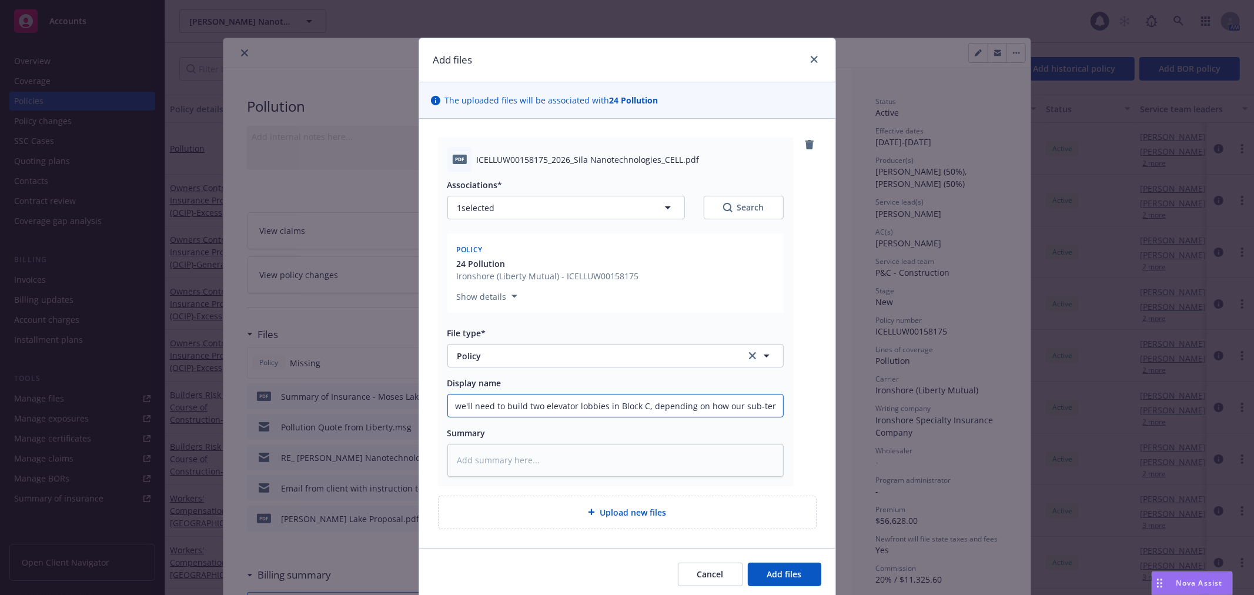
click at [525, 403] on input "Are they just looking for the budget and schedule for the work left to be compl…" at bounding box center [615, 405] width 335 height 22
type textarea "x"
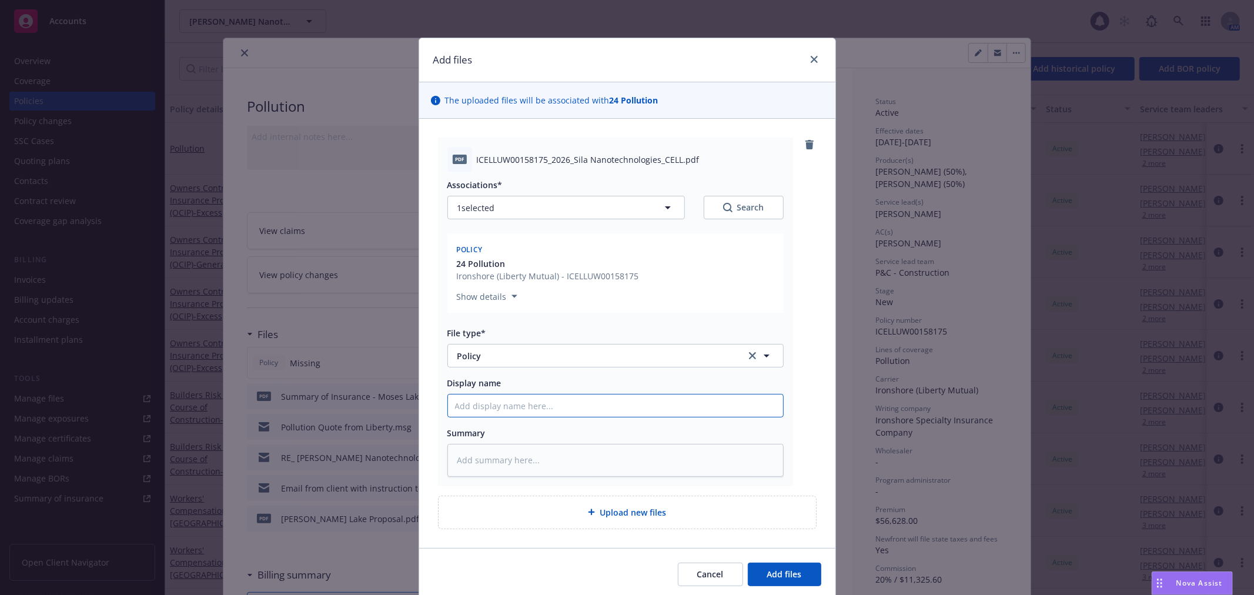
scroll to position [0, 0]
type textarea "x"
type input "2"
type textarea "x"
type input "20"
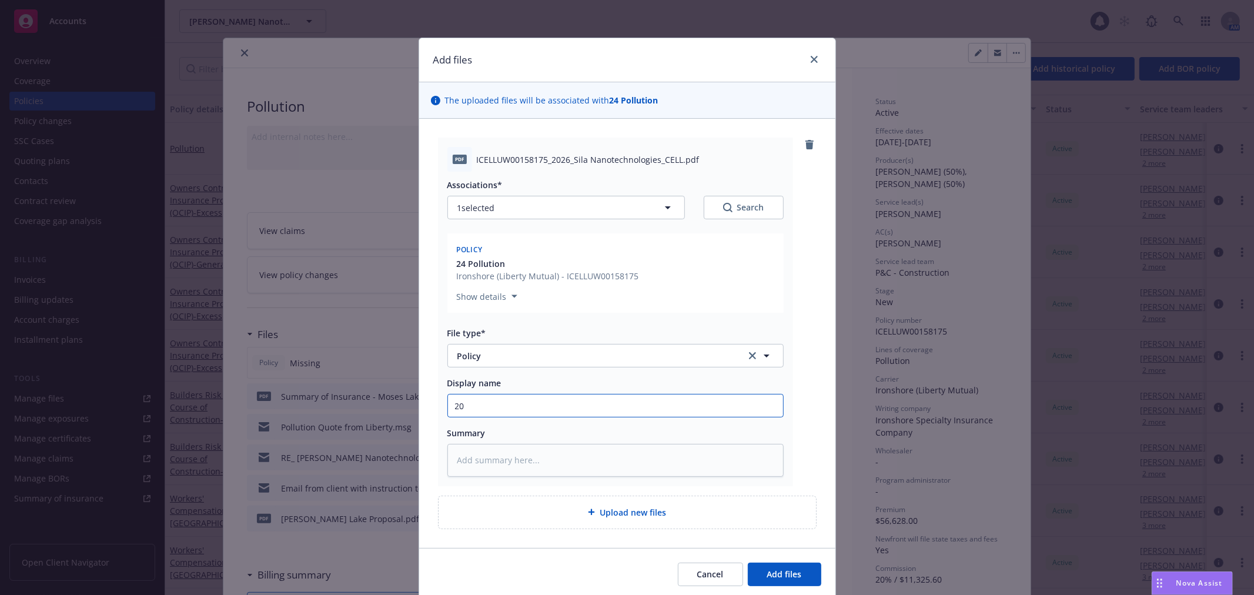
type textarea "x"
type input "202"
type textarea "x"
type input "2024"
type textarea "x"
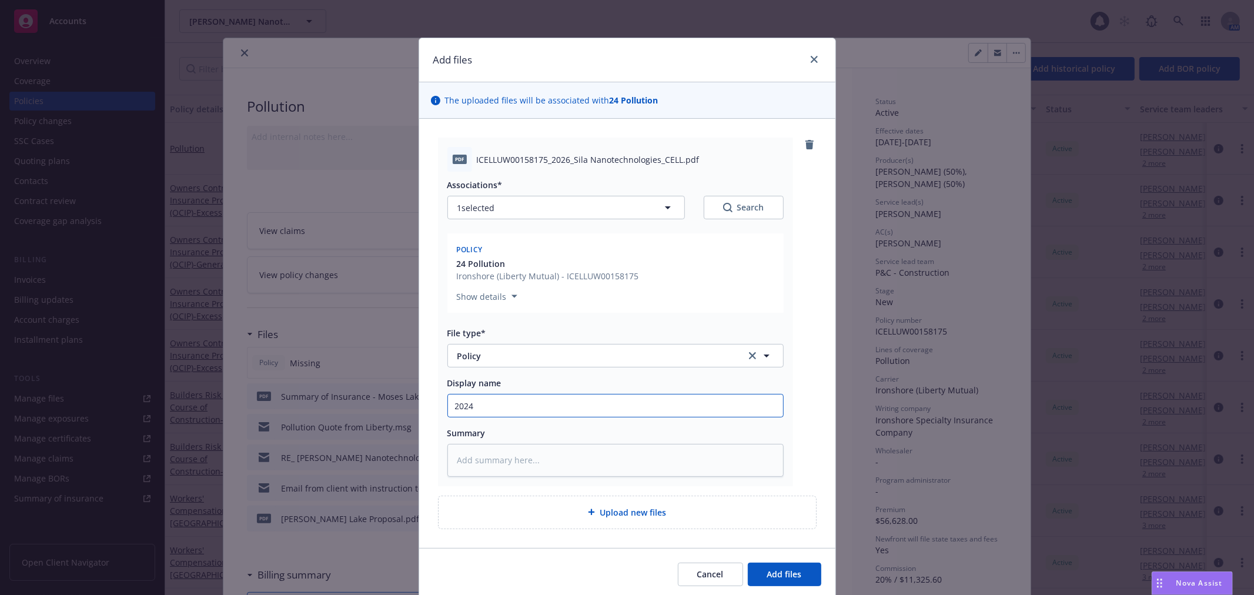
type input "2024"
type textarea "x"
type input "2024 03"
type textarea "x"
type input "2024 03"
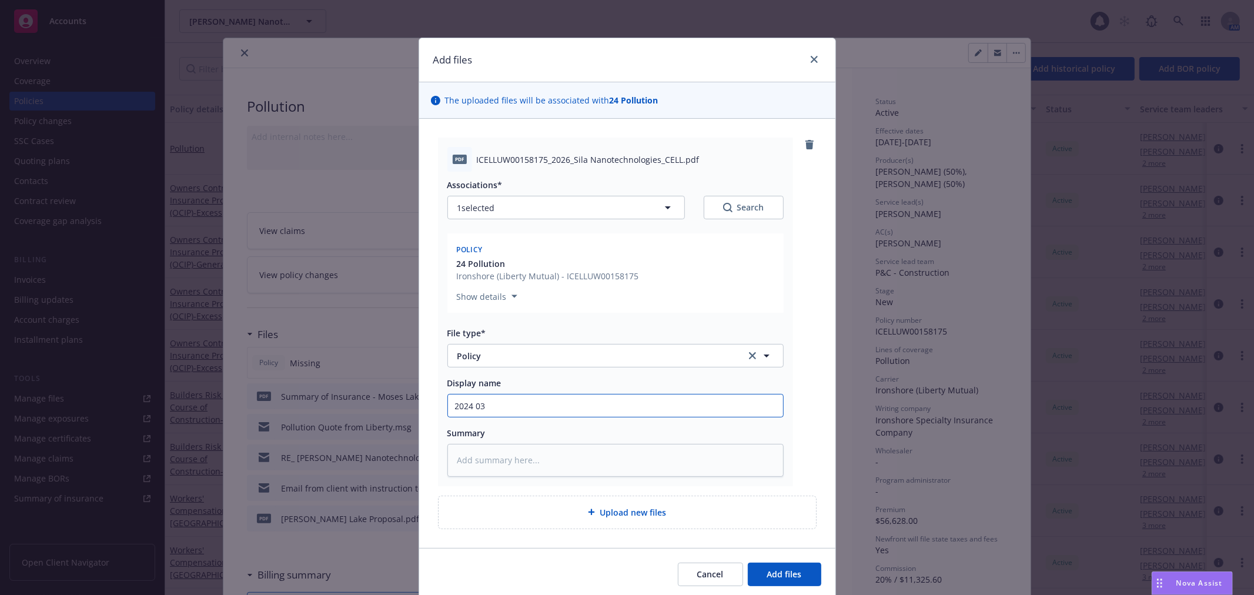
type textarea "x"
type input "2024 03 P"
type textarea "x"
type input "2024 03 PO"
type textarea "x"
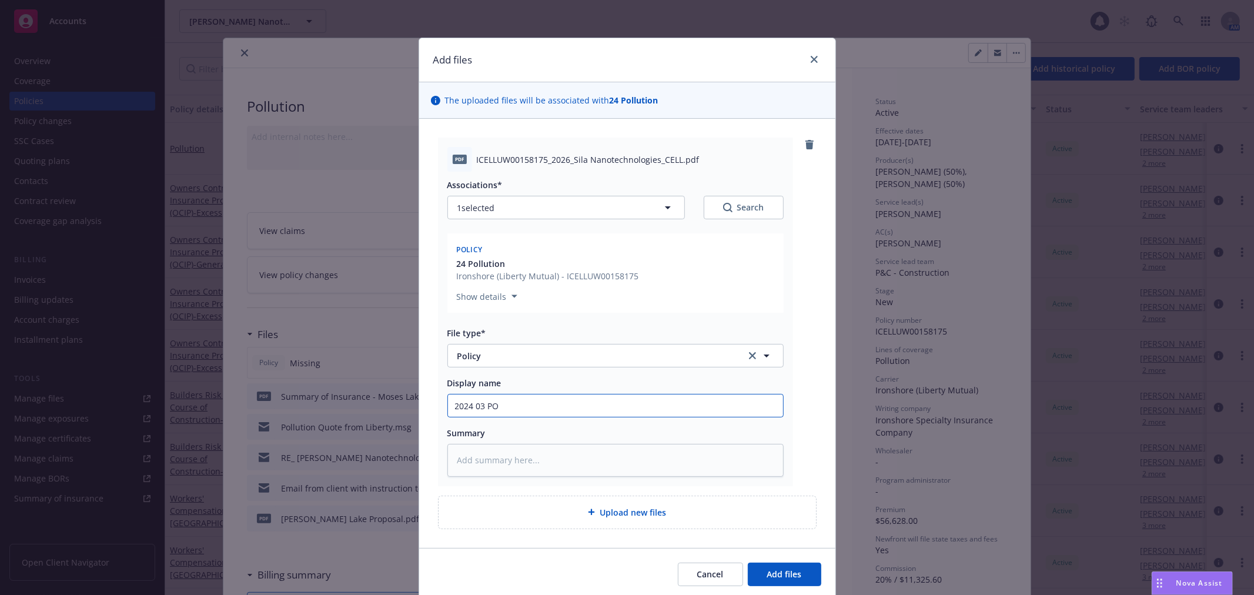
type input "2024 03 POL"
type textarea "x"
type input "2024 03 POLL"
type textarea "x"
type input "2024 03 POLL"
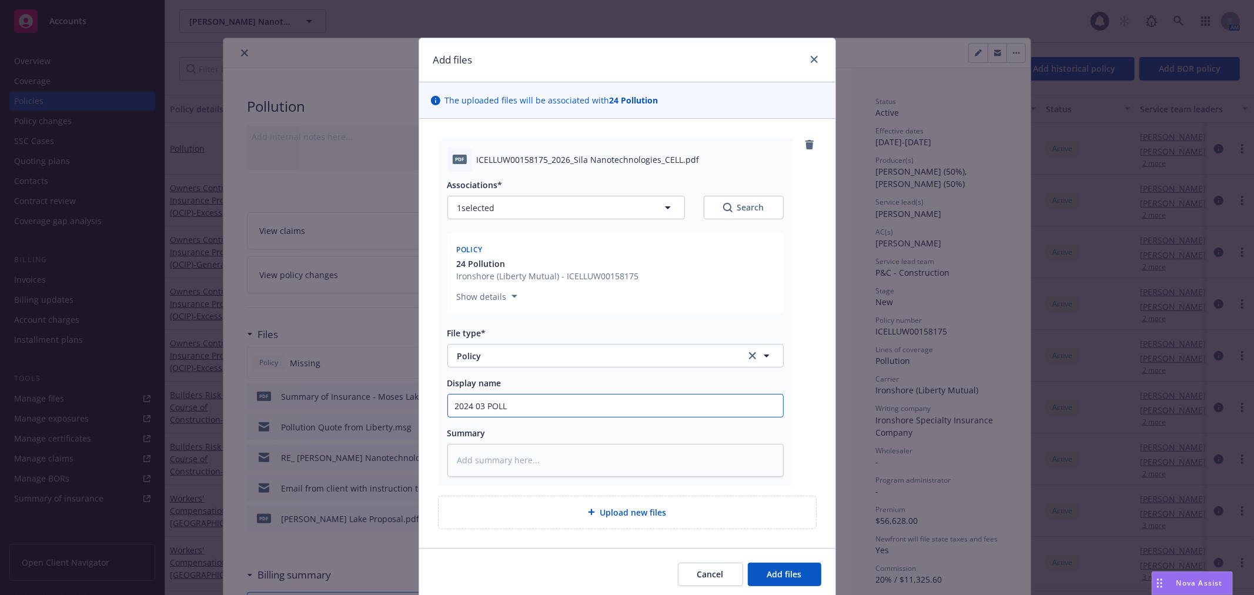
type textarea "x"
type input "2024 03 POLL P"
type textarea "x"
type input "2024 03 POLL PO"
type textarea "x"
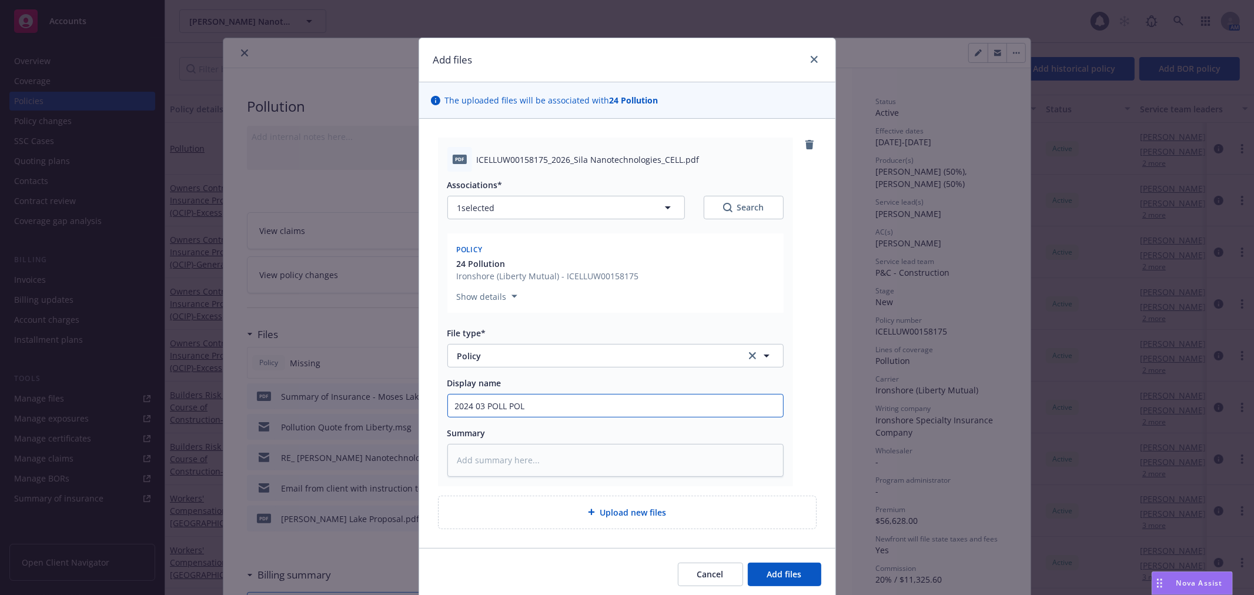
type input "2024 03 POLL POL"
click at [748, 563] on button "Add files" at bounding box center [784, 575] width 73 height 24
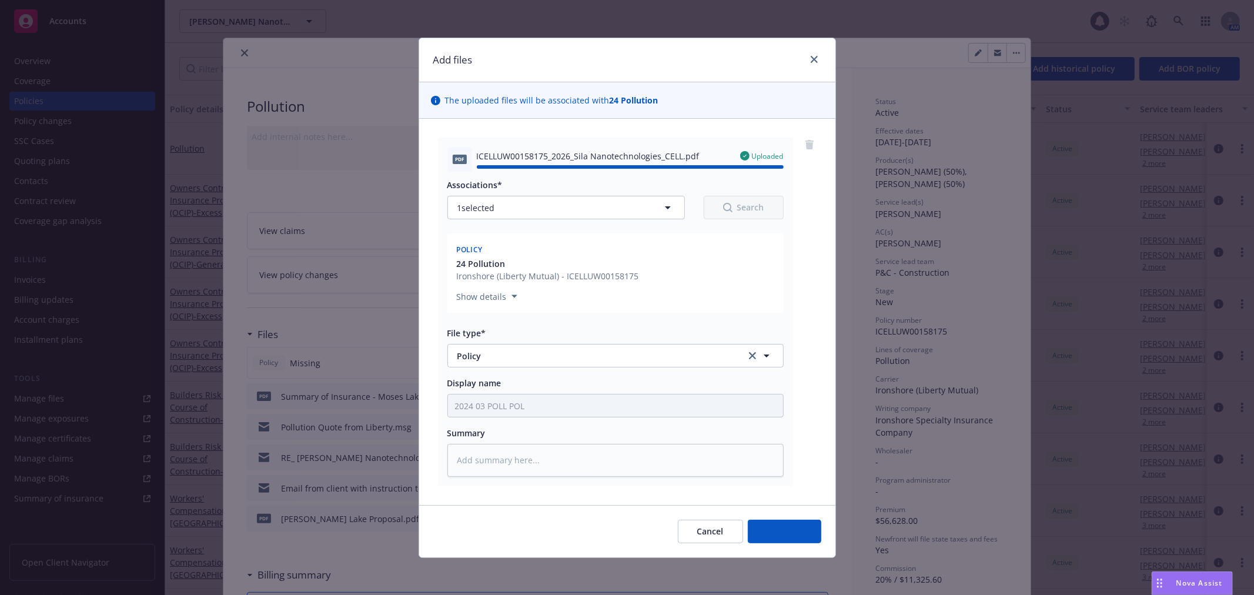
type textarea "x"
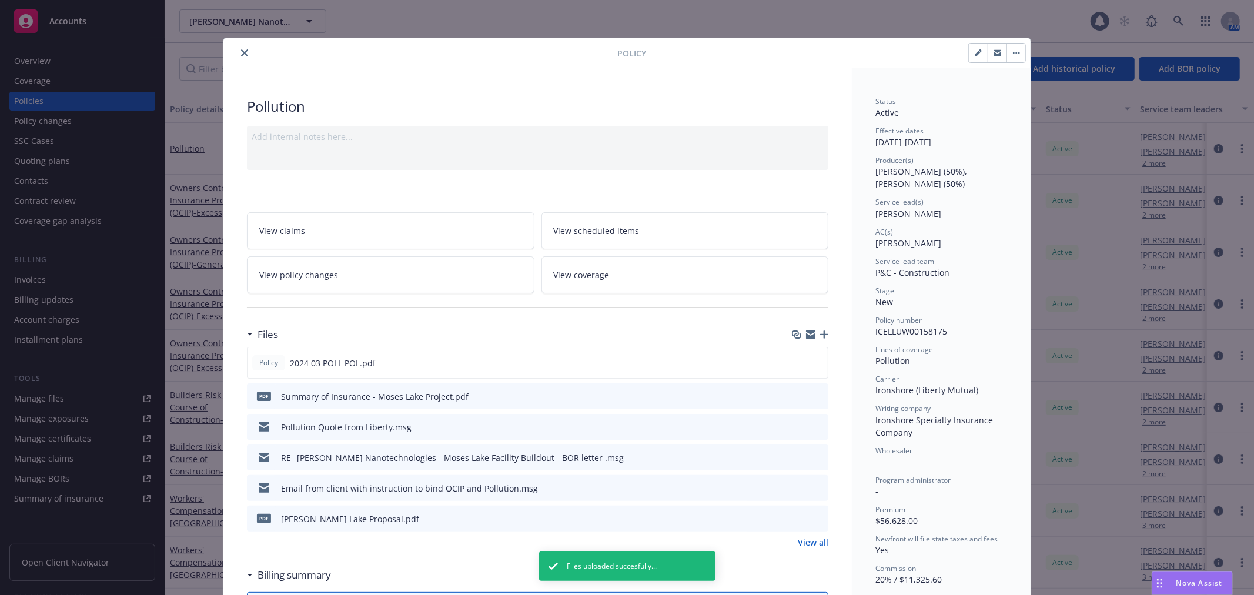
click at [244, 51] on button "close" at bounding box center [244, 53] width 14 height 14
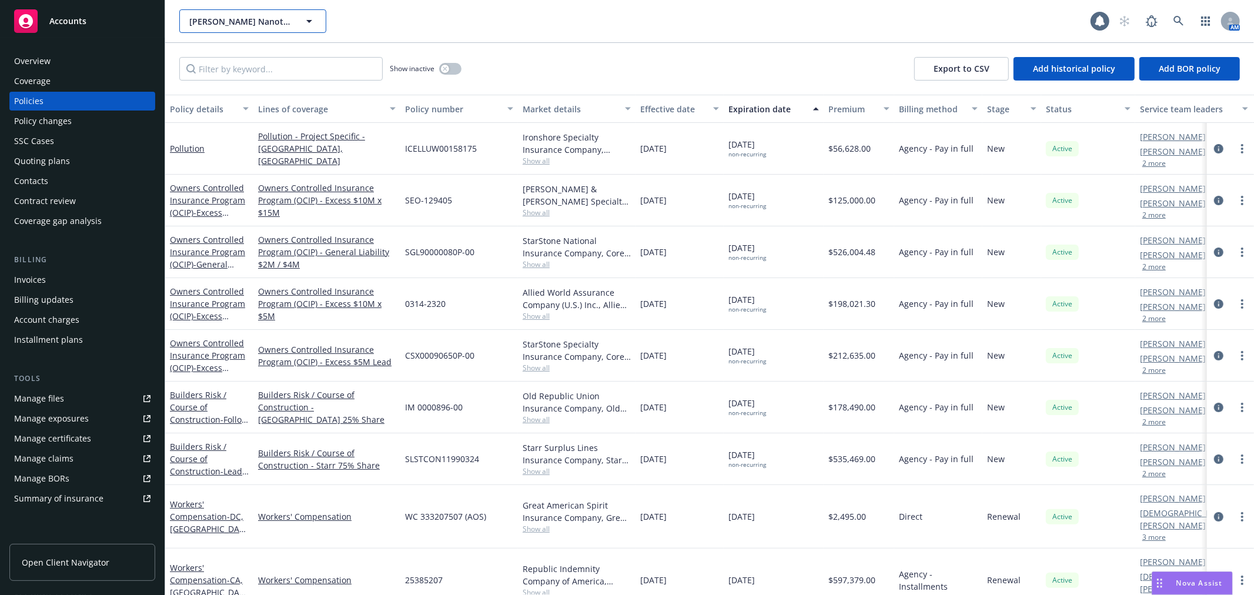
click at [220, 25] on span "Sila Nanotechnologies, Inc." at bounding box center [240, 21] width 102 height 12
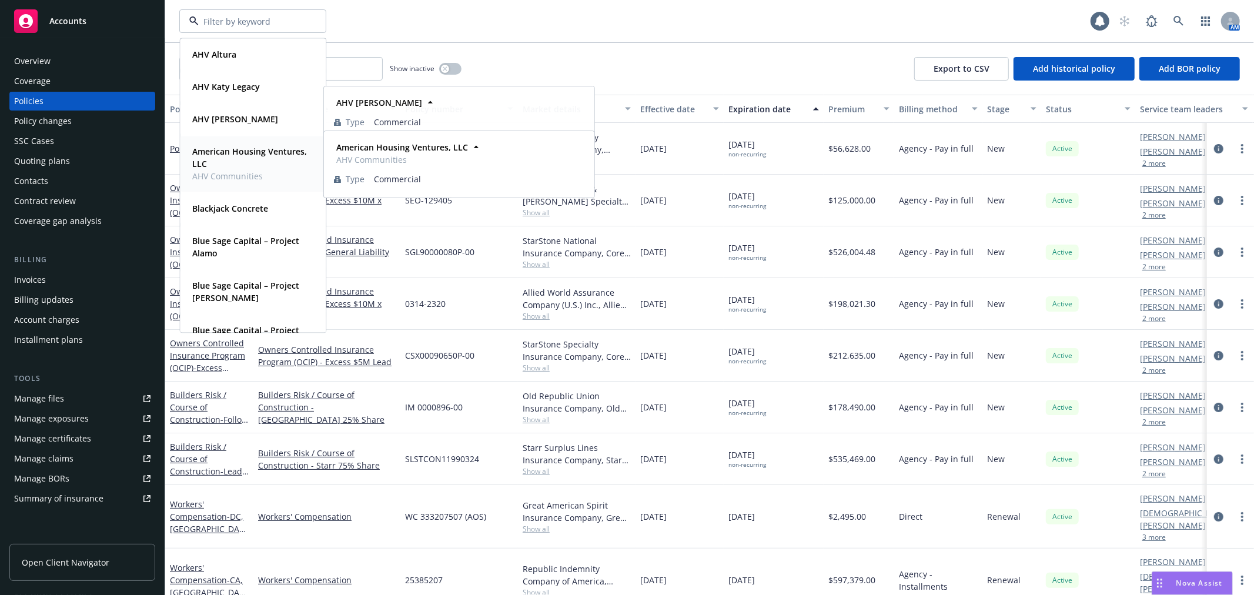
click at [222, 146] on strong "American Housing Ventures, LLC" at bounding box center [249, 158] width 115 height 24
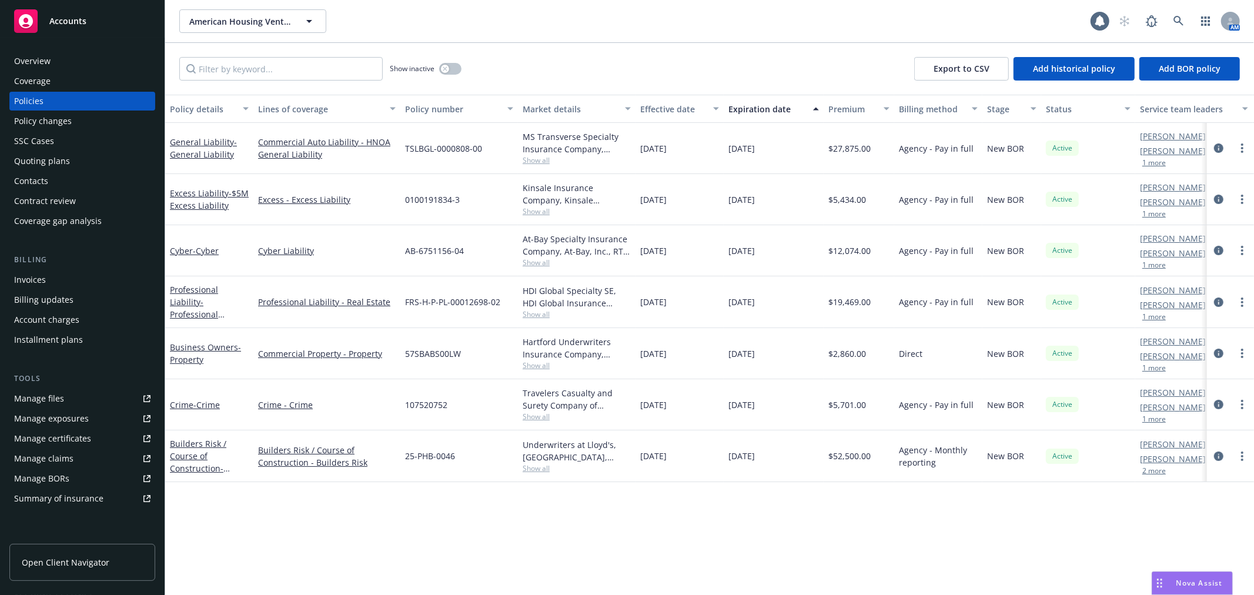
click at [91, 282] on div "Invoices" at bounding box center [82, 279] width 136 height 19
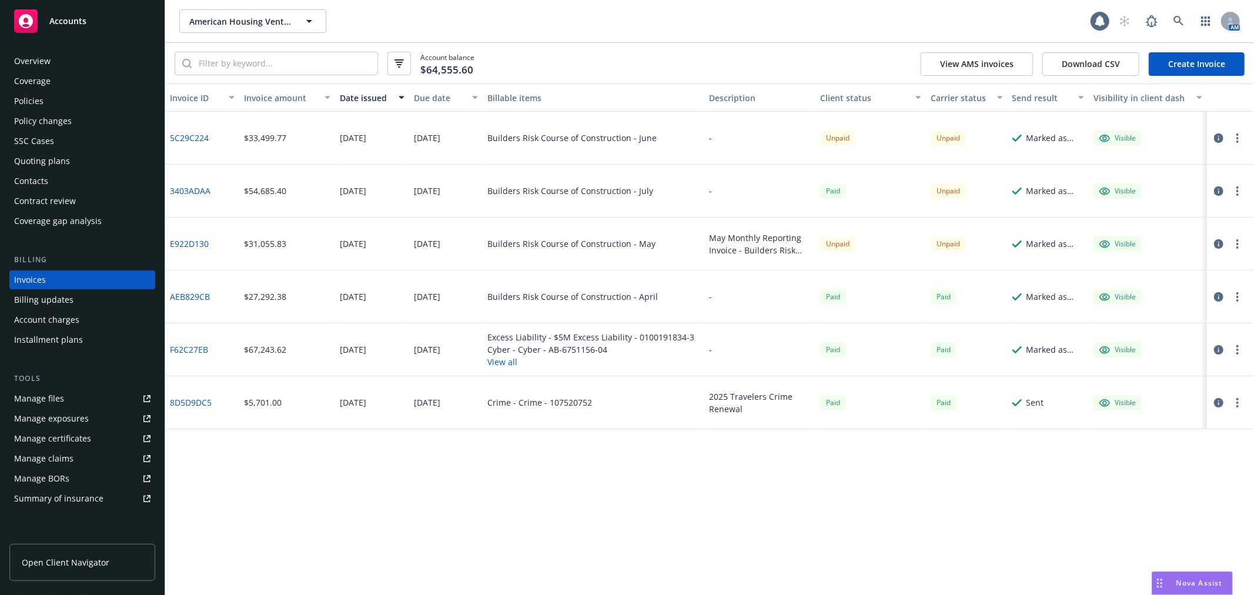
click at [108, 26] on div "Accounts" at bounding box center [82, 21] width 136 height 24
click at [108, 26] on div "Accounts Overview Coverage Policies Policy changes SSC Cases Quoting plans Cont…" at bounding box center [627, 297] width 1254 height 595
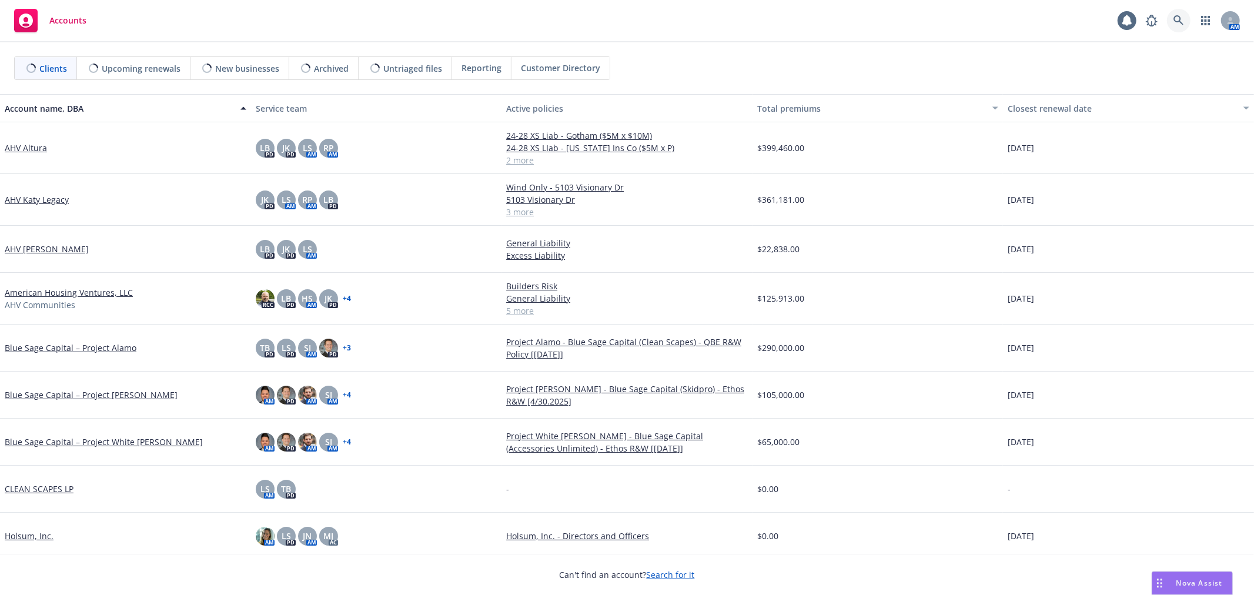
click at [1179, 24] on icon at bounding box center [1178, 20] width 11 height 11
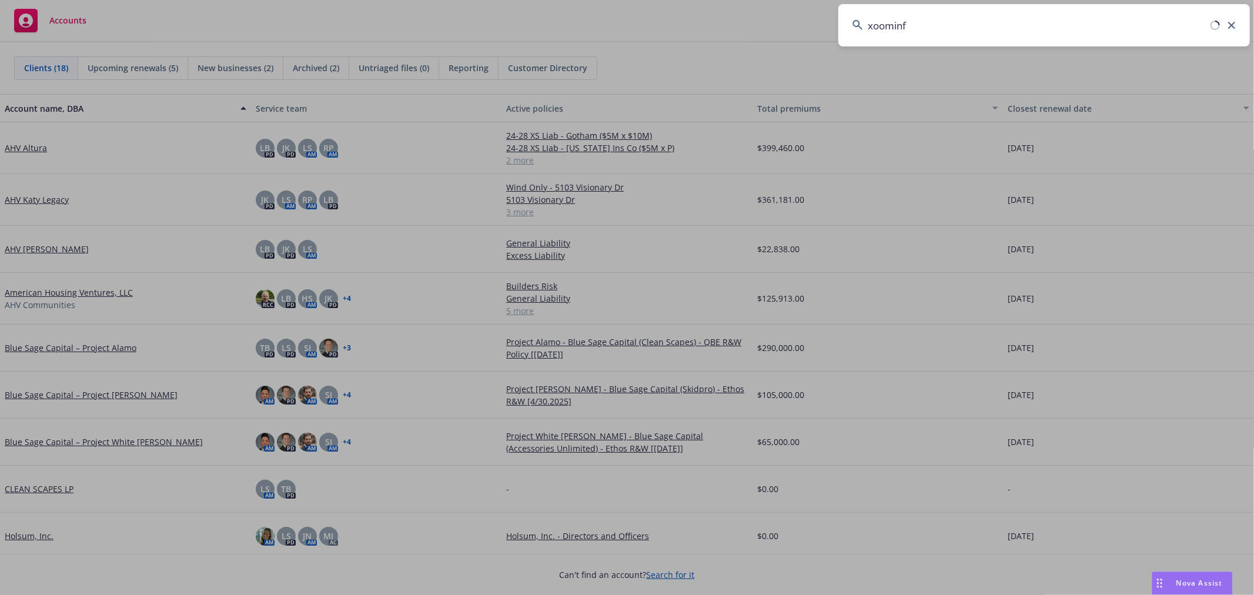
type input "xoominfo"
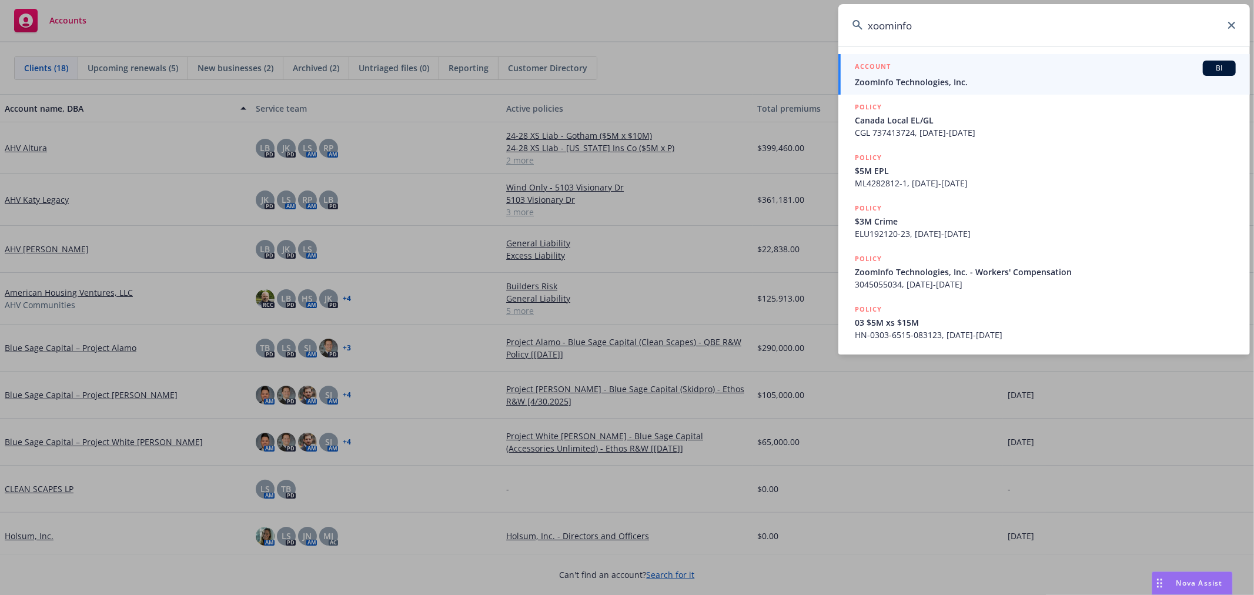
drag, startPoint x: 1179, startPoint y: 24, endPoint x: 908, endPoint y: 87, distance: 277.6
click at [882, 65] on div "xoominfo ACCOUNT BI ZoomInfo Technologies, Inc. POLICY Canada Local EL/GL CGL 7…" at bounding box center [1043, 179] width 411 height 350
click at [935, 69] on div "ACCOUNT BI" at bounding box center [1045, 68] width 381 height 15
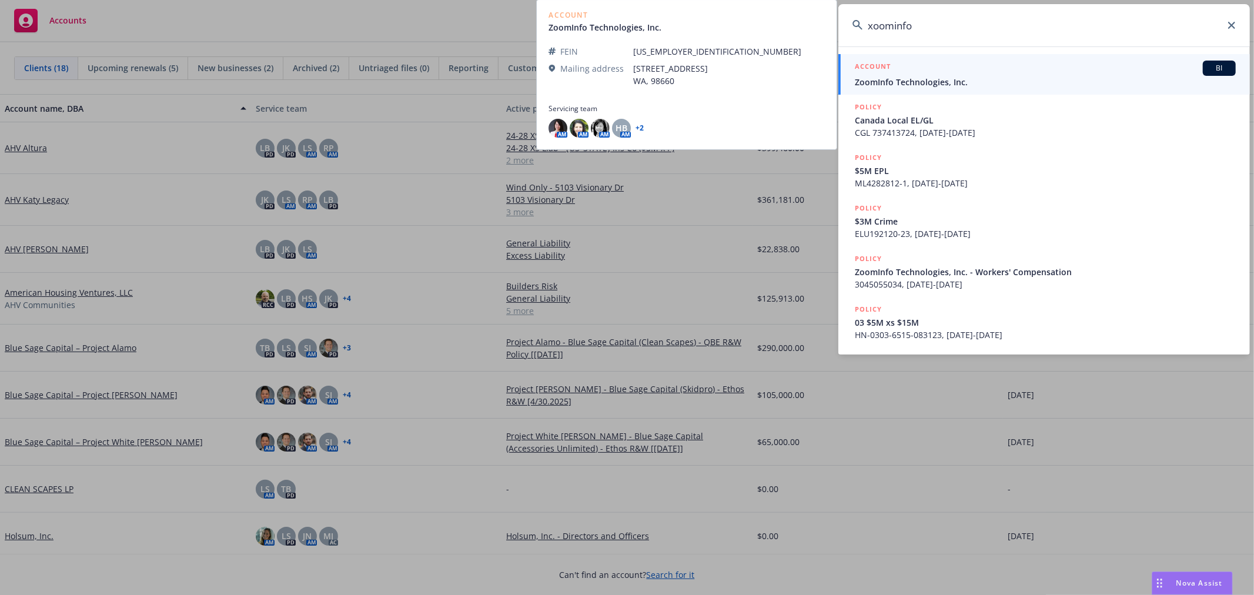
click at [935, 69] on div "Clients (18) Upcoming renewals (5) New businesses (2) Archived (2) Untriaged fi…" at bounding box center [627, 68] width 1226 height 24
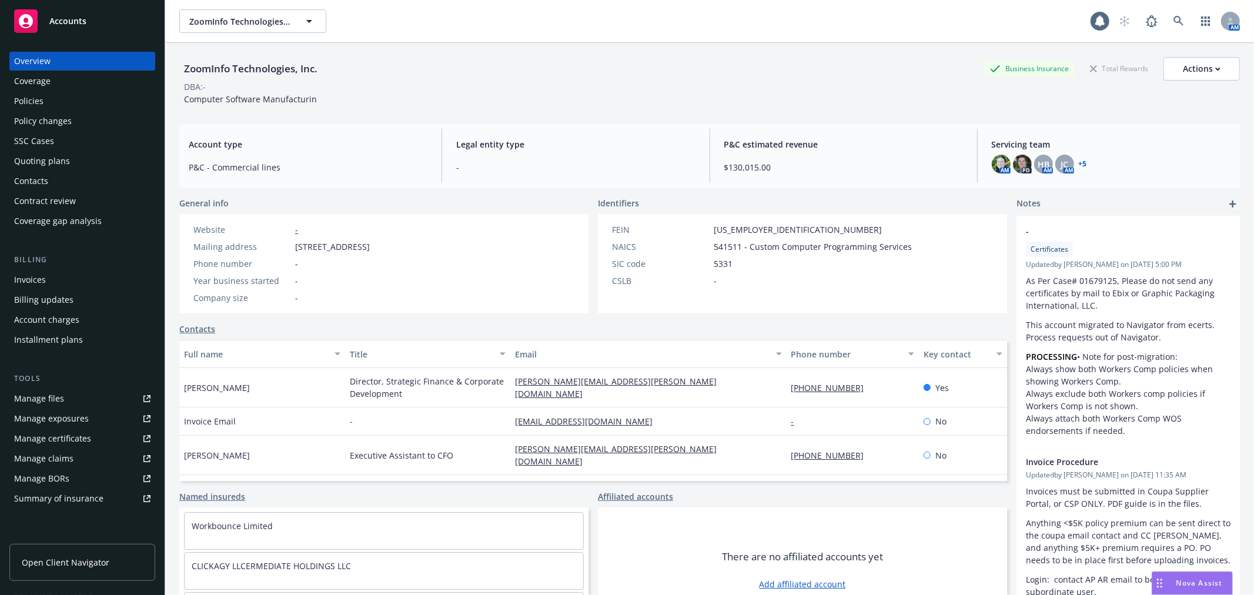
click at [92, 109] on div "Policies" at bounding box center [82, 101] width 136 height 19
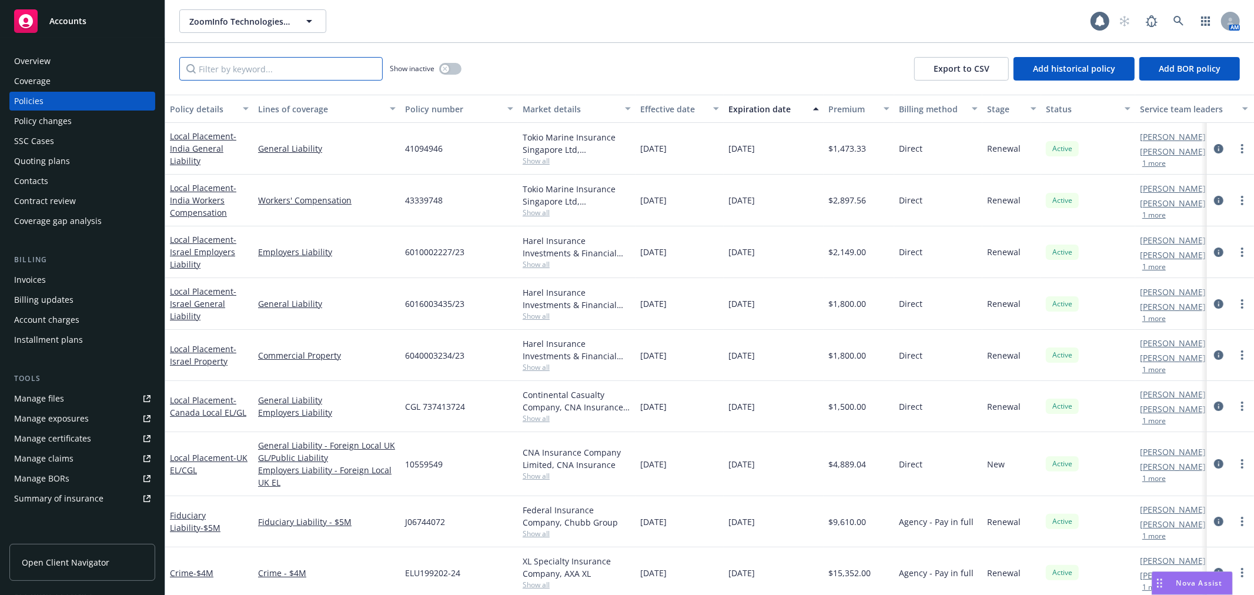
click at [259, 68] on input "Filter by keyword..." at bounding box center [280, 69] width 203 height 24
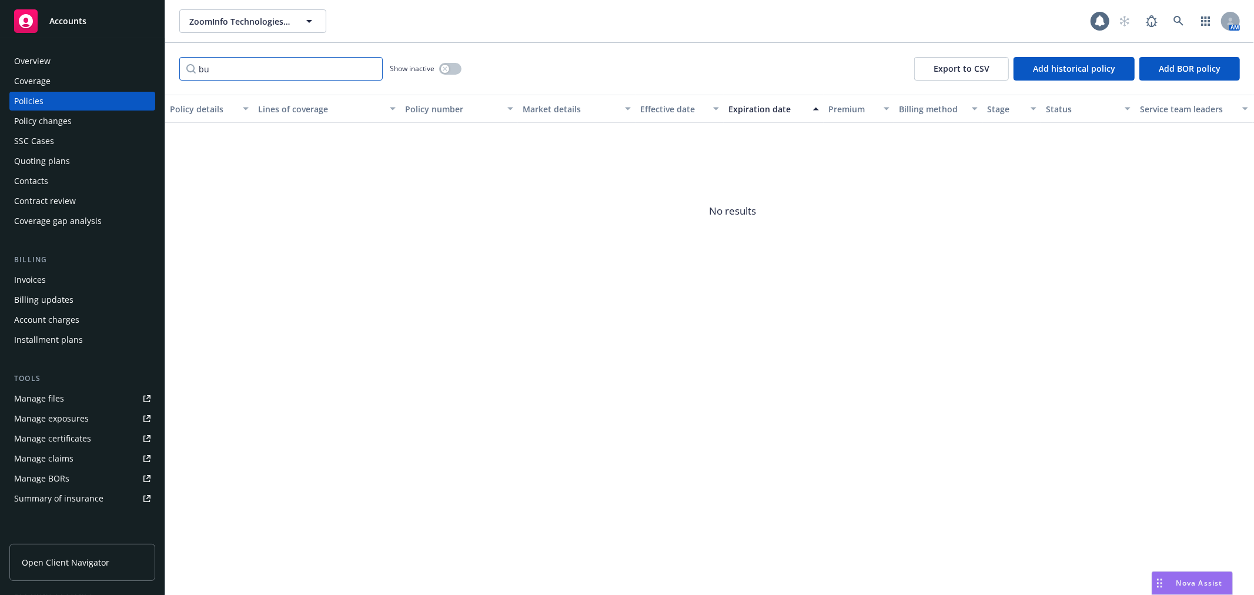
type input "b"
type input "r"
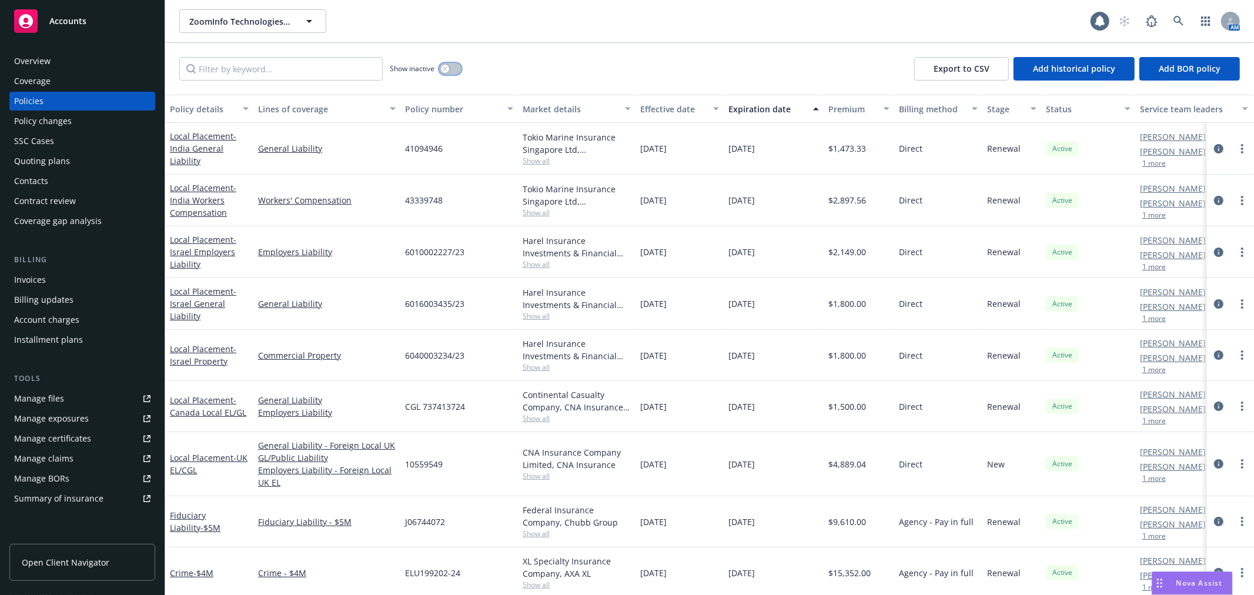
click at [453, 69] on button "button" at bounding box center [450, 69] width 22 height 12
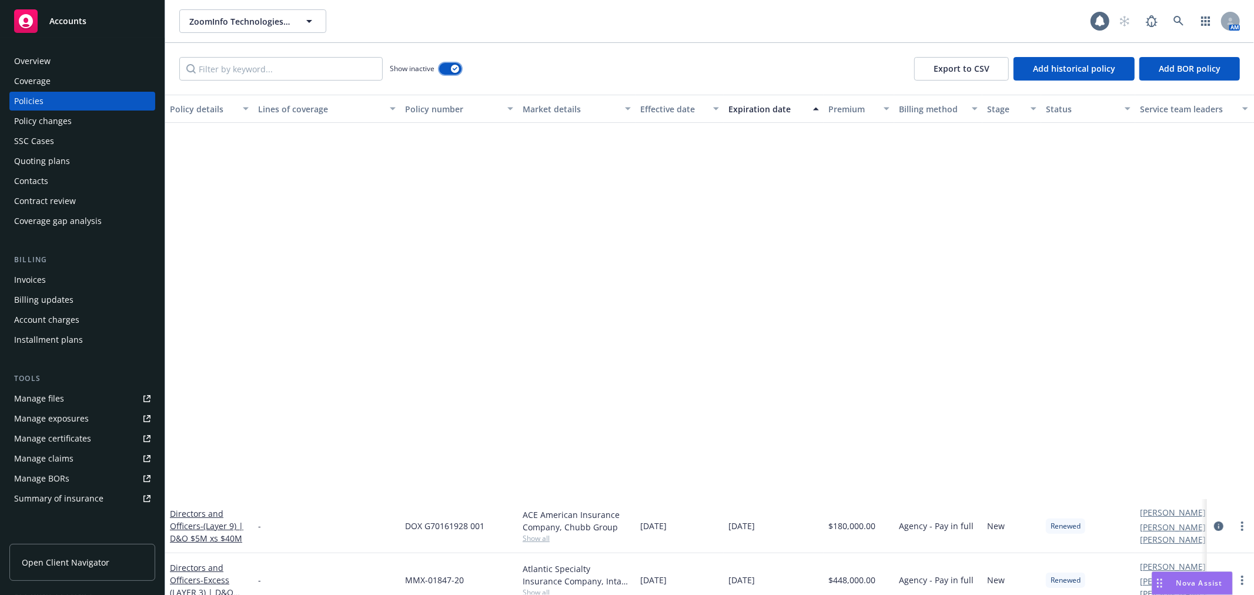
scroll to position [457, 0]
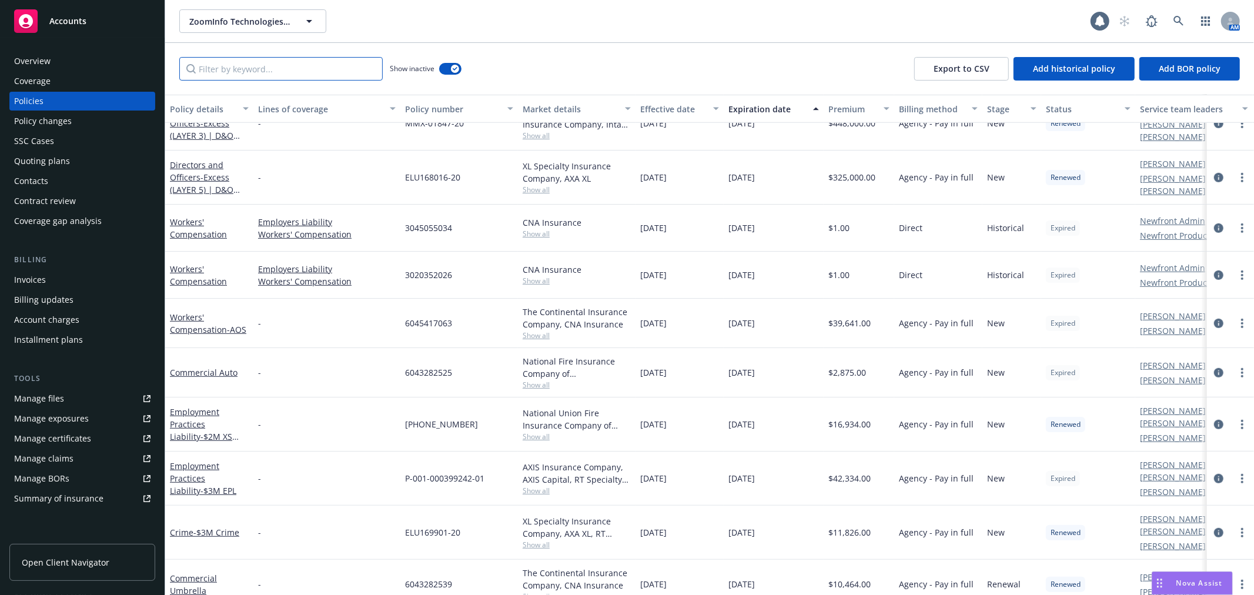
click at [261, 71] on input "Filter by keyword..." at bounding box center [280, 69] width 203 height 24
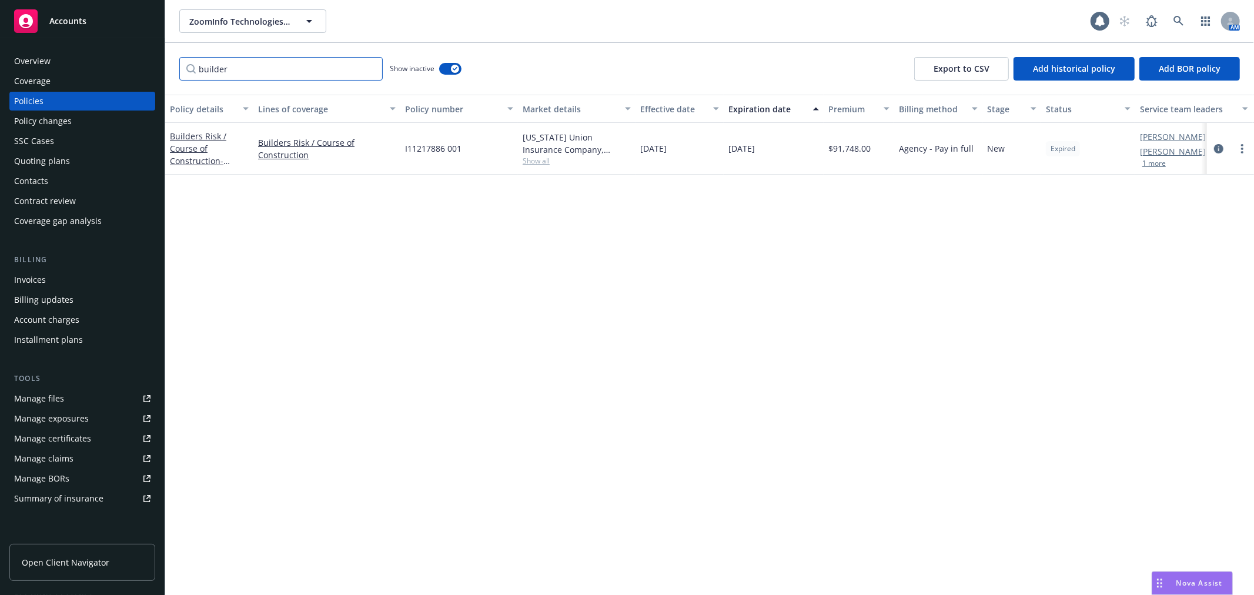
scroll to position [0, 0]
type input "builders"
click at [181, 136] on link "Builders Risk / Course of Construction - Builders Risk - ZI Terminal 1" at bounding box center [203, 161] width 66 height 61
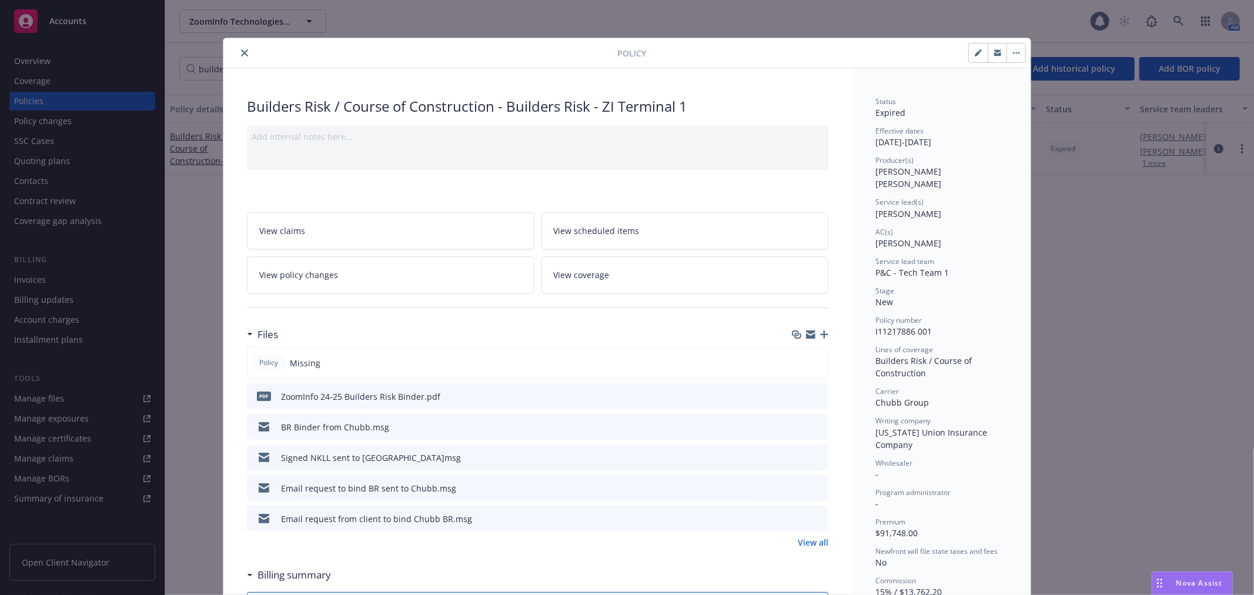
click at [812, 394] on icon "preview file" at bounding box center [817, 396] width 11 height 8
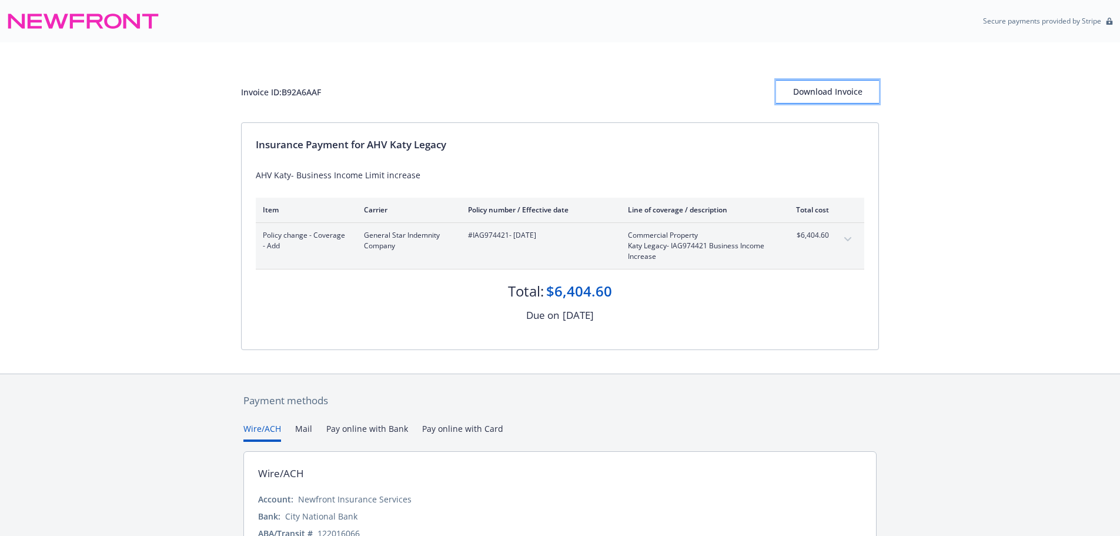
click at [837, 93] on div "Download Invoice" at bounding box center [827, 92] width 103 height 22
